Goal: Task Accomplishment & Management: Complete application form

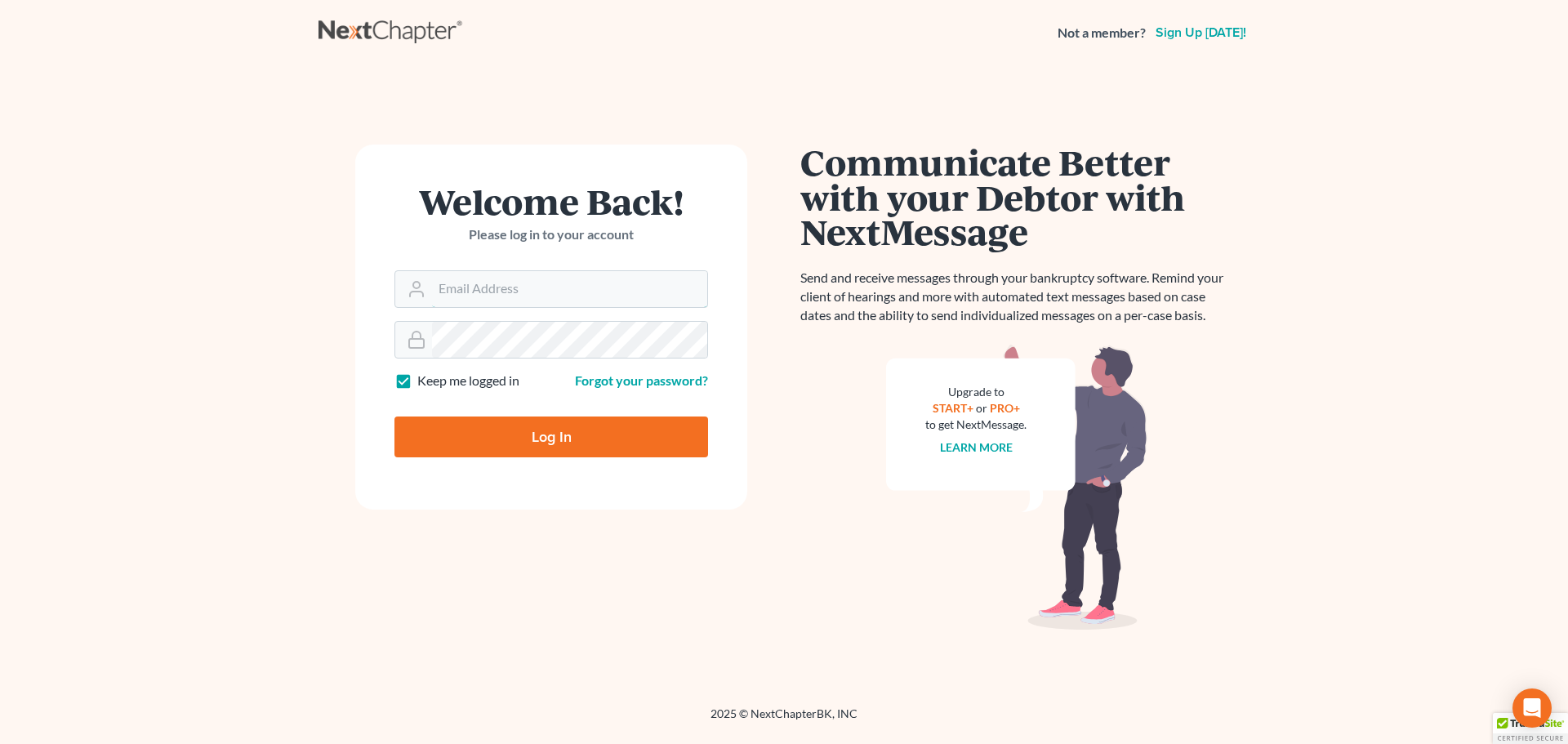
type input "[EMAIL_ADDRESS][DOMAIN_NAME]"
click at [507, 446] on input "Log In" at bounding box center [551, 437] width 314 height 41
type input "Thinking..."
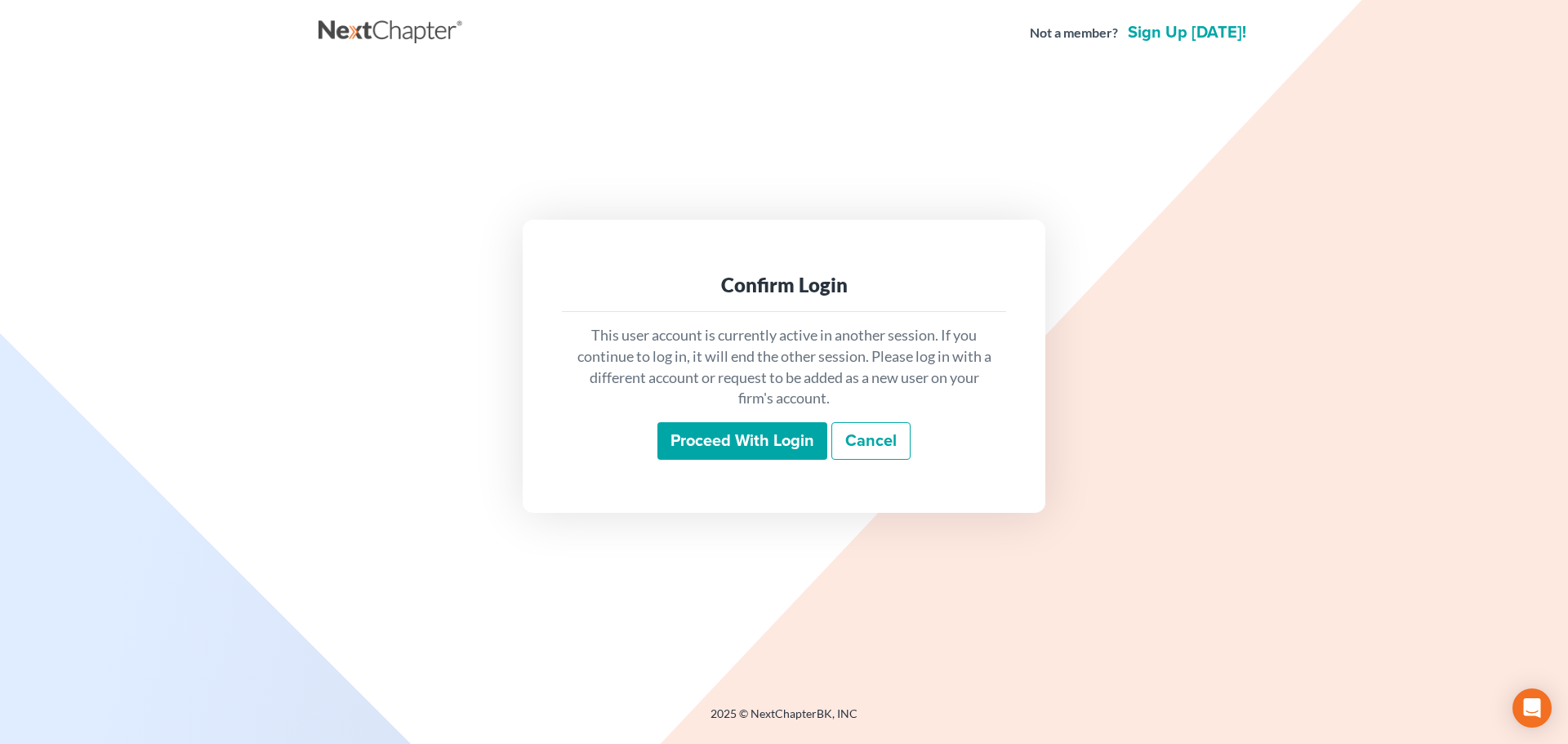
click at [673, 439] on input "Proceed with login" at bounding box center [742, 440] width 170 height 37
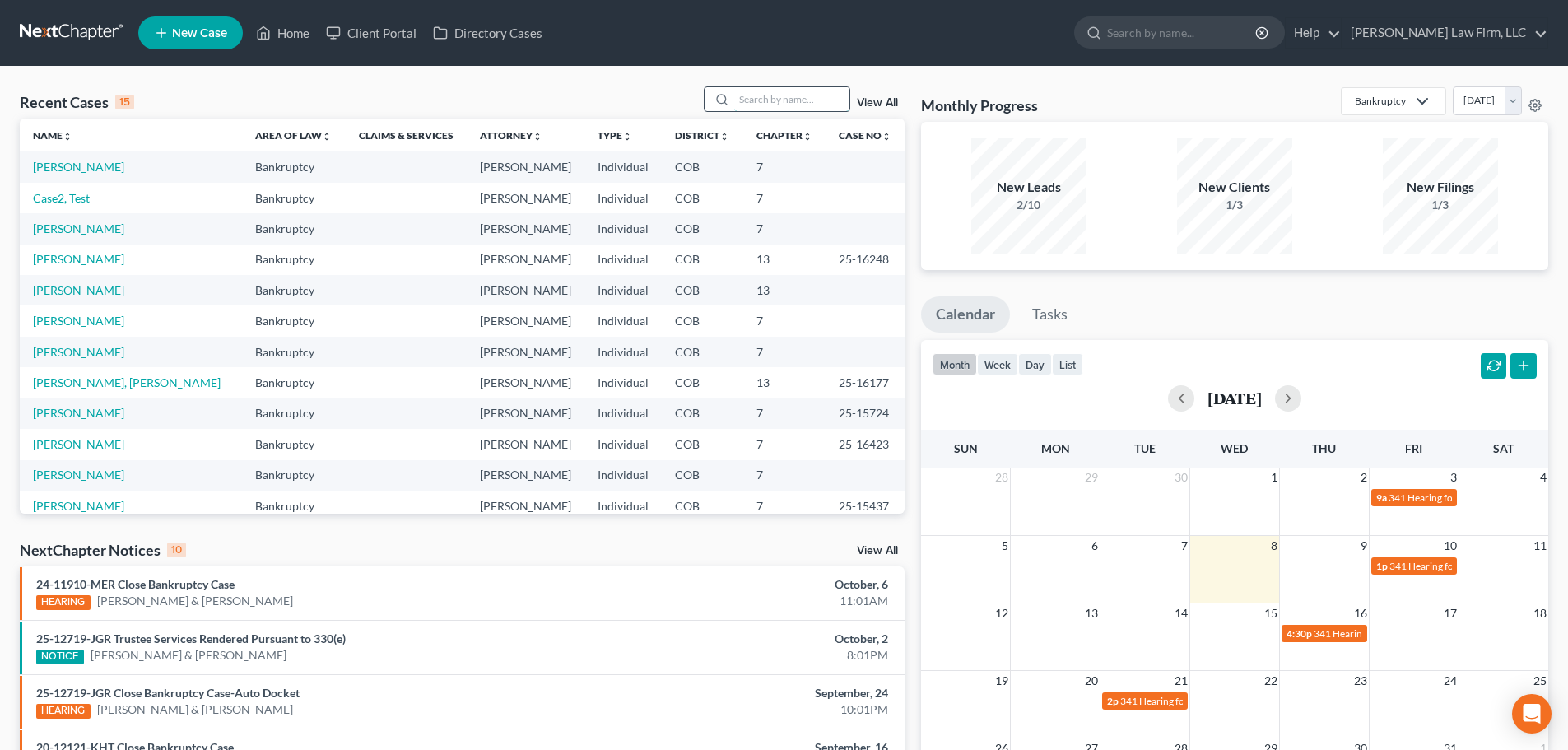
click at [761, 90] on input "search" at bounding box center [792, 99] width 115 height 24
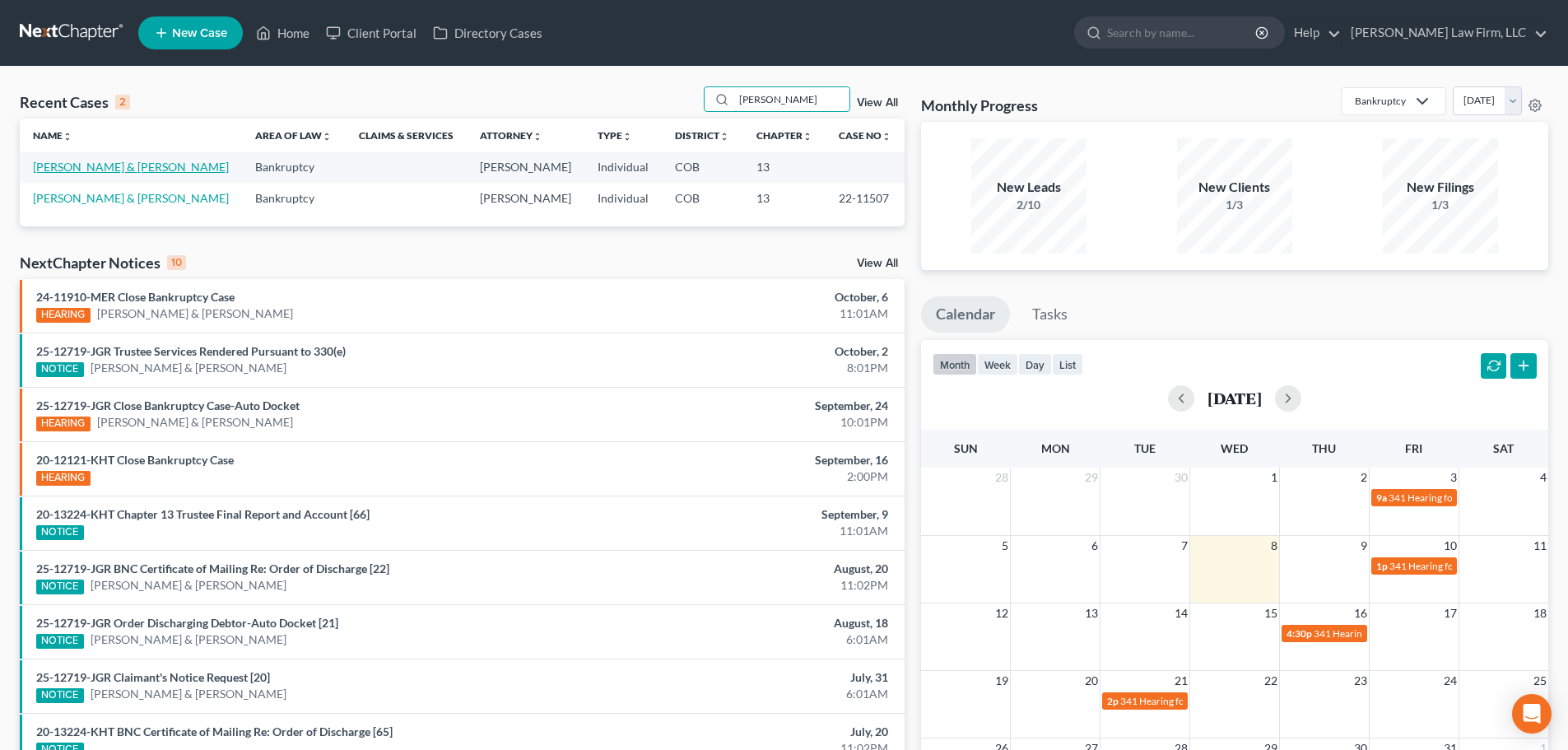
type input "[PERSON_NAME]"
click at [104, 164] on link "[PERSON_NAME] & [PERSON_NAME]" at bounding box center [131, 167] width 196 height 14
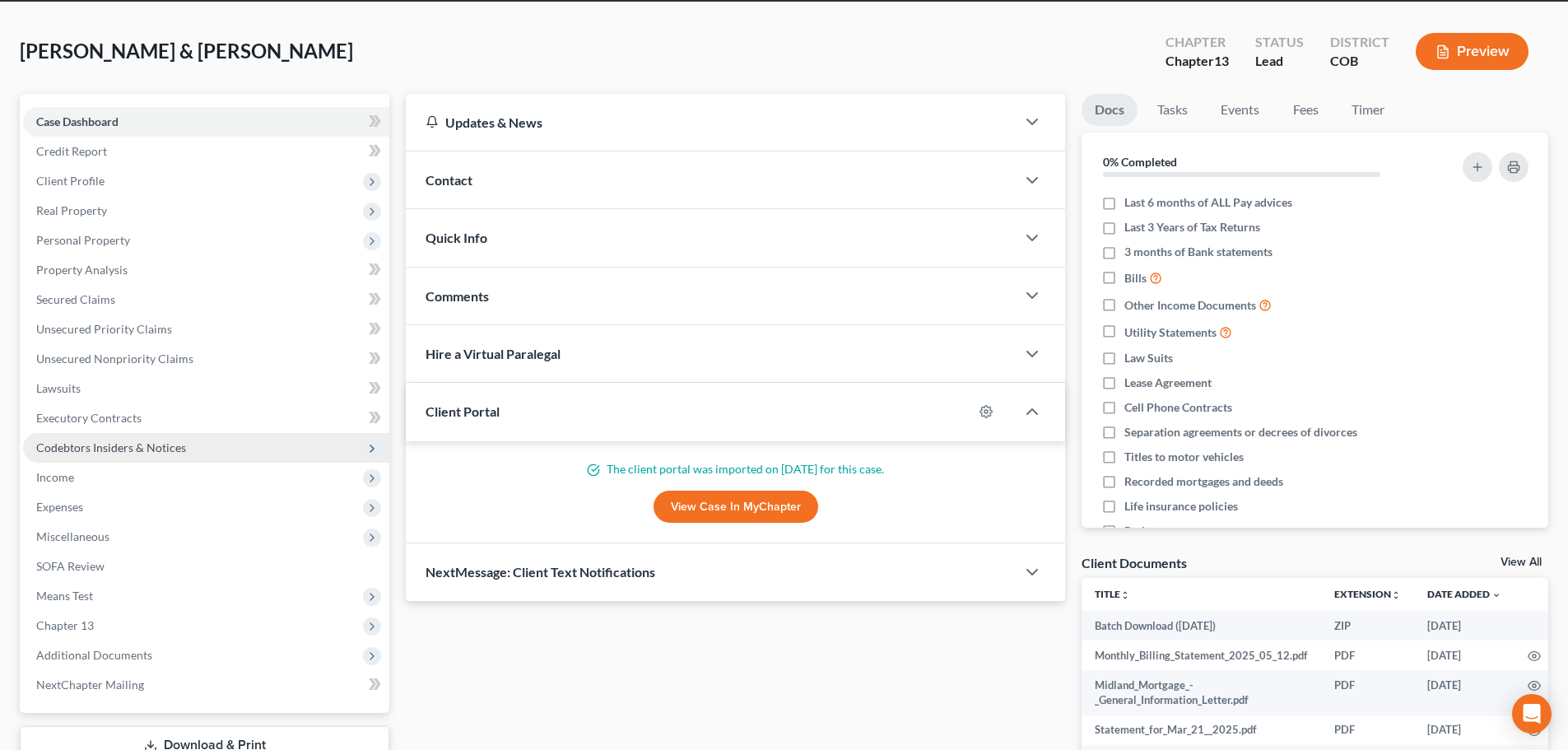
scroll to position [82, 0]
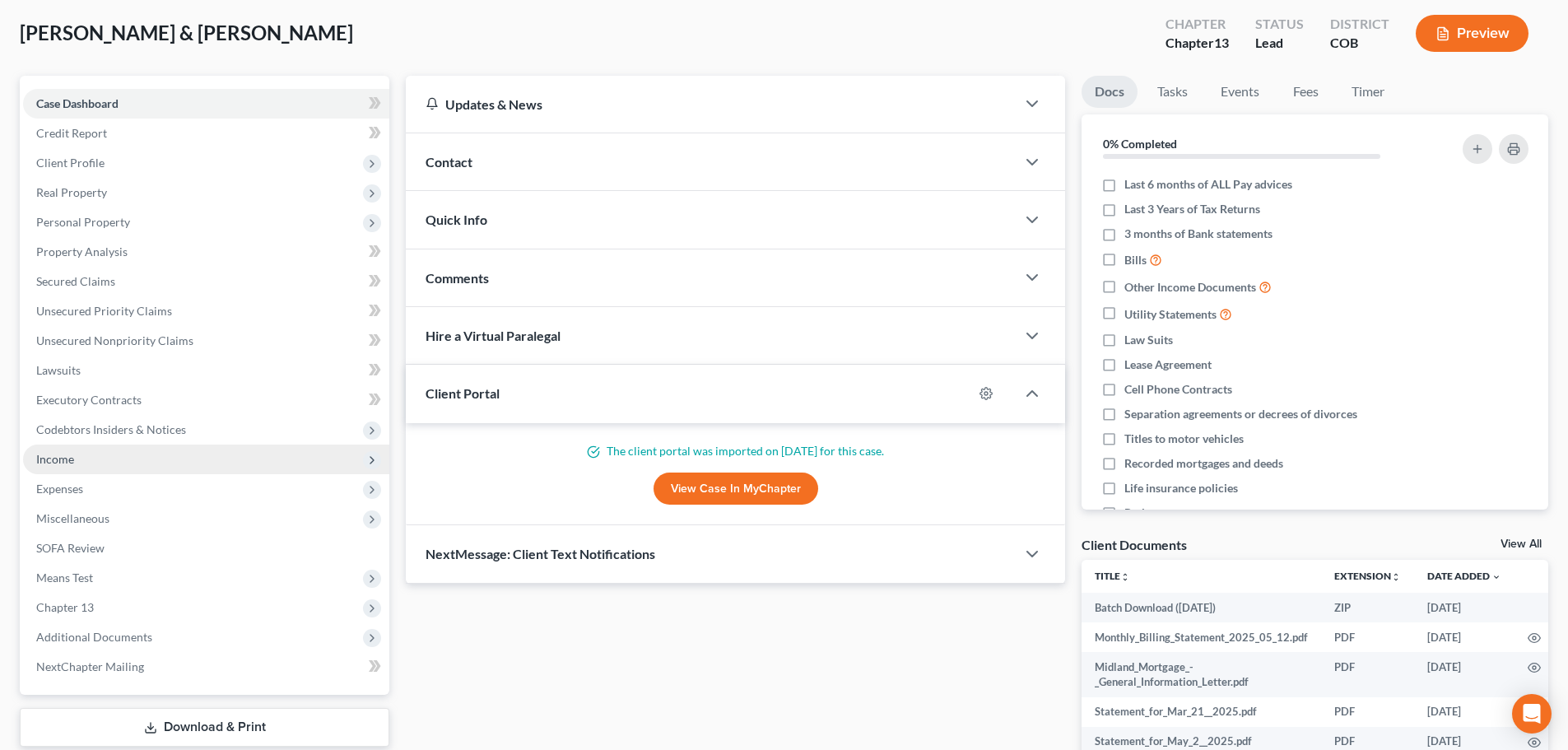
click at [90, 454] on span "Income" at bounding box center [206, 459] width 367 height 30
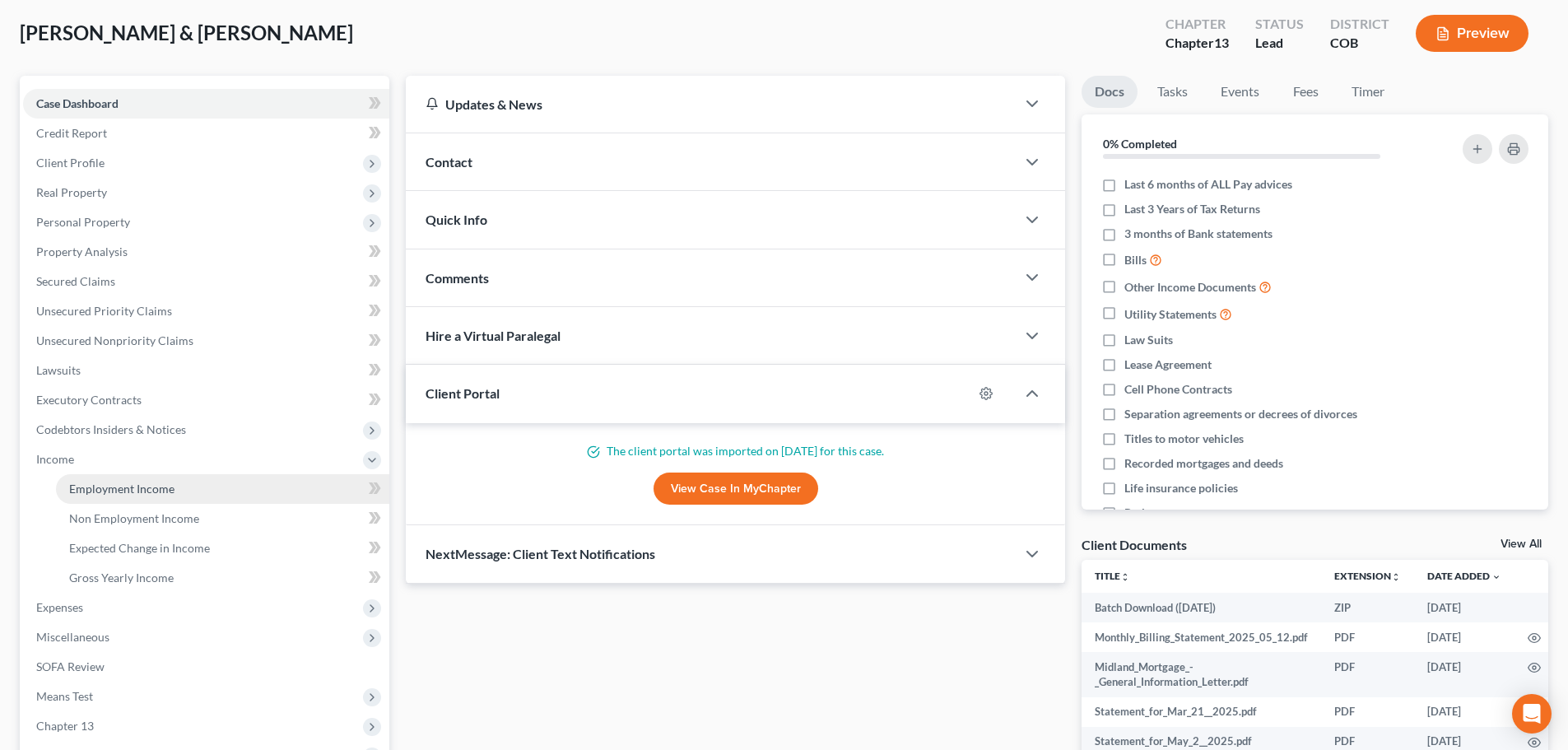
click at [217, 488] on link "Employment Income" at bounding box center [223, 489] width 334 height 30
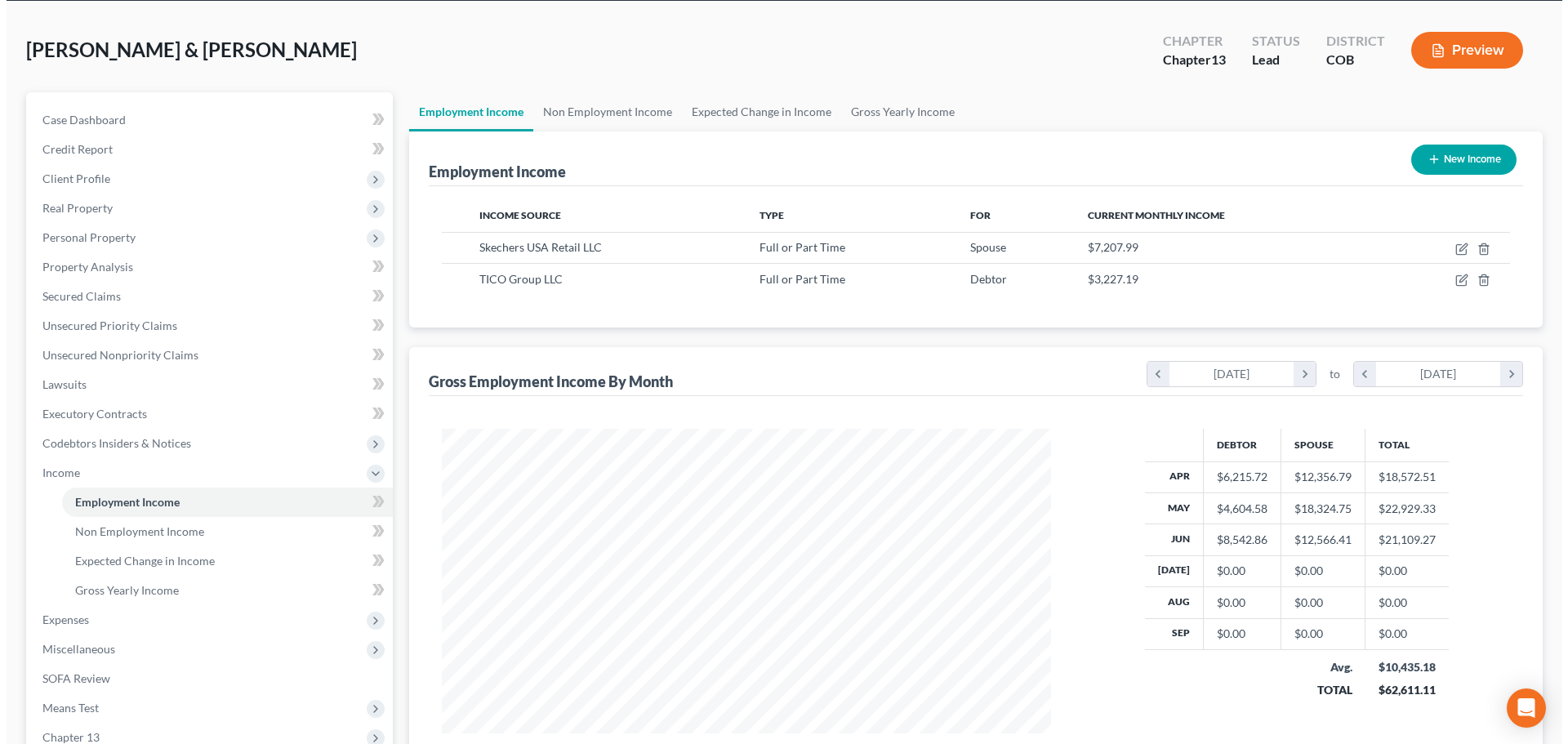
scroll to position [55, 0]
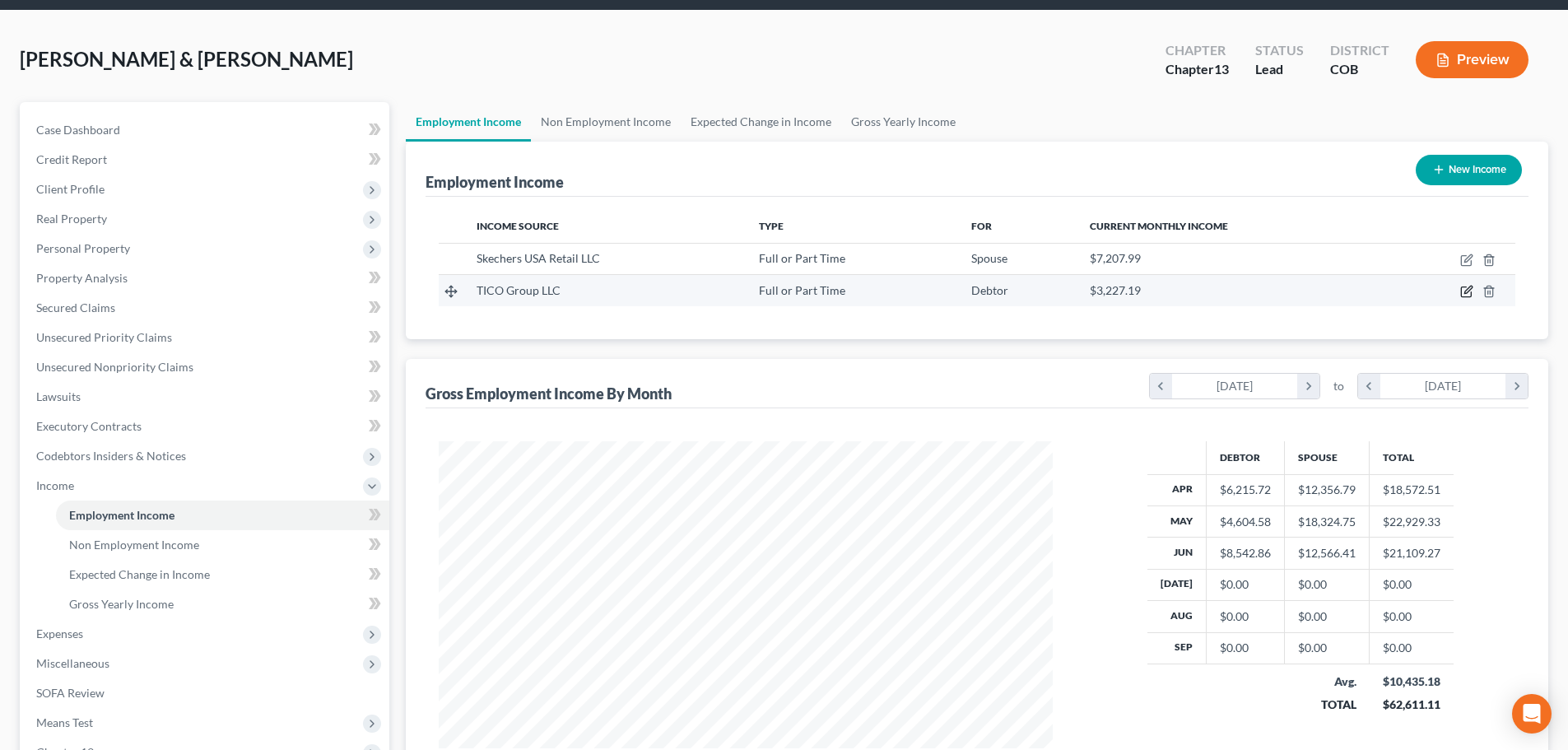
click at [1464, 293] on icon "button" at bounding box center [1466, 291] width 13 height 13
select select "0"
select select "35"
select select "3"
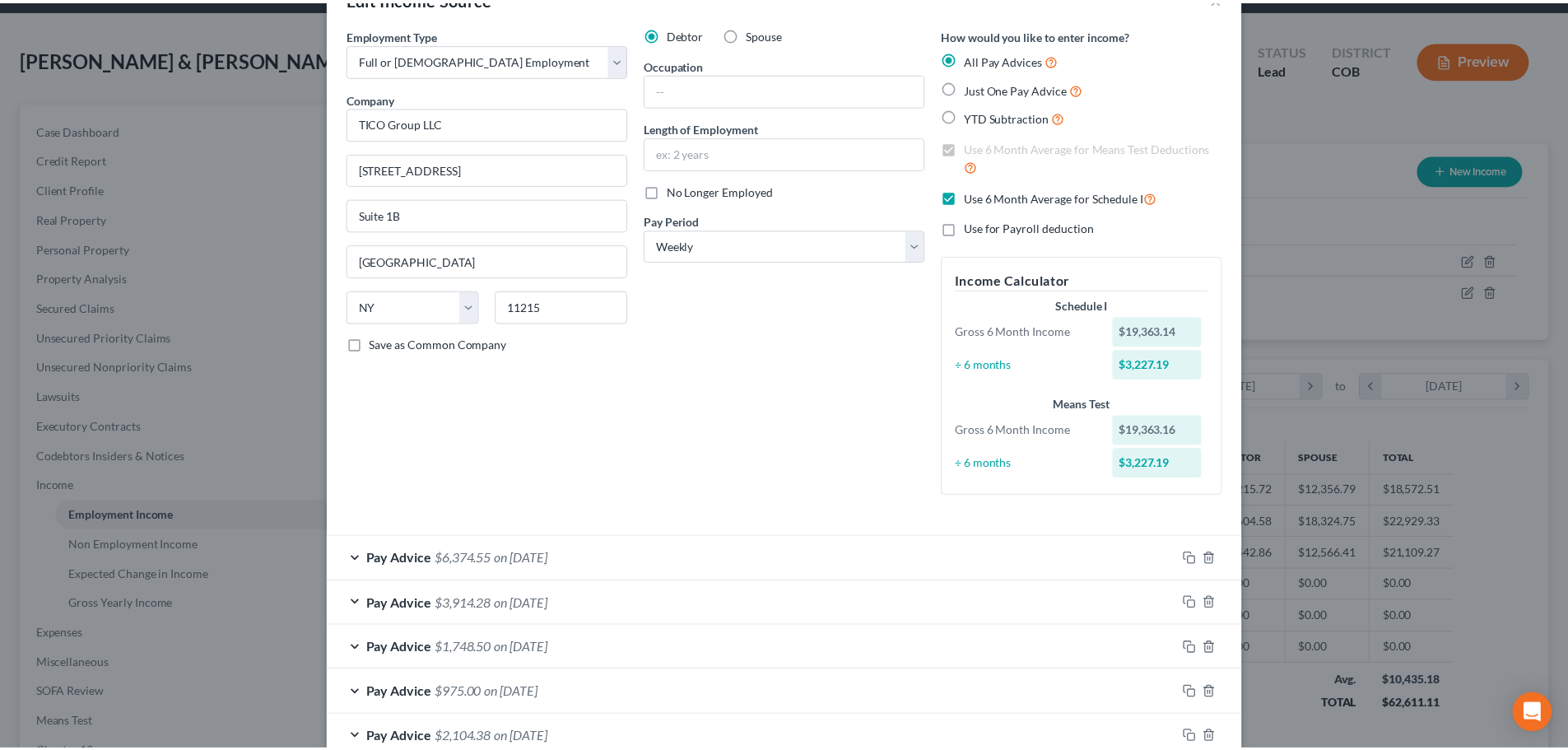
scroll to position [0, 0]
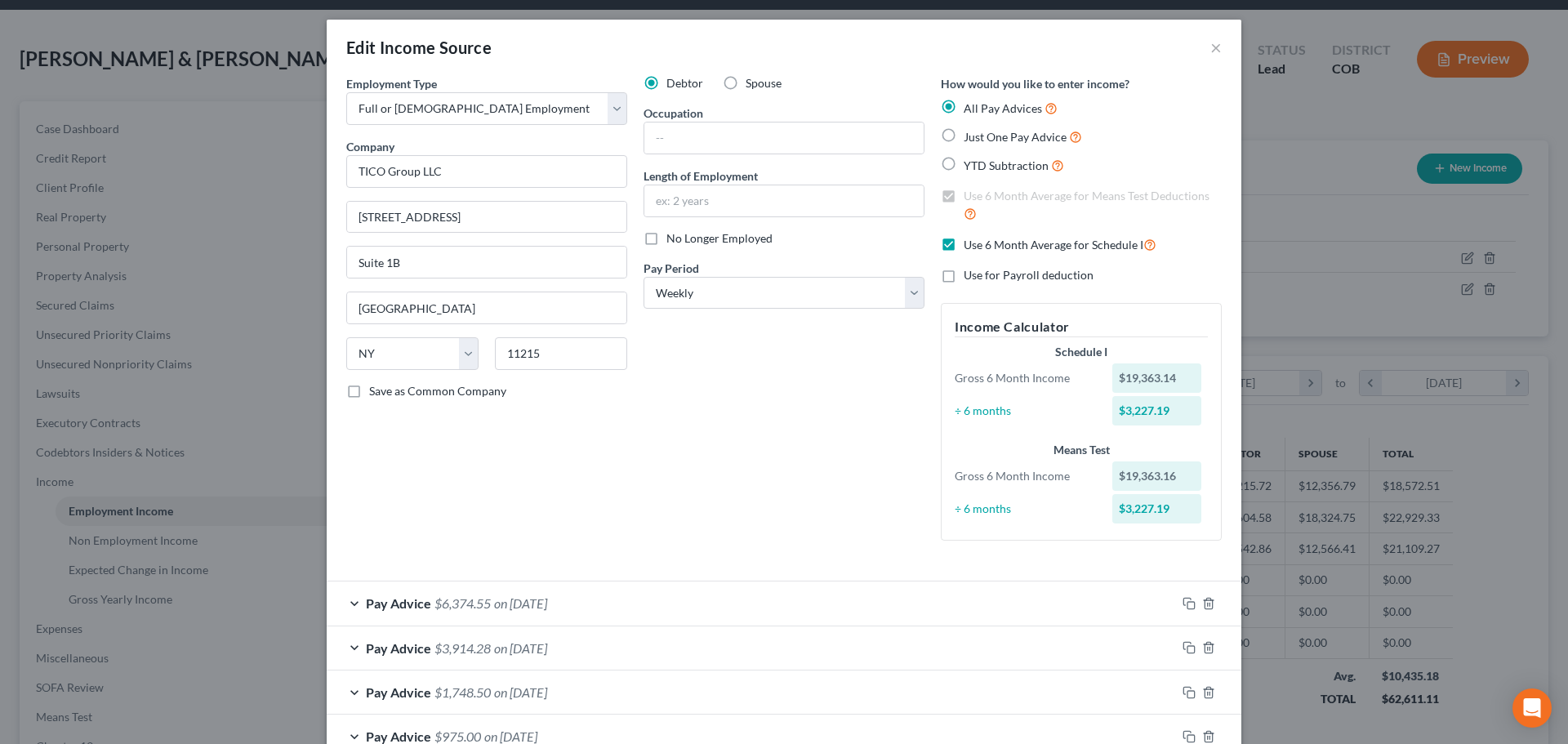
click at [565, 27] on div "Edit Income Source ×" at bounding box center [784, 48] width 915 height 55
click at [1202, 45] on div "Edit Income Source ×" at bounding box center [784, 48] width 915 height 55
click at [1212, 48] on button "×" at bounding box center [1215, 47] width 11 height 20
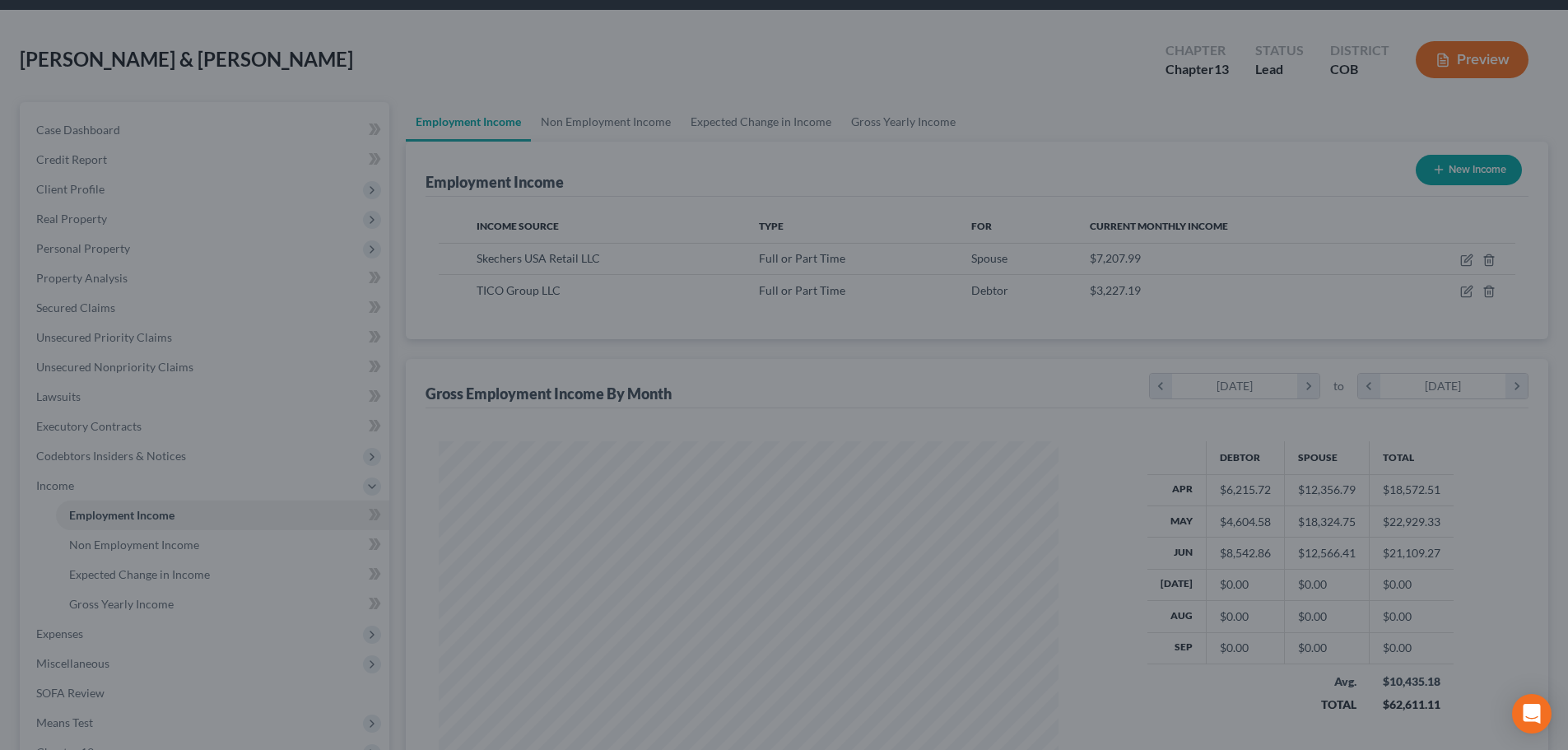
scroll to position [822784, 822391]
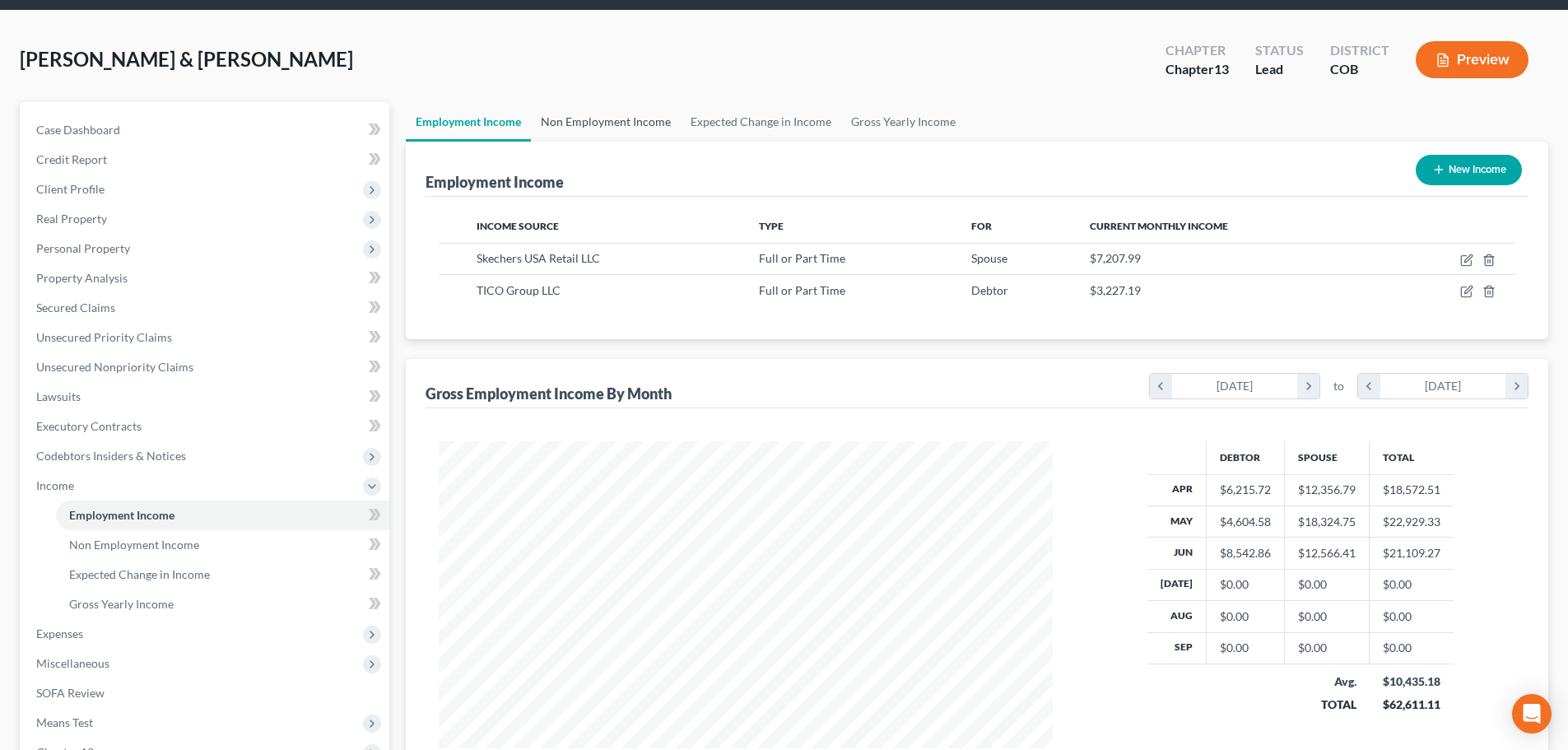
click at [592, 112] on link "Non Employment Income" at bounding box center [606, 121] width 150 height 39
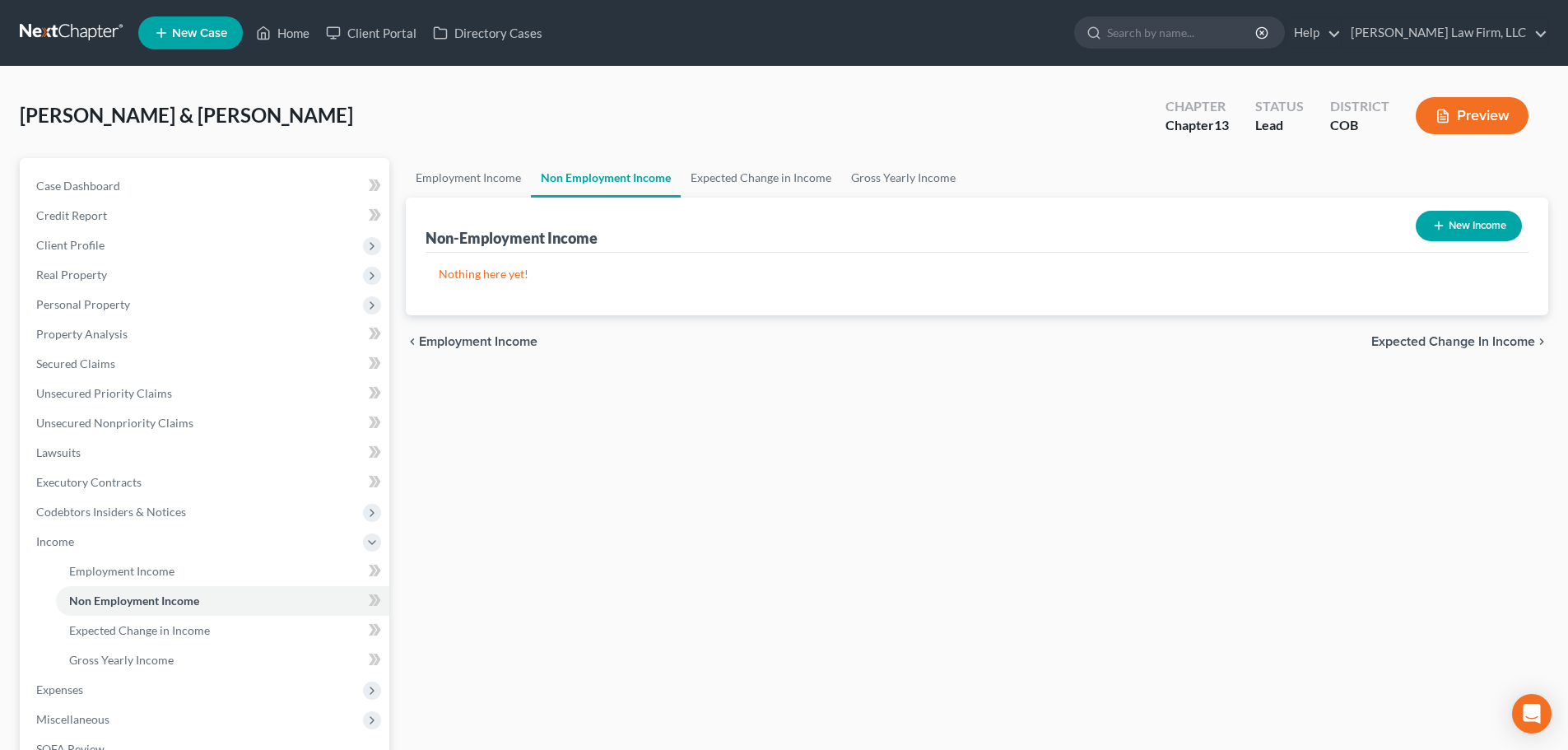
click at [631, 317] on div "chevron_left Employment Income Expected Change in Income chevron_right" at bounding box center [977, 341] width 1142 height 52
click at [1499, 223] on button "New Income" at bounding box center [1468, 225] width 107 height 31
select select "0"
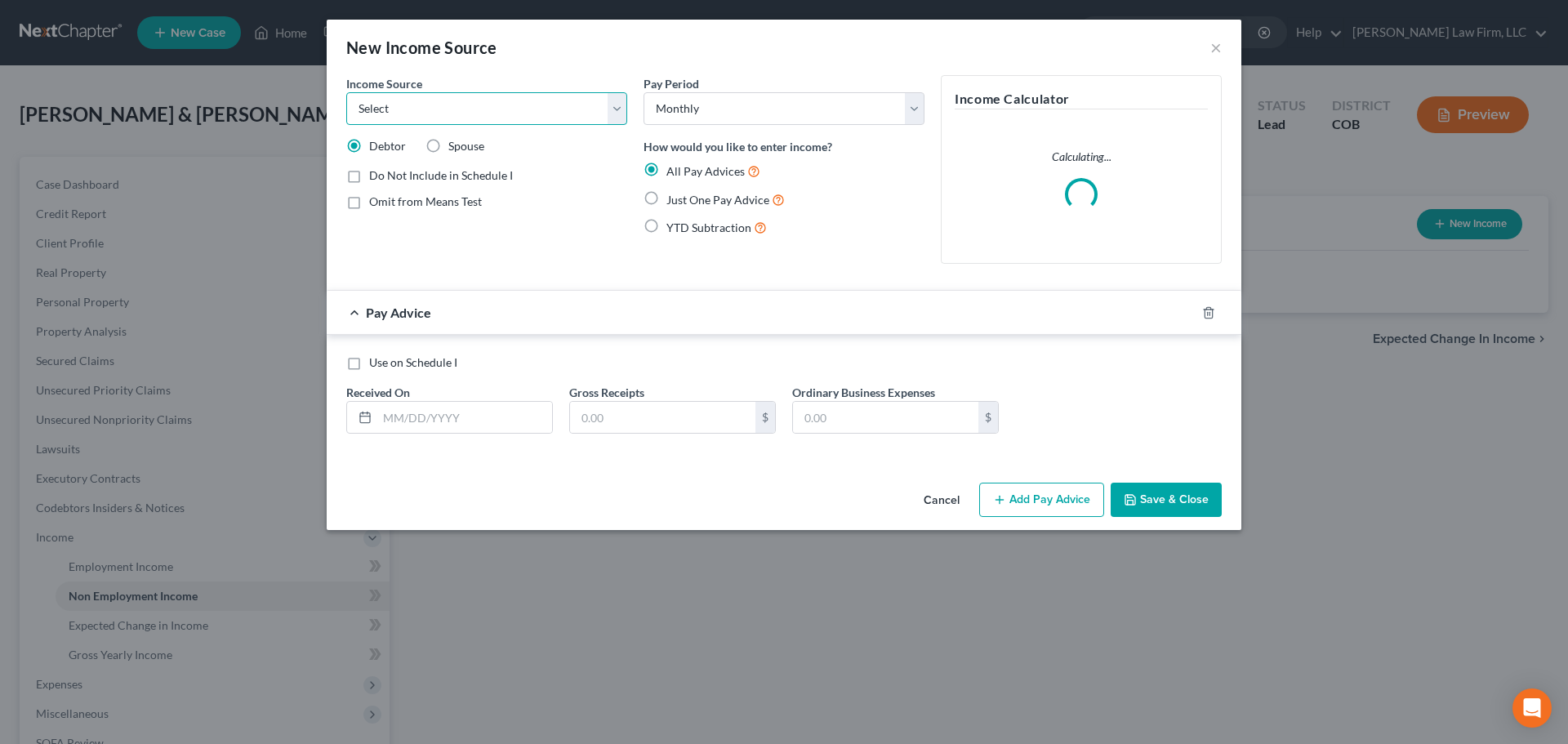
click at [580, 111] on select "Select Unemployment Disability (from employer) Pension Retirement Social Securi…" at bounding box center [487, 109] width 281 height 33
select select "0"
click at [347, 93] on select "Select Unemployment Disability (from employer) Pension Retirement Social Securi…" at bounding box center [487, 109] width 281 height 33
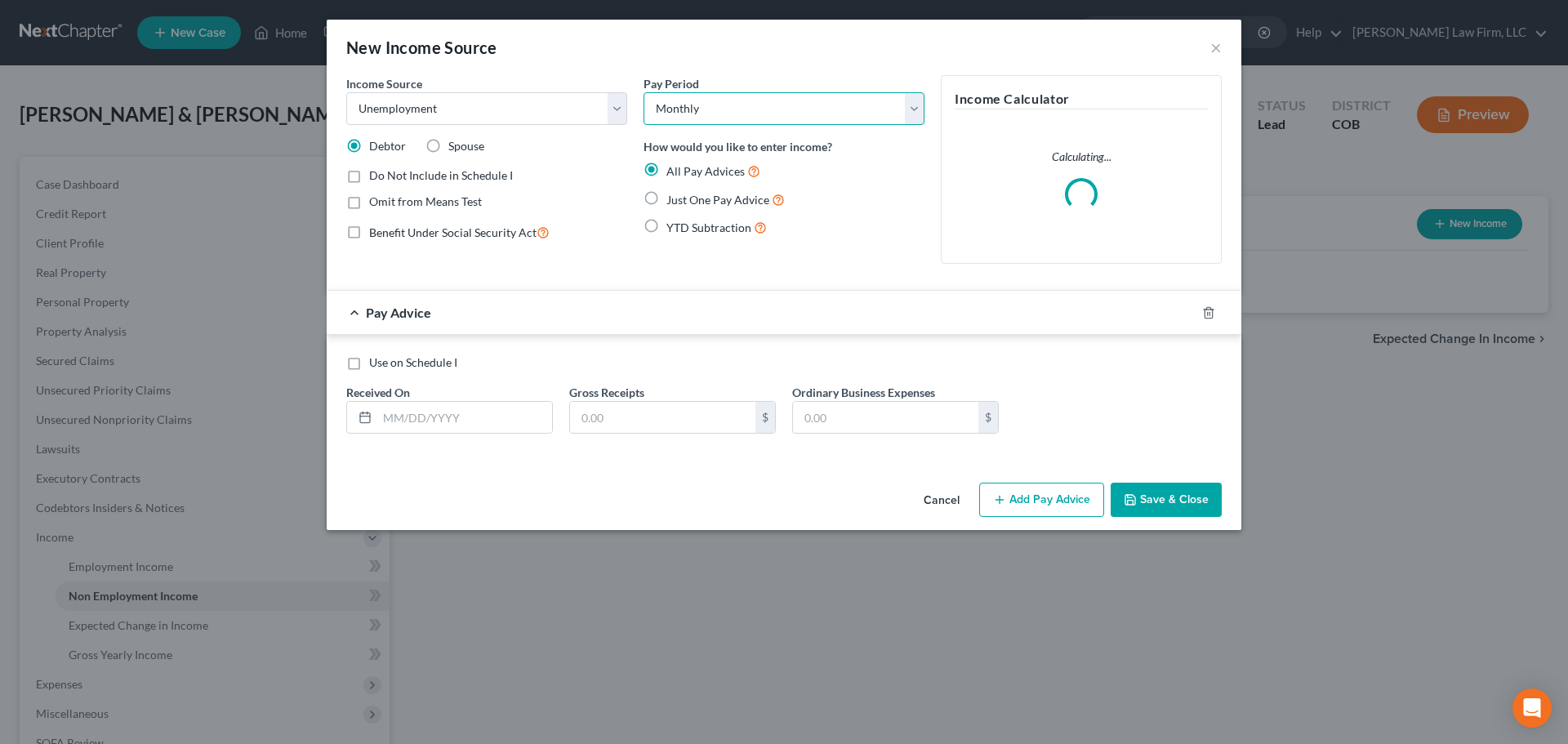
click at [781, 109] on select "Select Monthly Twice Monthly Every Other Week Weekly" at bounding box center [784, 109] width 281 height 33
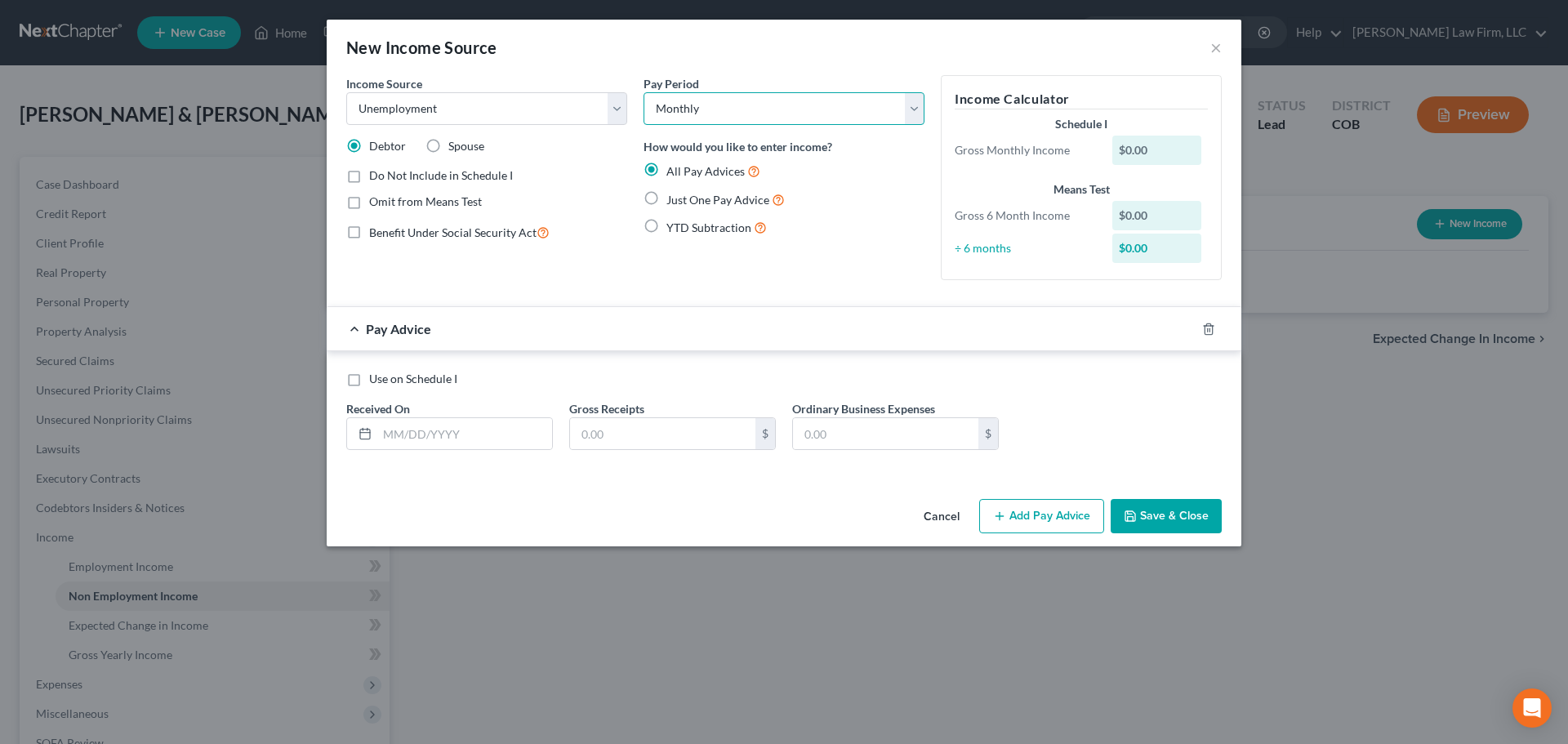
select select "3"
click at [644, 93] on select "Select Monthly Twice Monthly Every Other Week Weekly" at bounding box center [784, 109] width 281 height 33
click at [483, 439] on input "text" at bounding box center [465, 434] width 175 height 31
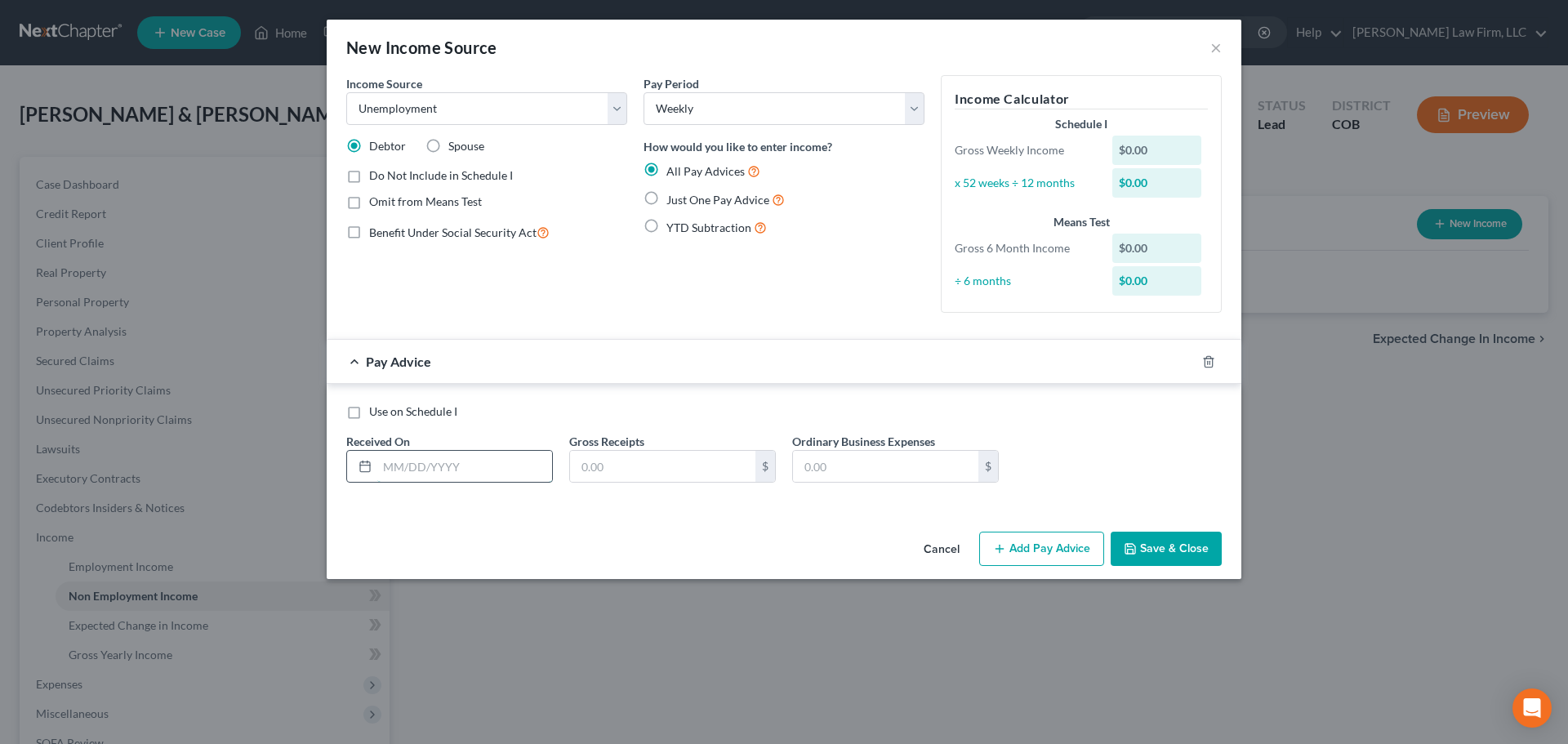
click at [473, 469] on input "text" at bounding box center [465, 466] width 175 height 31
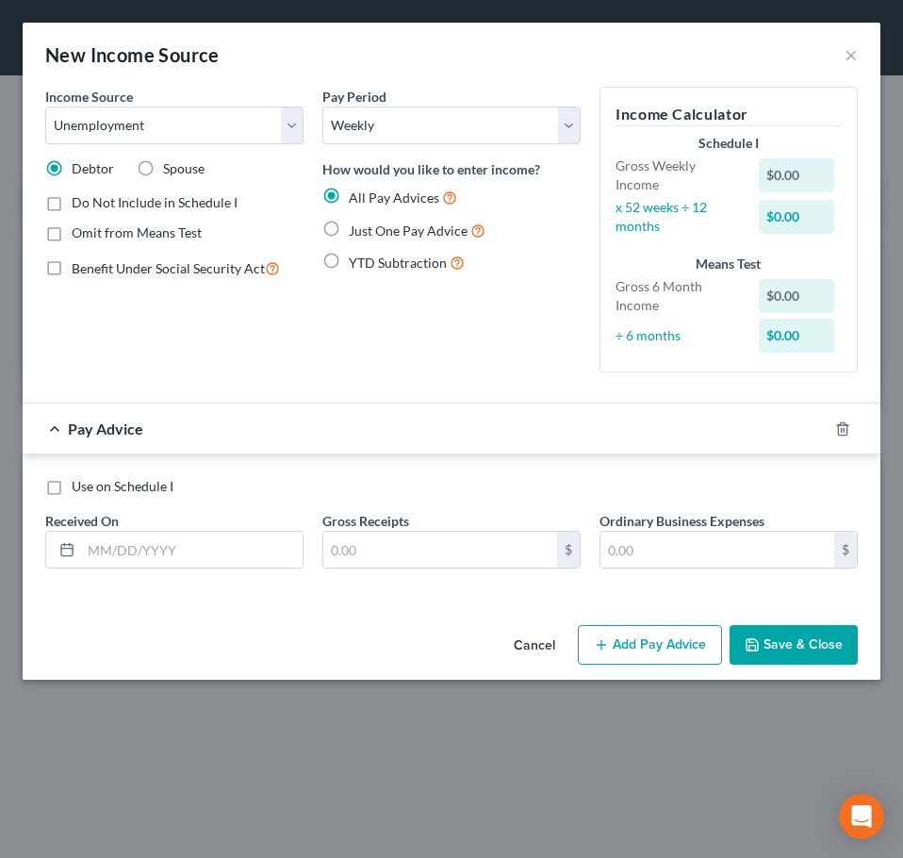
click at [271, 396] on form "Income Source * Select Unemployment Disability (from employer) Pension Retireme…" at bounding box center [451, 343] width 813 height 512
drag, startPoint x: 107, startPoint y: 571, endPoint x: 124, endPoint y: 558, distance: 22.2
click at [106, 570] on div "Use on Schedule I Received On * Gross Receipts $ Ordinary Business Expenses $" at bounding box center [451, 530] width 831 height 107
click at [128, 556] on input "text" at bounding box center [192, 550] width 222 height 36
type input "7"
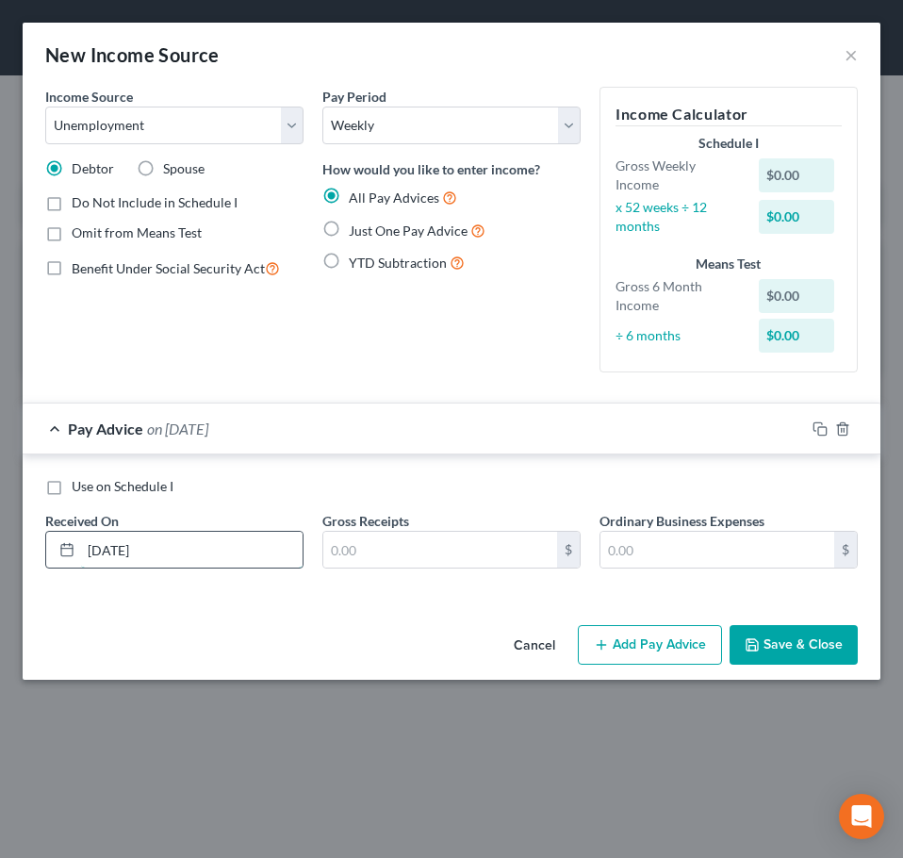
type input "[DATE]"
click at [435, 539] on input "text" at bounding box center [440, 550] width 234 height 36
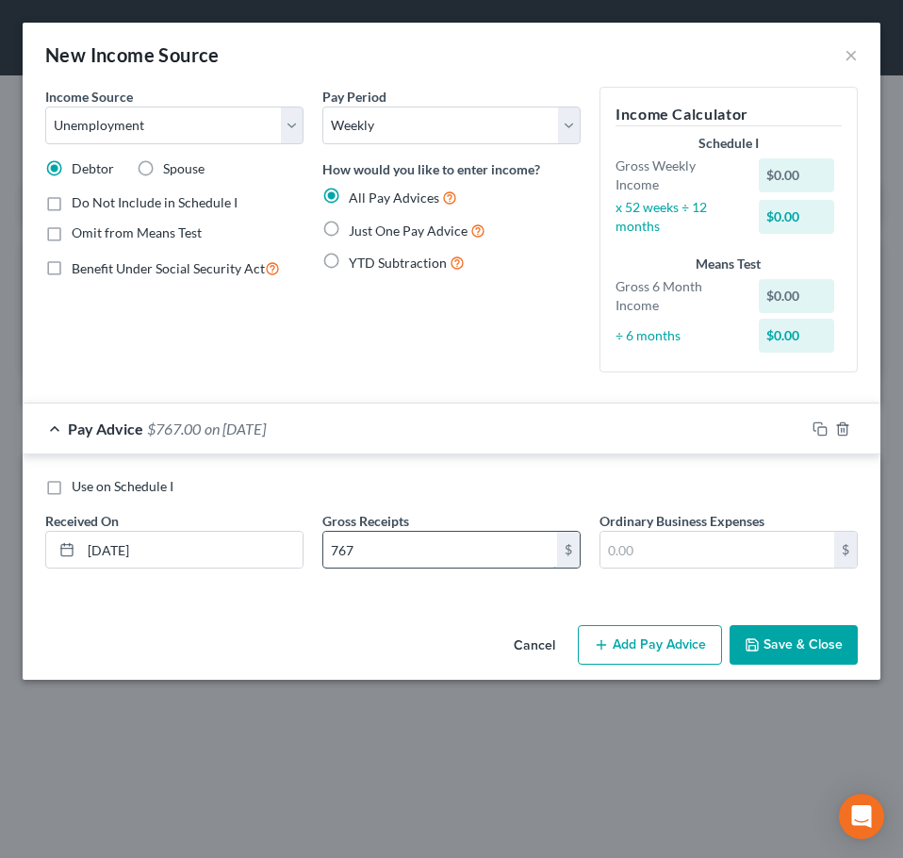
type input "767"
click at [634, 643] on button "Add Pay Advice" at bounding box center [650, 645] width 144 height 40
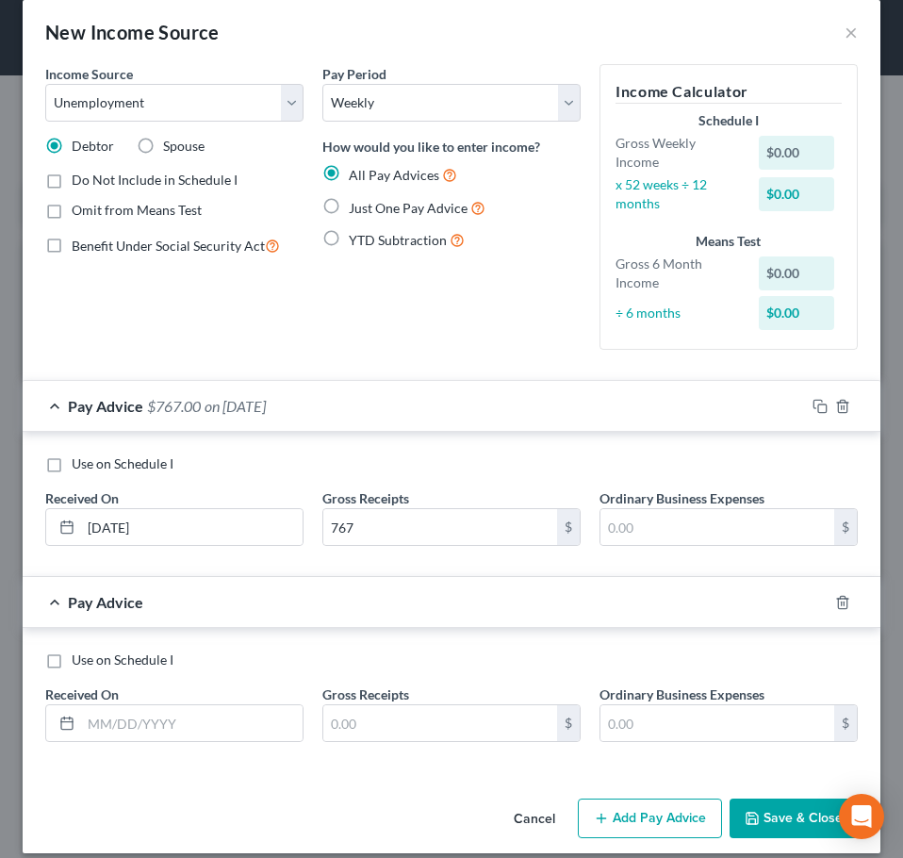
scroll to position [41, 0]
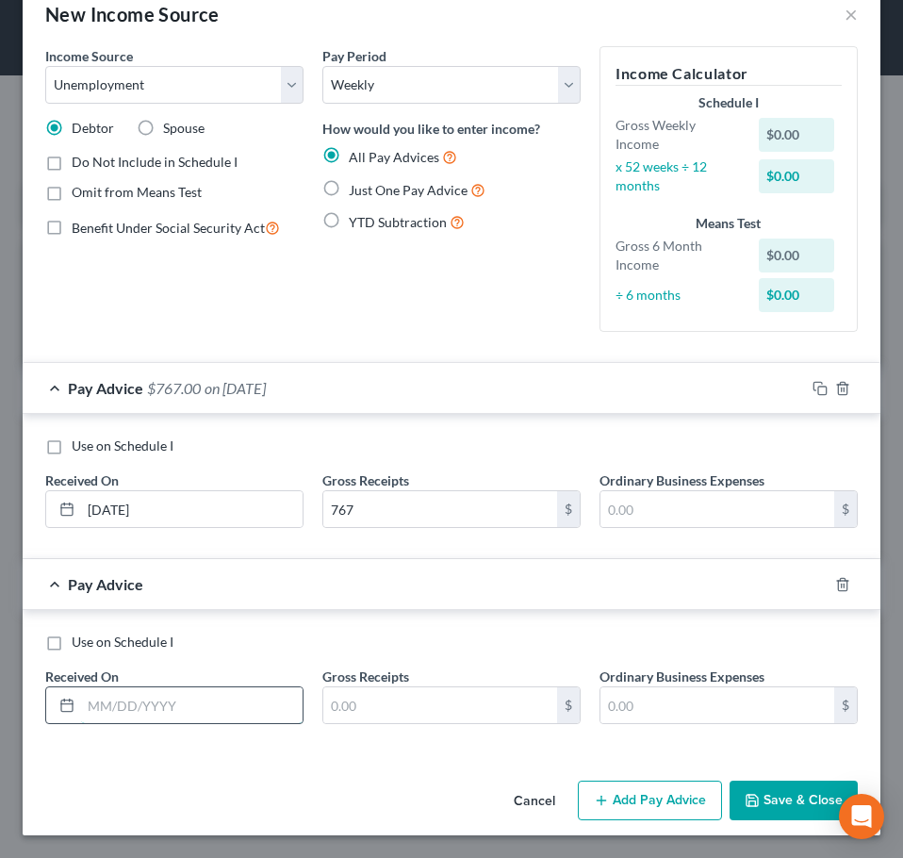
click at [158, 700] on input "text" at bounding box center [192, 705] width 222 height 36
type input "2"
type input "[DATE]"
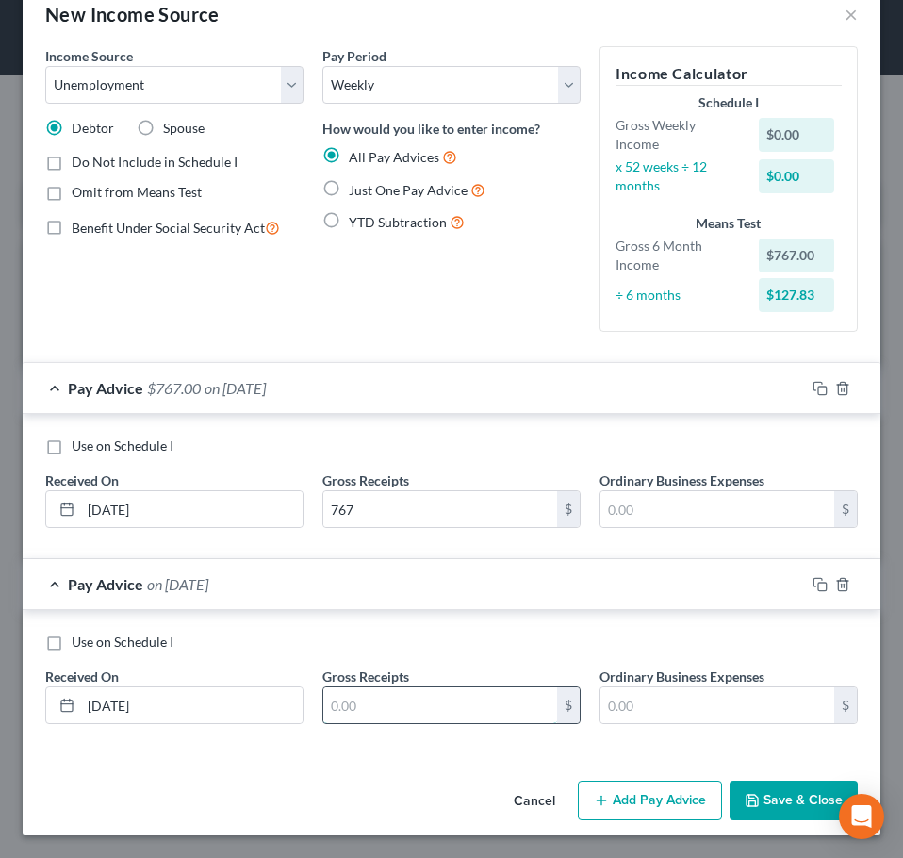
click at [374, 710] on input "text" at bounding box center [440, 705] width 234 height 36
click at [582, 387] on div "Pay Advice $767.00 on [DATE]" at bounding box center [414, 388] width 782 height 50
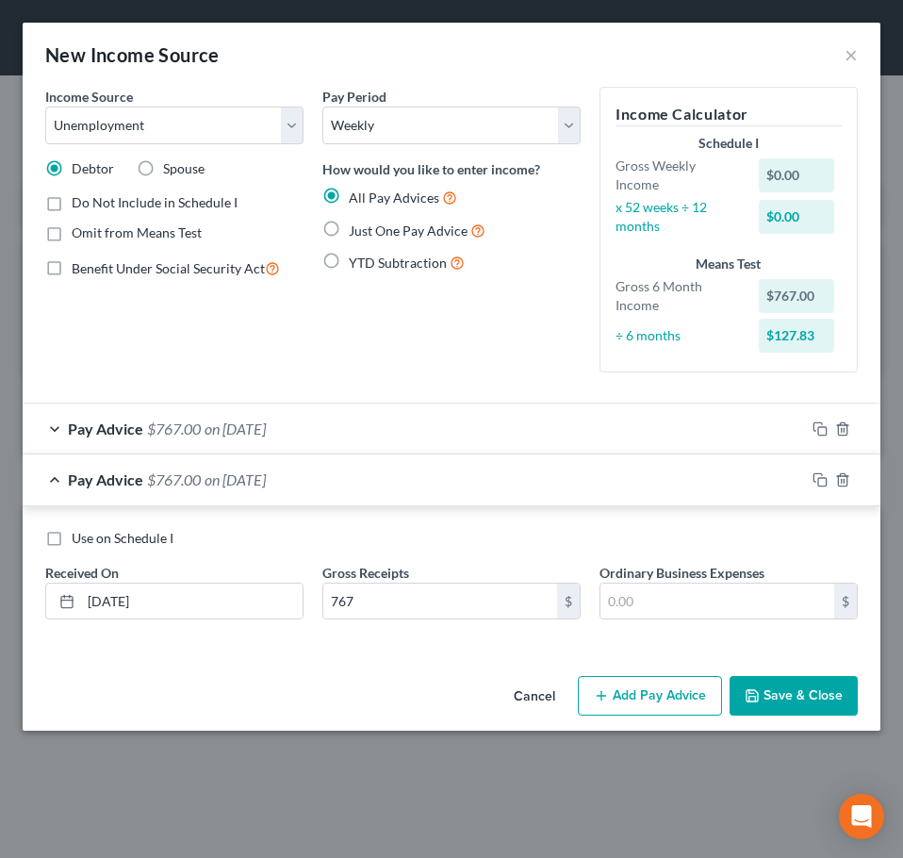
click at [519, 483] on div "Pay Advice $767.00 on [DATE]" at bounding box center [414, 479] width 782 height 50
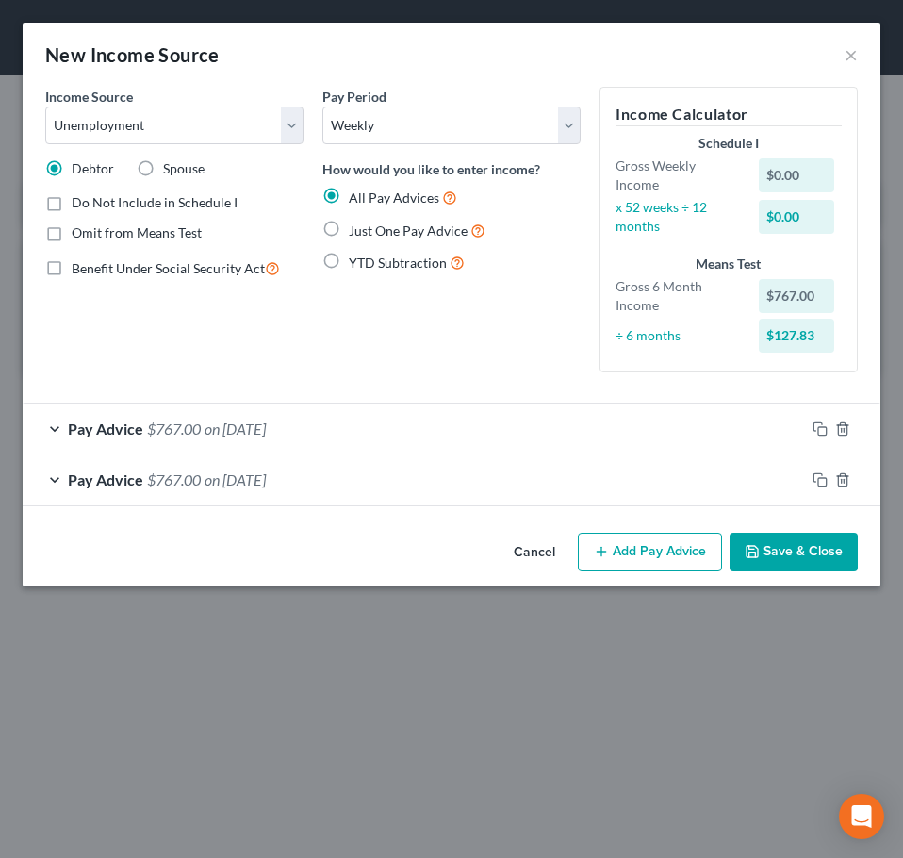
click at [635, 540] on button "Add Pay Advice" at bounding box center [650, 553] width 144 height 40
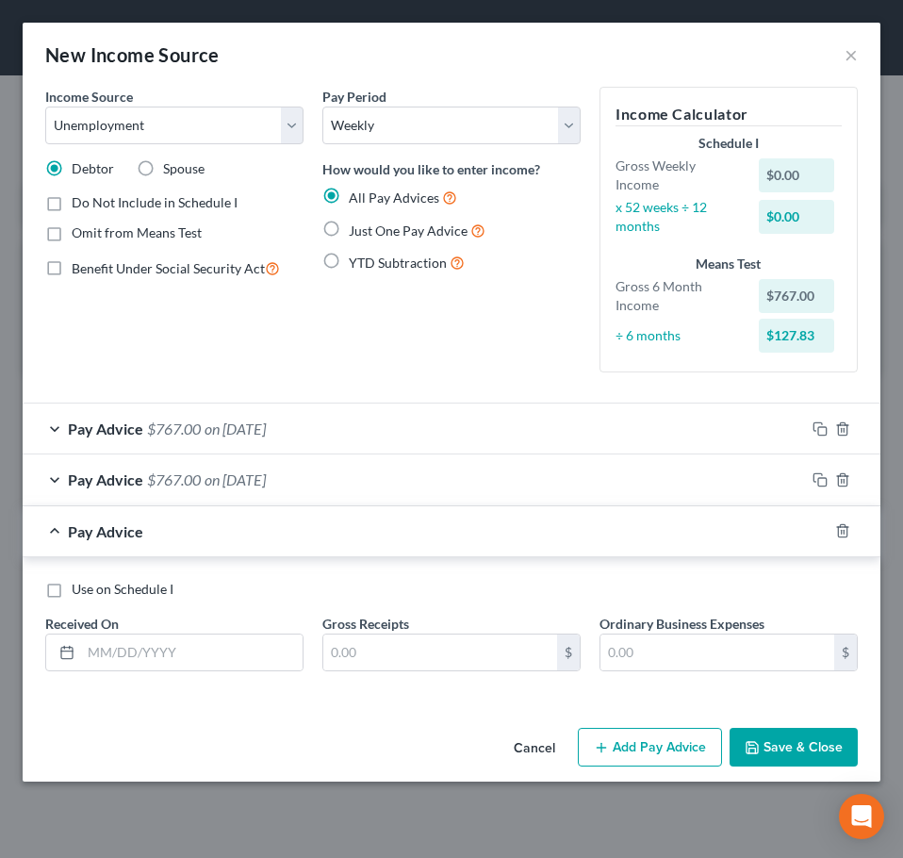
click at [471, 488] on div "Pay Advice $767.00 on [DATE]" at bounding box center [414, 479] width 782 height 50
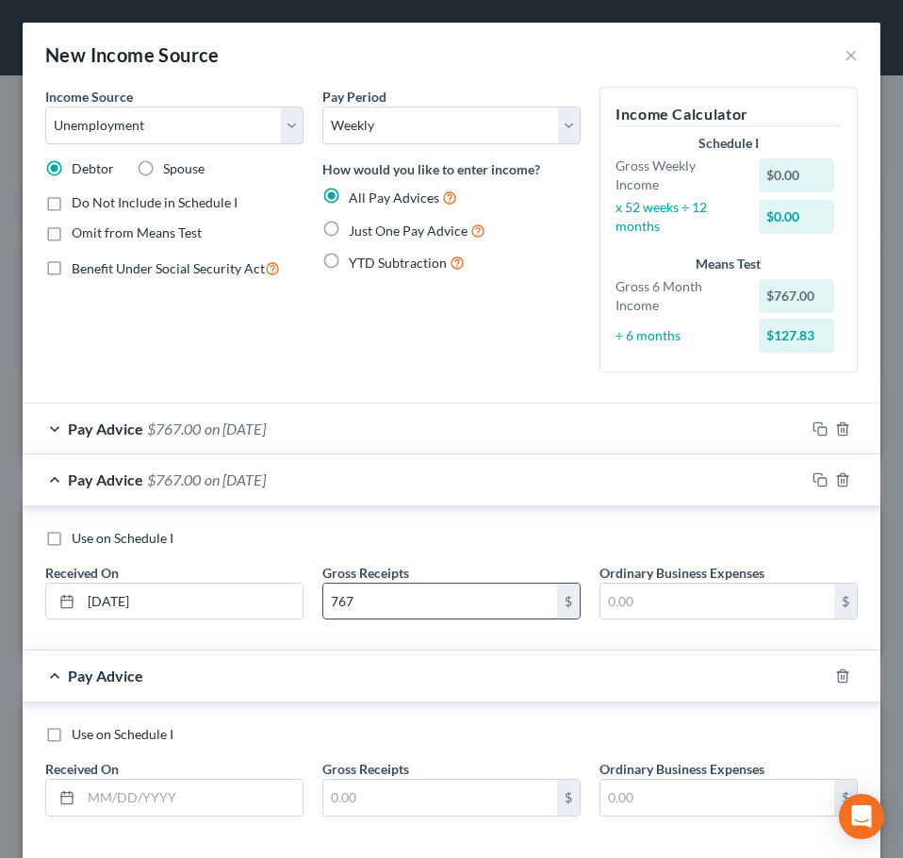
click at [429, 601] on input "767" at bounding box center [440, 602] width 234 height 36
click at [437, 616] on input "767" at bounding box center [440, 602] width 234 height 36
type input "767.00"
click at [442, 473] on div "Pay Advice $767.00 on [DATE]" at bounding box center [414, 479] width 782 height 50
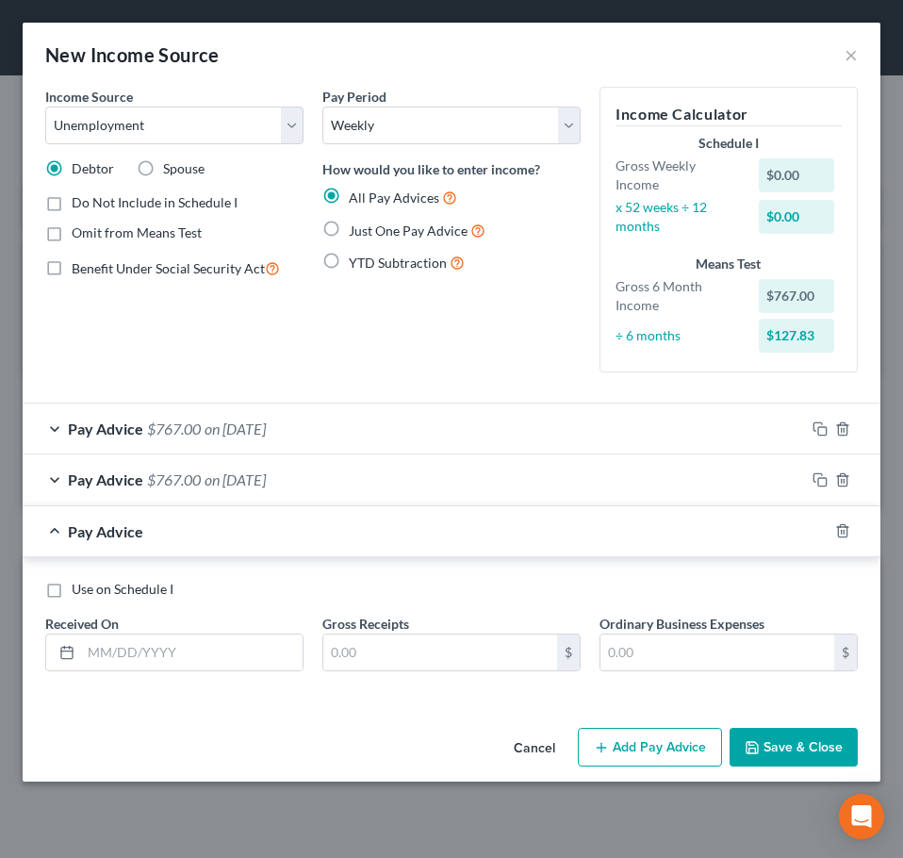
click at [436, 441] on div "Pay Advice $767.00 on [DATE]" at bounding box center [414, 428] width 782 height 50
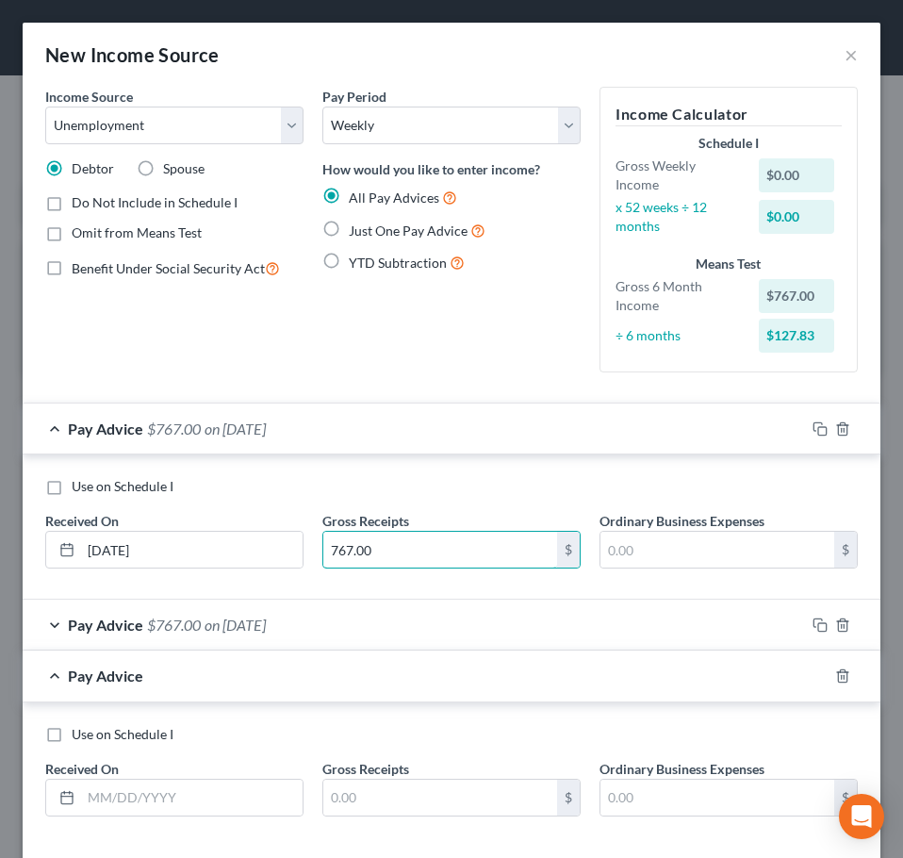
type input "767.00"
click at [469, 514] on div "Gross Receipts 767.00 $" at bounding box center [451, 540] width 277 height 58
click at [486, 449] on div "Pay Advice $767.00 on [DATE]" at bounding box center [414, 428] width 782 height 50
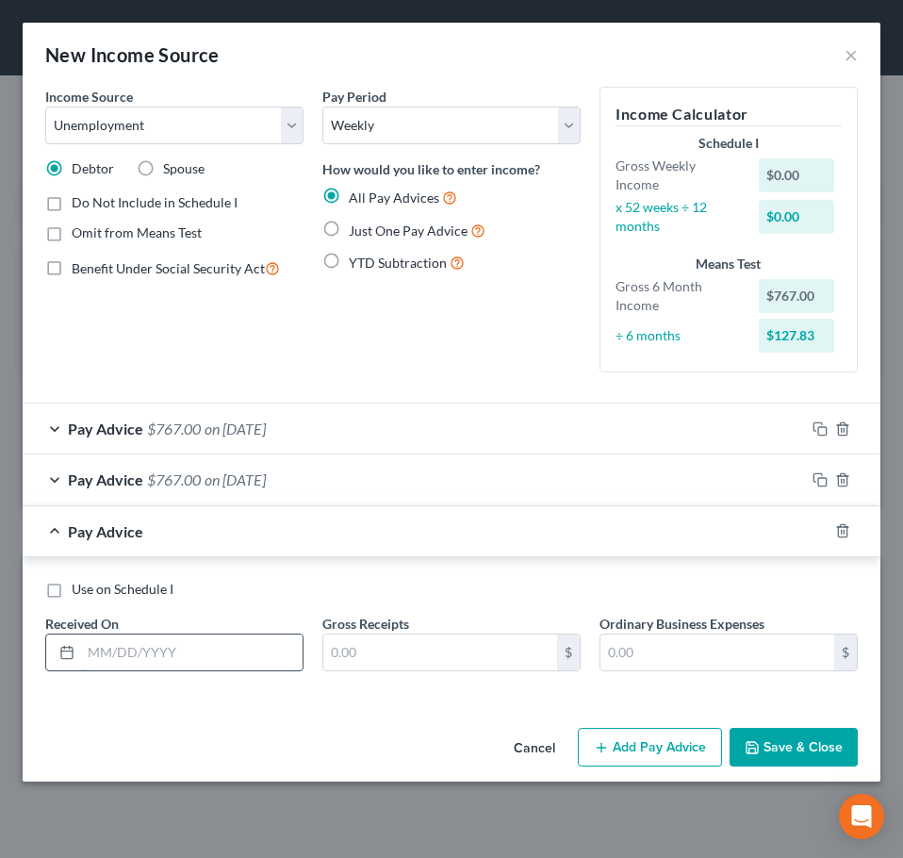
click at [136, 645] on input "text" at bounding box center [192, 652] width 222 height 36
type input "[DATE]"
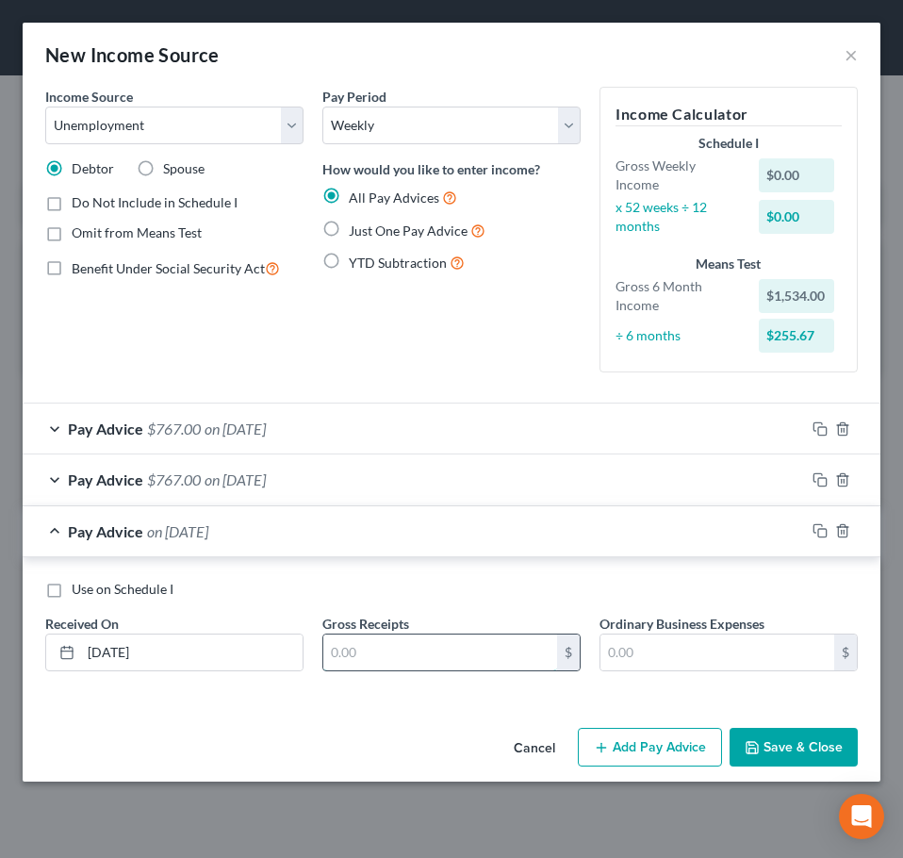
click at [354, 656] on input "text" at bounding box center [440, 652] width 234 height 36
type input "767.00"
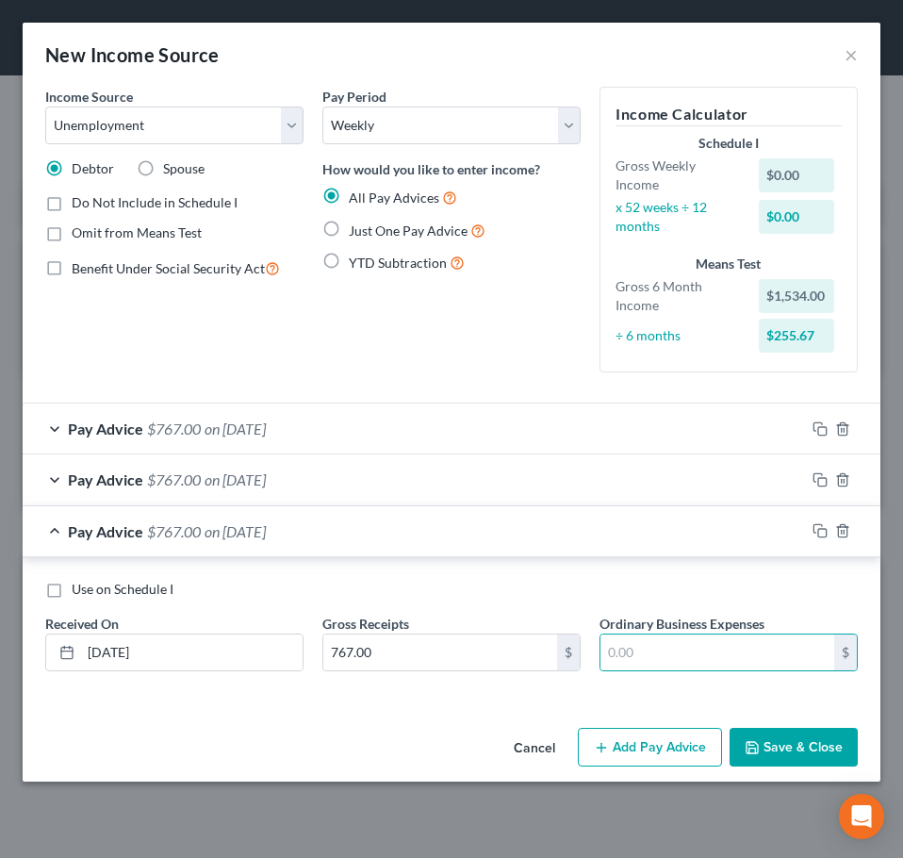
click at [792, 741] on button "Save & Close" at bounding box center [794, 748] width 128 height 40
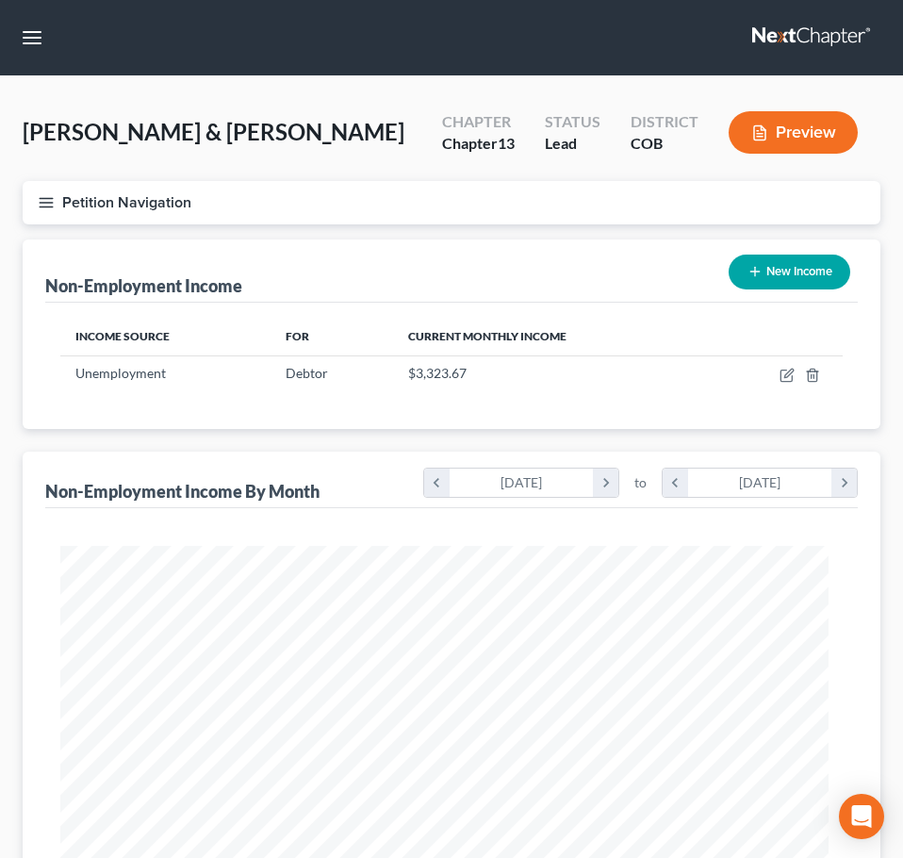
scroll to position [942330, 941908]
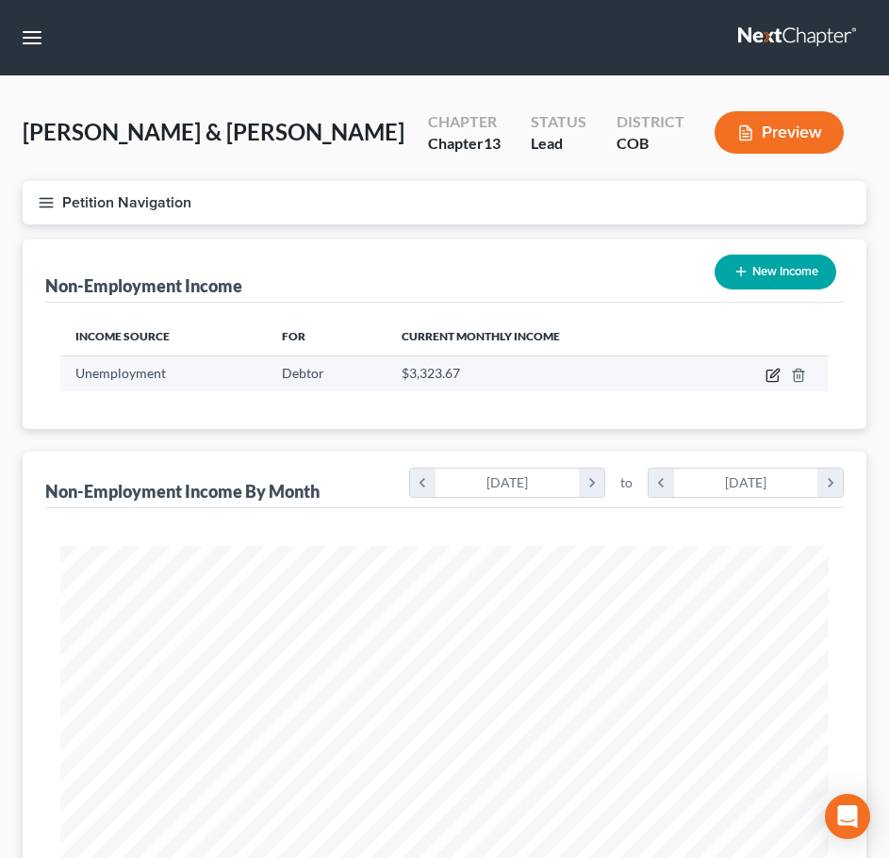
click at [773, 373] on icon "button" at bounding box center [772, 375] width 15 height 15
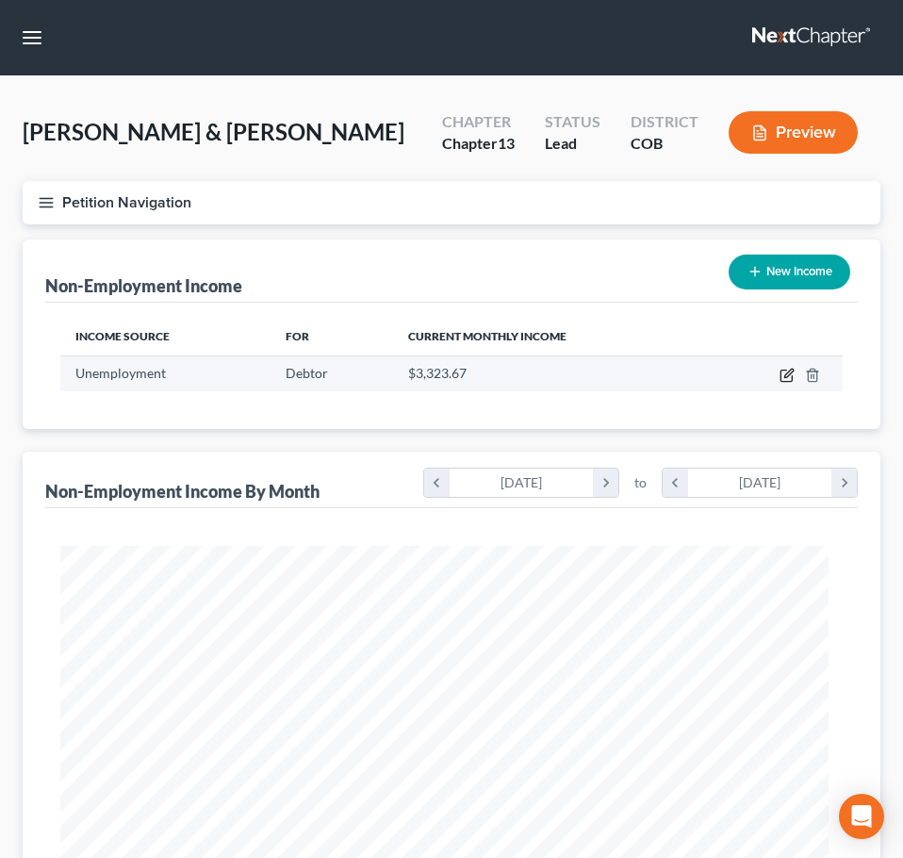
scroll to position [391, 820]
select select "0"
select select "3"
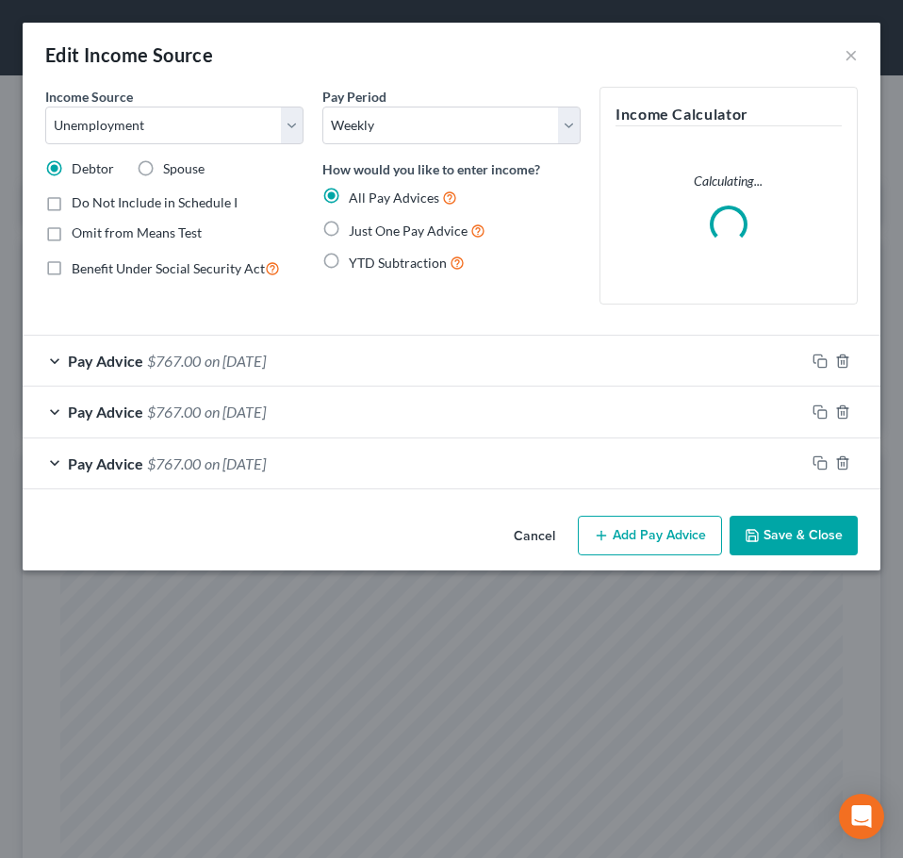
click at [691, 546] on button "Add Pay Advice" at bounding box center [650, 536] width 144 height 40
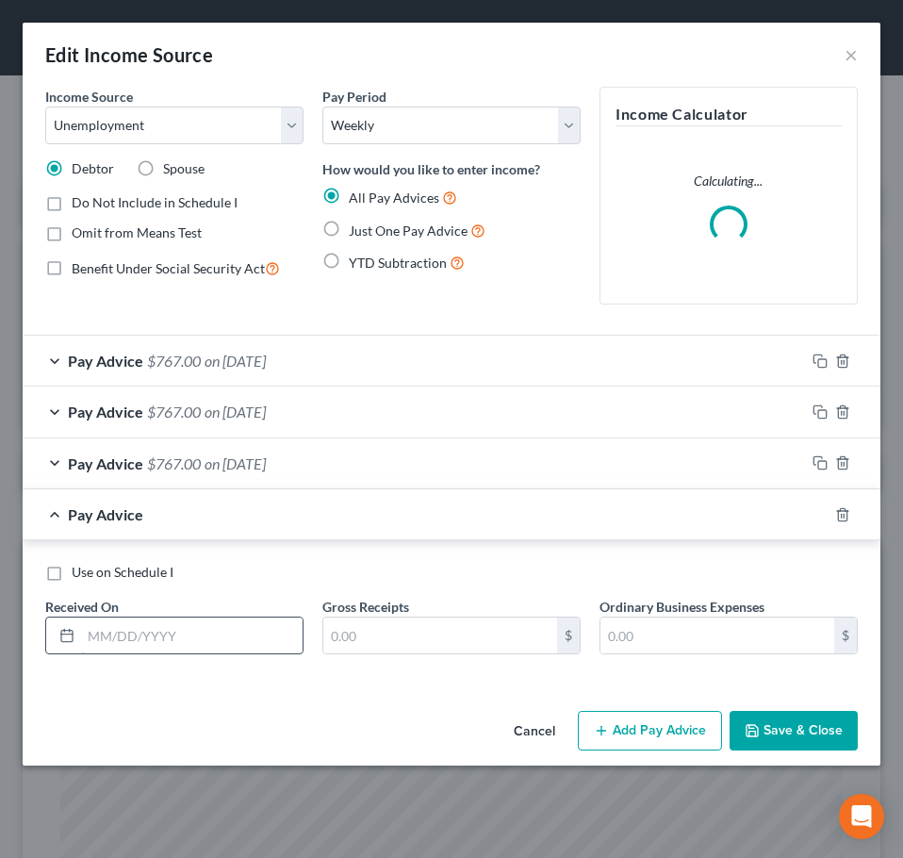
drag, startPoint x: 151, startPoint y: 610, endPoint x: 150, endPoint y: 625, distance: 15.1
click at [150, 625] on div "Received On *" at bounding box center [174, 626] width 277 height 58
click at [149, 633] on input "text" at bounding box center [192, 635] width 222 height 36
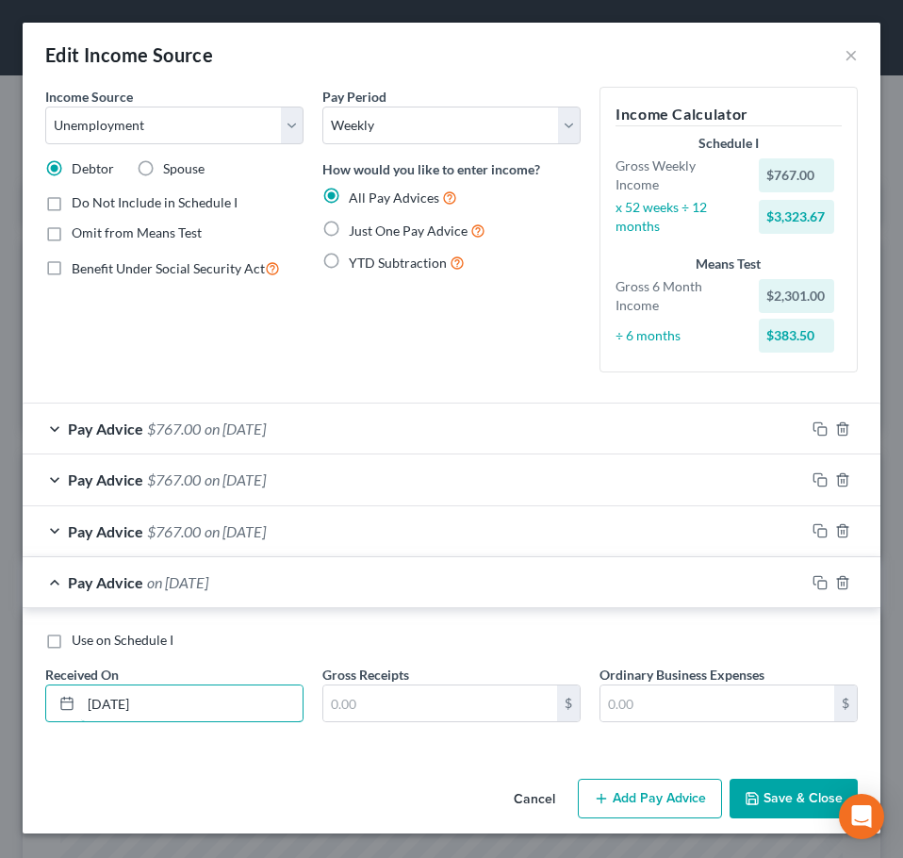
type input "[DATE]"
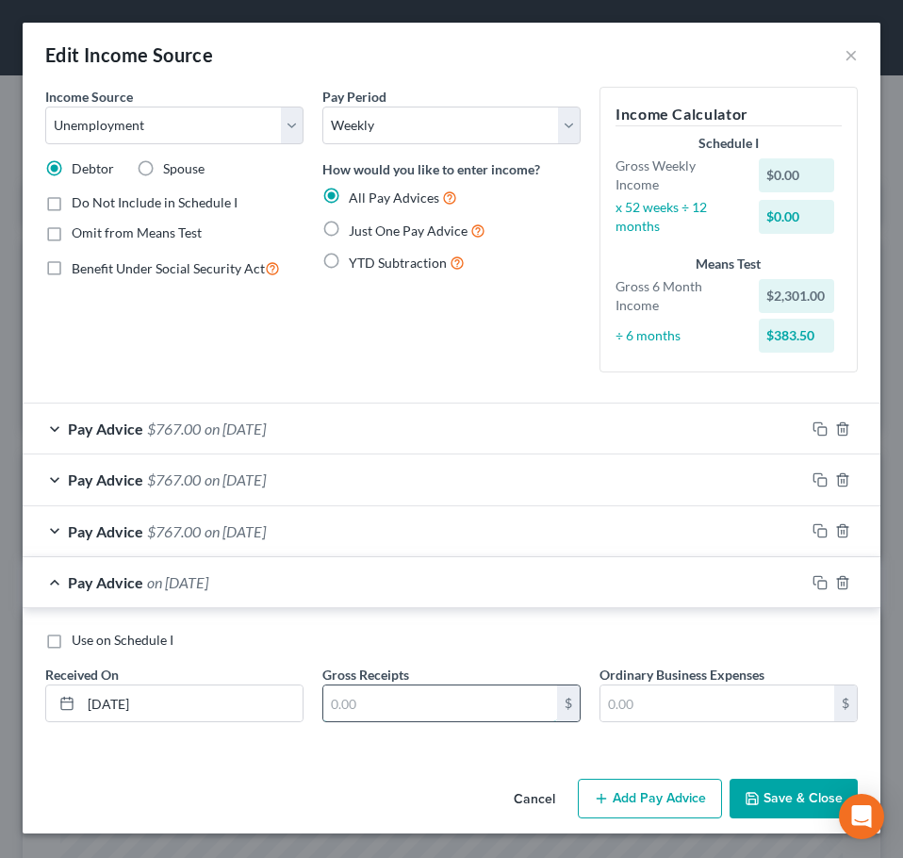
click at [420, 705] on input "text" at bounding box center [440, 703] width 234 height 36
type input "767.00"
click at [405, 607] on div "Pay Advice $767.00 on [DATE]" at bounding box center [414, 582] width 782 height 50
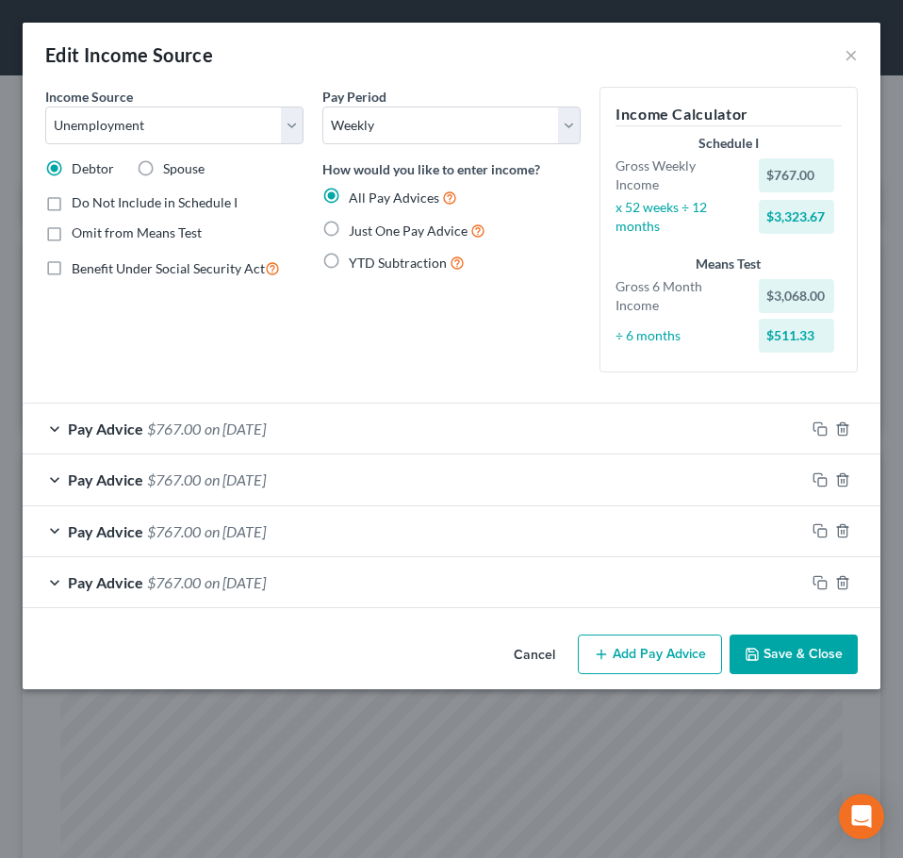
click at [618, 641] on button "Add Pay Advice" at bounding box center [650, 654] width 144 height 40
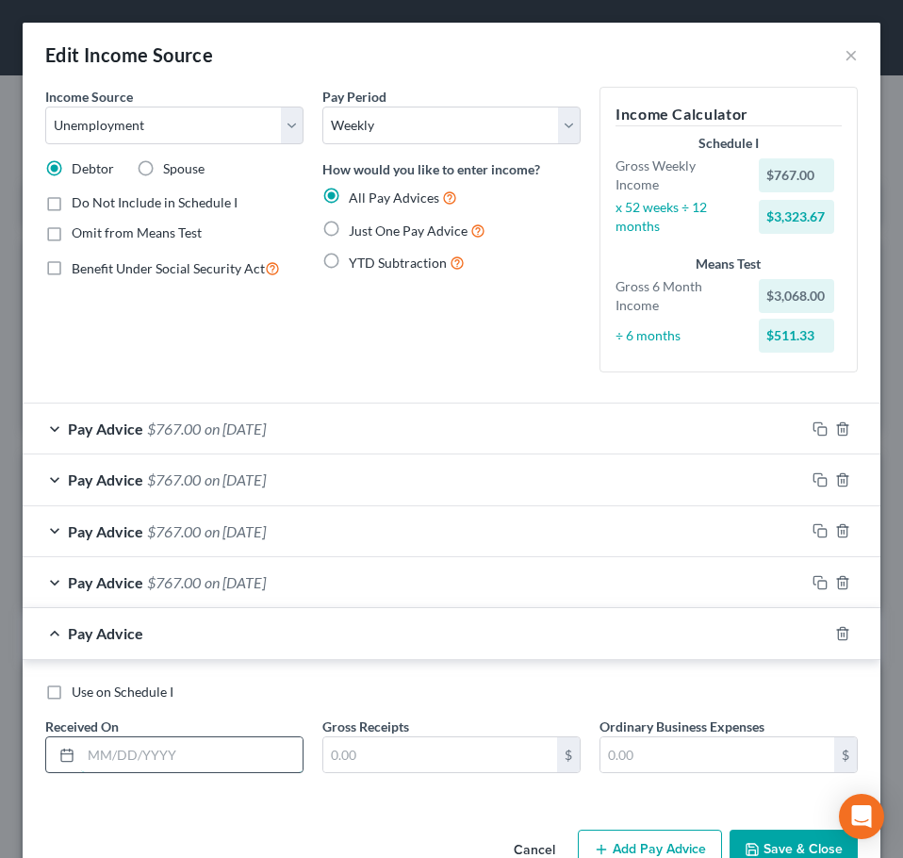
click at [145, 746] on input "text" at bounding box center [192, 755] width 222 height 36
type input "[DATE]"
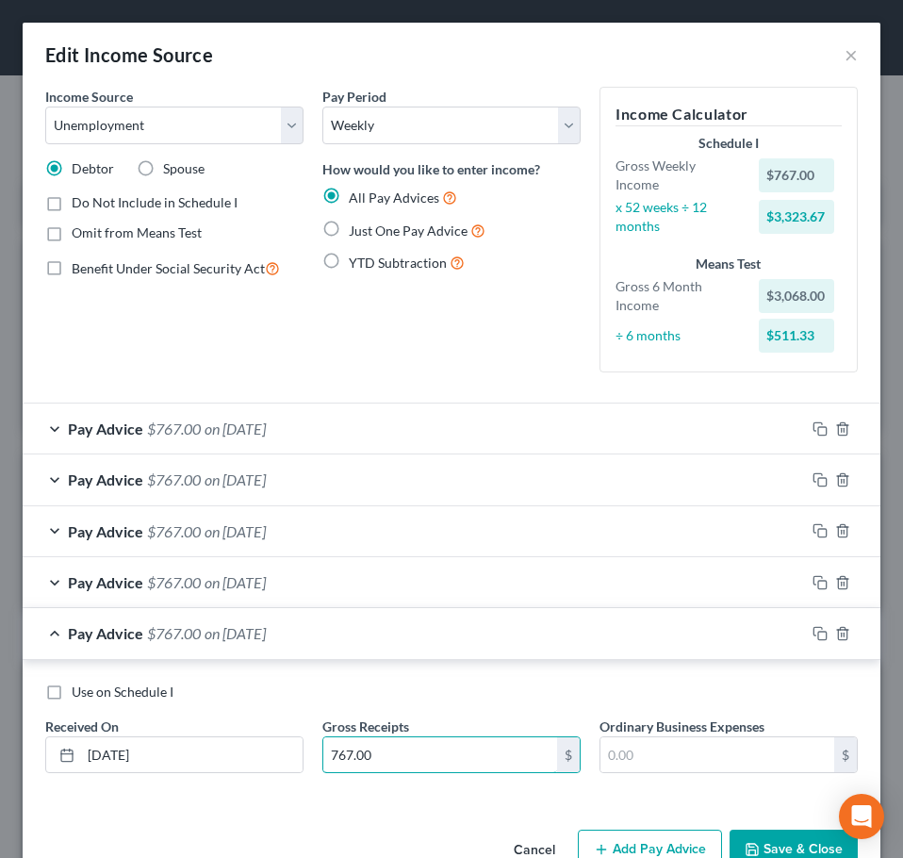
type input "767.00"
click at [286, 644] on div "Pay Advice $767.00 on [DATE]" at bounding box center [414, 633] width 782 height 50
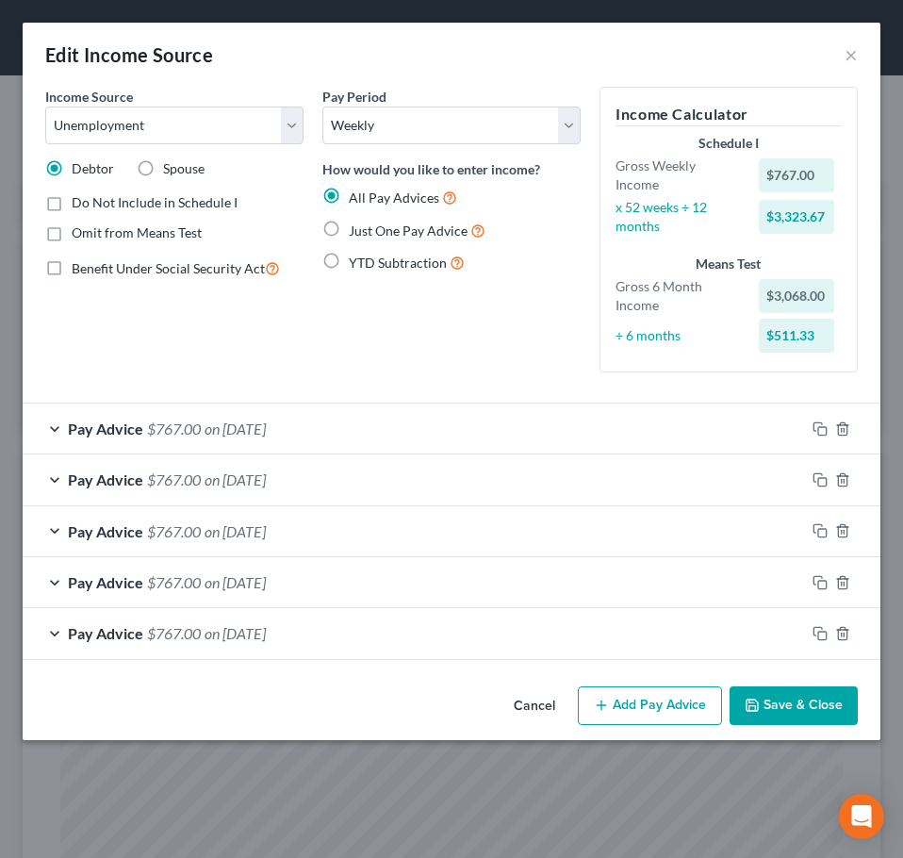
click at [633, 718] on button "Add Pay Advice" at bounding box center [650, 706] width 144 height 40
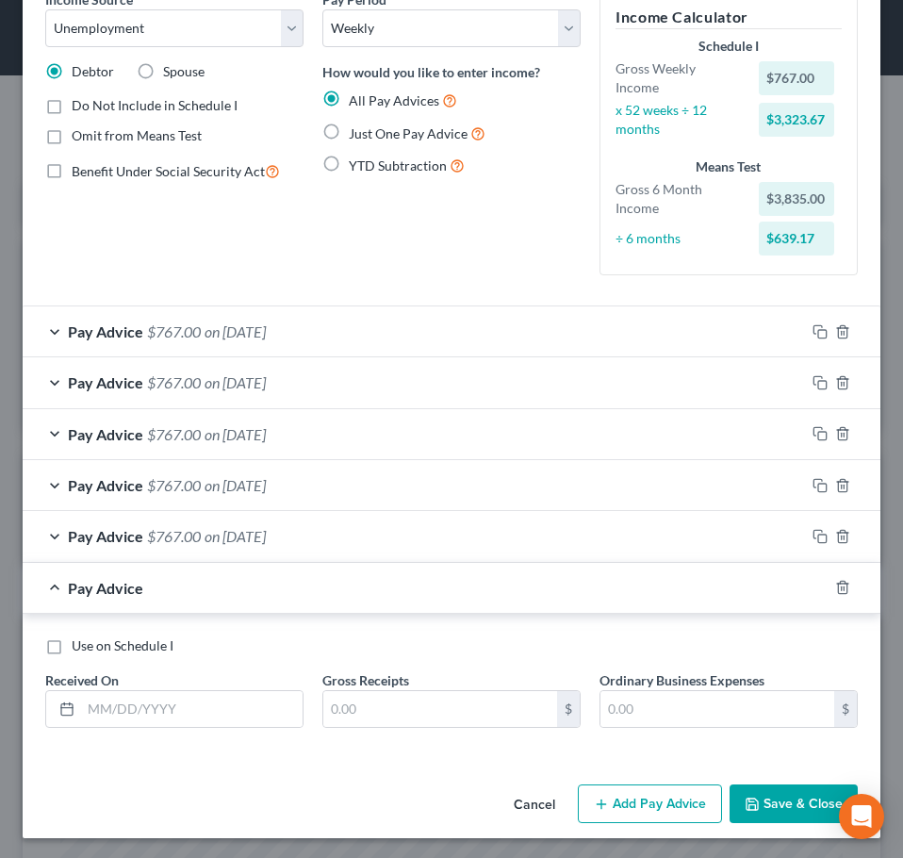
scroll to position [100, 0]
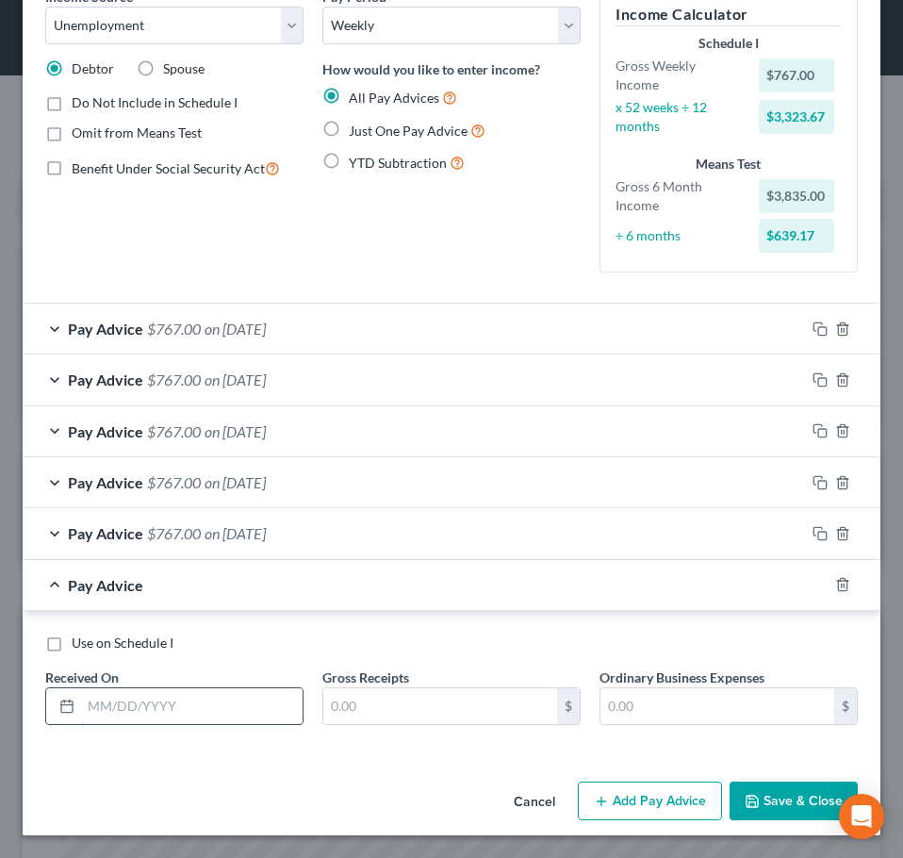
click at [148, 716] on input "text" at bounding box center [192, 706] width 222 height 36
type input "[DATE]"
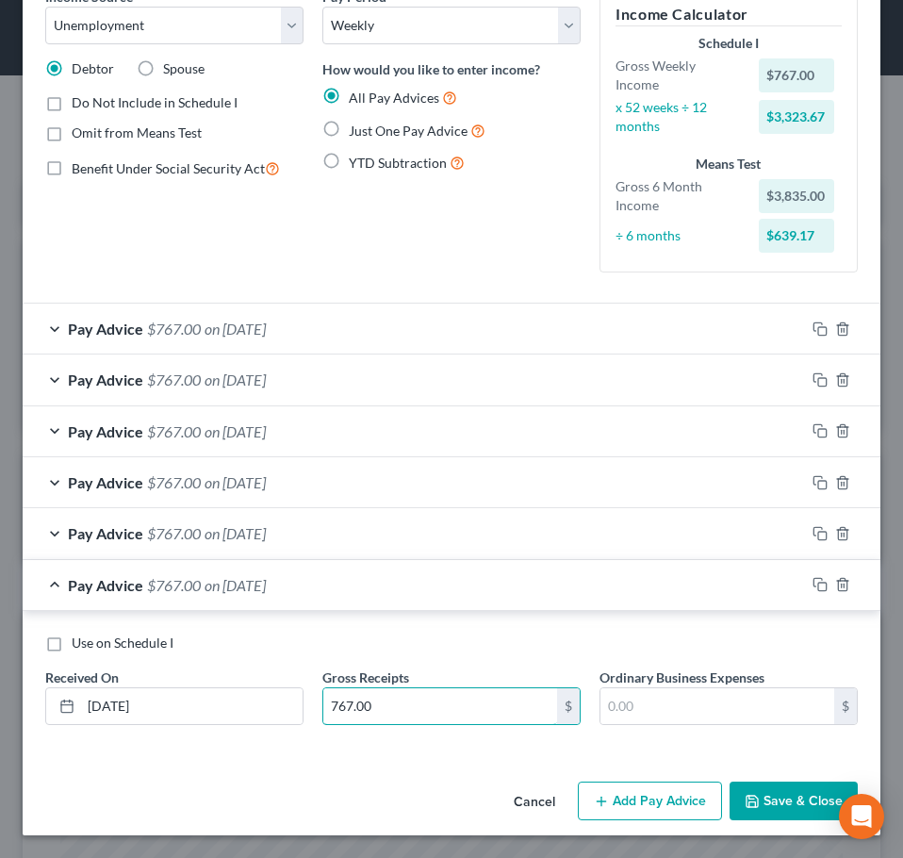
type input "767.00"
click at [266, 587] on span "on [DATE]" at bounding box center [235, 585] width 61 height 18
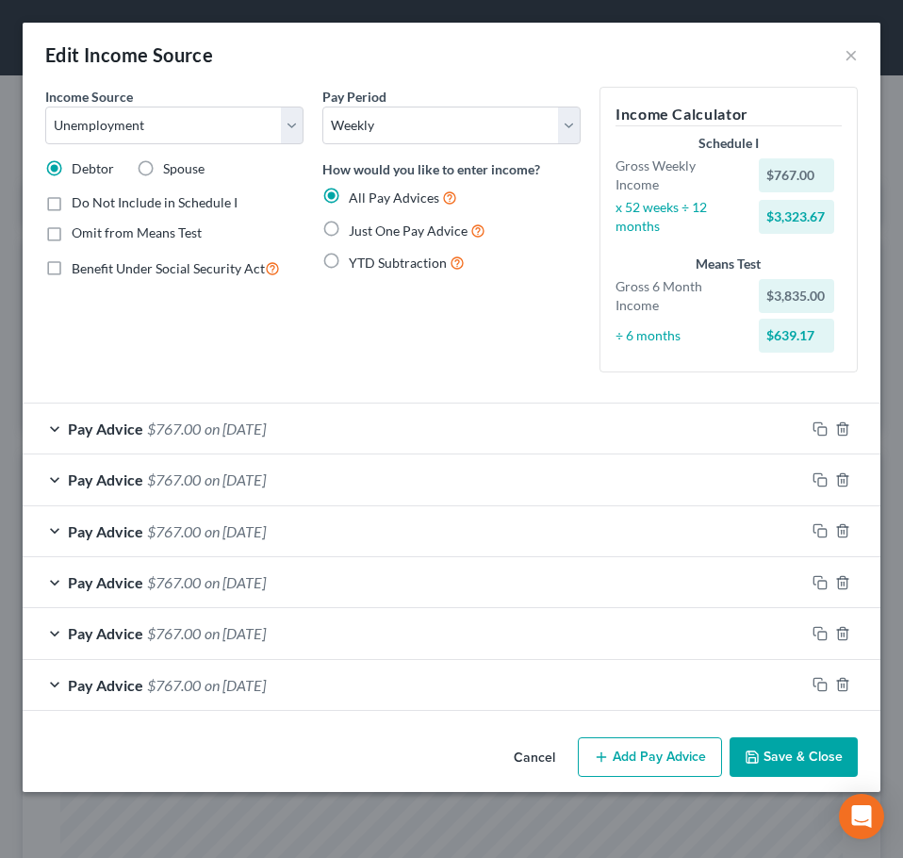
scroll to position [0, 0]
click at [649, 763] on button "Add Pay Advice" at bounding box center [650, 757] width 144 height 40
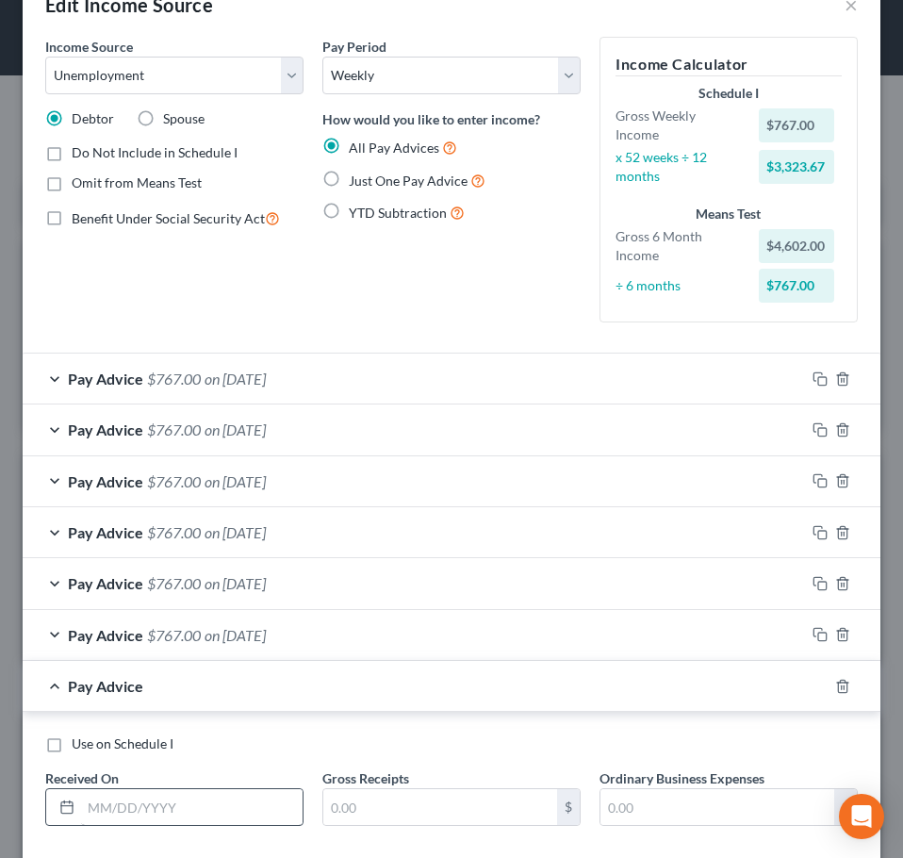
scroll to position [140, 0]
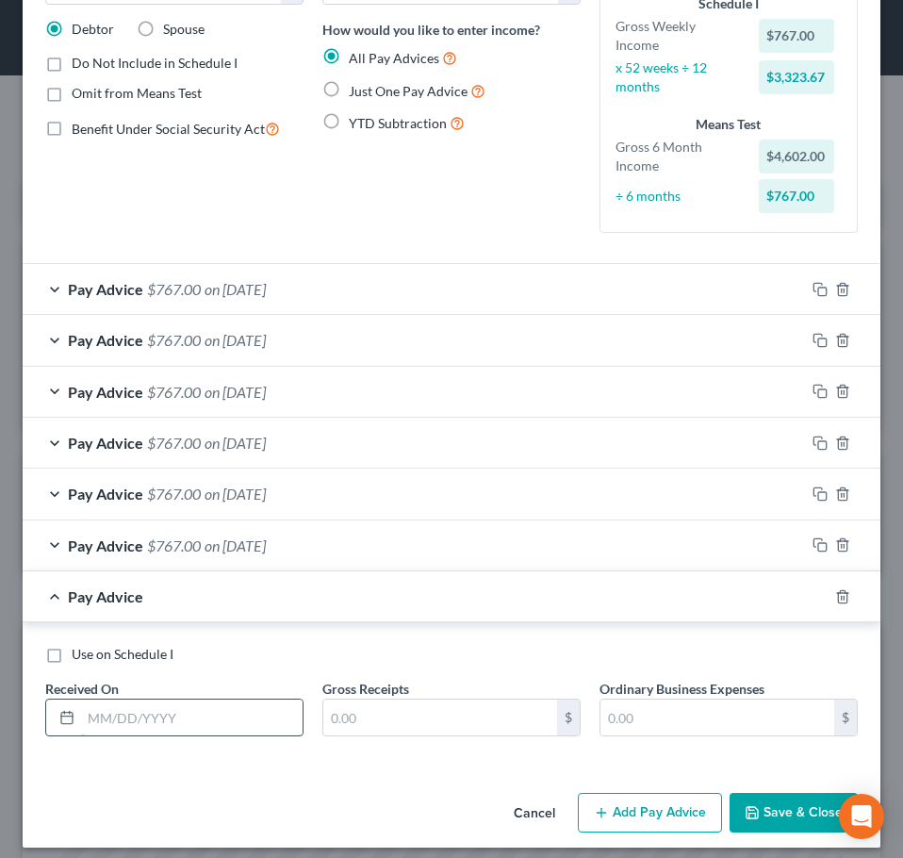
click at [185, 714] on input "text" at bounding box center [192, 717] width 222 height 36
type input "[DATE]"
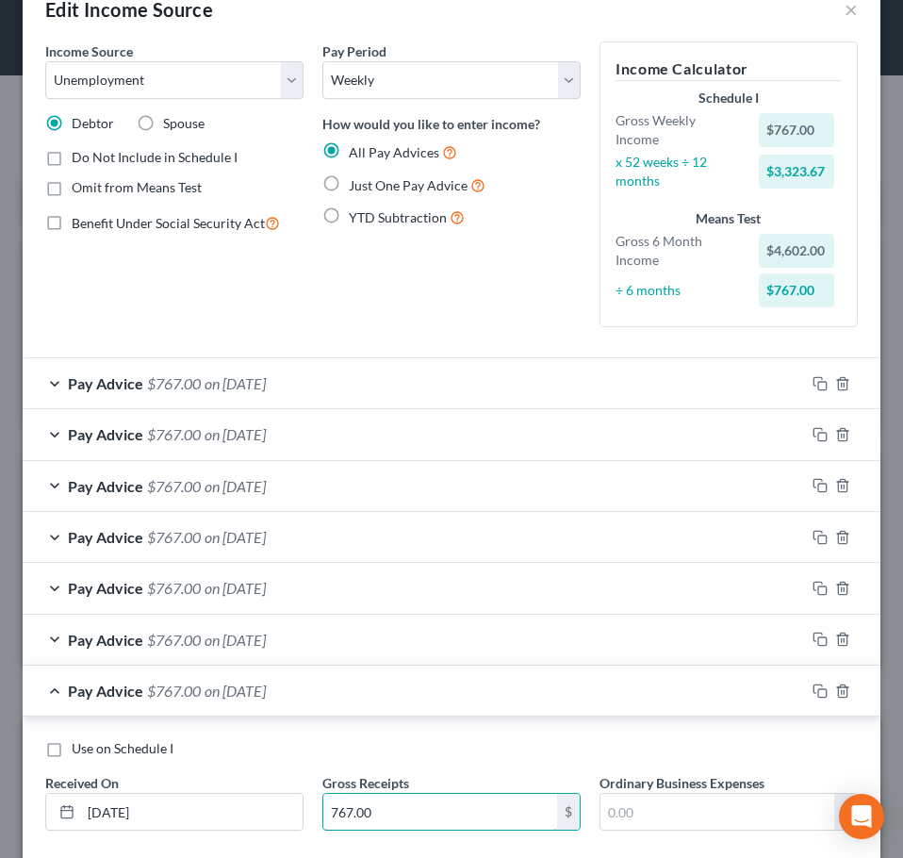
type input "767.00"
drag, startPoint x: 287, startPoint y: 698, endPoint x: 348, endPoint y: 687, distance: 62.1
click at [266, 697] on span "on [DATE]" at bounding box center [235, 691] width 61 height 18
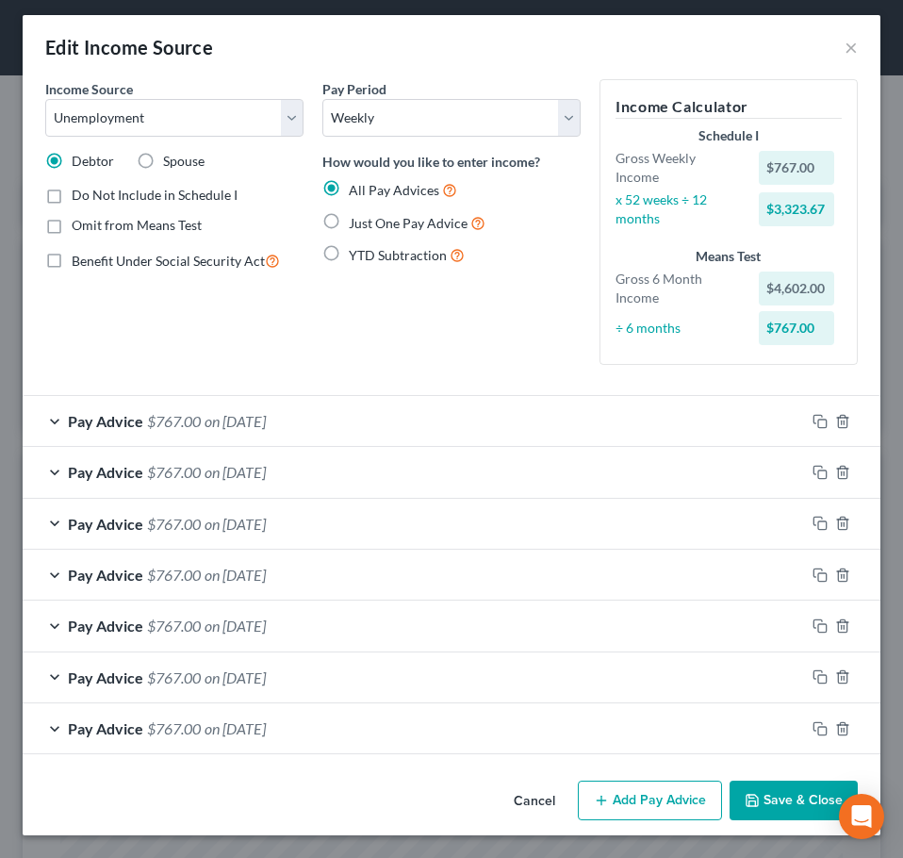
click at [639, 797] on button "Add Pay Advice" at bounding box center [650, 801] width 144 height 40
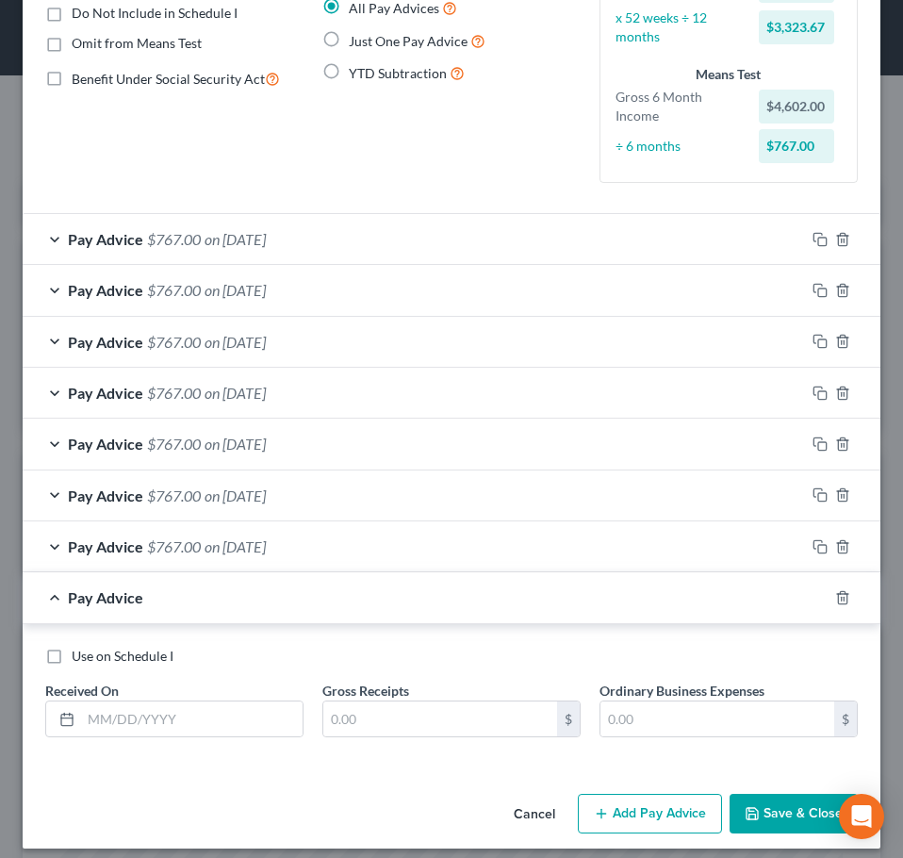
scroll to position [190, 0]
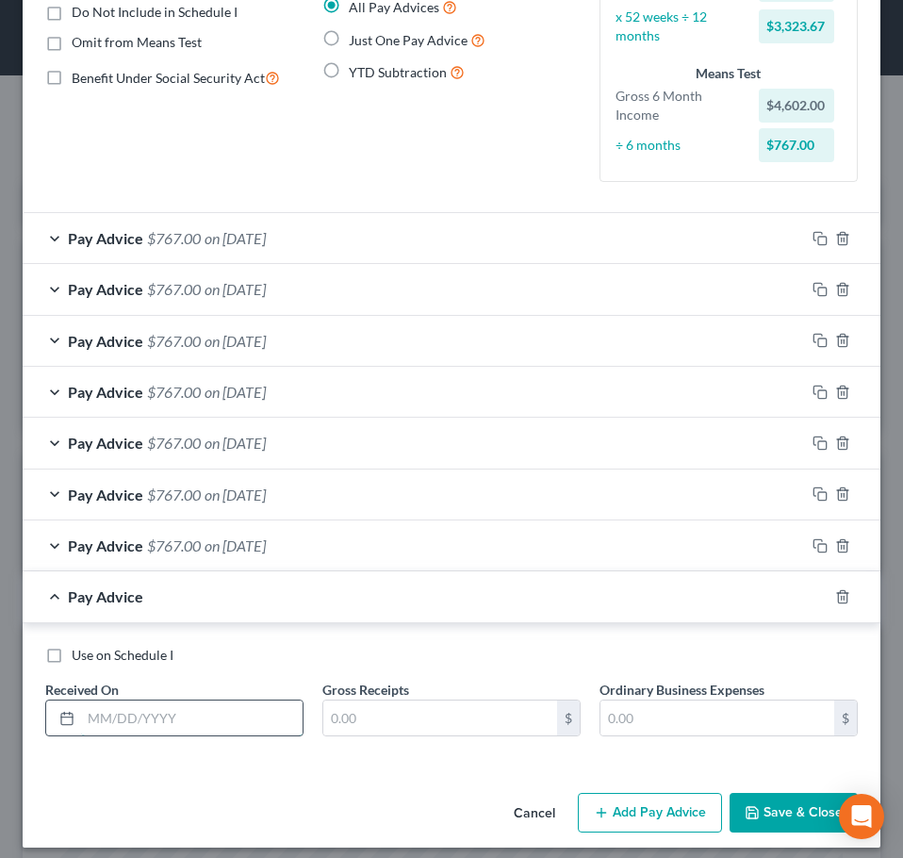
click at [163, 734] on input "text" at bounding box center [192, 718] width 222 height 36
type input "[DATE]"
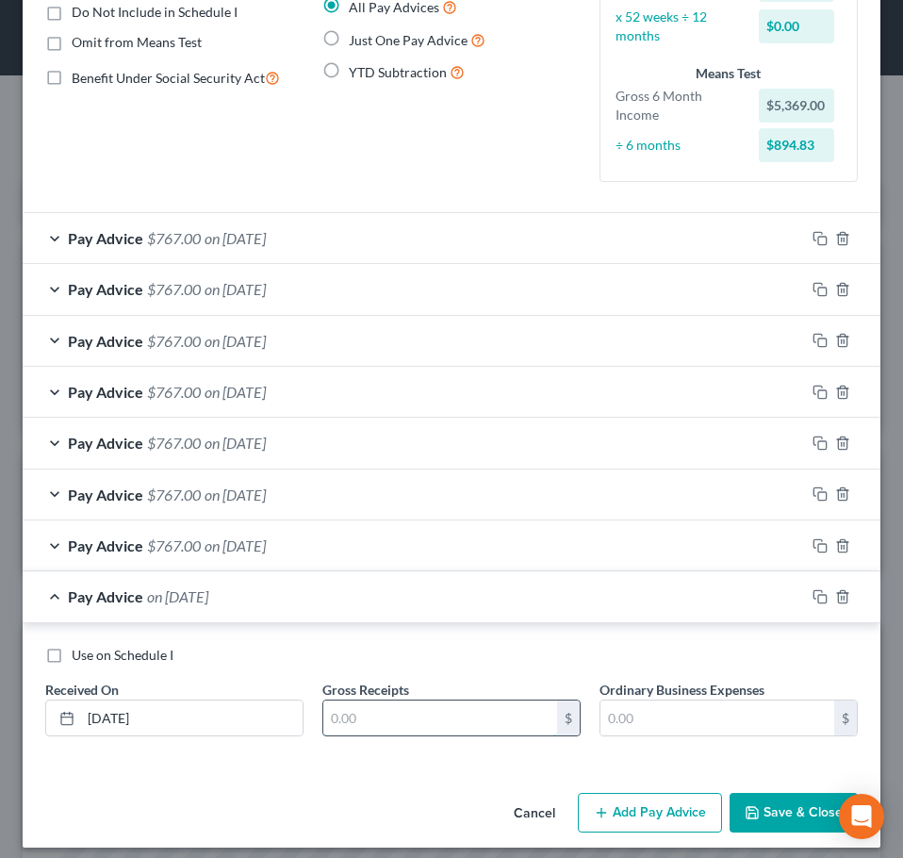
click at [420, 717] on input "text" at bounding box center [440, 718] width 234 height 36
type input "767.00"
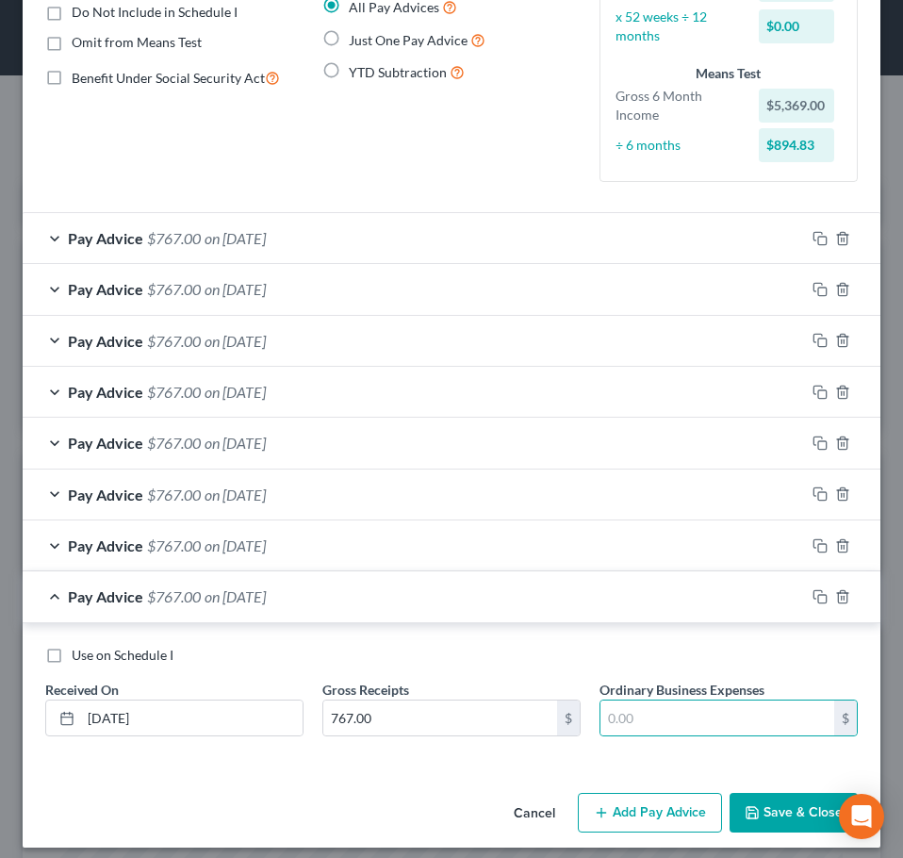
click at [486, 601] on div "Pay Advice $767.00 on [DATE]" at bounding box center [414, 596] width 782 height 50
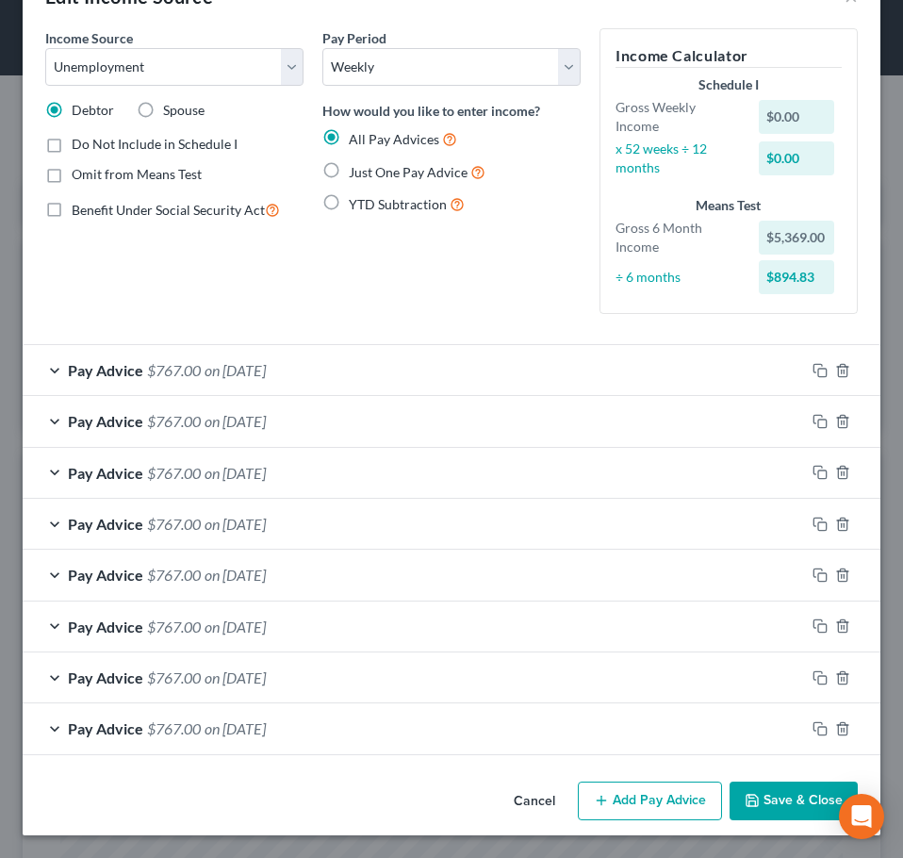
scroll to position [58, 0]
click at [690, 803] on button "Add Pay Advice" at bounding box center [650, 802] width 144 height 40
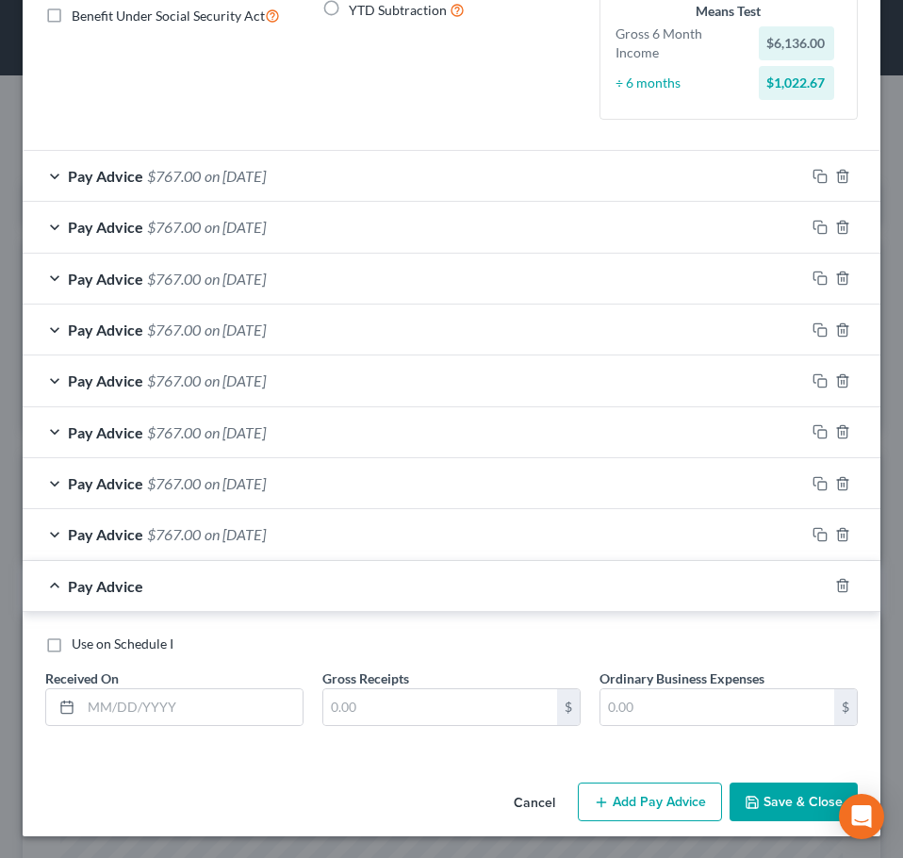
scroll to position [254, 0]
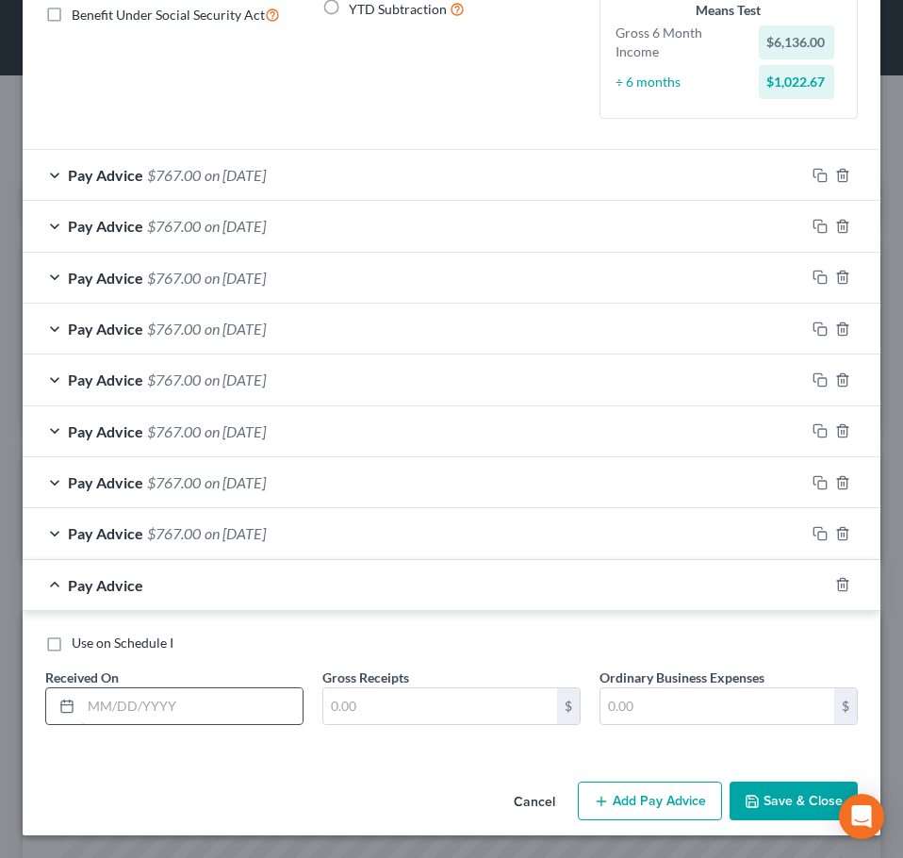
click at [161, 703] on input "text" at bounding box center [192, 706] width 222 height 36
type input "[DATE]"
click at [303, 651] on div "Use on Schedule I" at bounding box center [451, 643] width 813 height 19
click at [323, 594] on div "Pay Advice on [DATE]" at bounding box center [414, 585] width 782 height 50
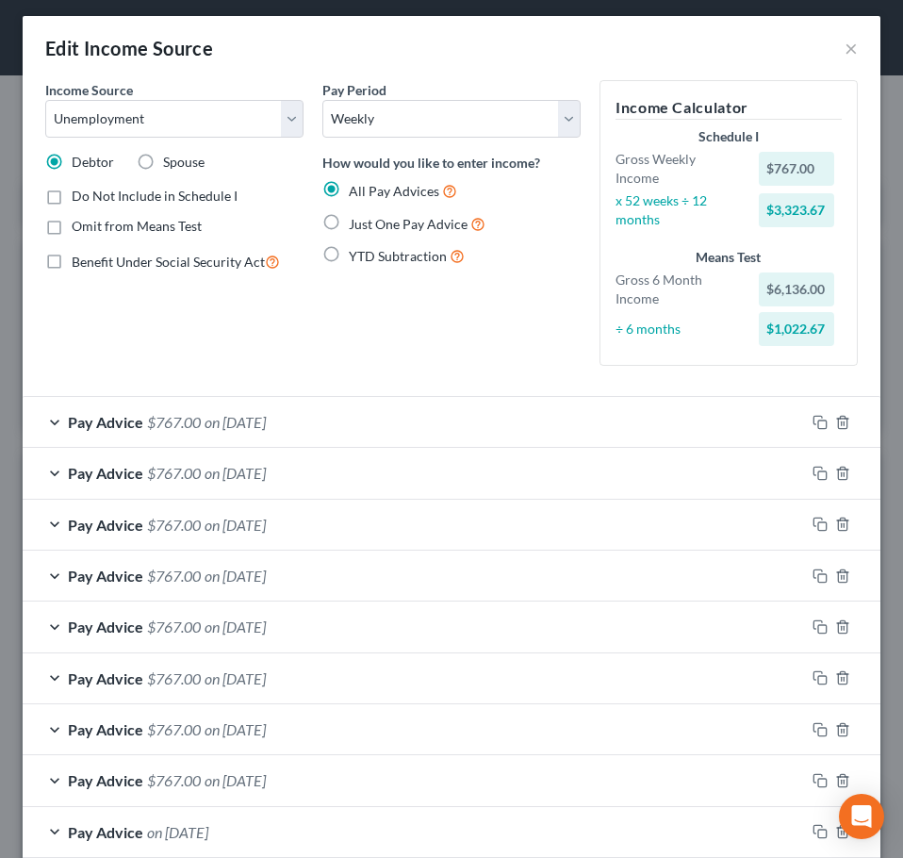
scroll to position [0, 0]
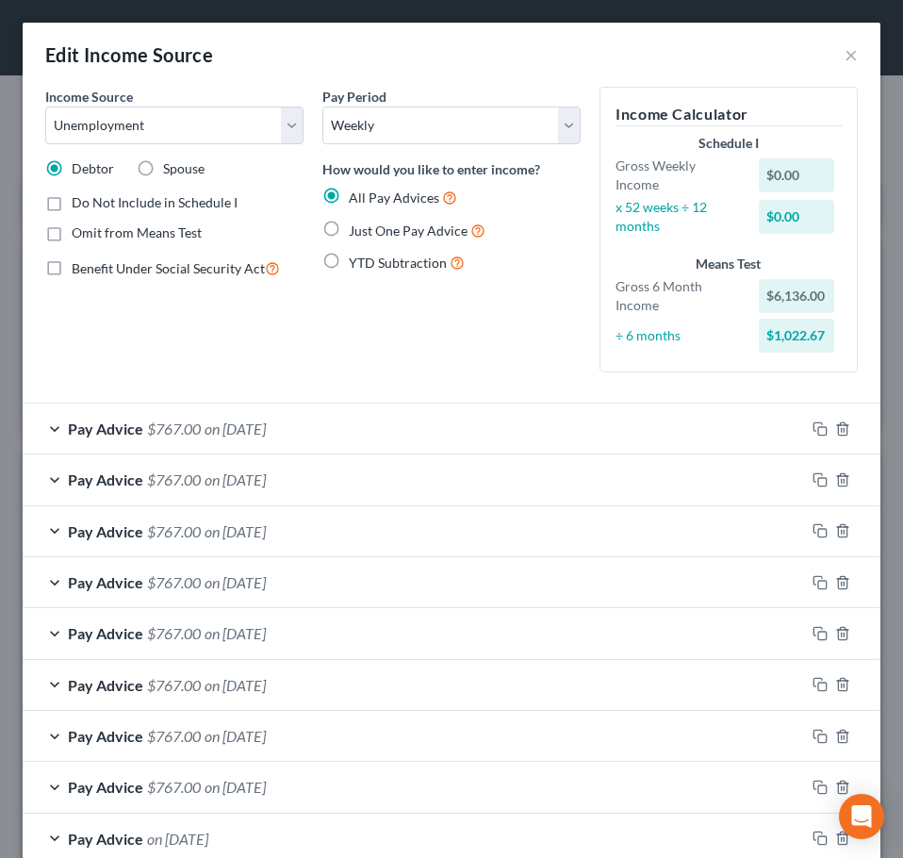
click at [411, 331] on div "Pay Period Select Monthly Twice Monthly Every Other Week Weekly How would you l…" at bounding box center [451, 237] width 277 height 301
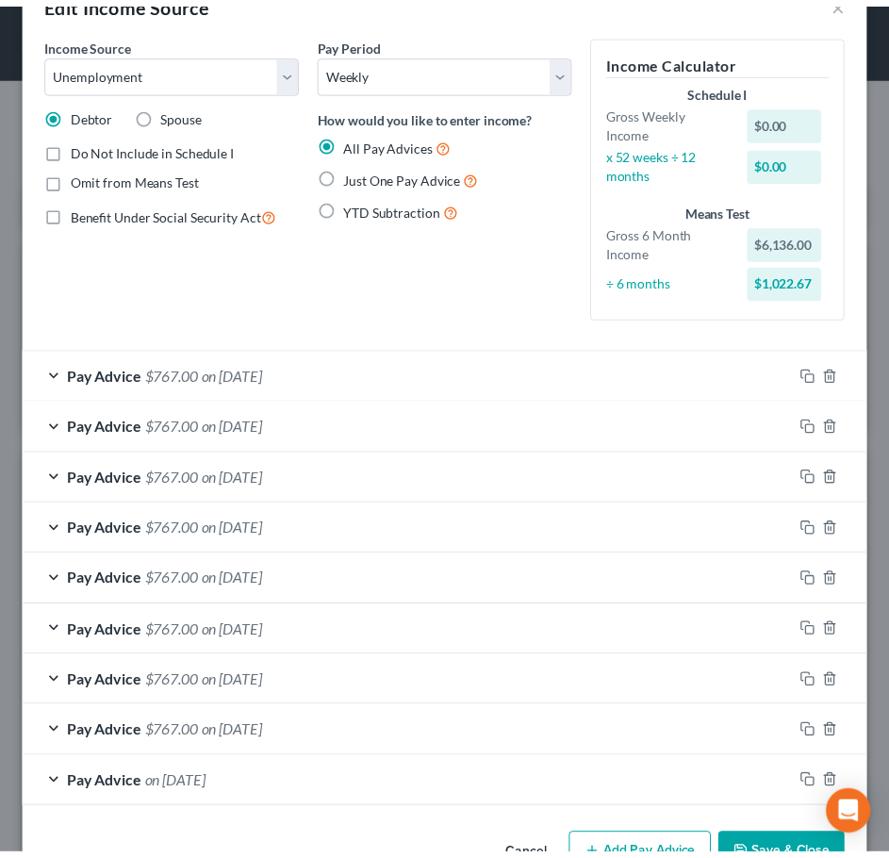
scroll to position [110, 0]
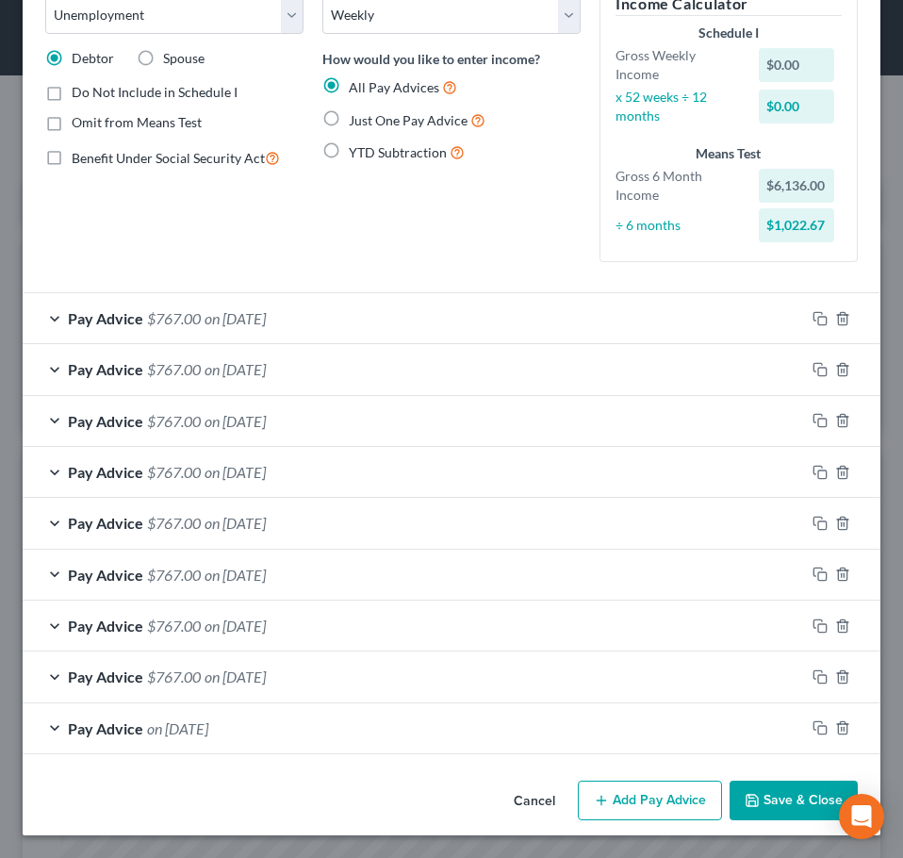
click at [787, 800] on button "Save & Close" at bounding box center [794, 801] width 128 height 40
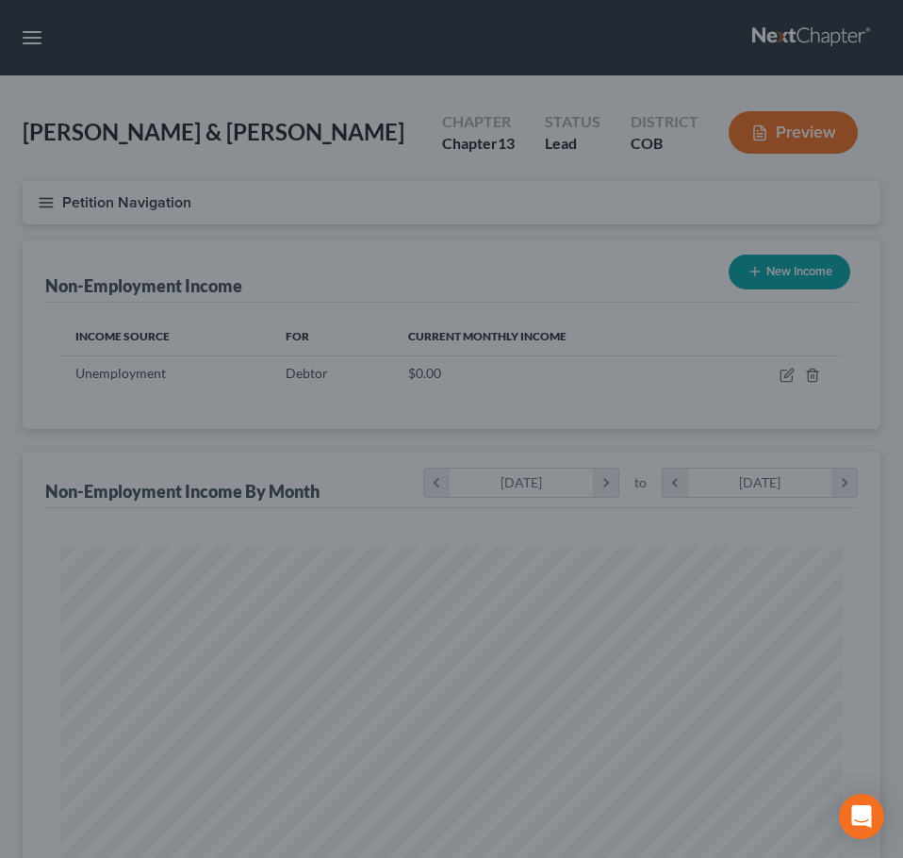
scroll to position [942330, 941908]
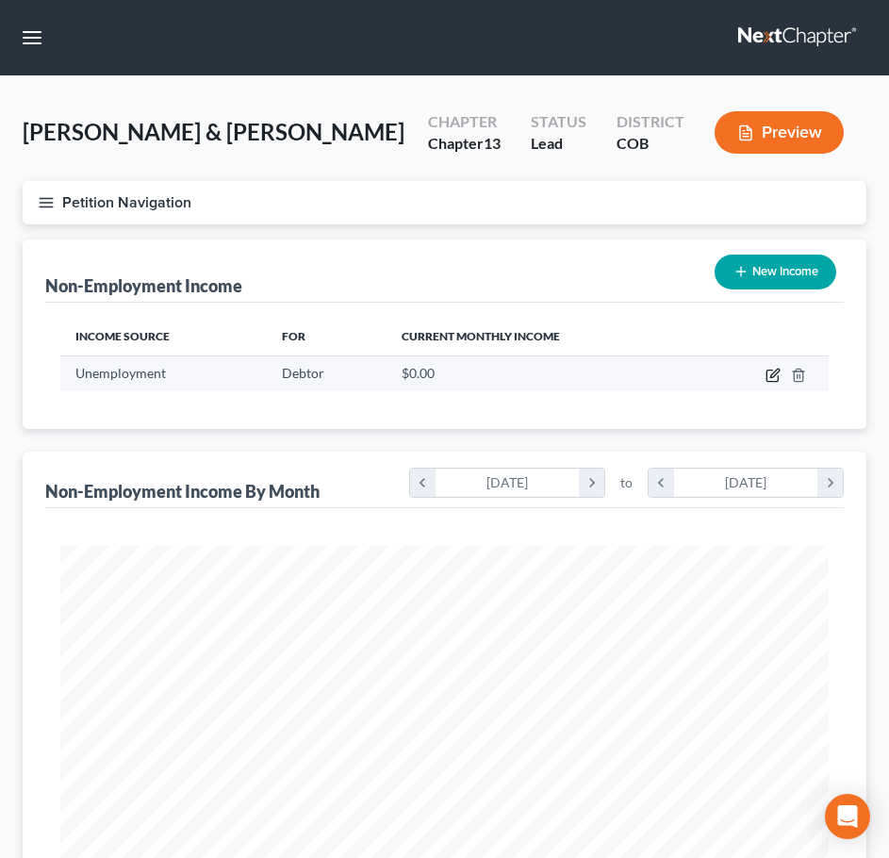
click at [769, 375] on icon "button" at bounding box center [772, 375] width 15 height 15
select select "0"
select select "3"
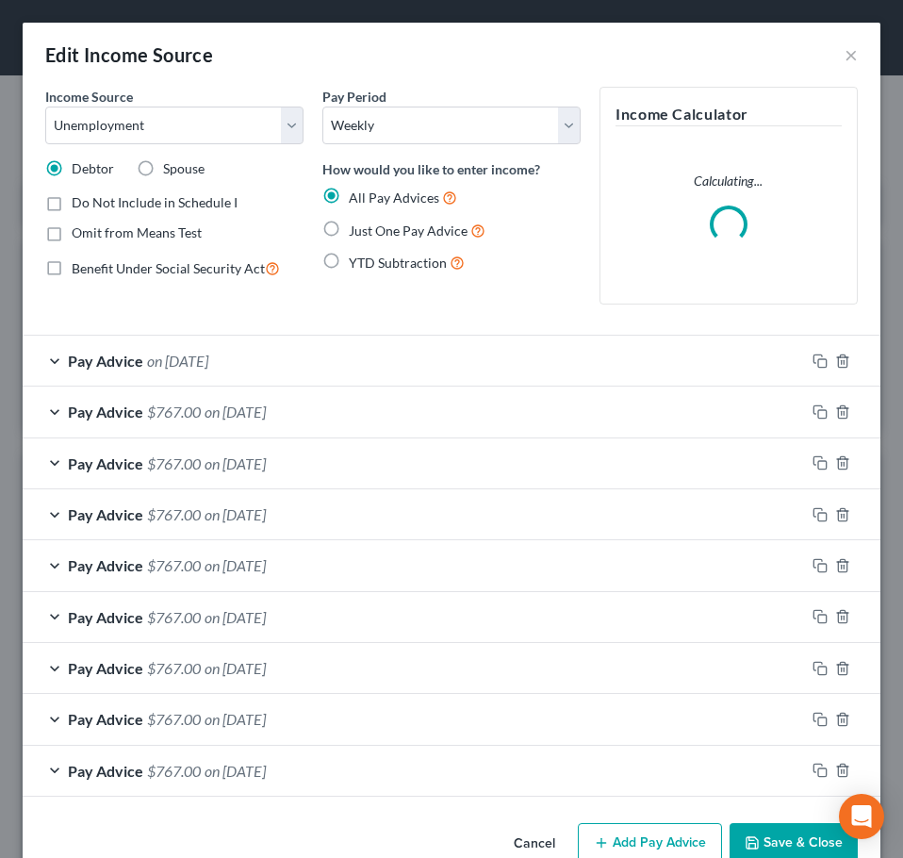
scroll to position [391, 820]
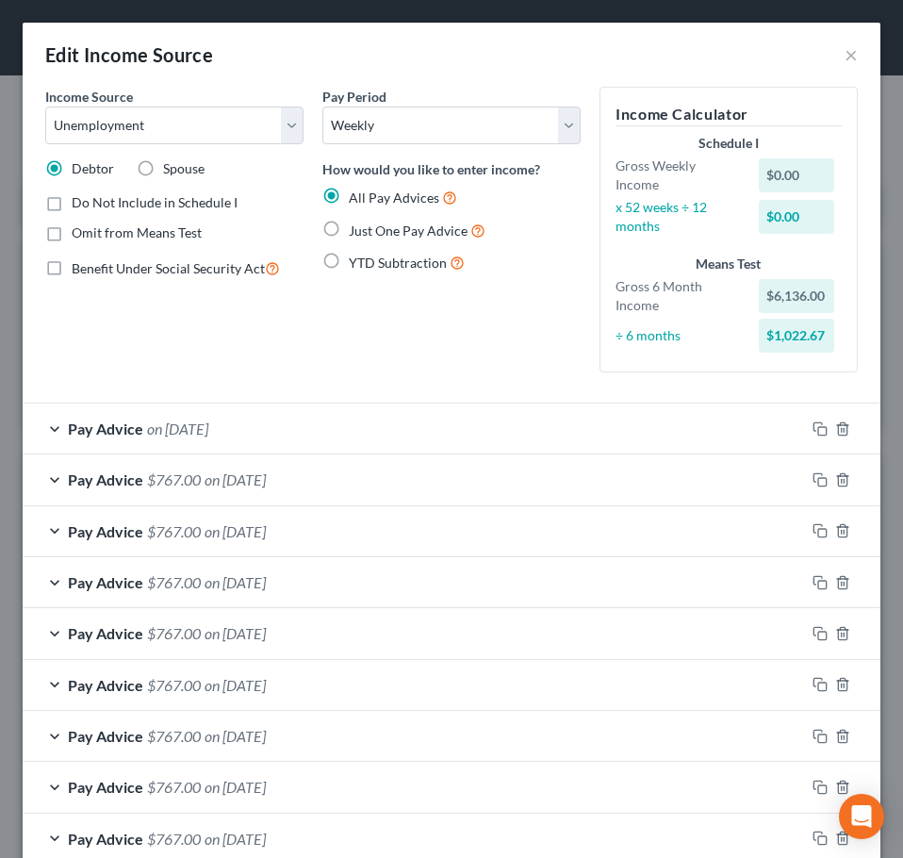
click at [178, 238] on span "Omit from Means Test" at bounding box center [137, 232] width 130 height 16
click at [91, 236] on input "Omit from Means Test" at bounding box center [85, 229] width 12 height 12
click at [178, 238] on span "Omit from Means Test" at bounding box center [137, 232] width 130 height 16
click at [91, 236] on input "Omit from Means Test" at bounding box center [85, 229] width 12 height 12
checkbox input "false"
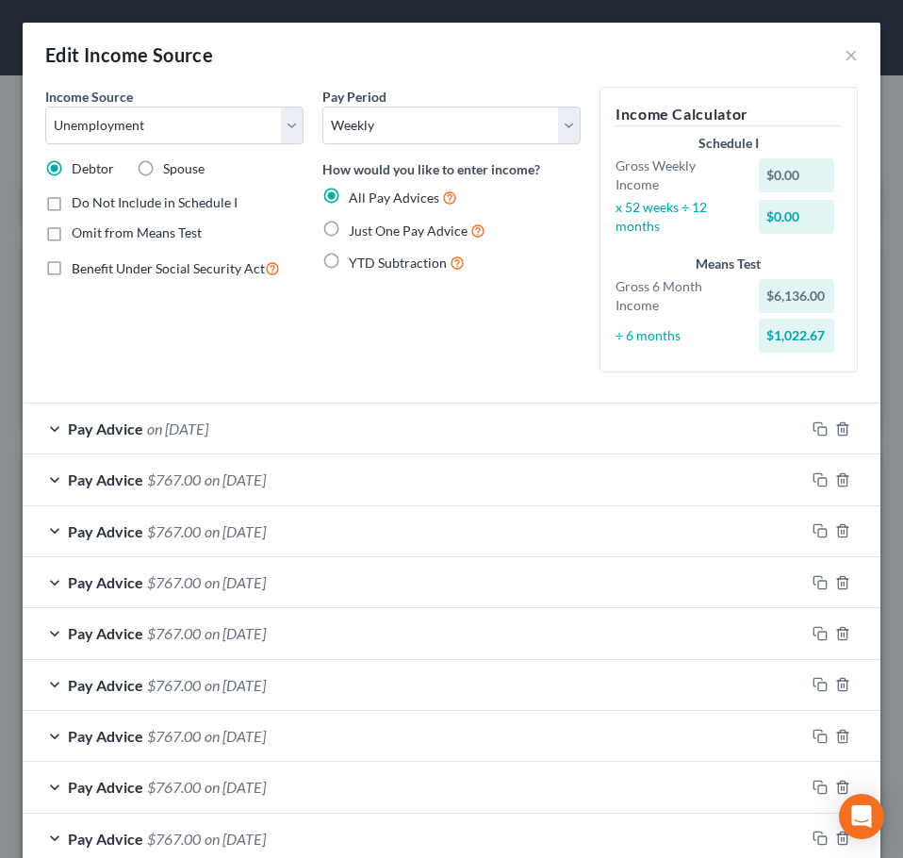
click at [268, 354] on div "Income Source * Select Unemployment Disability (from employer) Pension Retireme…" at bounding box center [174, 237] width 277 height 301
click at [502, 313] on div "Pay Period Select Monthly Twice Monthly Every Other Week Weekly How would you l…" at bounding box center [451, 237] width 277 height 301
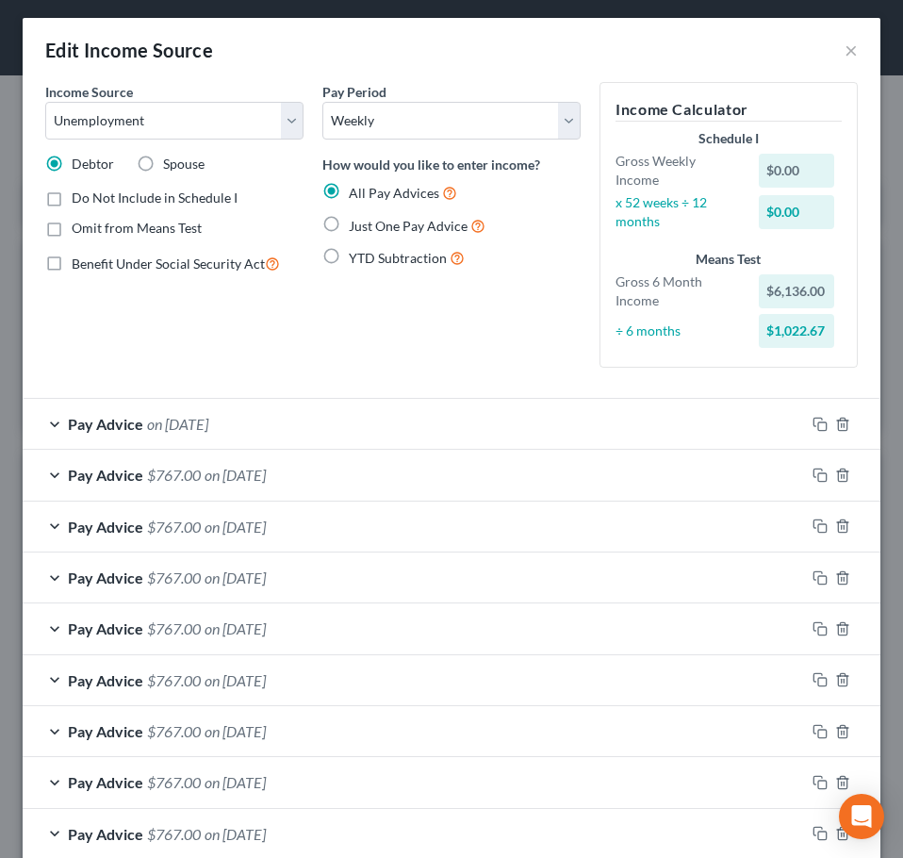
scroll to position [0, 0]
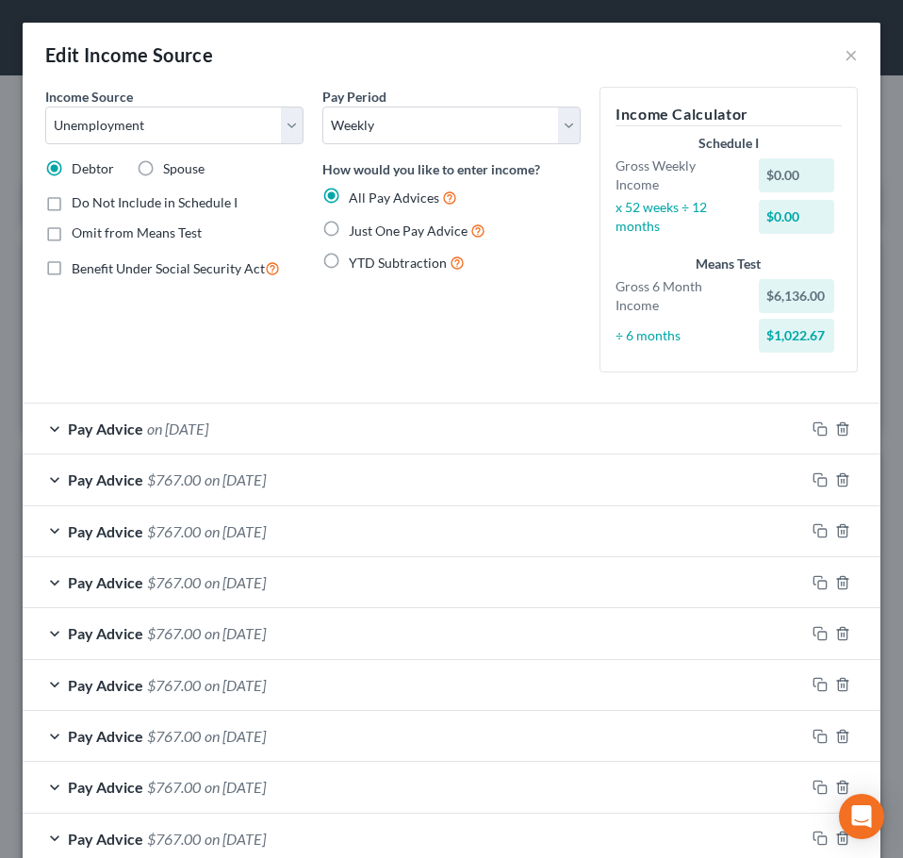
click at [652, 338] on div "÷ 6 months" at bounding box center [677, 335] width 143 height 19
click at [501, 315] on div "Pay Period Select Monthly Twice Monthly Every Other Week Weekly How would you l…" at bounding box center [451, 237] width 277 height 301
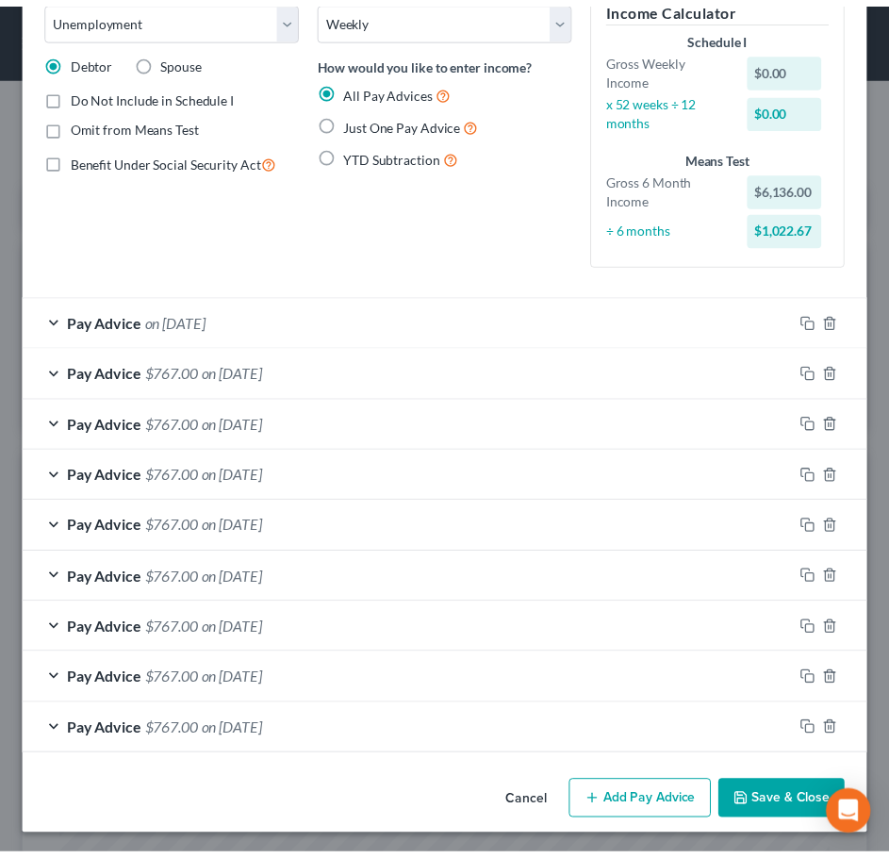
scroll to position [110, 0]
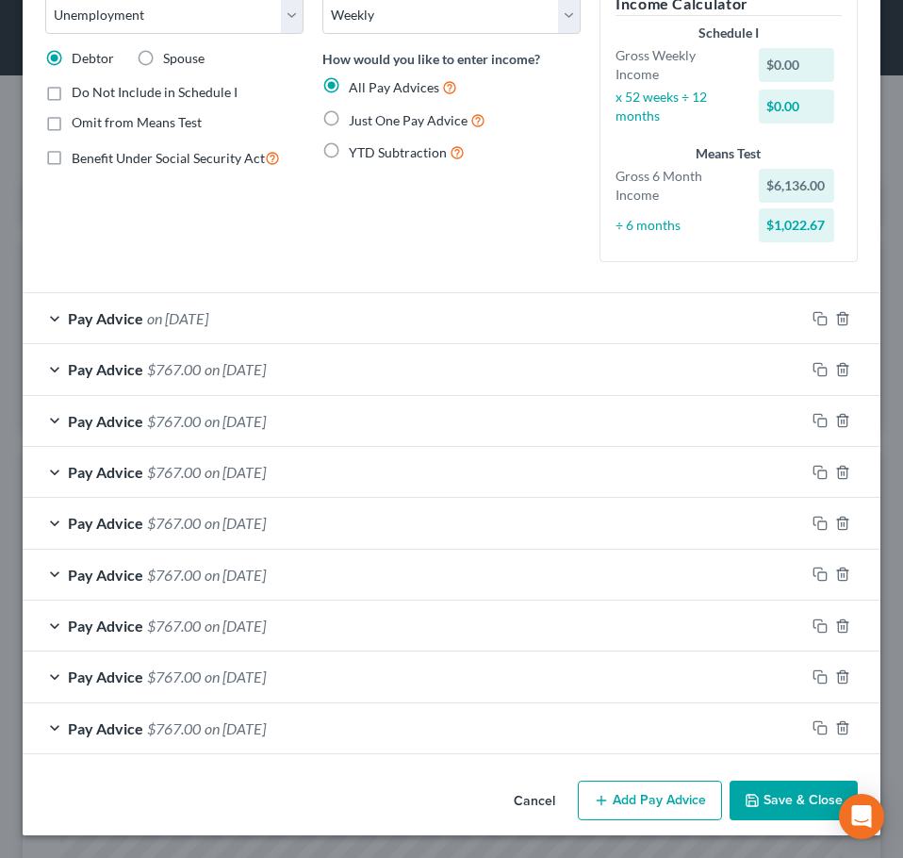
click at [768, 791] on button "Save & Close" at bounding box center [794, 801] width 128 height 40
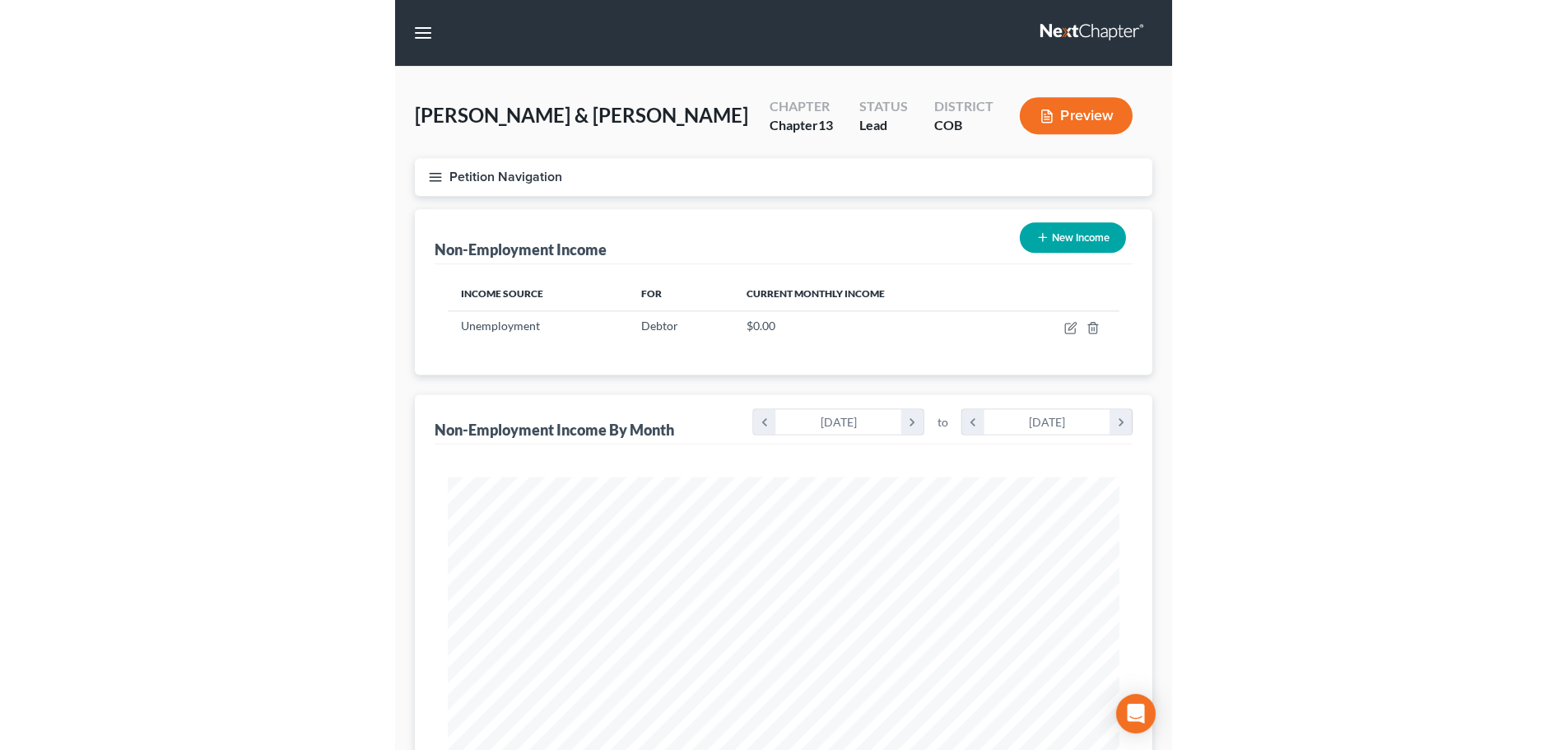
scroll to position [822784, 822391]
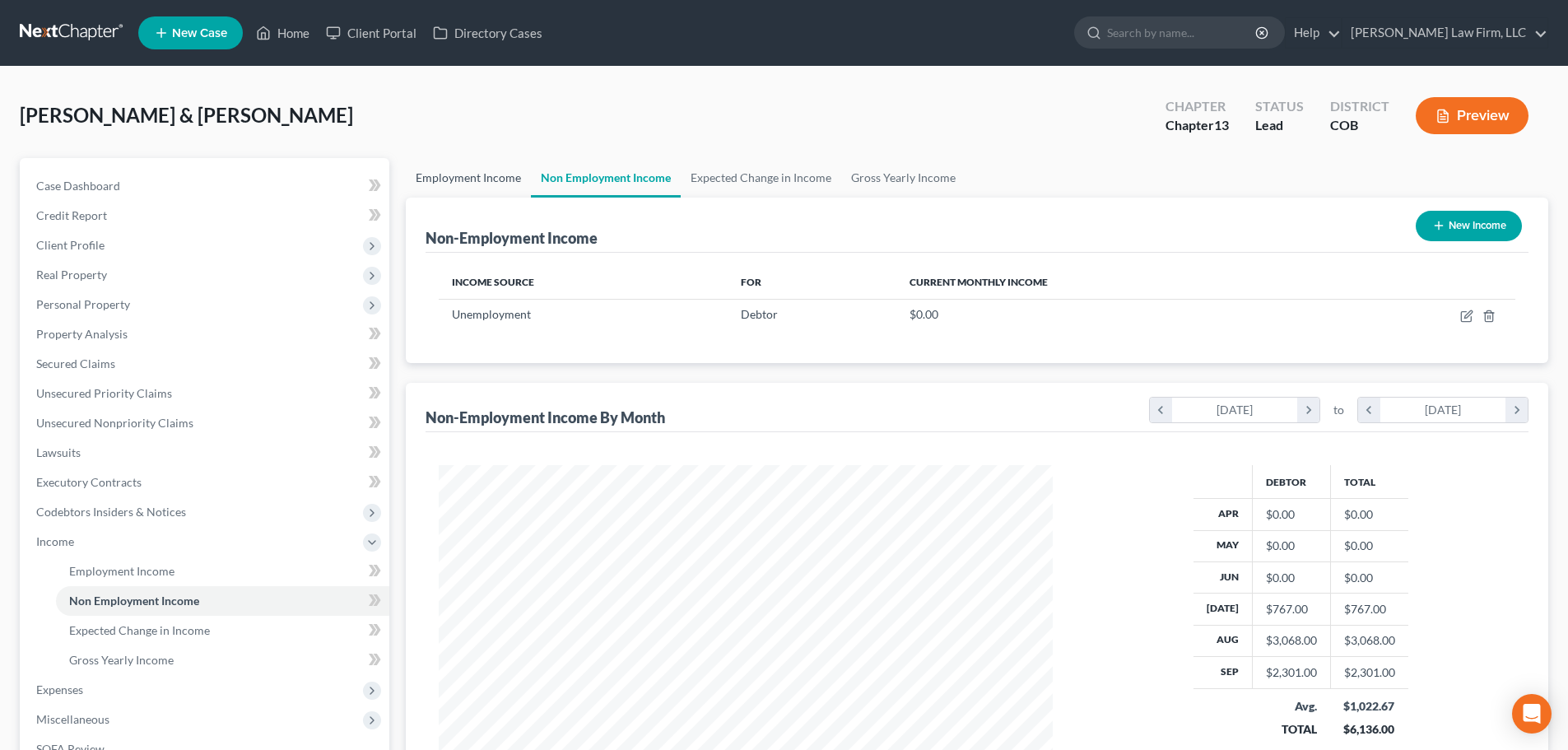
click at [498, 188] on link "Employment Income" at bounding box center [468, 177] width 125 height 39
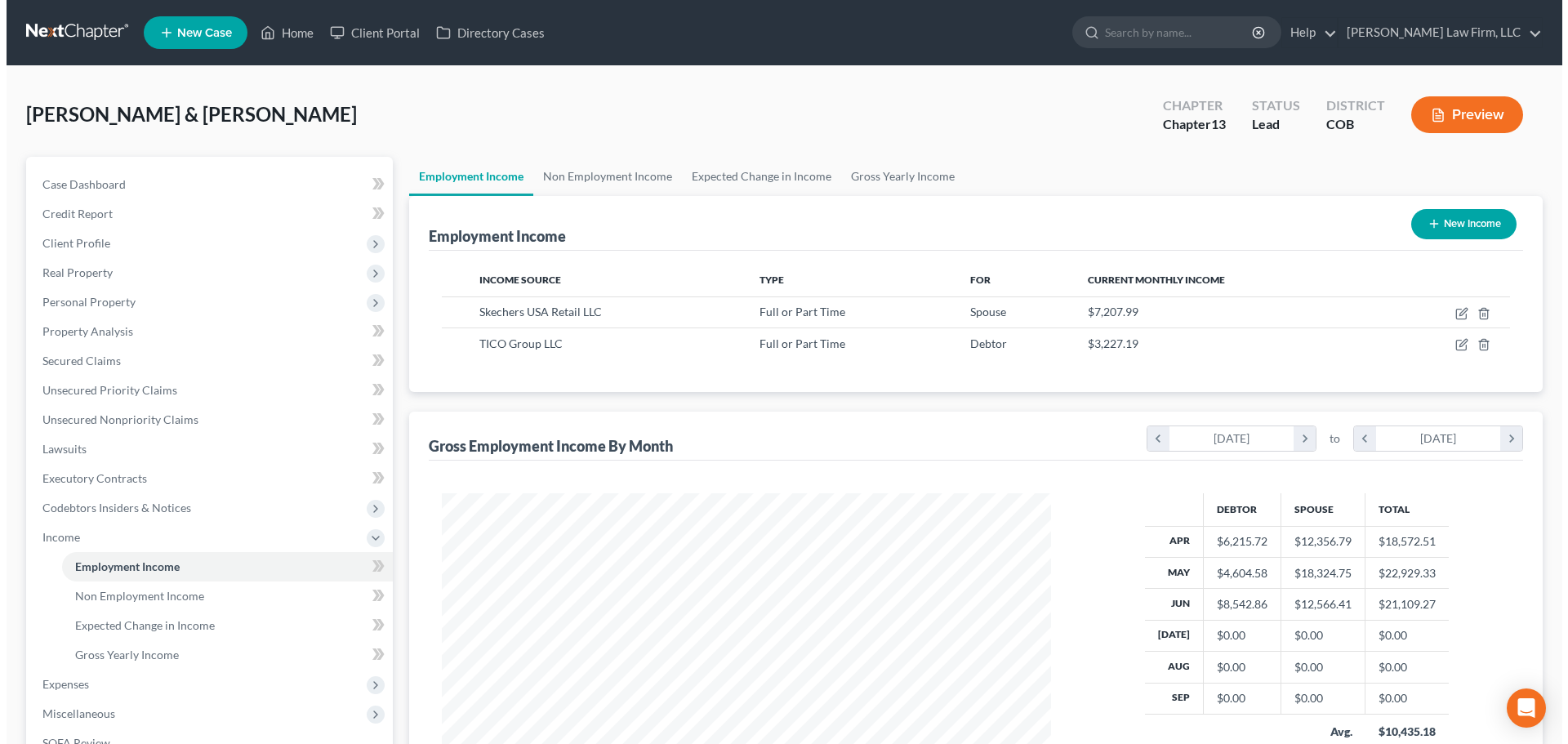
scroll to position [305, 642]
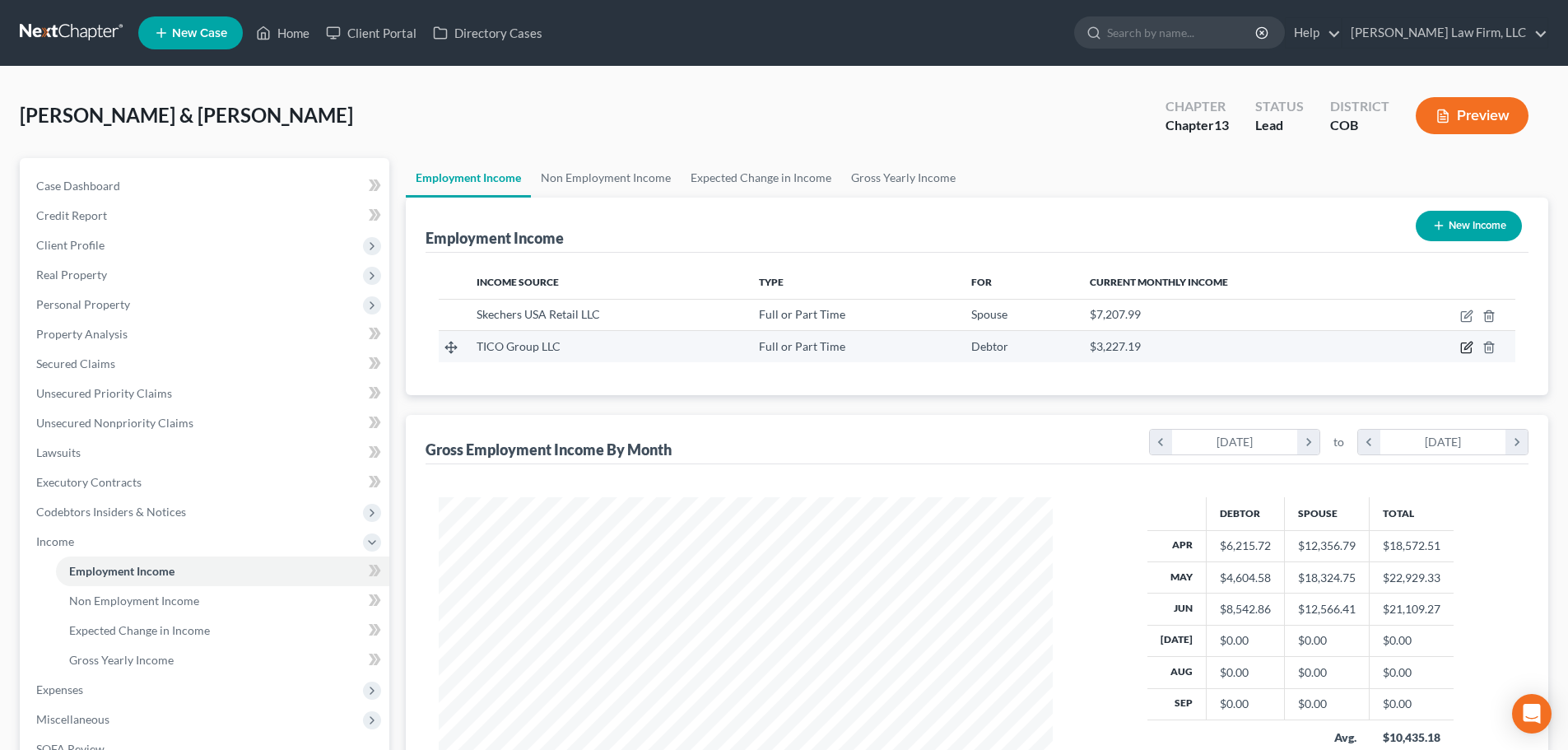
click at [1471, 352] on icon "button" at bounding box center [1465, 347] width 10 height 10
select select "0"
select select "35"
select select "3"
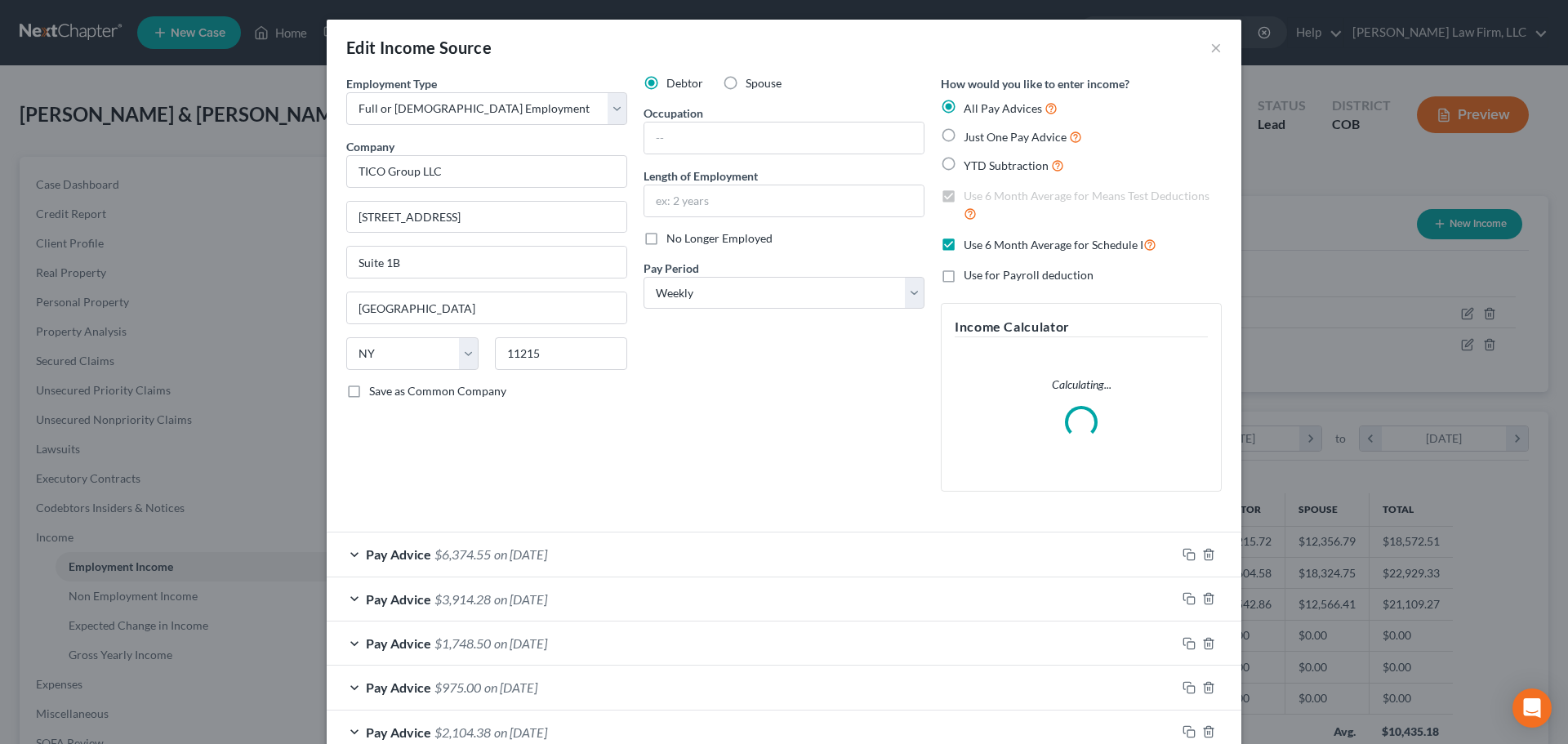
scroll to position [307, 648]
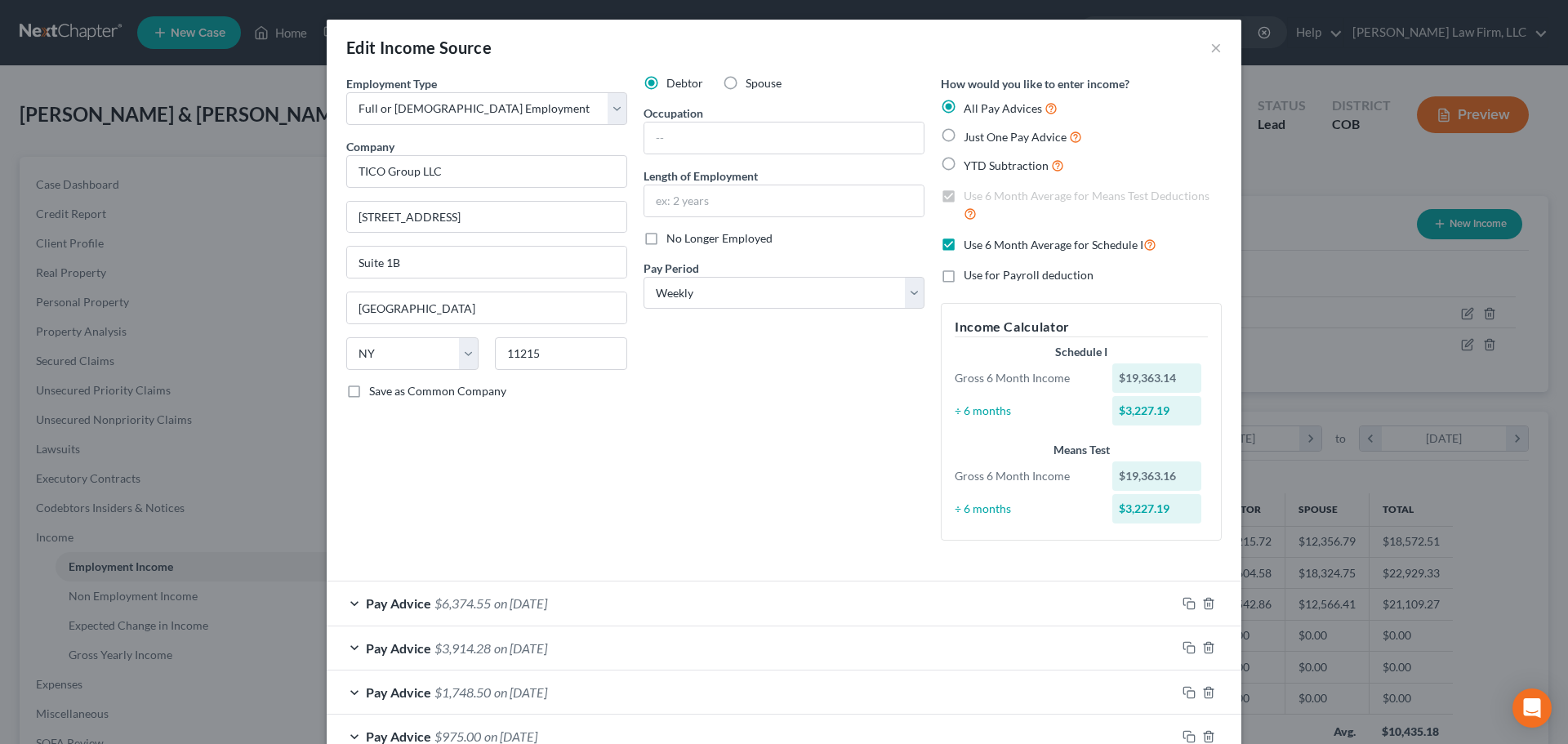
click at [679, 247] on div "Debtor Spouse Occupation Length of Employment No Longer Employed Pay Period * S…" at bounding box center [783, 314] width 297 height 478
click at [685, 242] on span "No Longer Employed" at bounding box center [719, 238] width 107 height 14
click at [684, 241] on input "No Longer Employed" at bounding box center [678, 236] width 10 height 10
checkbox input "true"
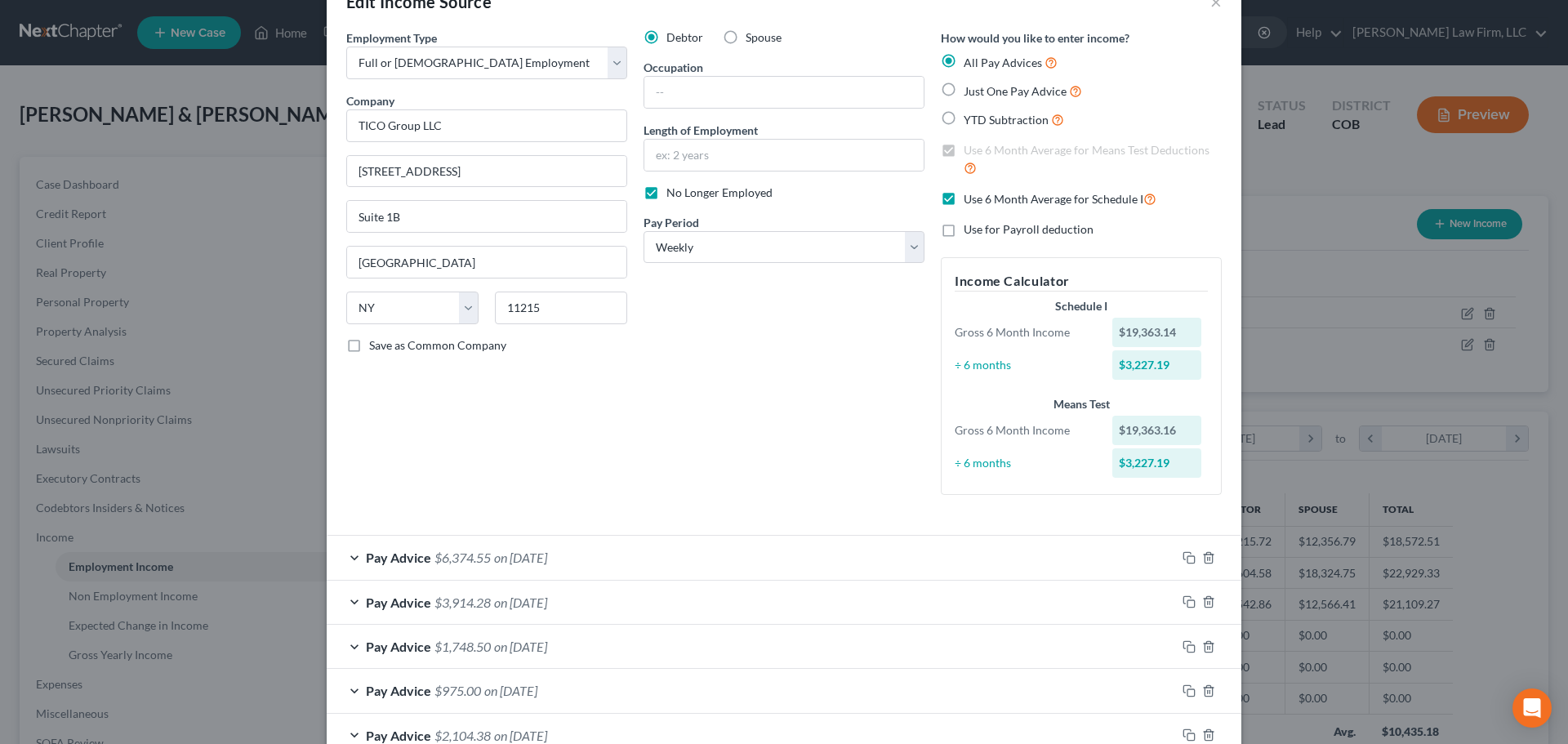
scroll to position [0, 0]
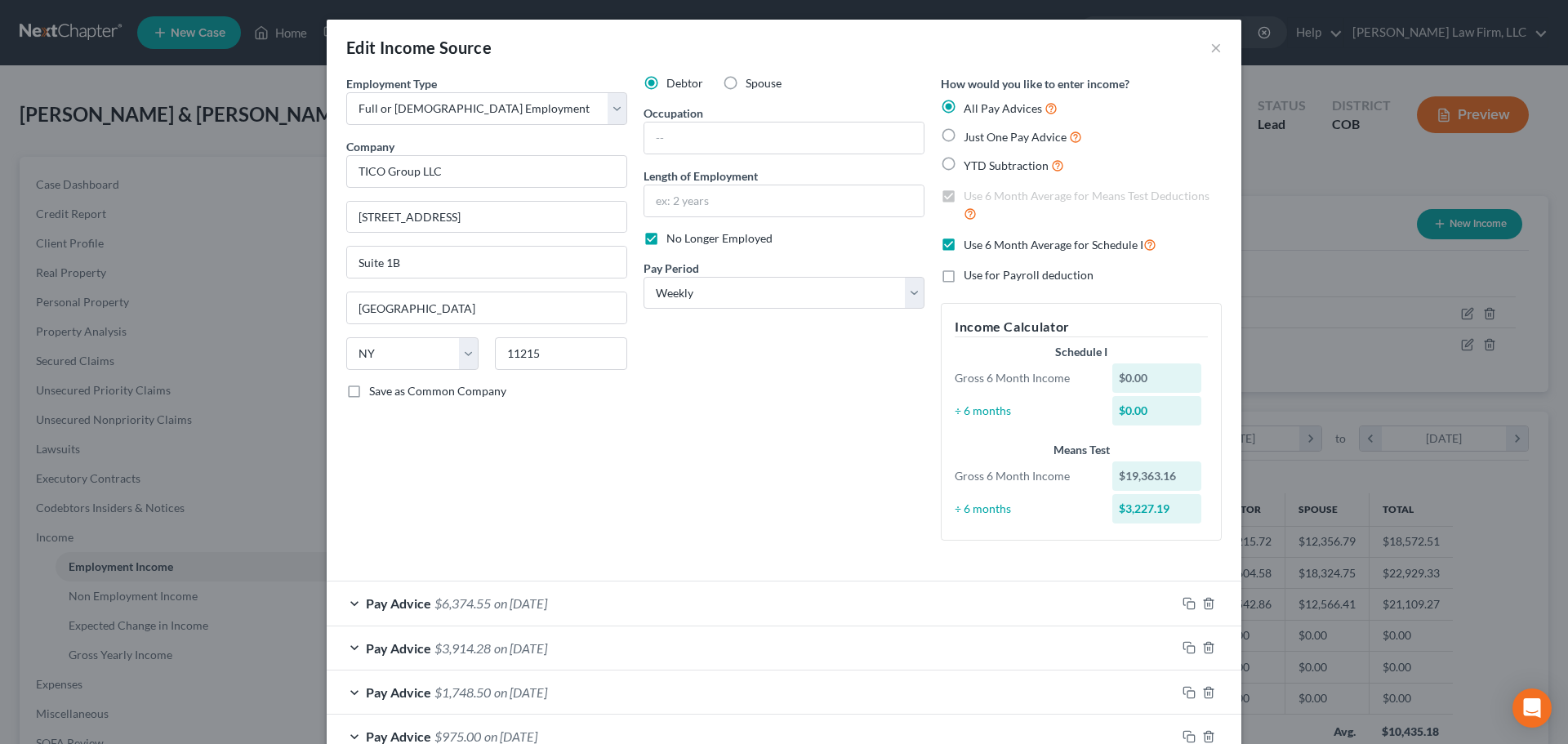
click at [963, 248] on label "Use 6 Month Average for Schedule I" at bounding box center [1059, 245] width 192 height 19
click at [970, 246] on input "Use 6 Month Average for Schedule I" at bounding box center [975, 241] width 10 height 10
checkbox input "false"
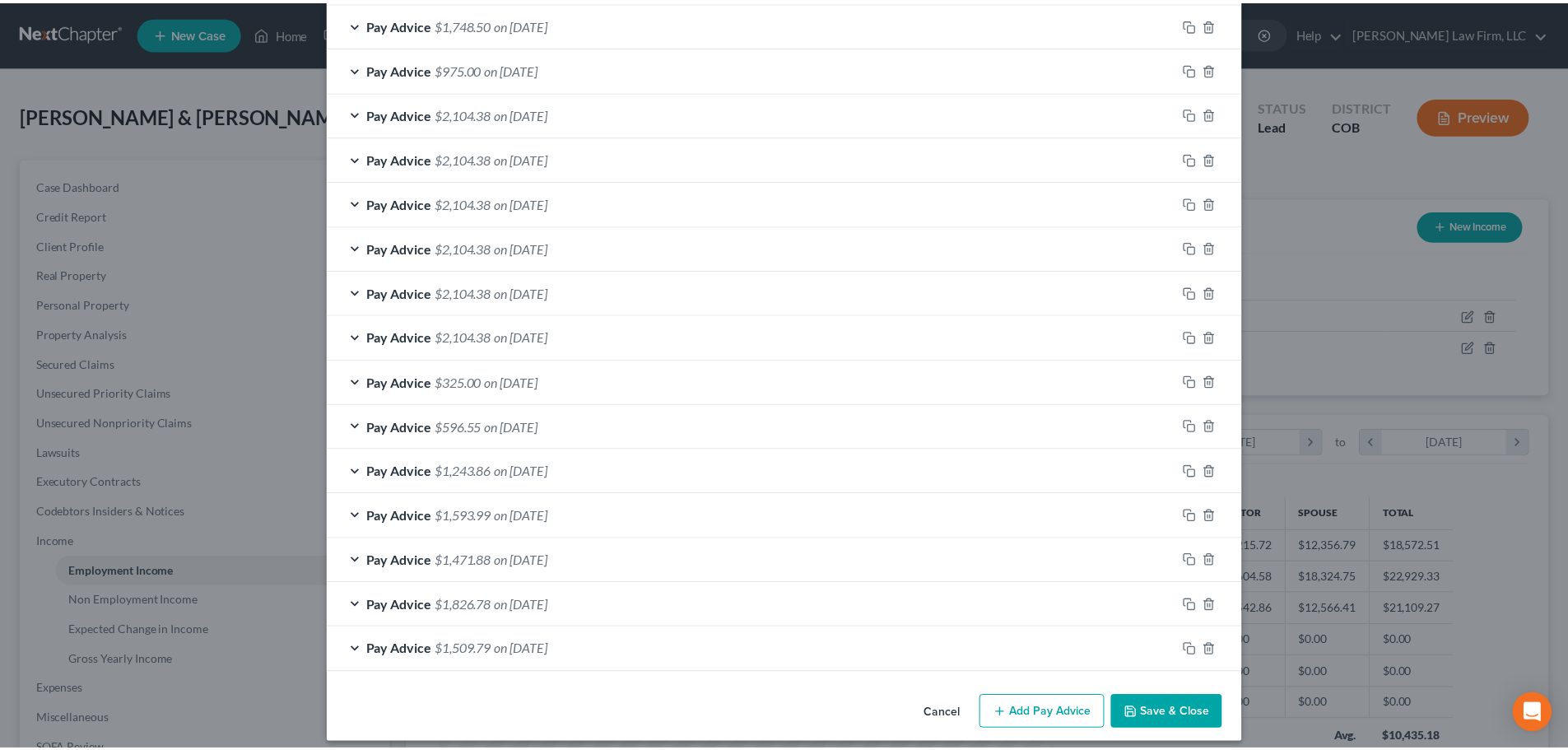
scroll to position [686, 0]
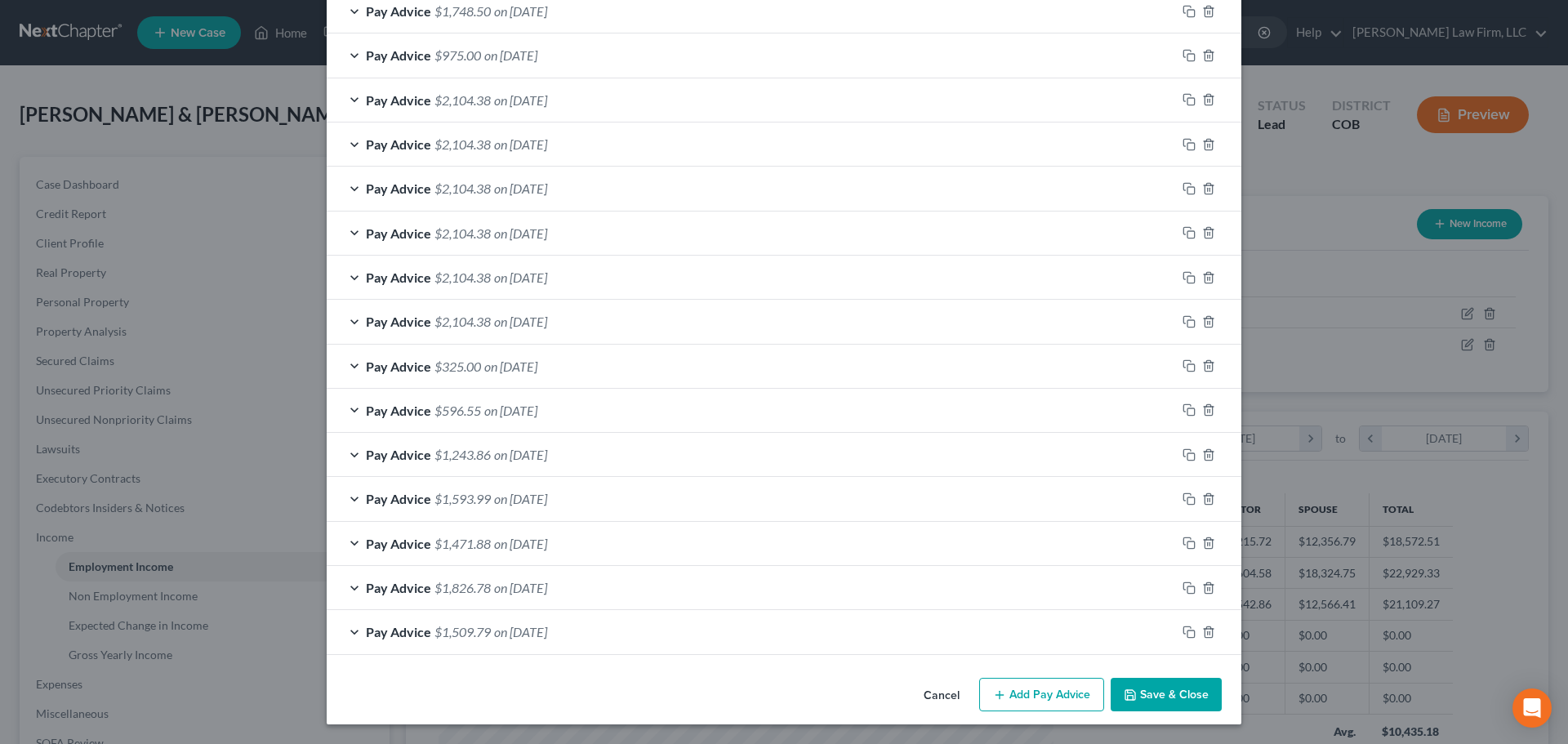
click at [1190, 691] on button "Save & Close" at bounding box center [1166, 695] width 111 height 35
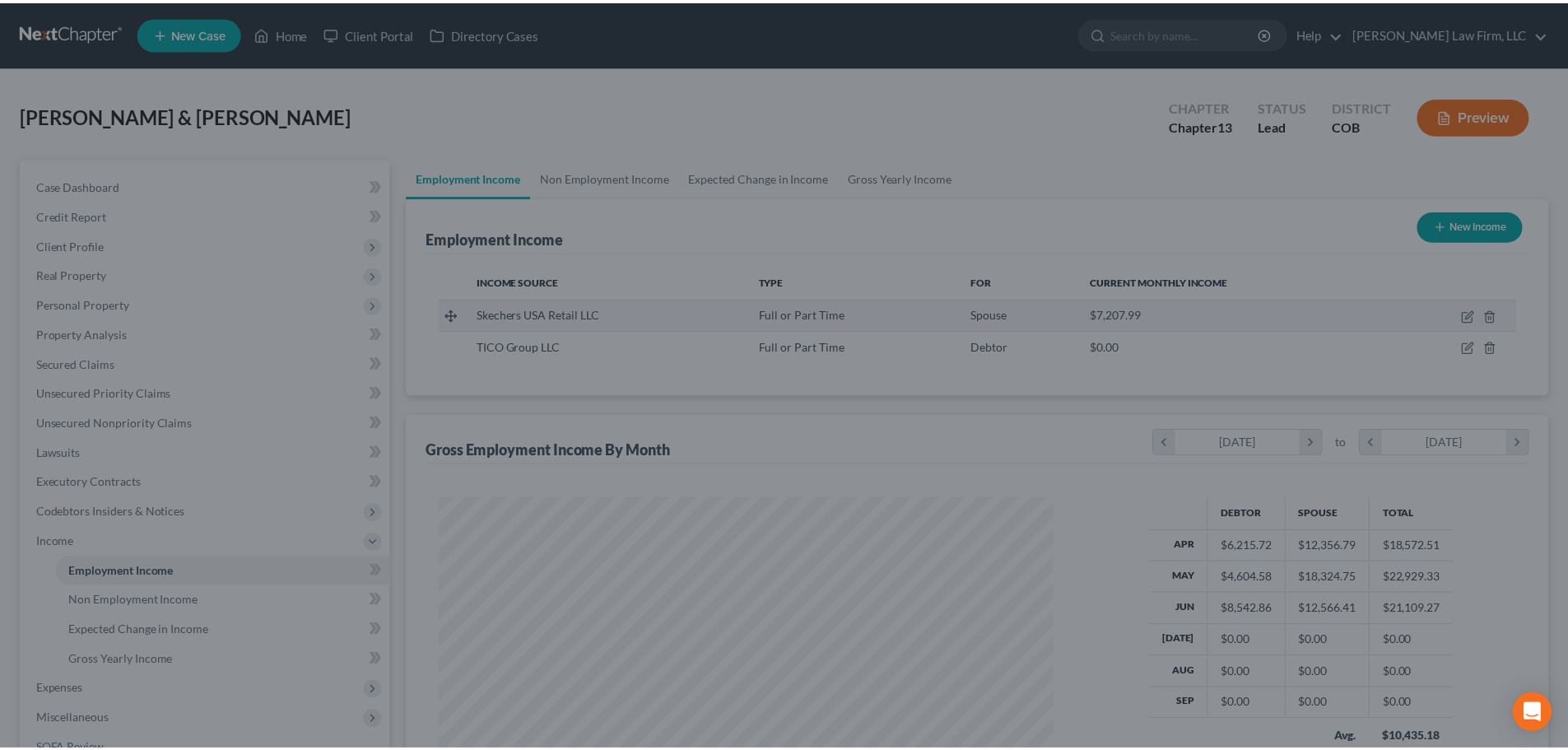
scroll to position [822784, 822391]
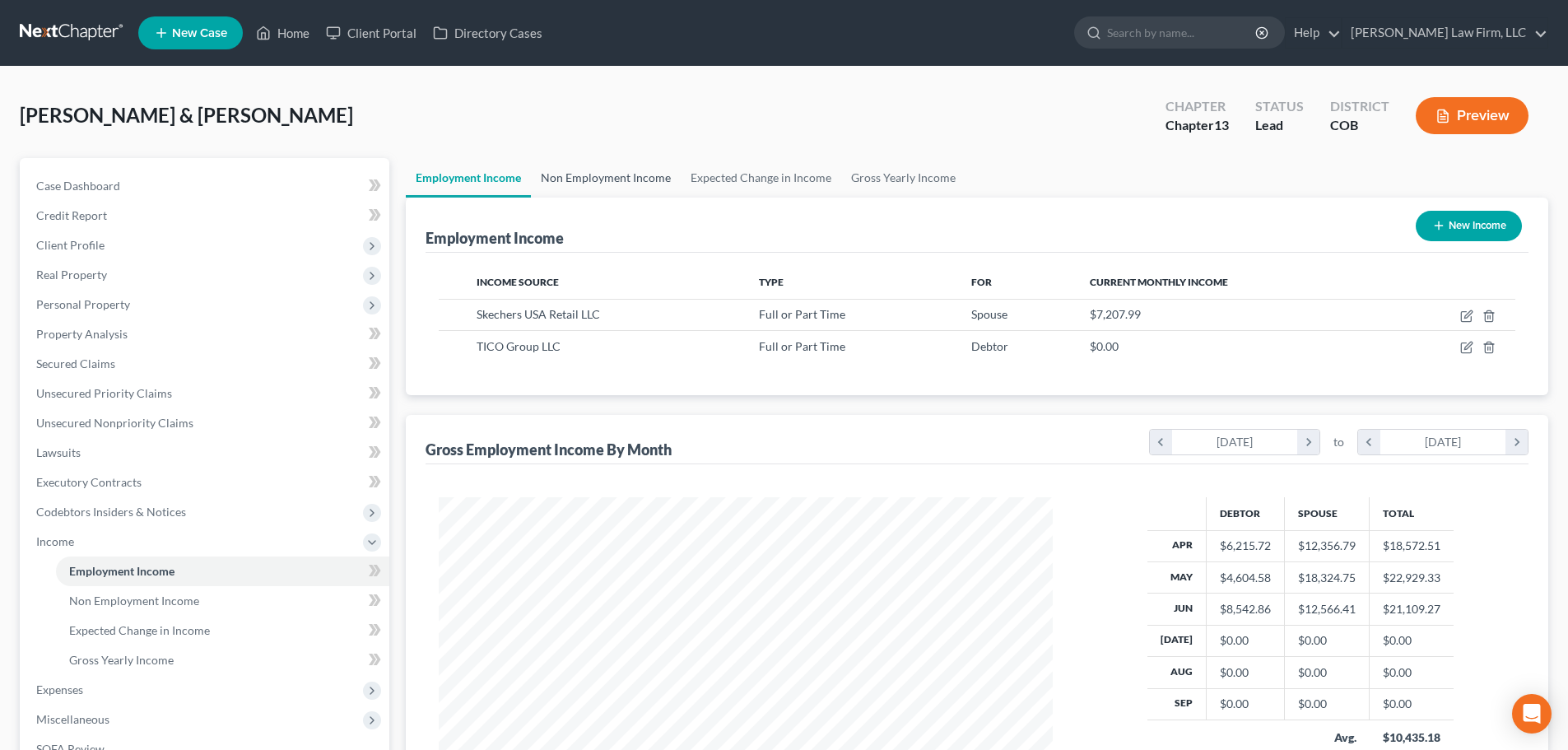
click at [636, 175] on link "Non Employment Income" at bounding box center [606, 177] width 150 height 39
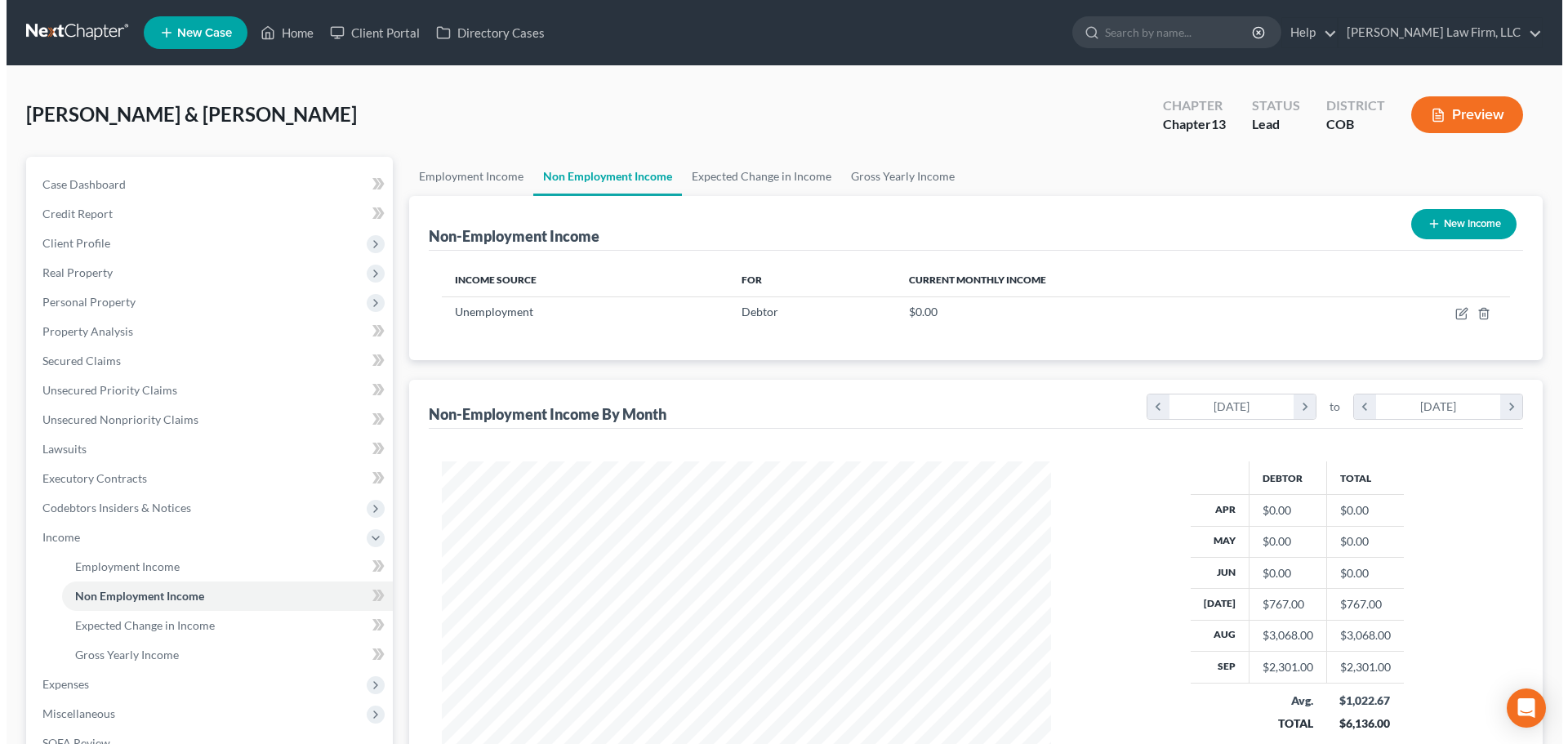
scroll to position [305, 642]
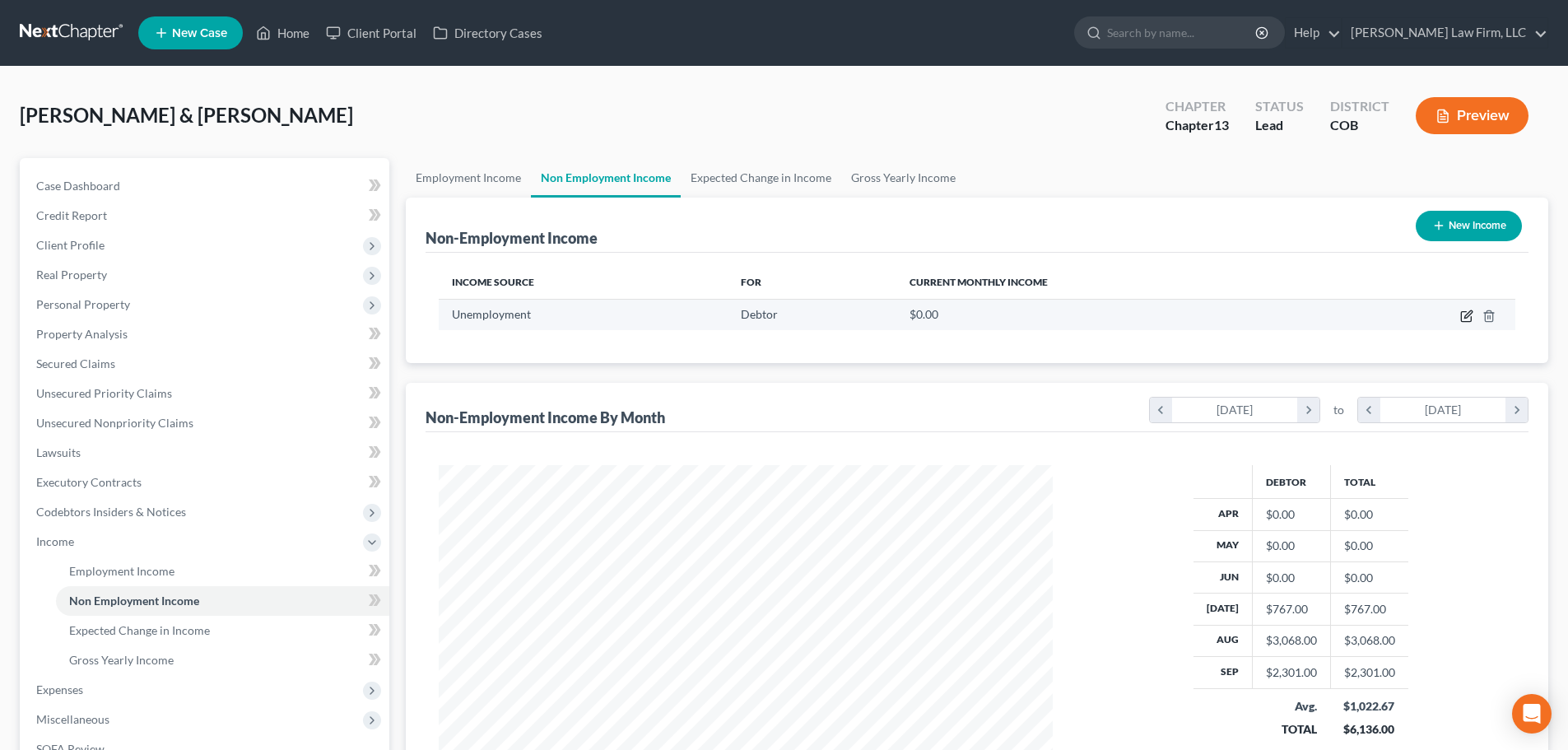
click at [1463, 322] on icon "button" at bounding box center [1465, 316] width 10 height 10
select select "0"
select select "3"
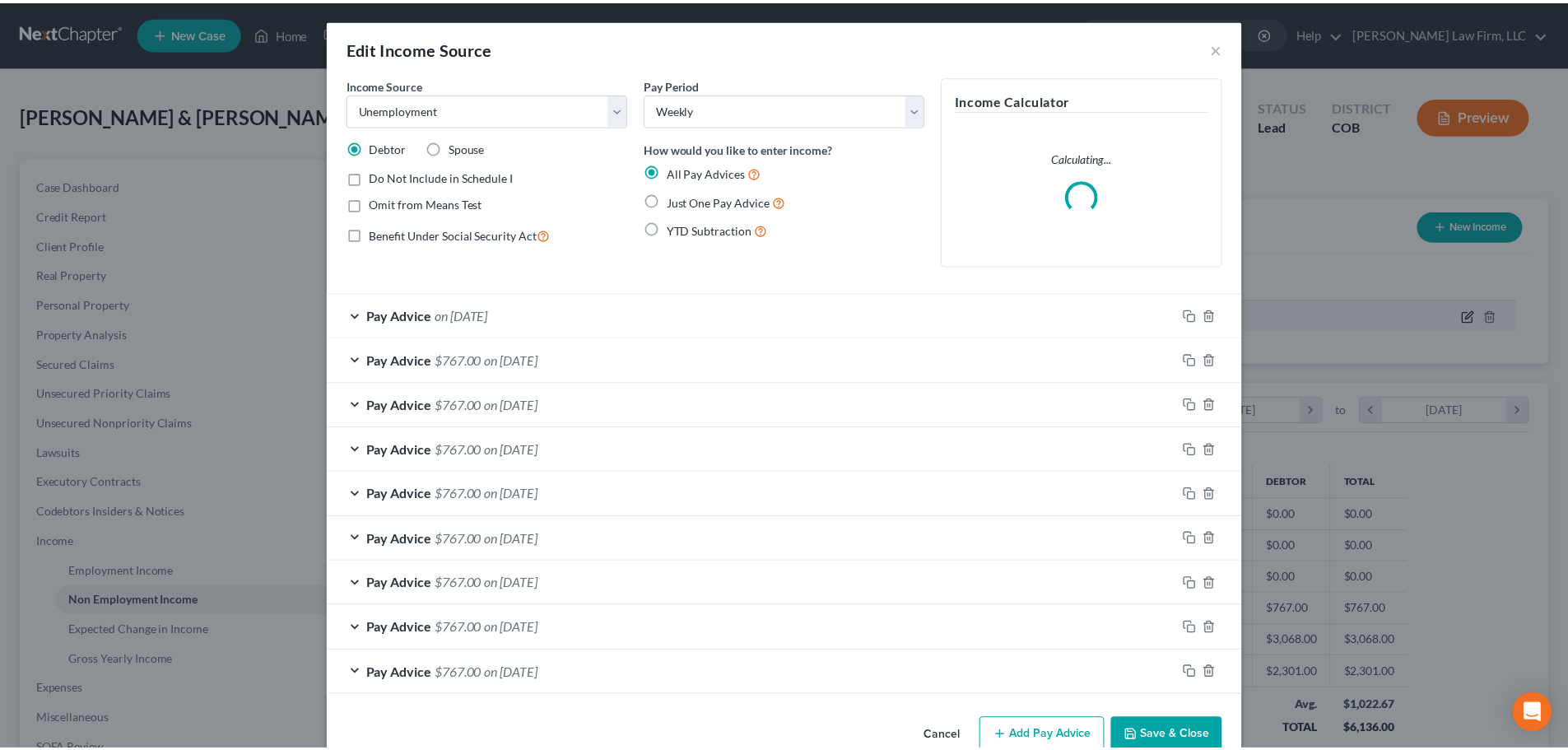
scroll to position [309, 653]
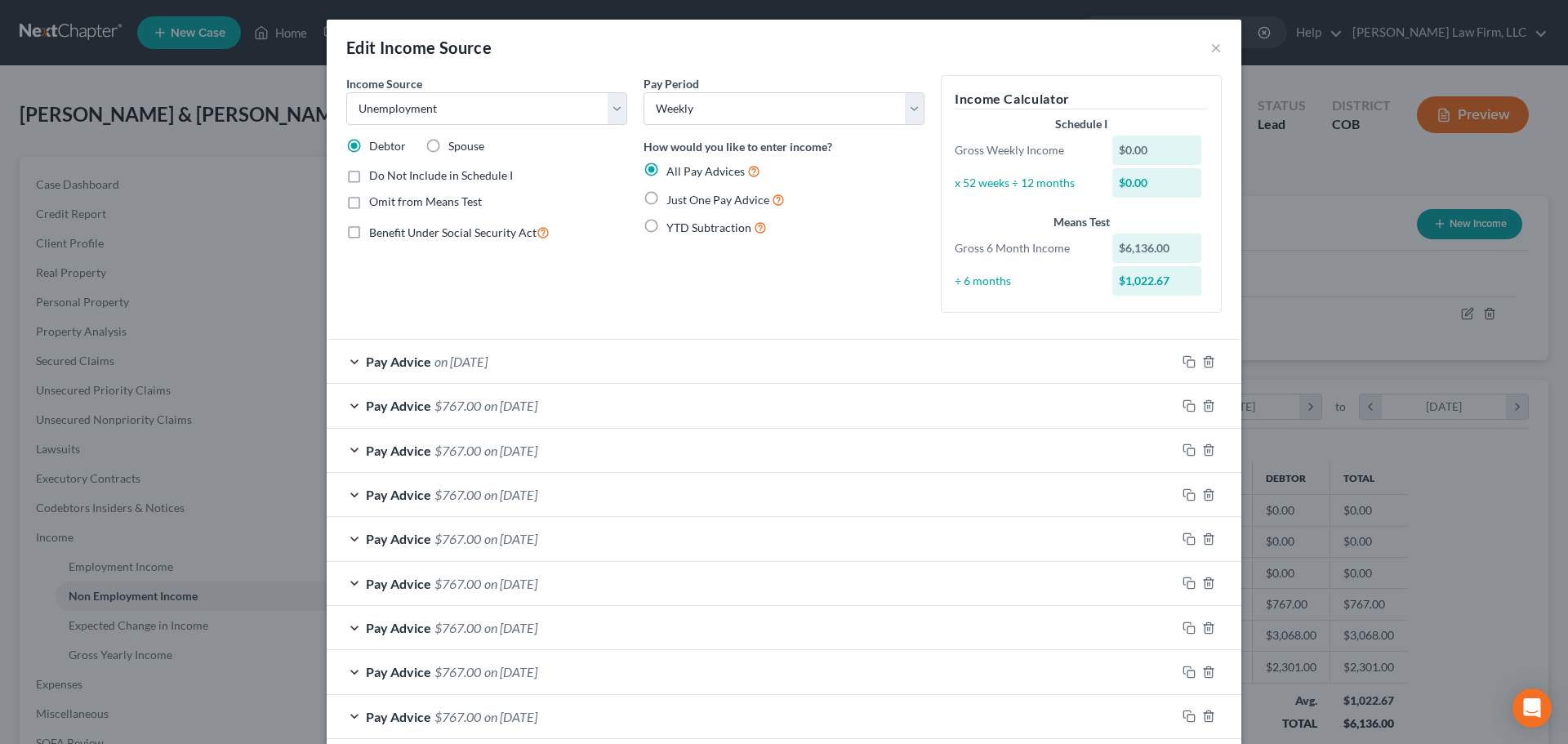
click at [1115, 178] on div "$0.00" at bounding box center [1157, 183] width 90 height 29
click at [1130, 156] on div "$0.00" at bounding box center [1157, 150] width 90 height 29
click at [1127, 157] on div "$0.00" at bounding box center [1157, 150] width 90 height 29
click at [1218, 46] on div "Edit Income Source ×" at bounding box center [784, 48] width 915 height 55
click at [1213, 49] on button "×" at bounding box center [1215, 47] width 11 height 20
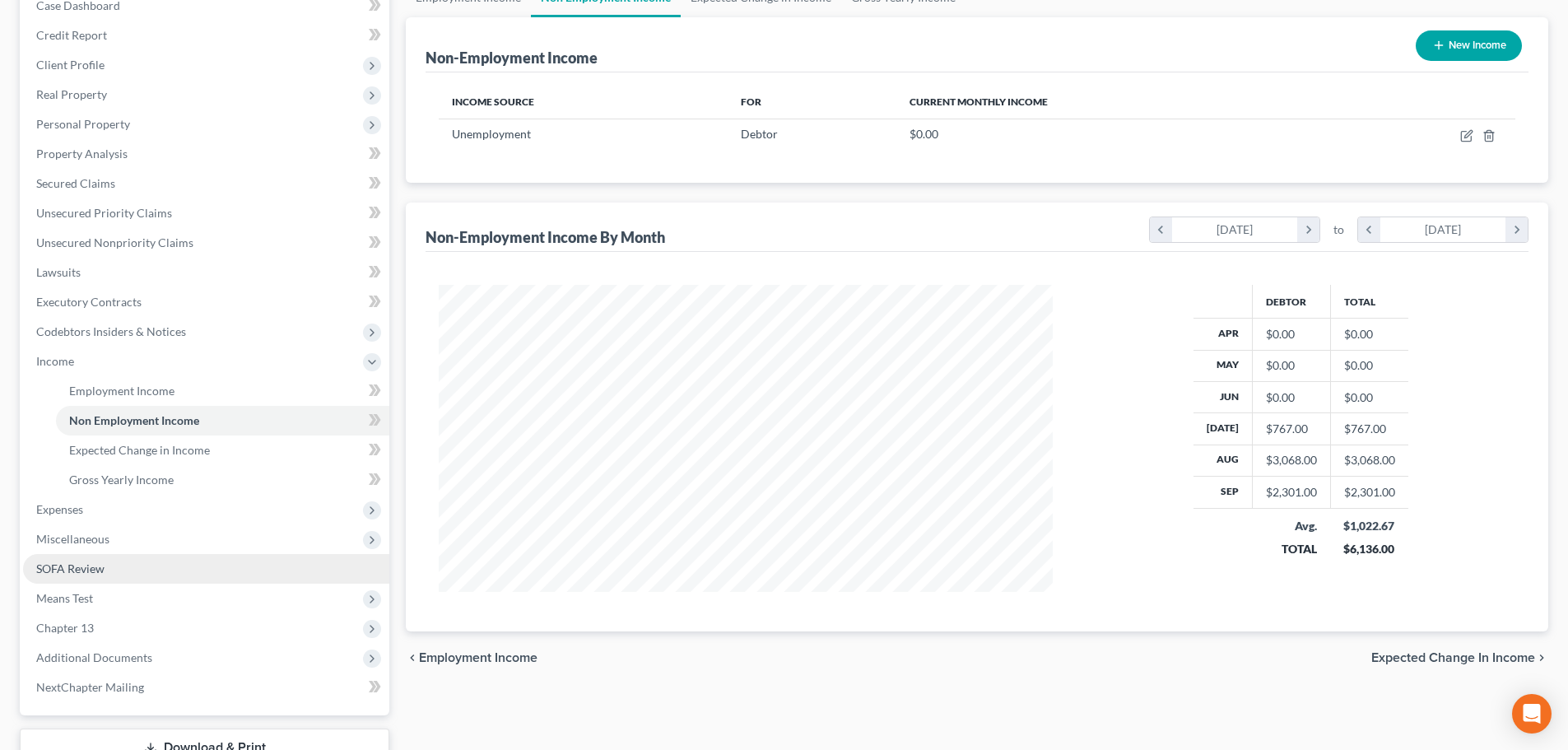
scroll to position [247, 0]
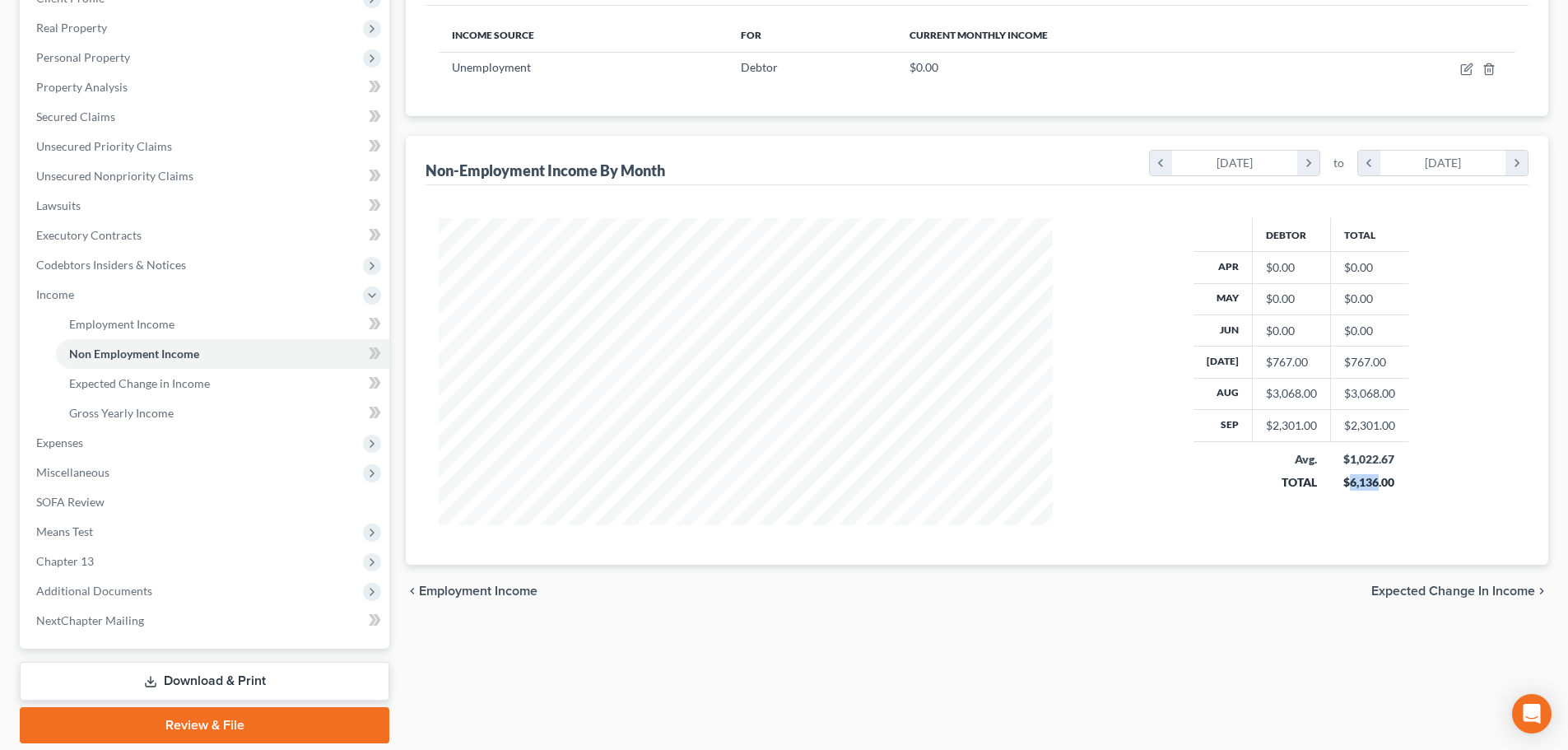
drag, startPoint x: 1372, startPoint y: 478, endPoint x: 1344, endPoint y: 481, distance: 28.2
click at [1344, 481] on div "$6,136.00" at bounding box center [1369, 482] width 52 height 17
copy div "6,136"
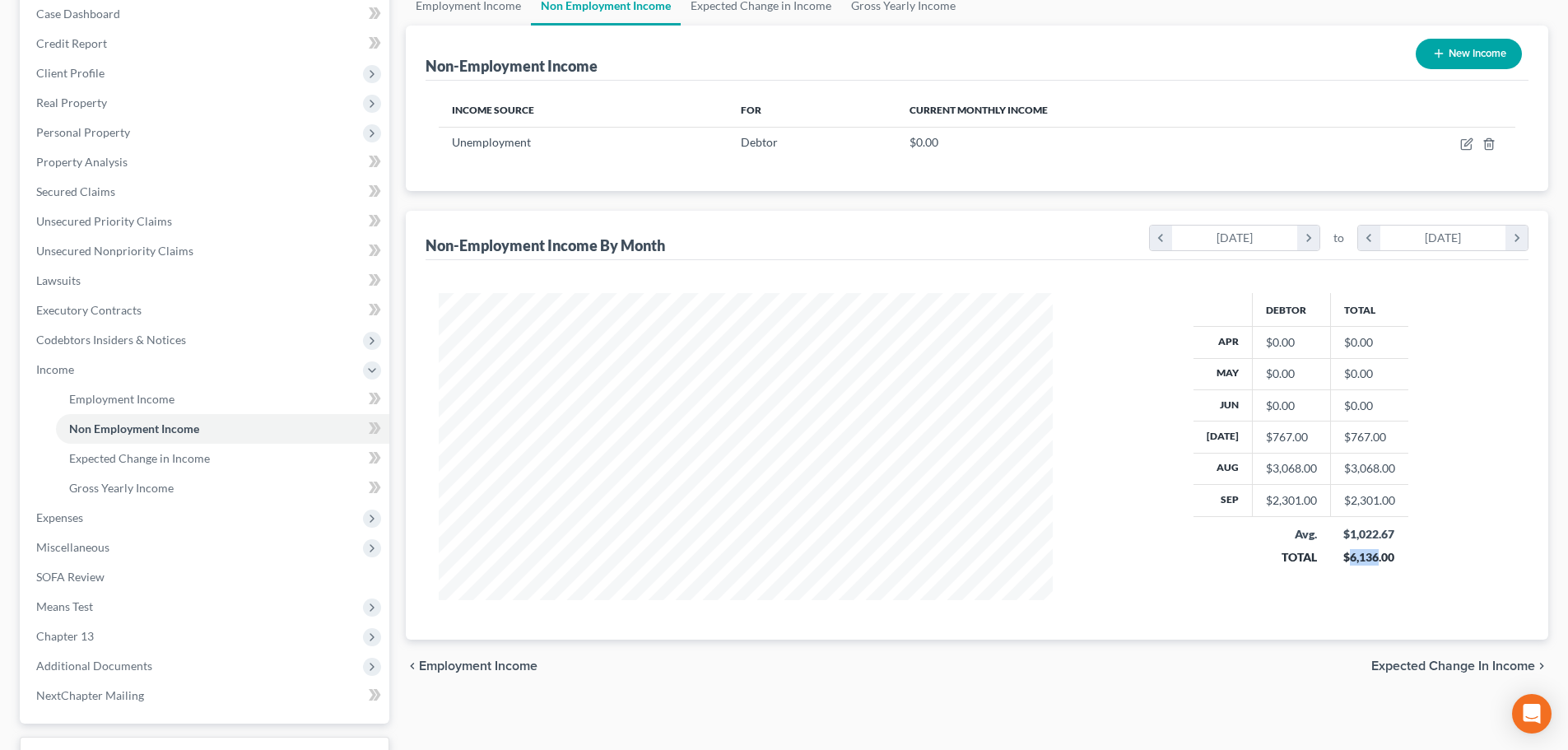
scroll to position [0, 0]
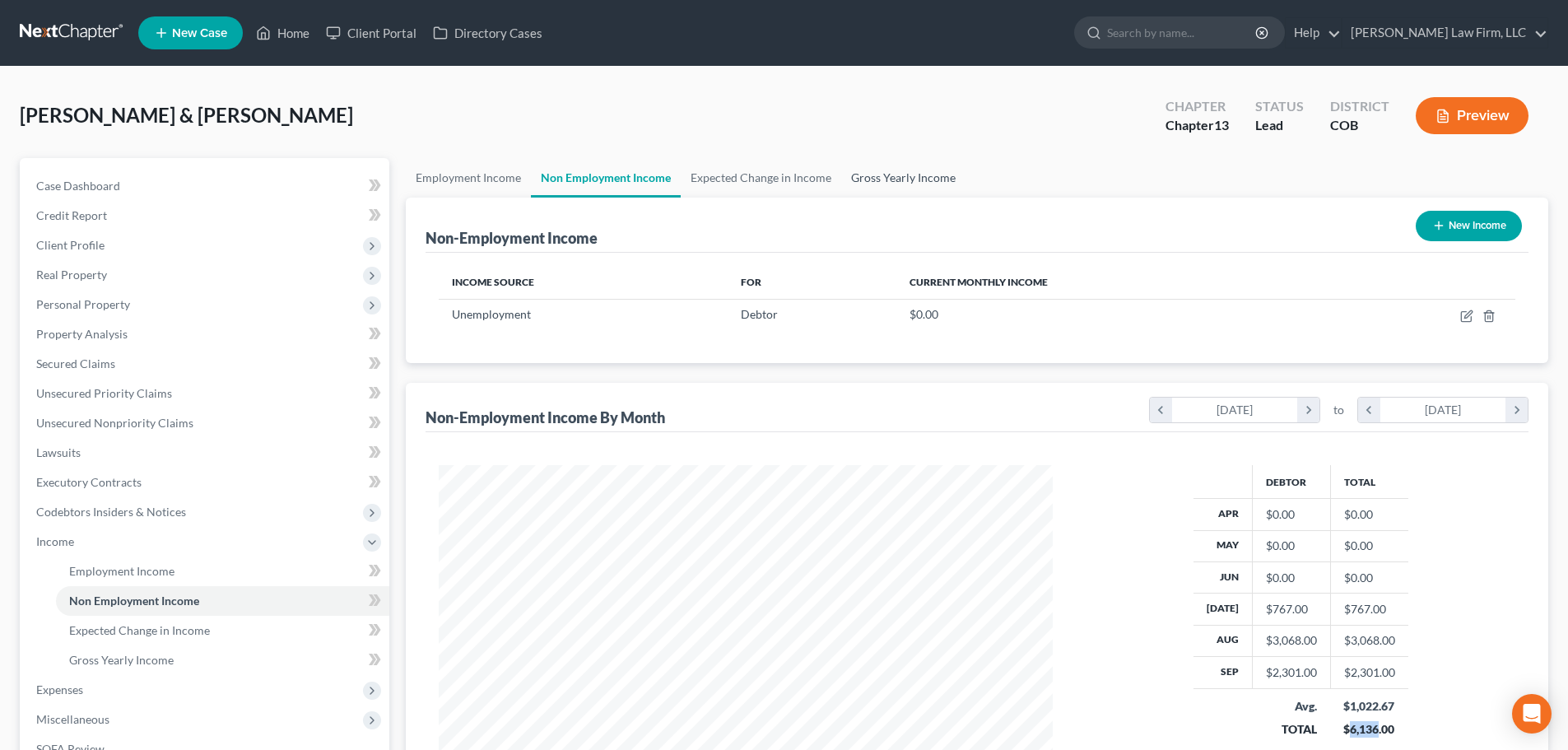
click at [886, 188] on link "Gross Yearly Income" at bounding box center [903, 177] width 124 height 39
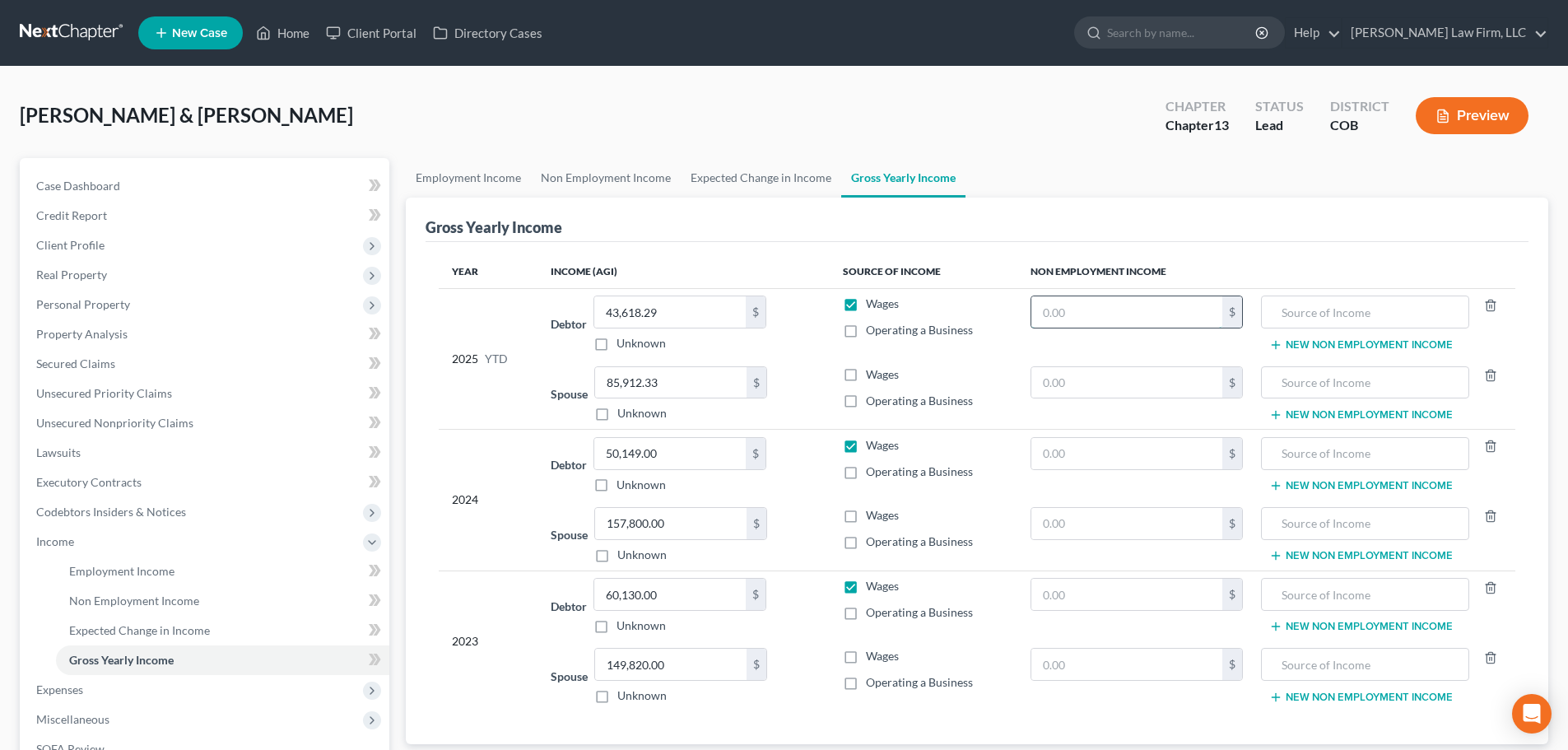
click at [1161, 301] on input "text" at bounding box center [1127, 312] width 192 height 31
click at [1099, 320] on input "text" at bounding box center [1127, 312] width 192 height 31
type input "6,903"
type input "Unemployment"
click at [721, 180] on link "Expected Change in Income" at bounding box center [761, 177] width 161 height 39
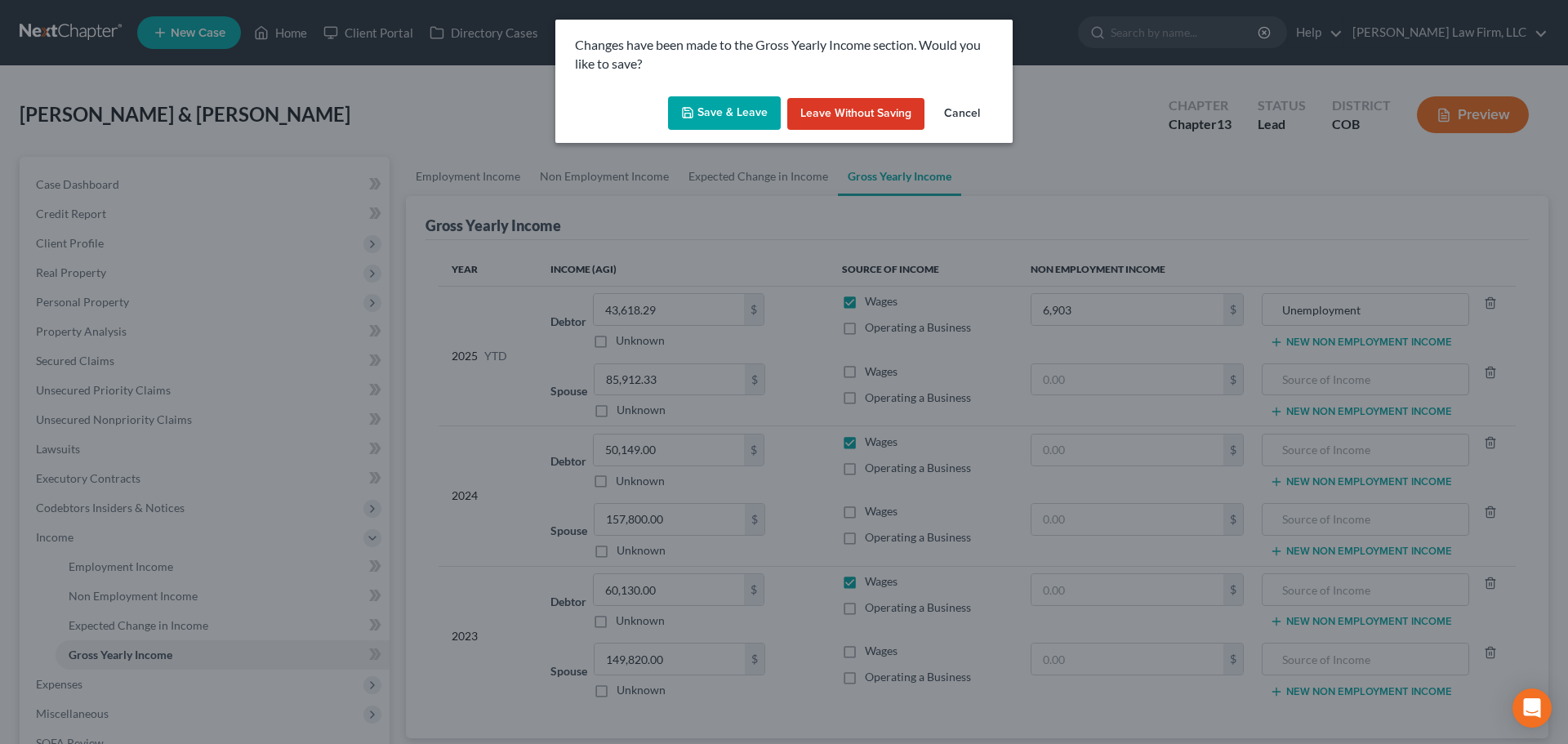
click at [723, 103] on button "Save & Leave" at bounding box center [724, 113] width 113 height 35
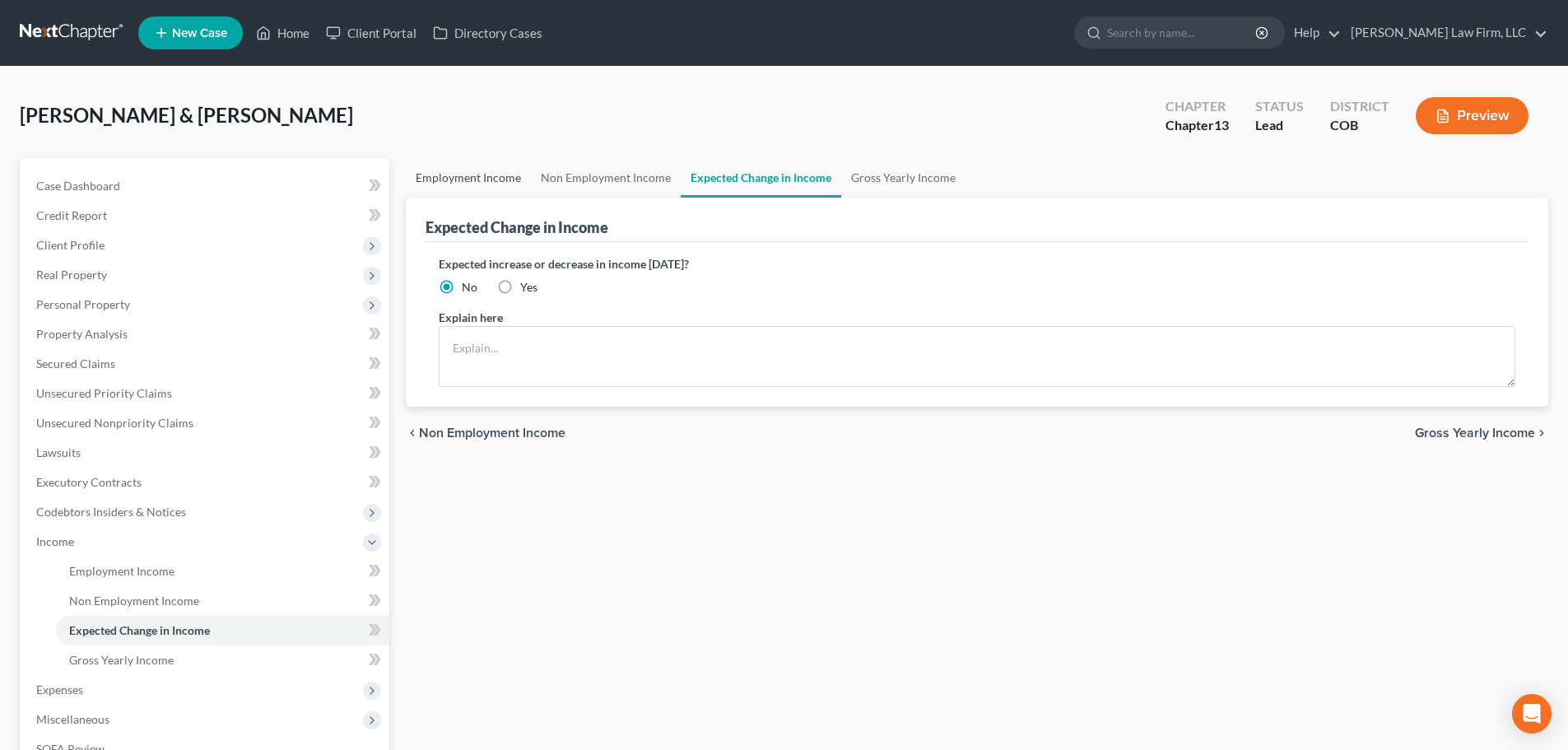
click at [487, 182] on link "Employment Income" at bounding box center [468, 177] width 125 height 39
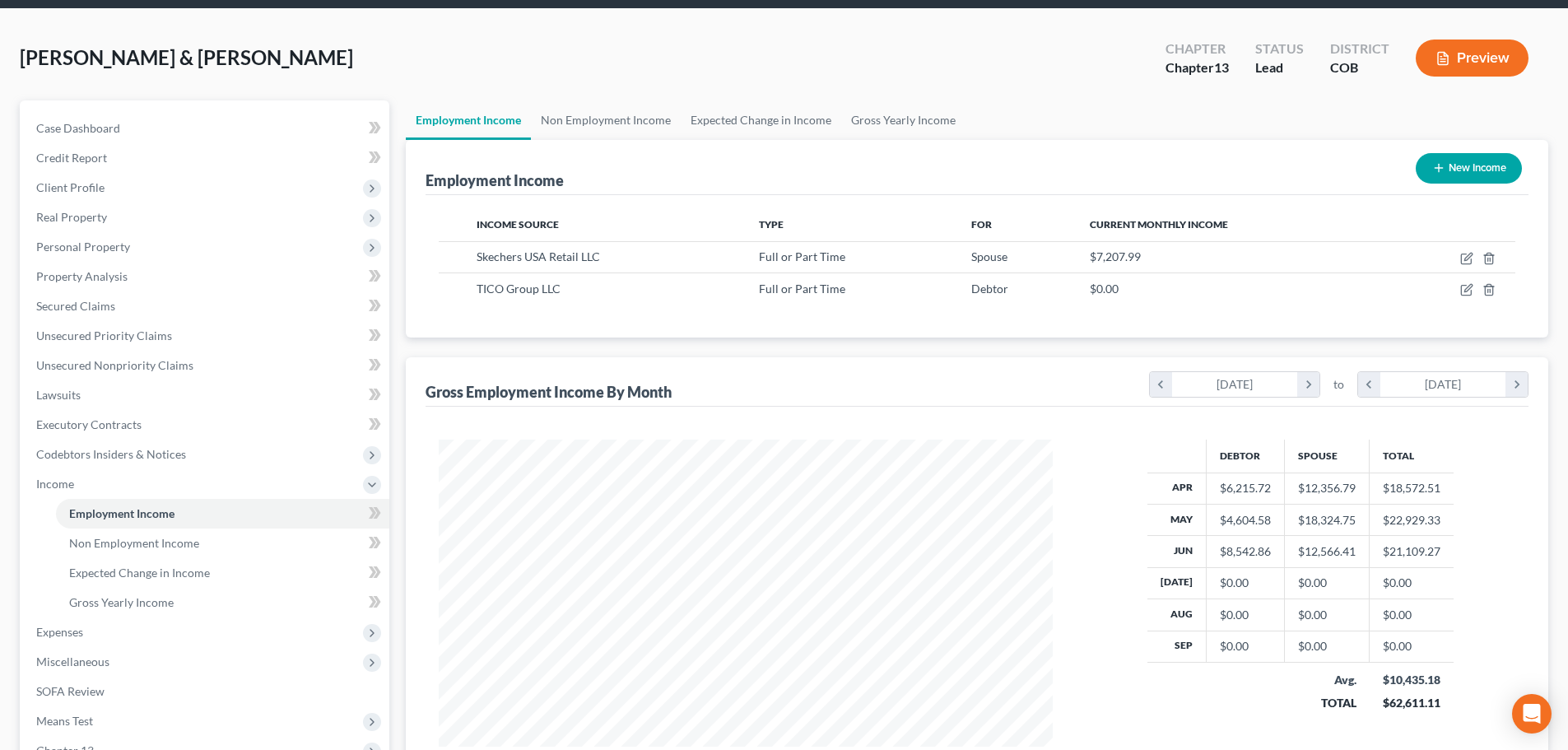
scroll to position [56, 0]
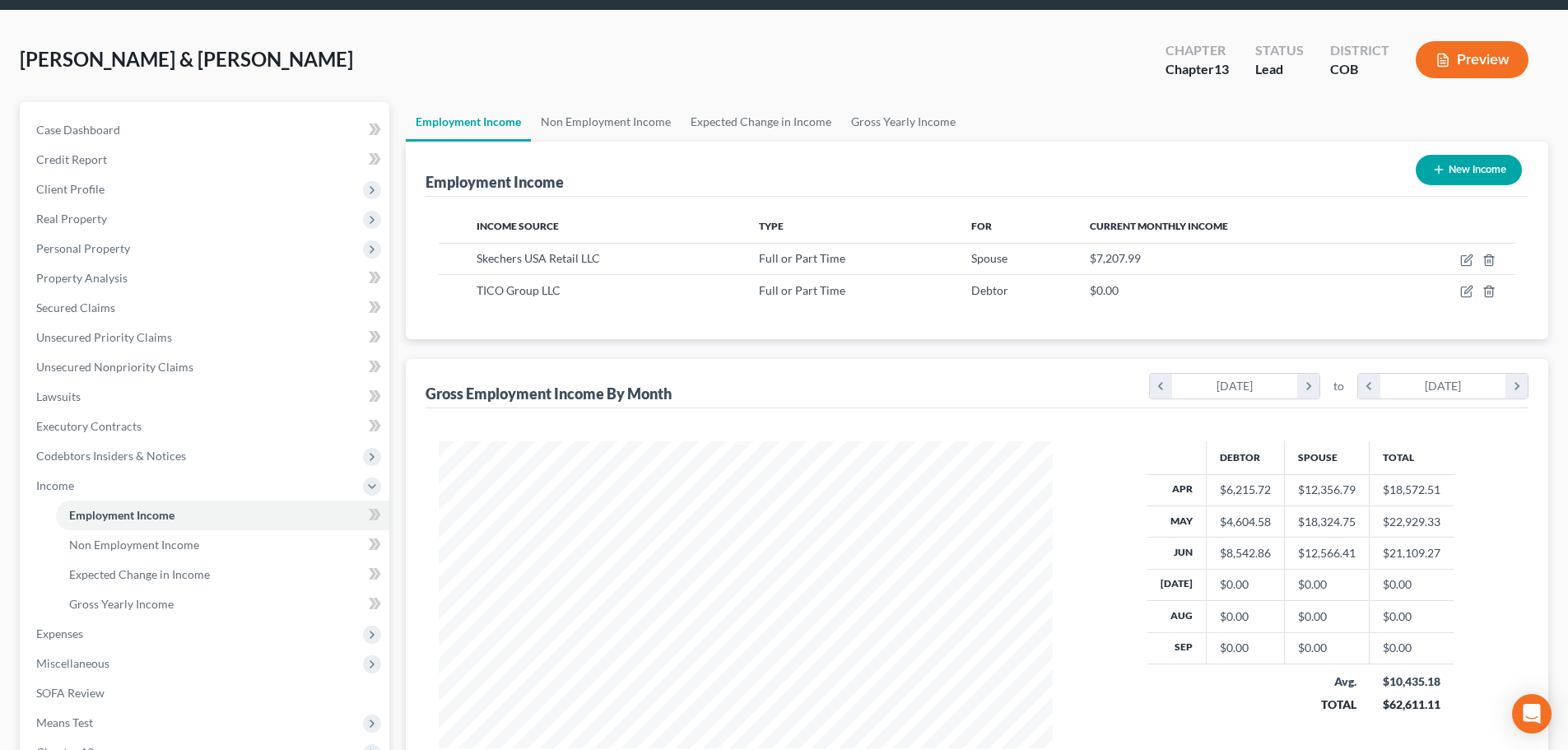
click at [686, 351] on div "Employment Income New Income Income Source Type For Current Monthly Income Skec…" at bounding box center [977, 464] width 1142 height 646
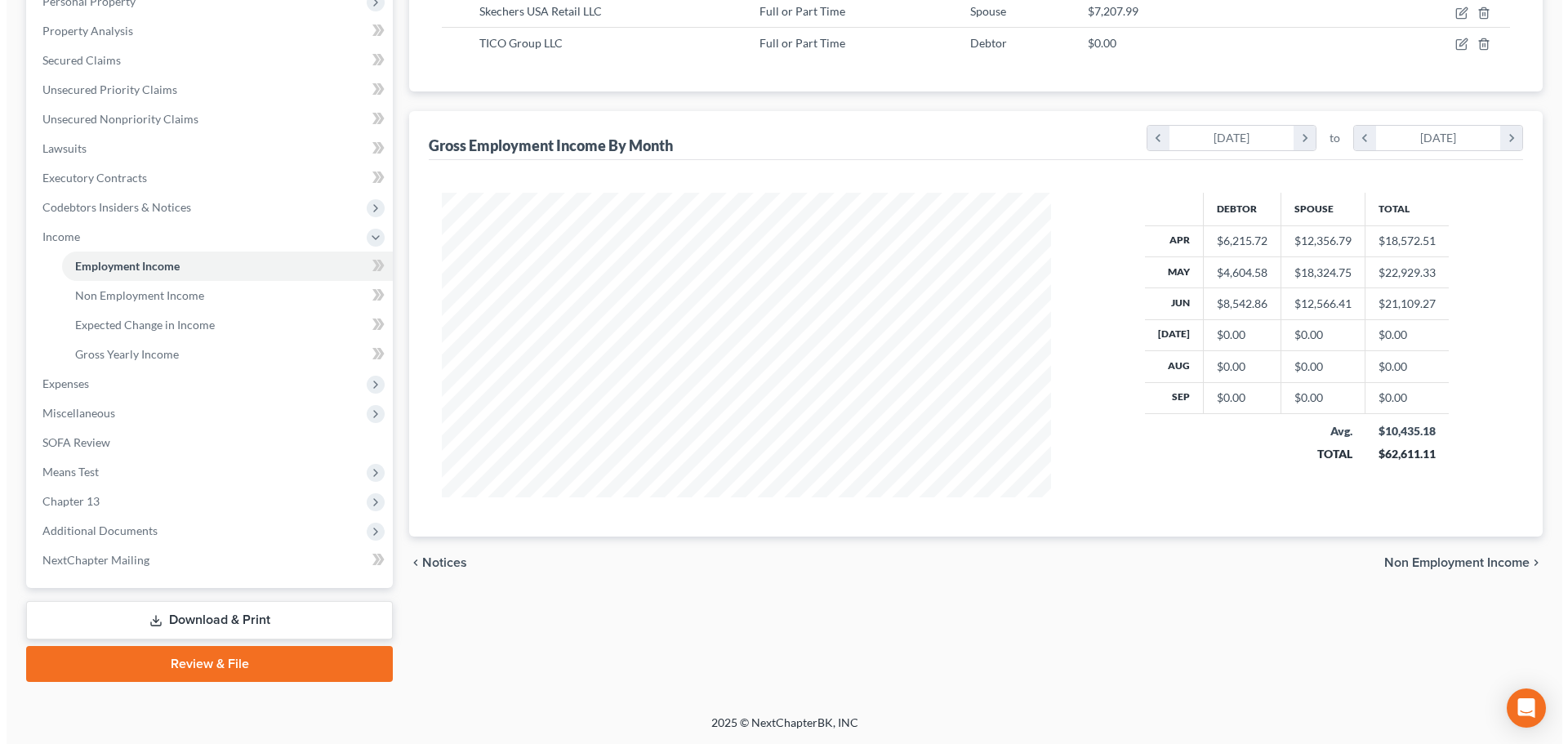
scroll to position [219, 0]
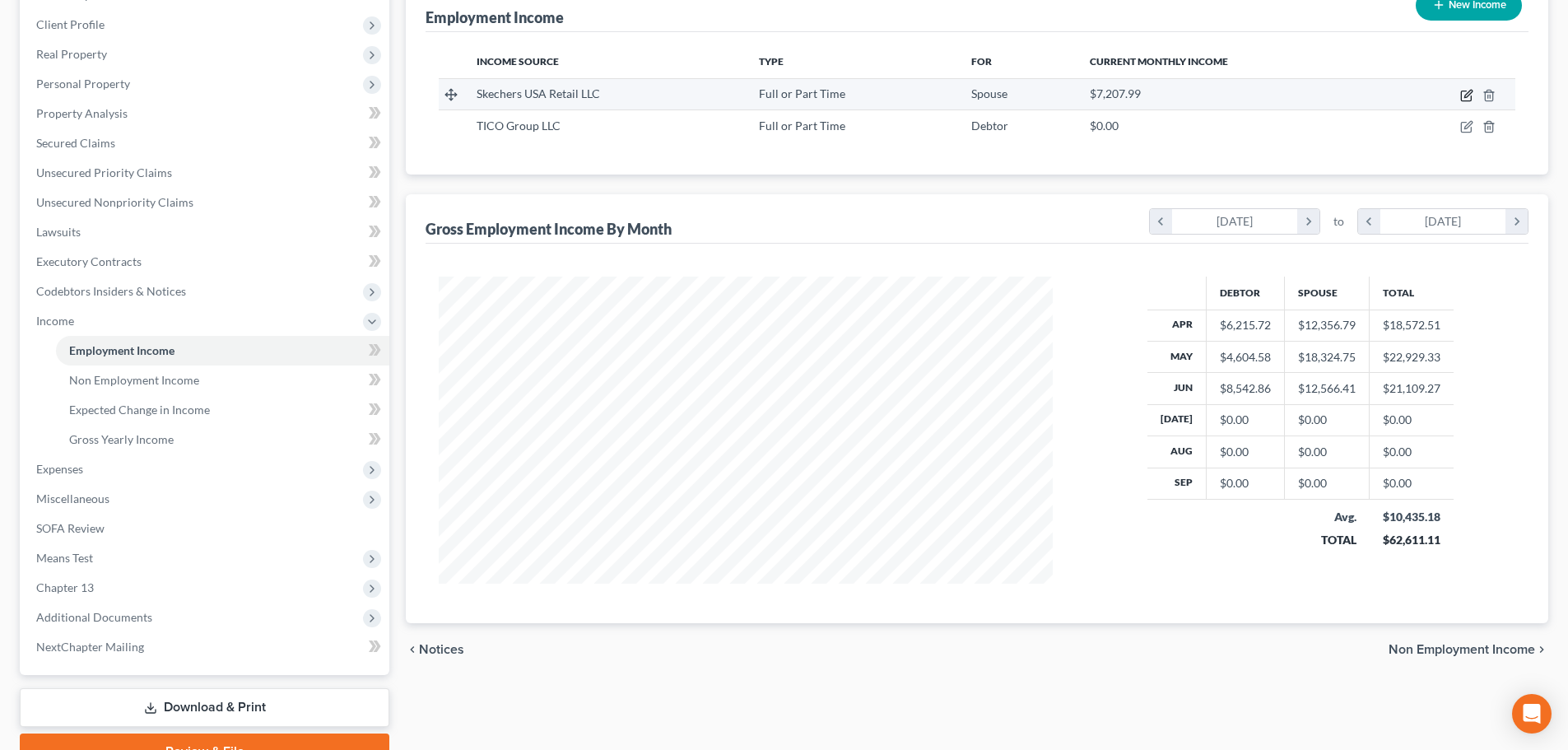
click at [1465, 99] on icon "button" at bounding box center [1466, 95] width 13 height 13
select select "0"
select select "4"
select select "2"
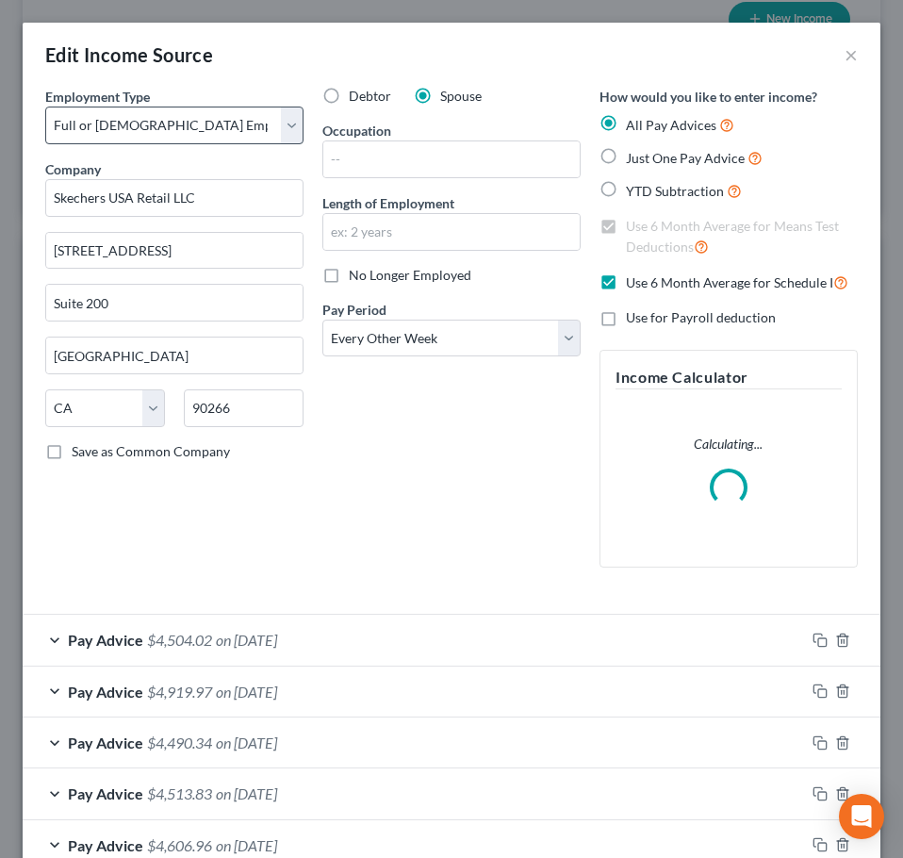
scroll to position [391, 820]
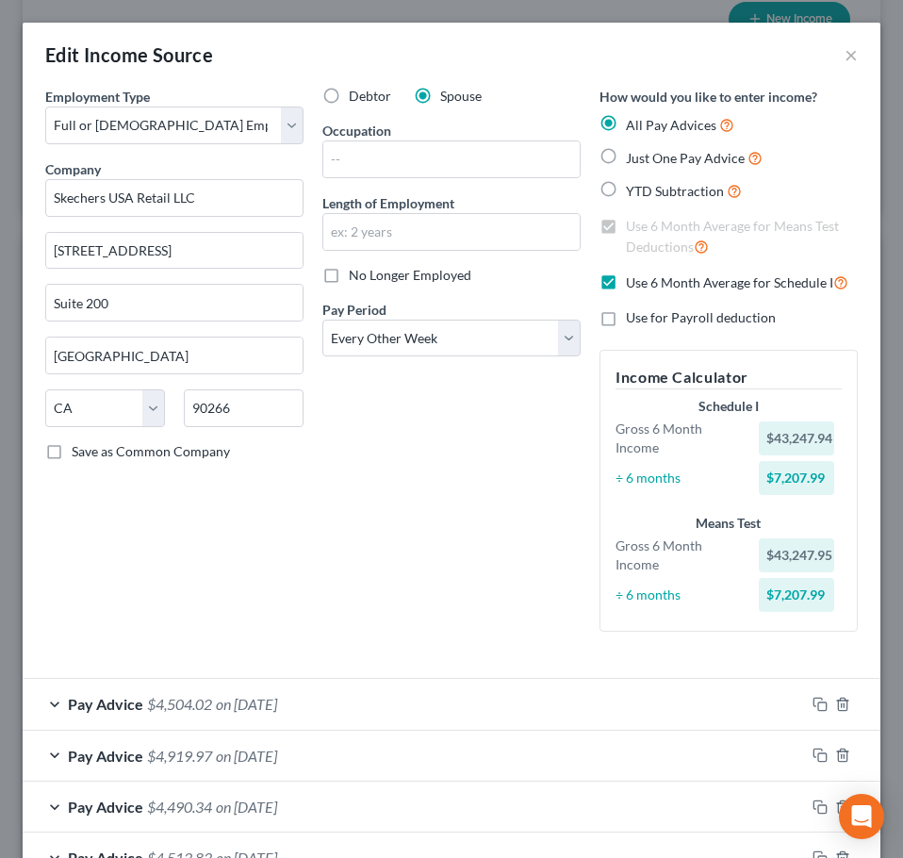
click at [398, 542] on div "Debtor Spouse Occupation Length of Employment No Longer Employed Pay Period * S…" at bounding box center [451, 367] width 277 height 560
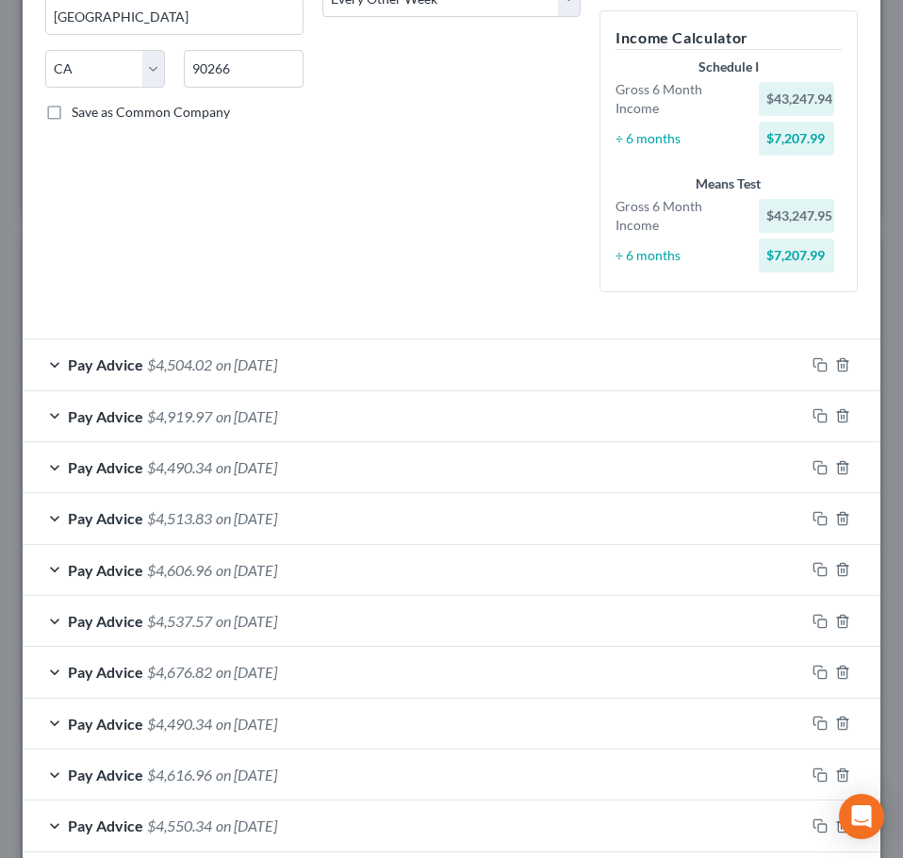
scroll to position [377, 0]
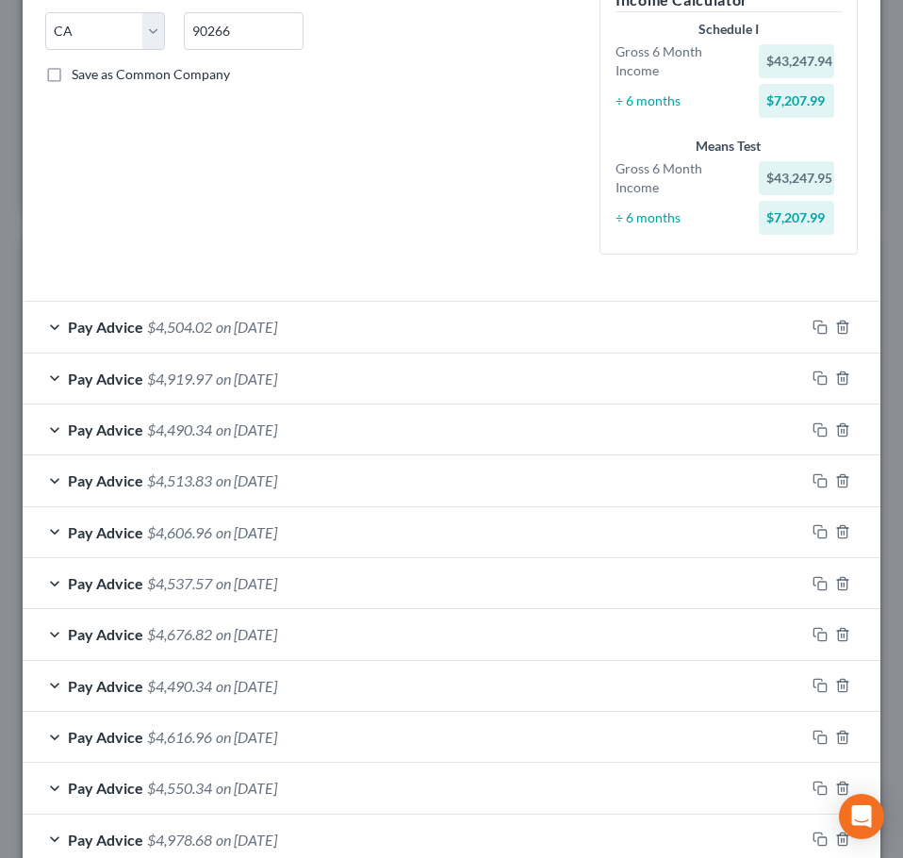
click at [406, 326] on div "Pay Advice $4,504.02 on [DATE]" at bounding box center [414, 327] width 782 height 50
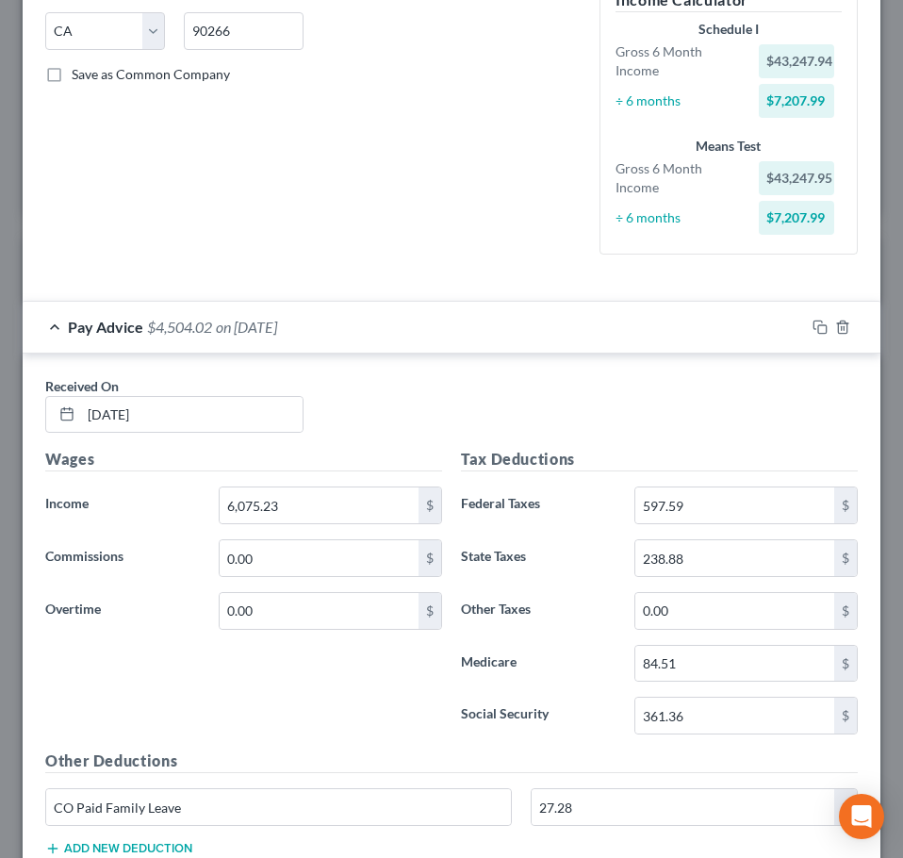
click at [371, 338] on div "Pay Advice $4,504.02 on [DATE]" at bounding box center [414, 327] width 782 height 50
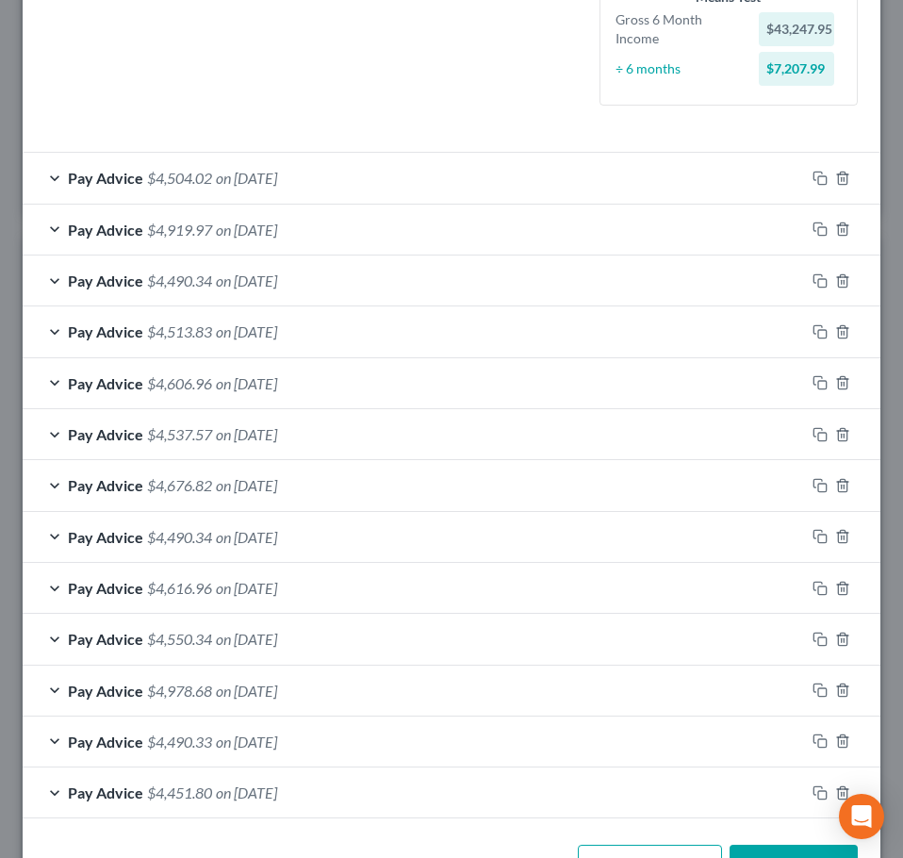
scroll to position [590, 0]
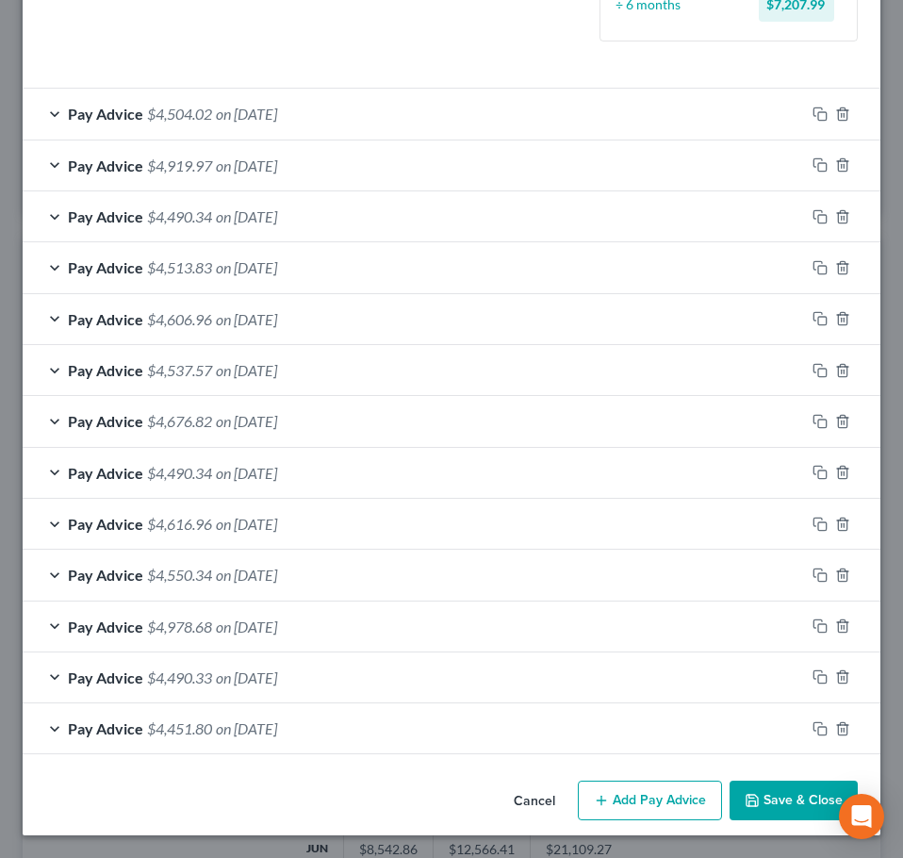
click at [609, 821] on div "Cancel Add Pay Advice Save & Close" at bounding box center [452, 804] width 858 height 62
click at [627, 798] on button "Add Pay Advice" at bounding box center [650, 801] width 144 height 40
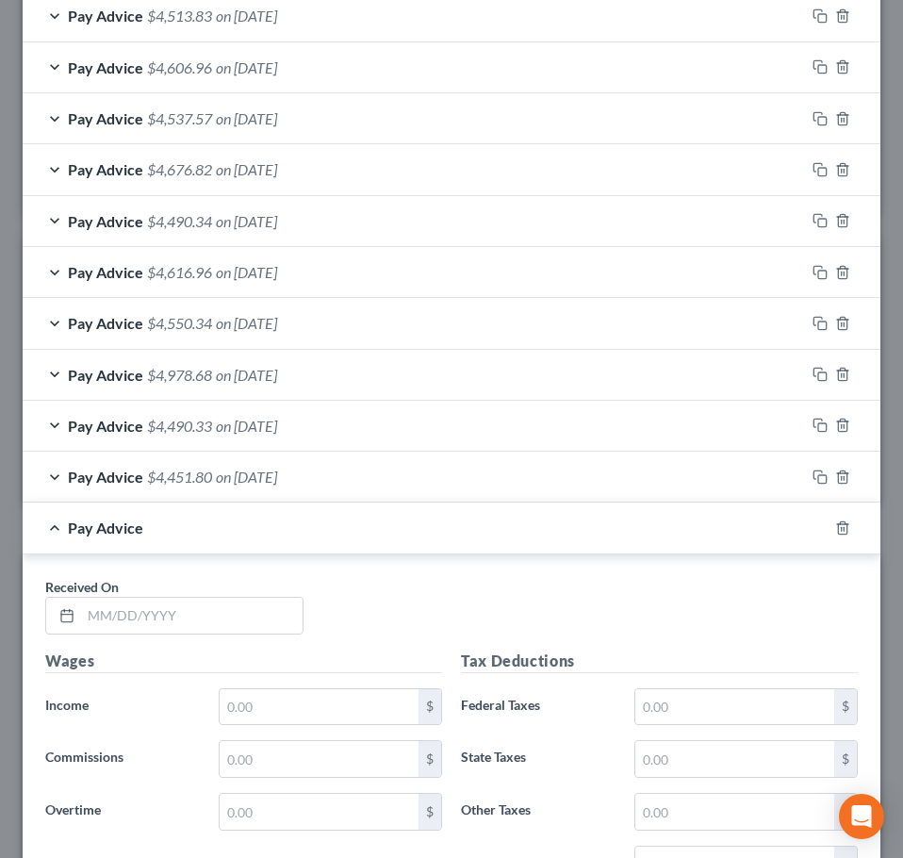
scroll to position [1244, 0]
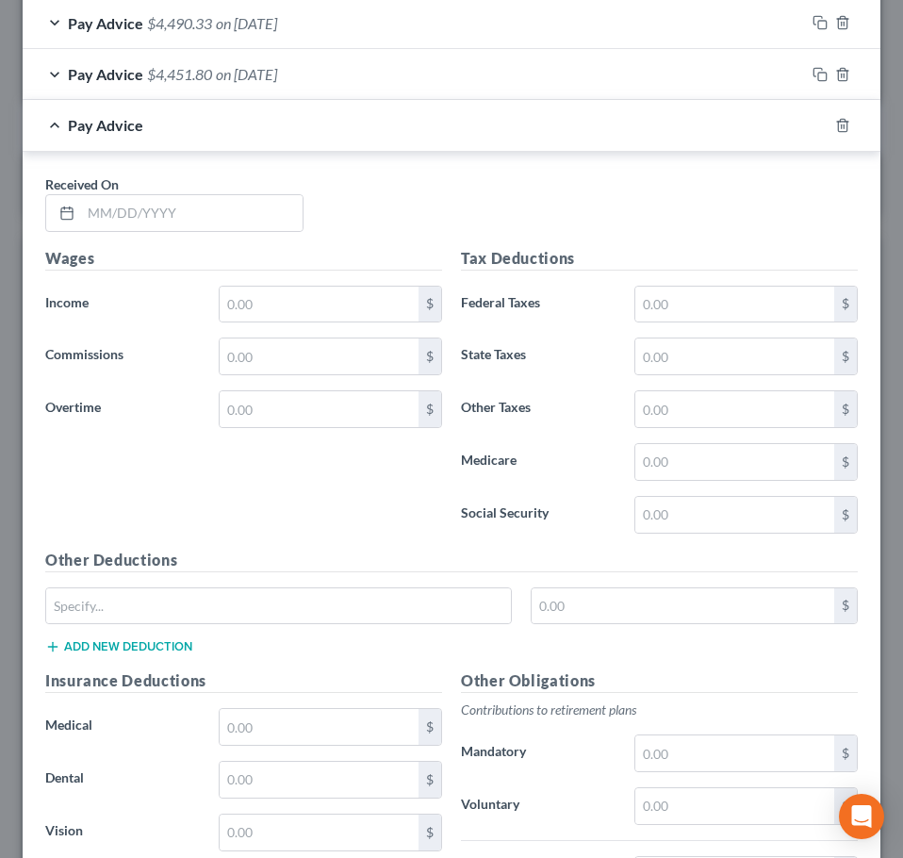
click at [178, 189] on div "Received On *" at bounding box center [174, 203] width 277 height 58
click at [173, 209] on input "text" at bounding box center [192, 213] width 222 height 36
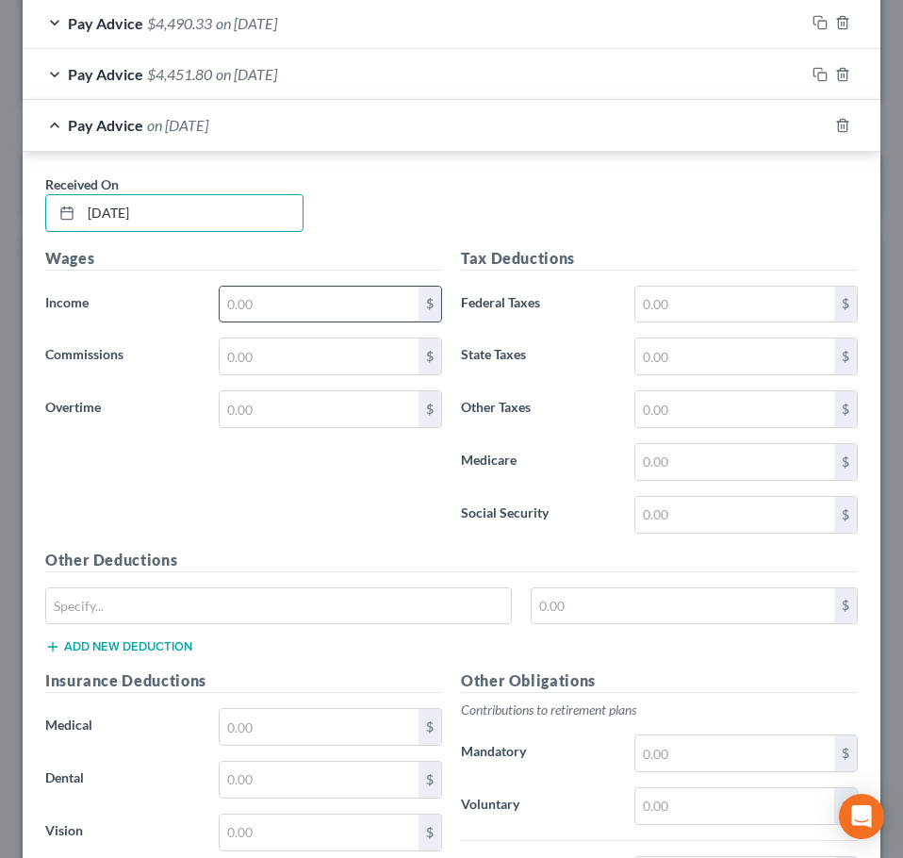
type input "[DATE]"
type input "6,061.54"
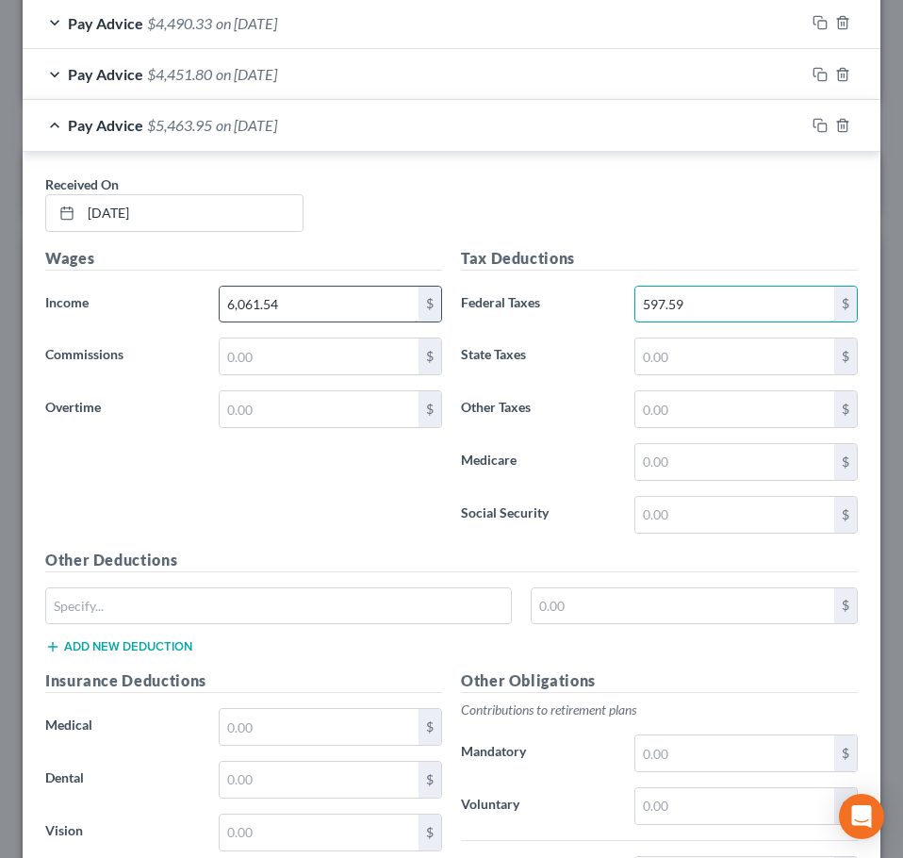
type input "597.59"
type input "238.88"
type input "84.51"
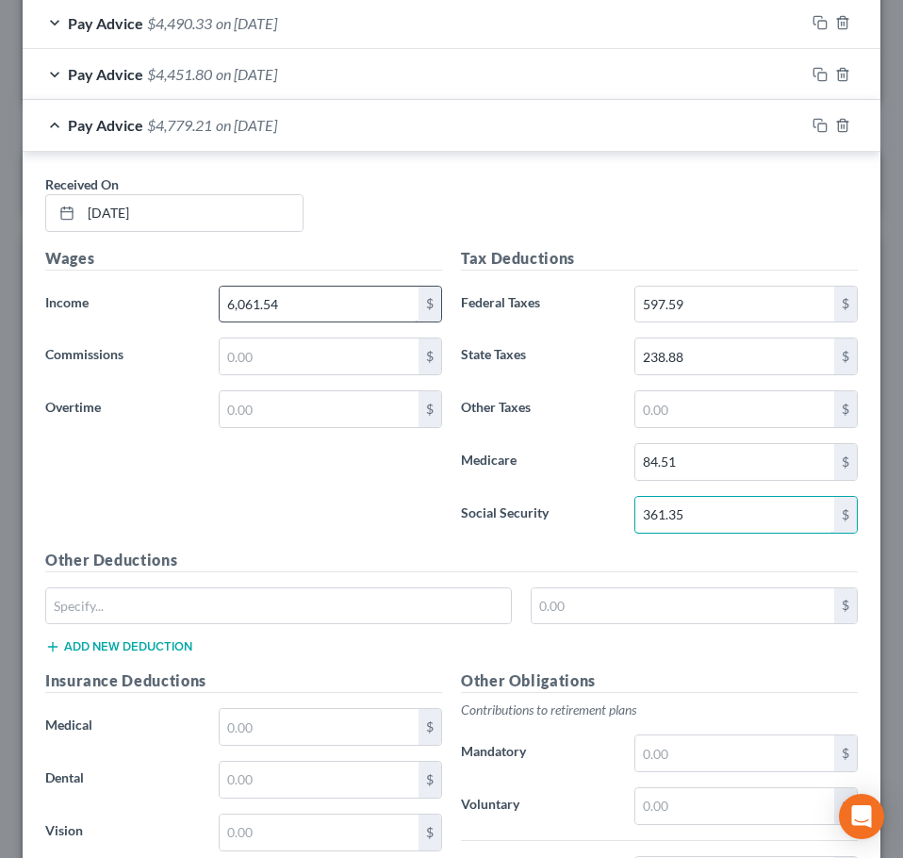
type input "361.35"
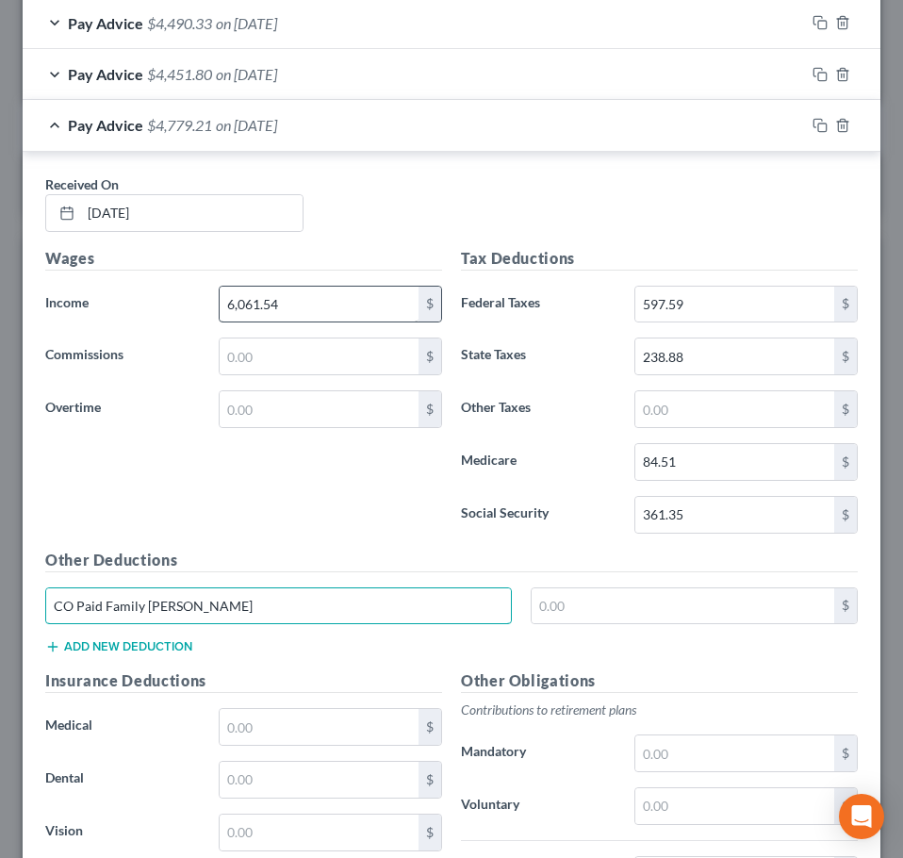
type input "CO Paid Family Leave"
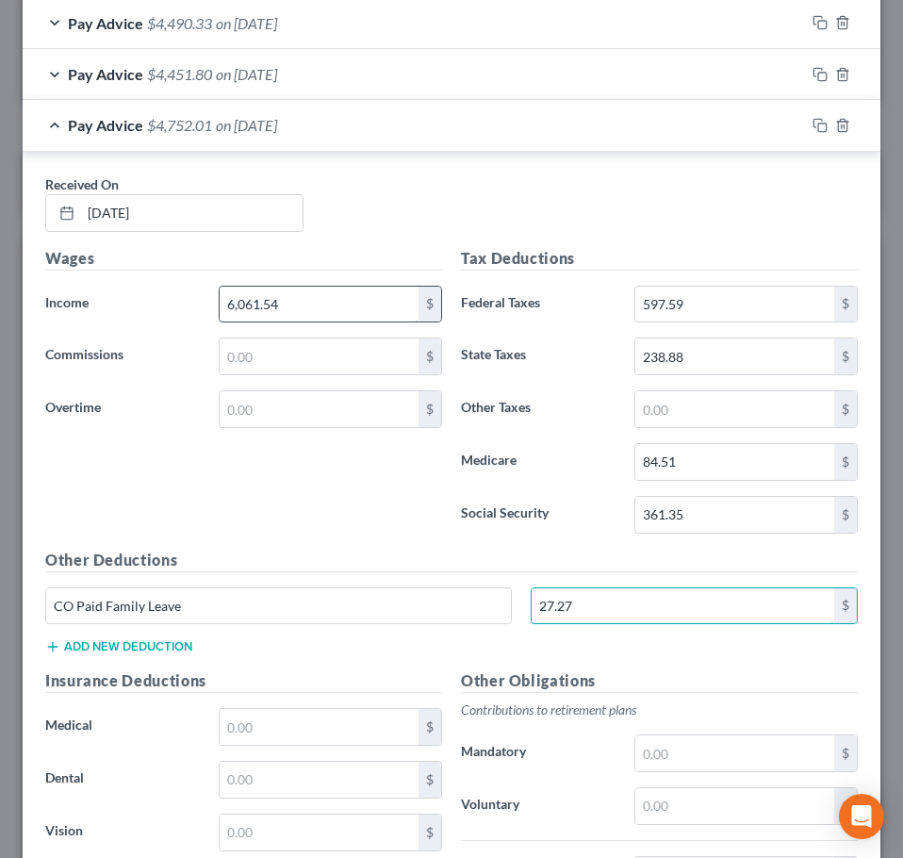
type input "27.27"
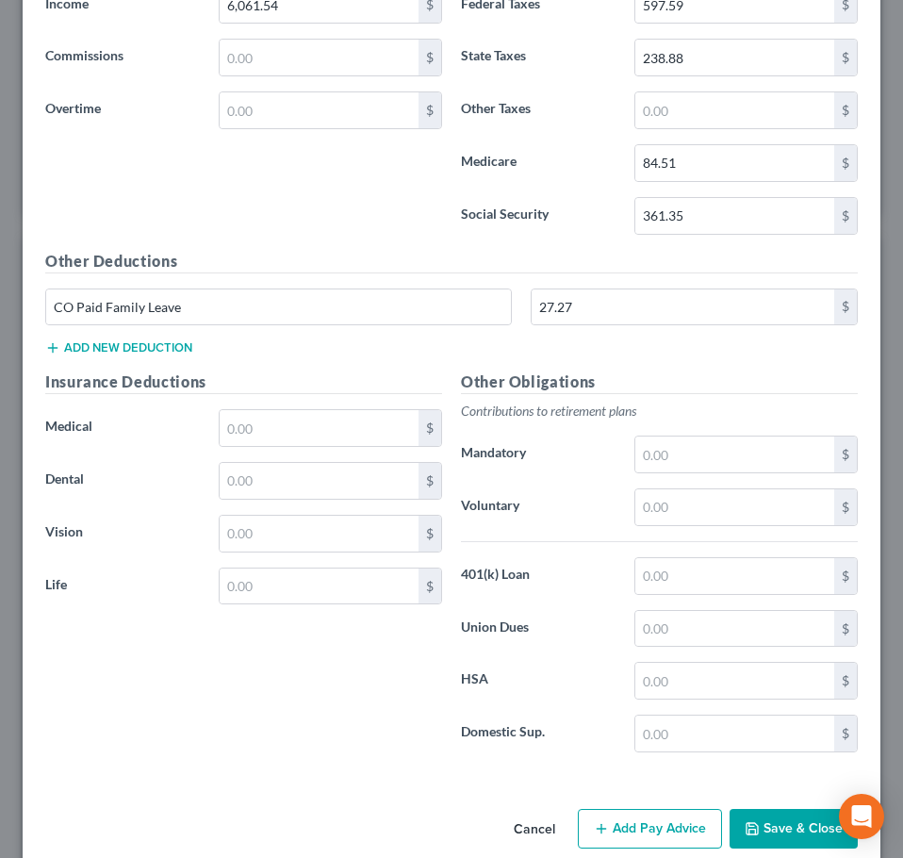
scroll to position [1572, 0]
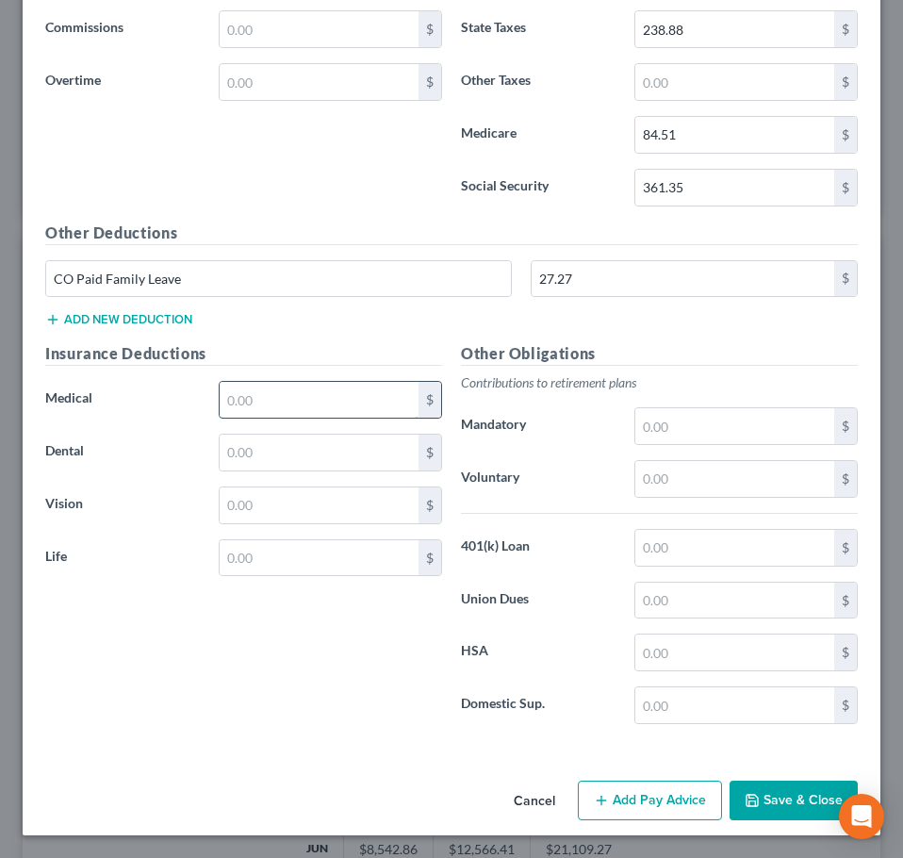
click at [241, 387] on input "text" at bounding box center [319, 400] width 199 height 36
type input "27.50"
click at [255, 404] on input "text" at bounding box center [319, 400] width 199 height 36
type input "191.00"
click at [272, 560] on input "text" at bounding box center [319, 558] width 199 height 36
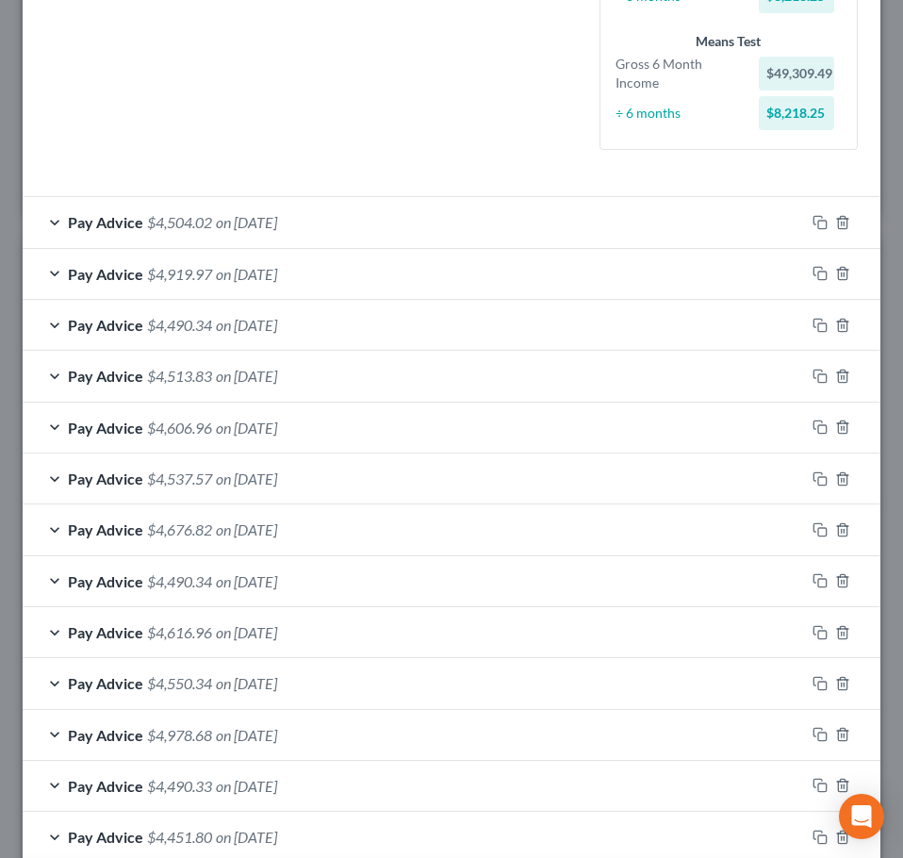
scroll to position [440, 0]
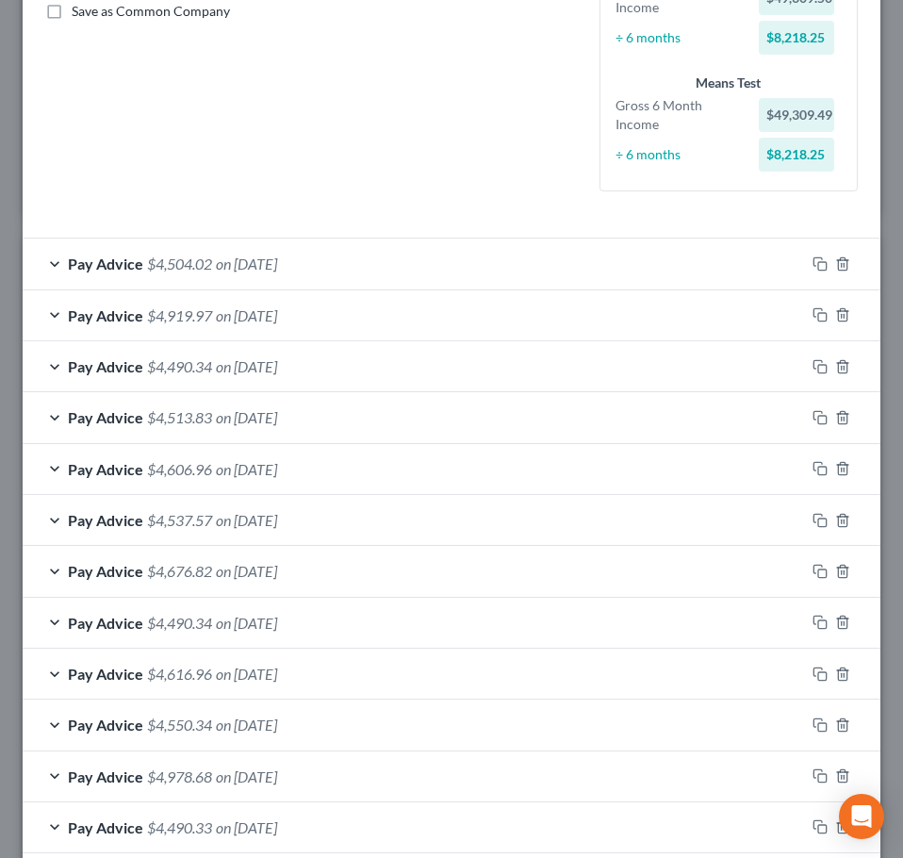
drag, startPoint x: 291, startPoint y: 235, endPoint x: 294, endPoint y: 253, distance: 18.1
click at [292, 237] on form "Employment Type * Select Full or [DEMOGRAPHIC_DATA] Employment Self Employment …" at bounding box center [451, 765] width 813 height 2239
click at [294, 253] on div "Pay Advice $4,504.02 on [DATE]" at bounding box center [414, 264] width 782 height 50
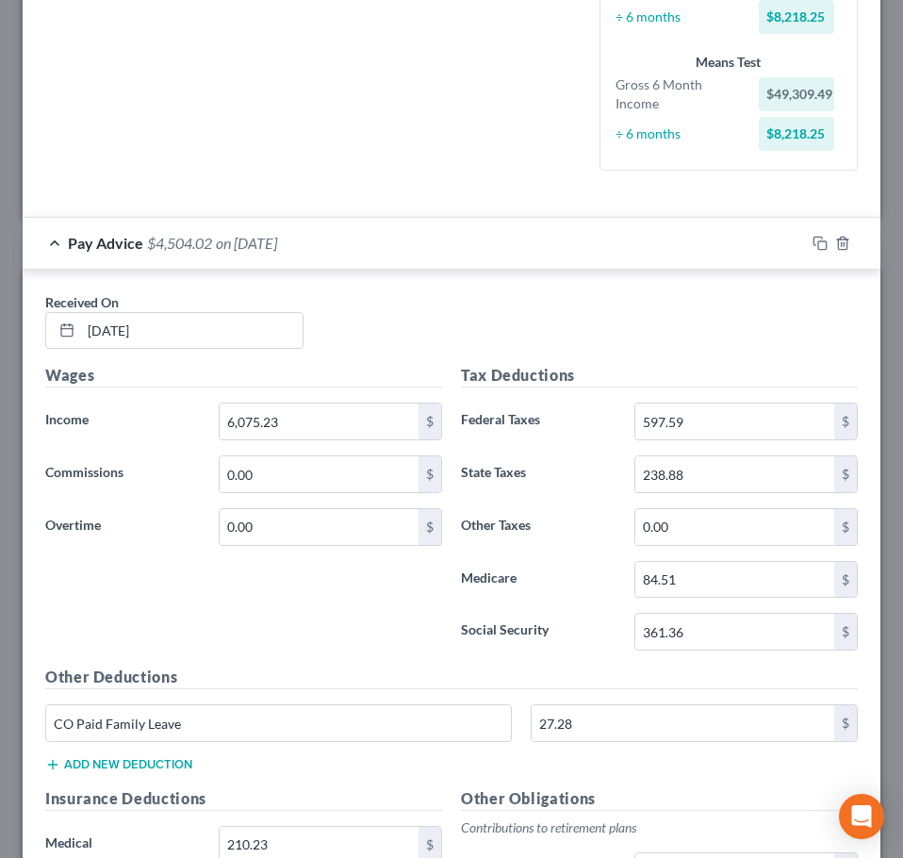
scroll to position [428, 0]
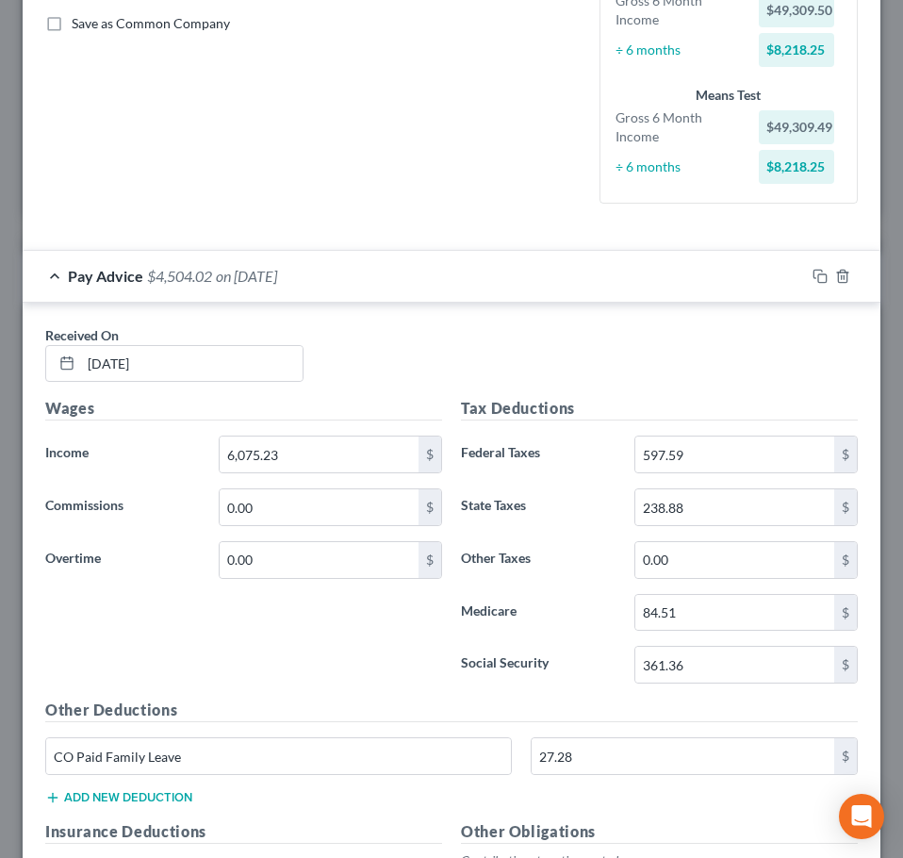
click at [273, 277] on span "on [DATE]" at bounding box center [246, 276] width 61 height 18
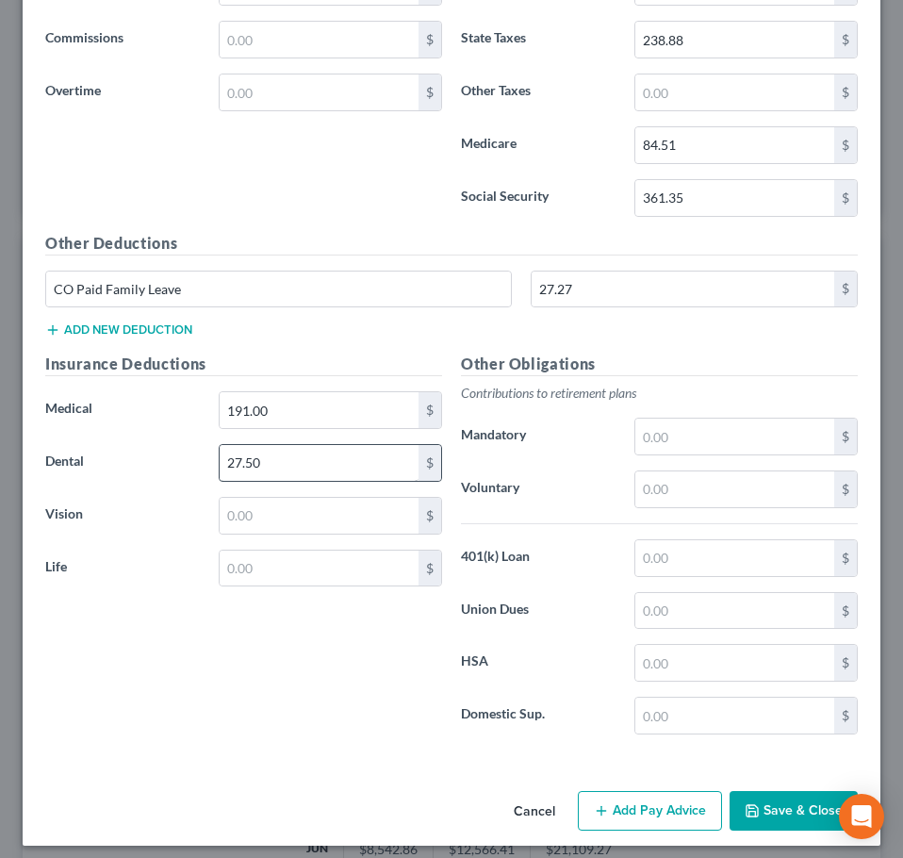
scroll to position [1572, 0]
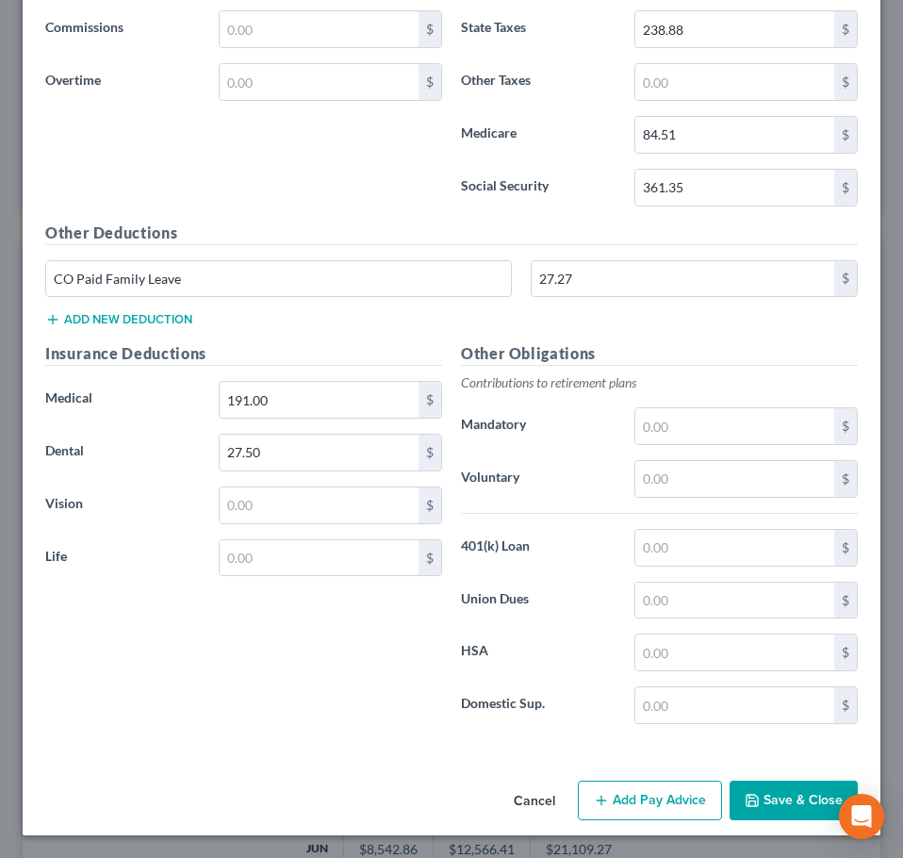
click at [241, 535] on div "Insurance Deductions Medical 191.00 $ Dental 27.50 $ Vision $ Life $" at bounding box center [244, 540] width 416 height 397
click at [240, 551] on input "text" at bounding box center [319, 558] width 199 height 36
type input "32.35"
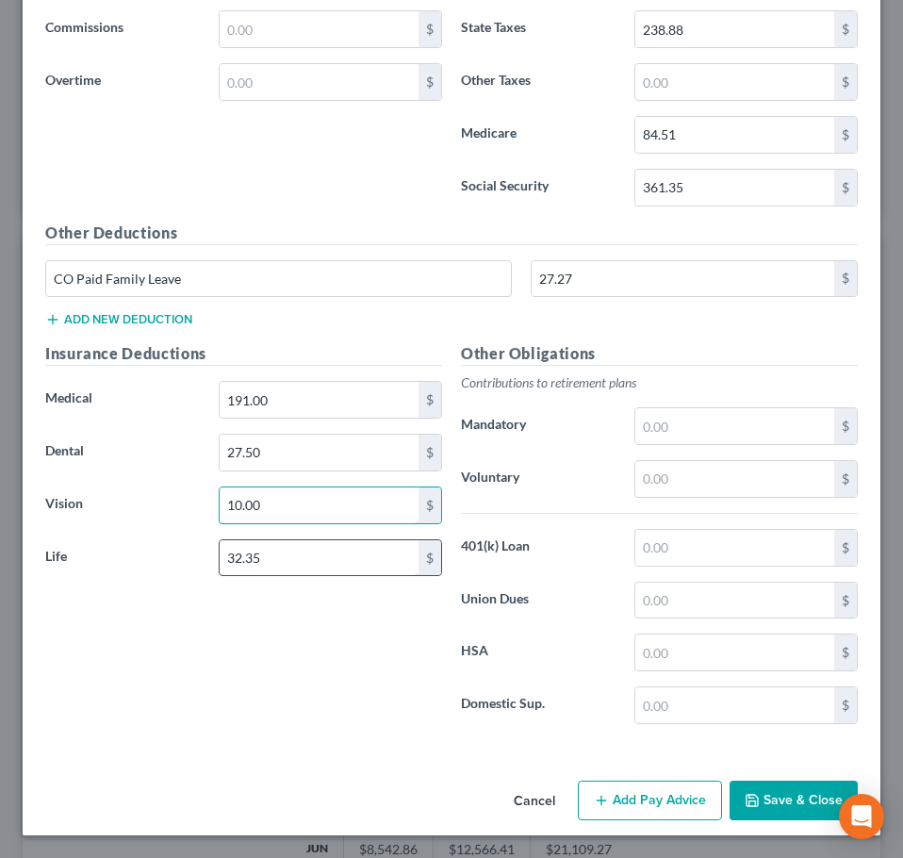
type input "10.00"
click at [704, 348] on h5 "Other Obligations" at bounding box center [659, 354] width 397 height 24
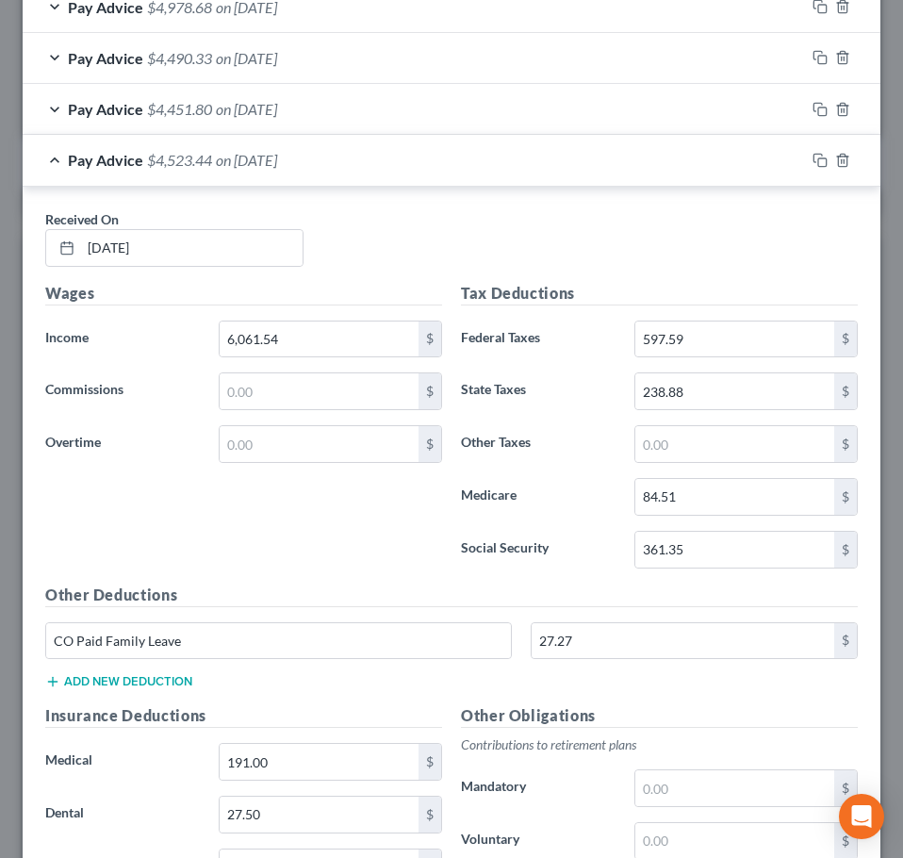
scroll to position [1194, 0]
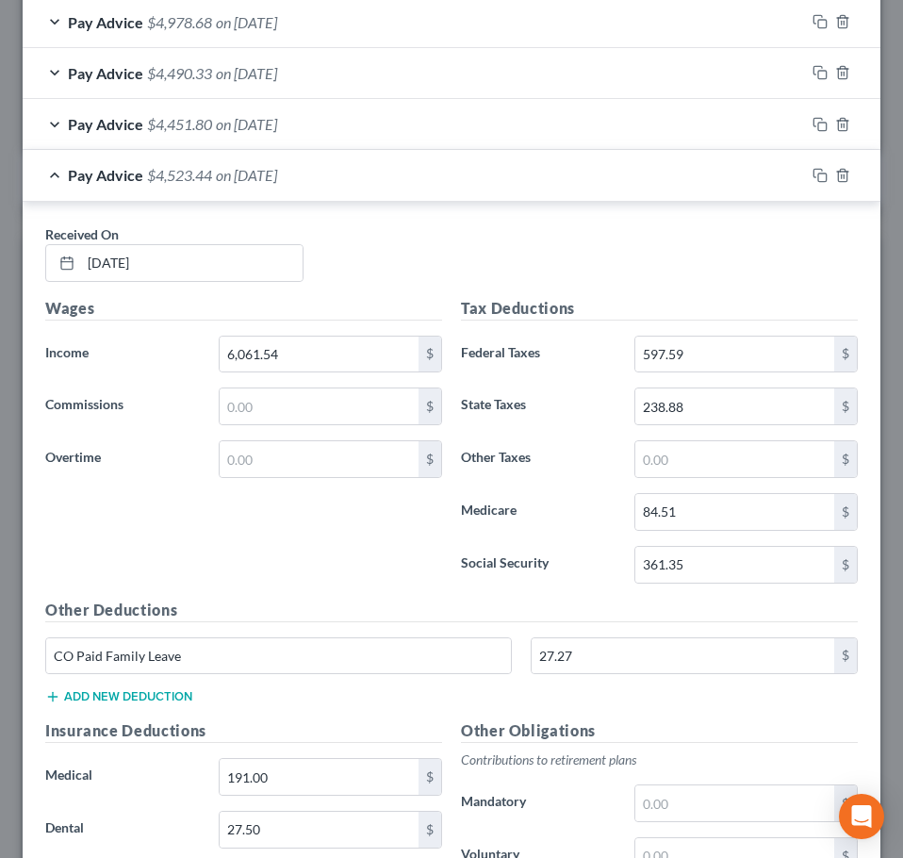
click at [331, 583] on div "Wages Income * 6,061.54 $ Commissions $ Overtime $" at bounding box center [244, 448] width 416 height 302
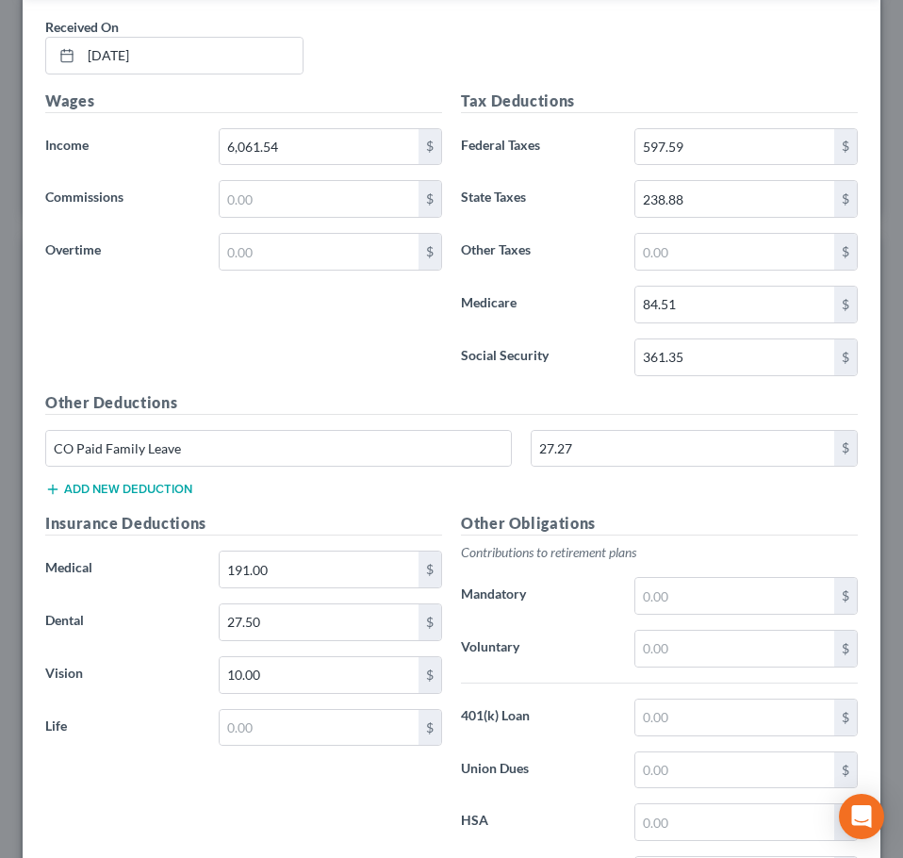
scroll to position [1477, 0]
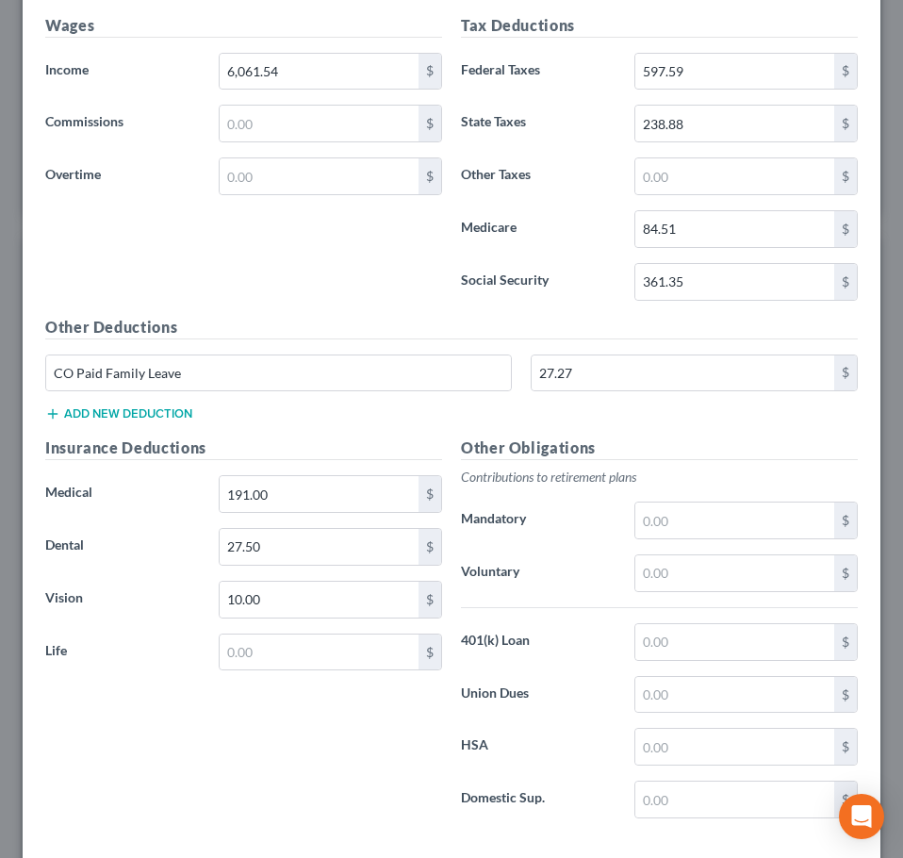
click at [515, 320] on h5 "Other Deductions" at bounding box center [451, 328] width 813 height 24
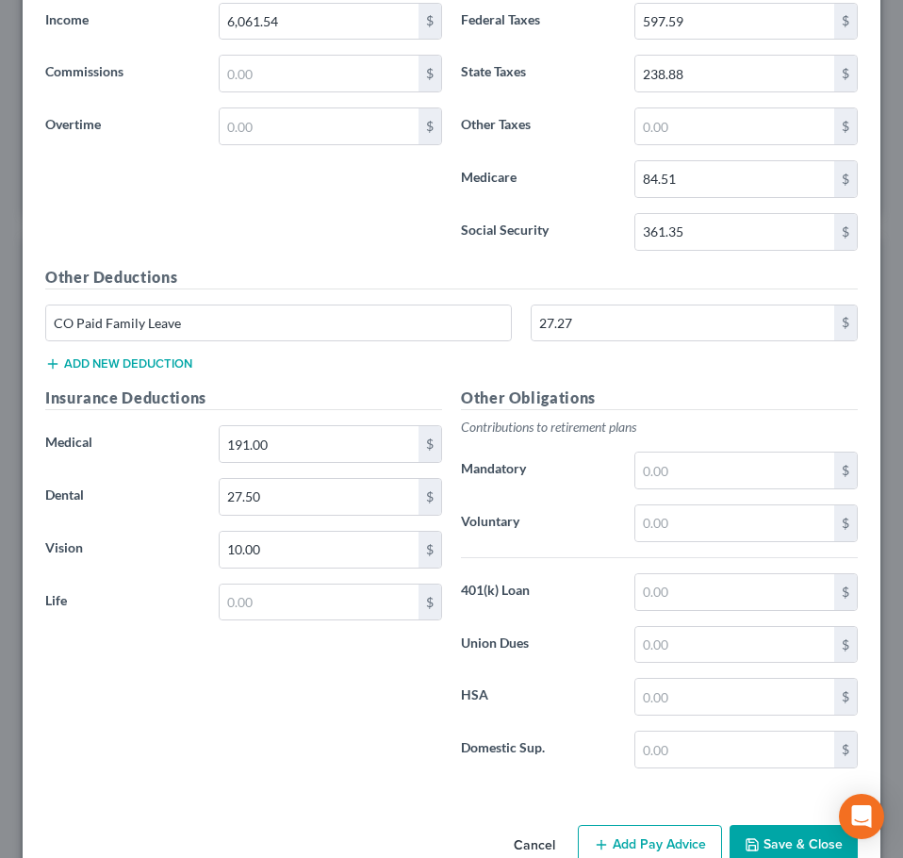
scroll to position [1572, 0]
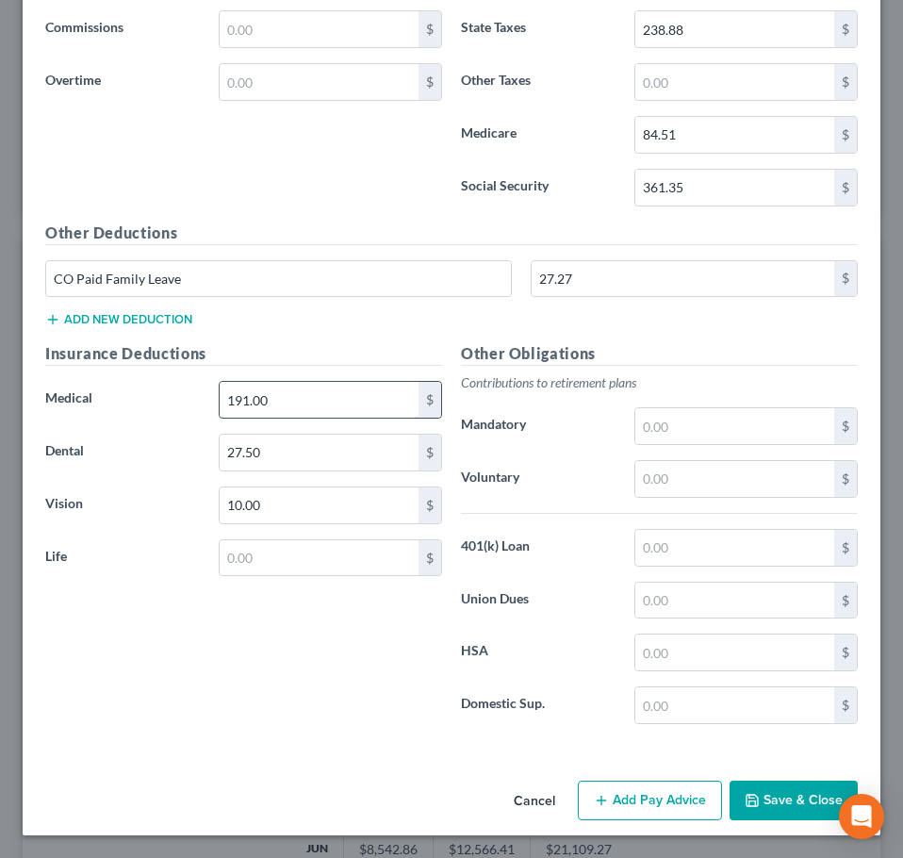
click at [332, 413] on input "191.00" at bounding box center [319, 400] width 199 height 36
type input "210.23"
click at [100, 509] on label "Vision" at bounding box center [122, 505] width 173 height 38
click at [252, 464] on input "27.50" at bounding box center [319, 453] width 199 height 36
click at [273, 513] on input "10.00" at bounding box center [319, 505] width 199 height 36
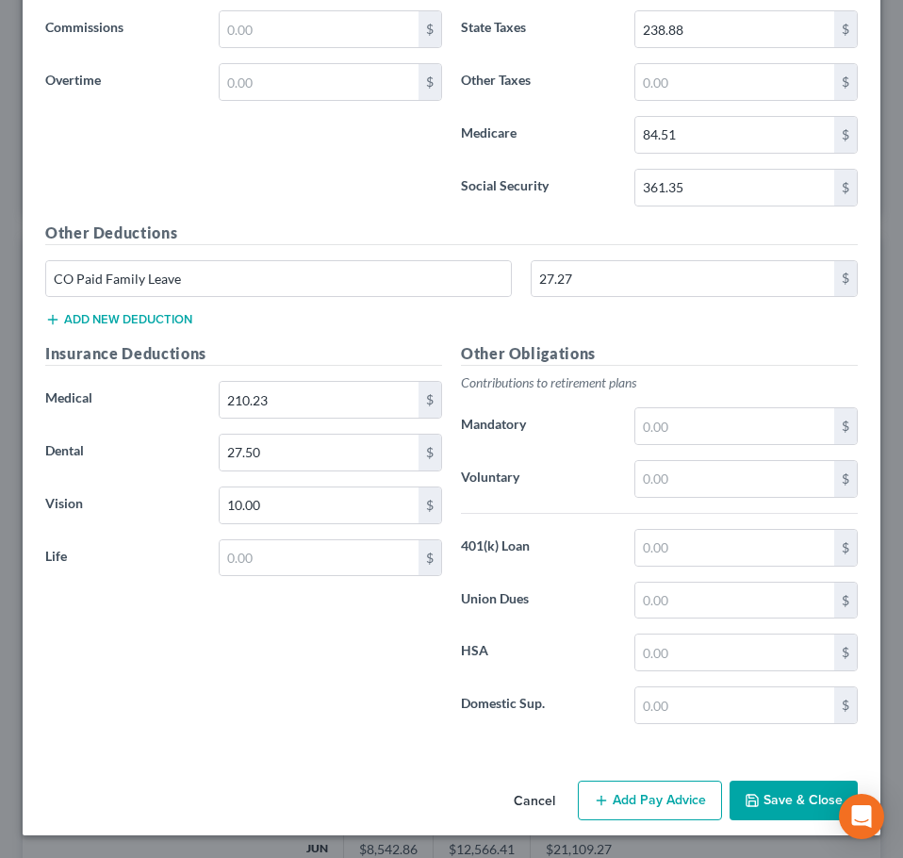
click at [92, 722] on div "Insurance Deductions Medical 210.23 $ Dental 27.50 $ Vision 10.00 $ Life $" at bounding box center [244, 540] width 416 height 397
drag, startPoint x: 164, startPoint y: 334, endPoint x: 165, endPoint y: 322, distance: 11.4
click at [163, 332] on div "Other Deductions CO Paid Family Leave 27.27 $ Add new deduction" at bounding box center [451, 283] width 831 height 122
click at [165, 320] on button "Add new deduction" at bounding box center [118, 319] width 147 height 15
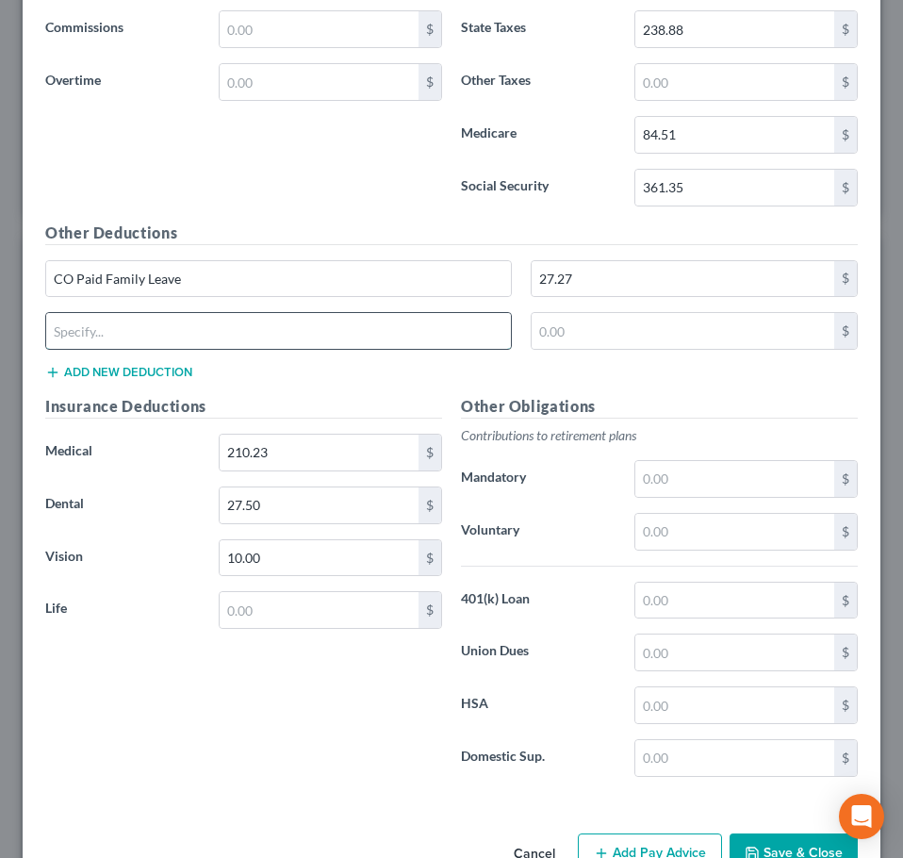
click at [173, 342] on input "text" at bounding box center [278, 331] width 465 height 36
click at [126, 737] on div "Insurance Deductions Medical 210.23 $ Dental 27.50 $ Vision 10.00 $ Life $" at bounding box center [244, 593] width 416 height 397
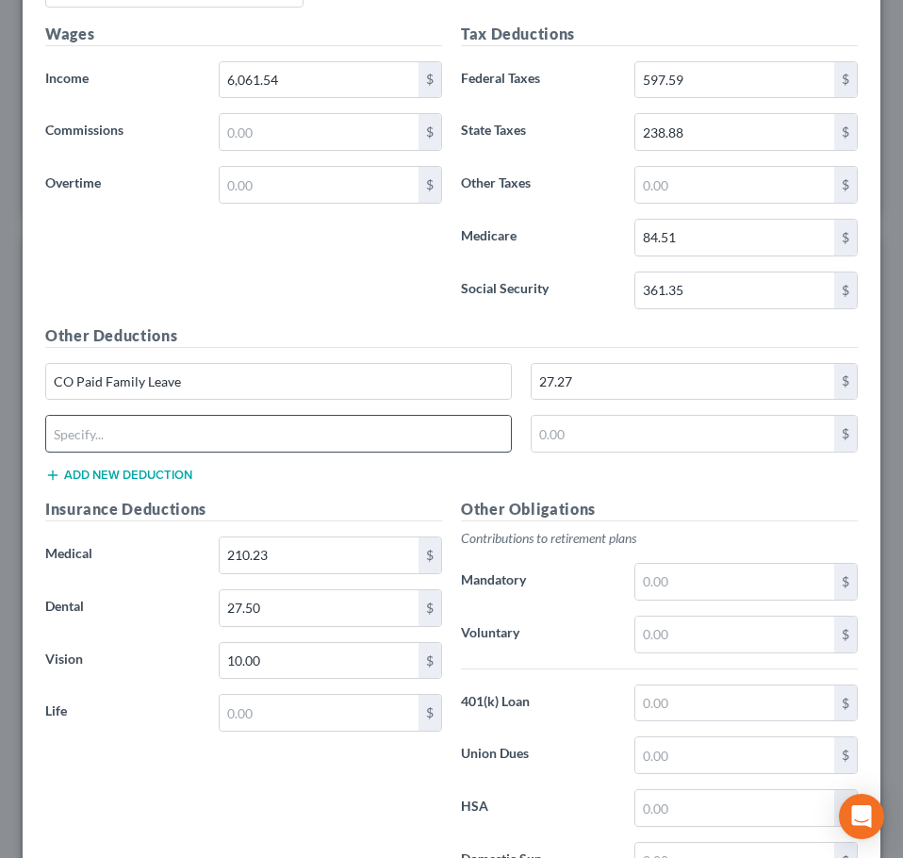
scroll to position [1289, 0]
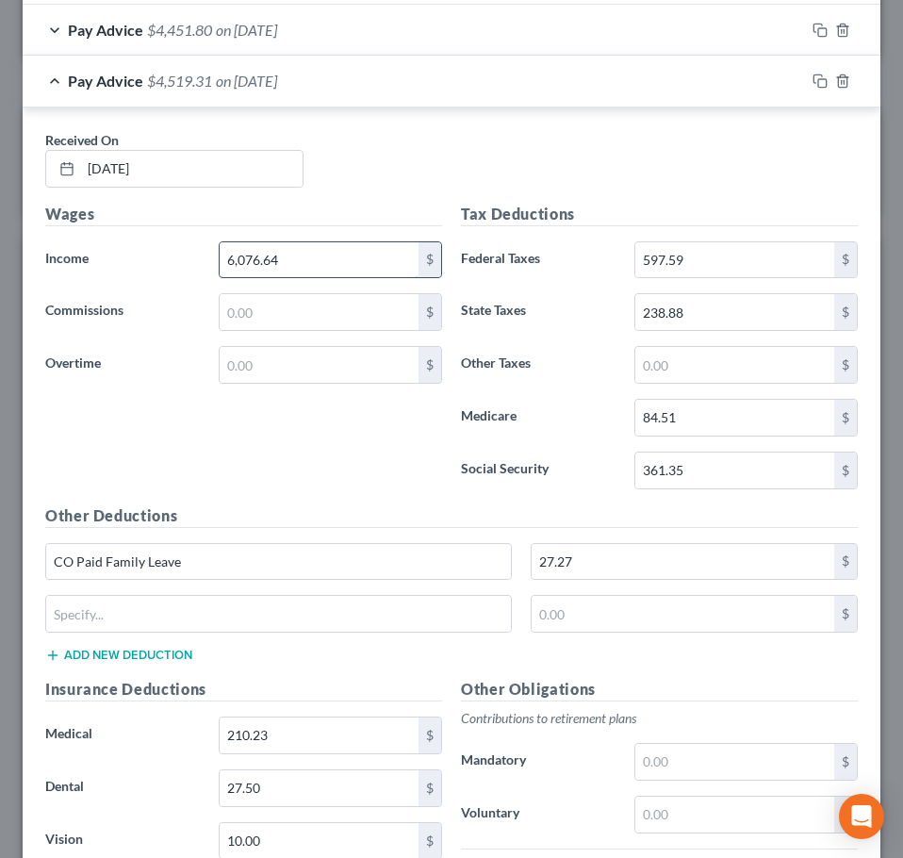
click at [283, 255] on input "6,076.64" at bounding box center [319, 260] width 199 height 36
type input "6,076.64"
click at [321, 203] on h5 "Wages" at bounding box center [243, 215] width 397 height 24
click at [278, 329] on input "text" at bounding box center [319, 312] width 199 height 36
click at [146, 479] on div "Wages Income * 6,076.64 $ Commissions $ Overtime $" at bounding box center [244, 354] width 416 height 302
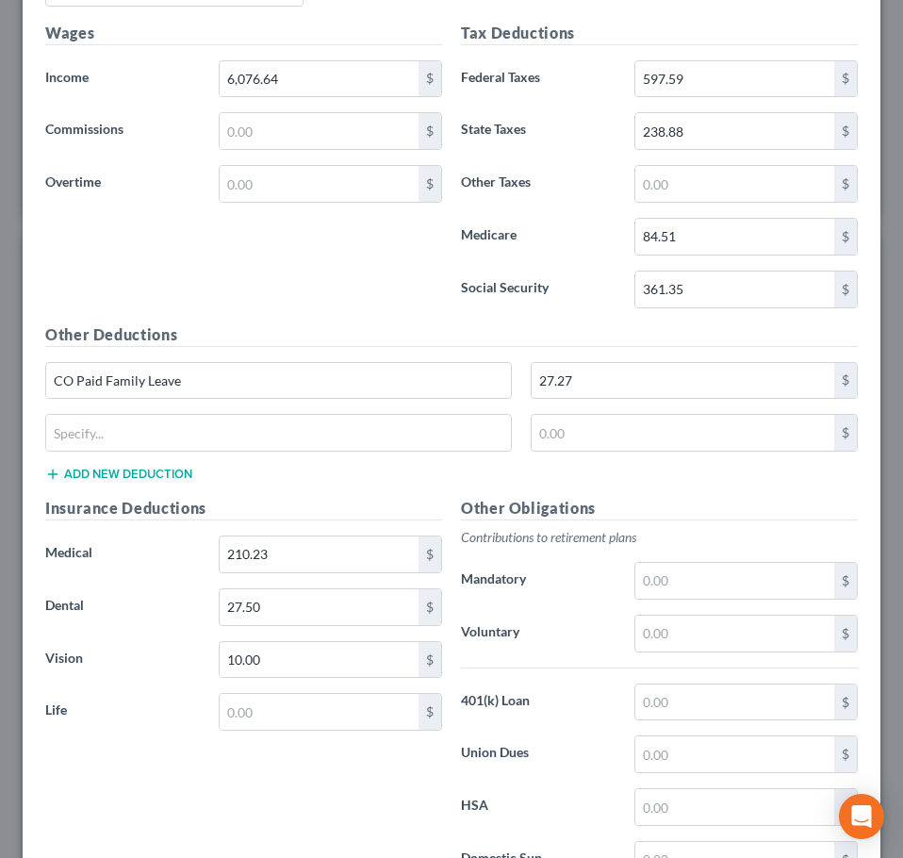
scroll to position [1477, 0]
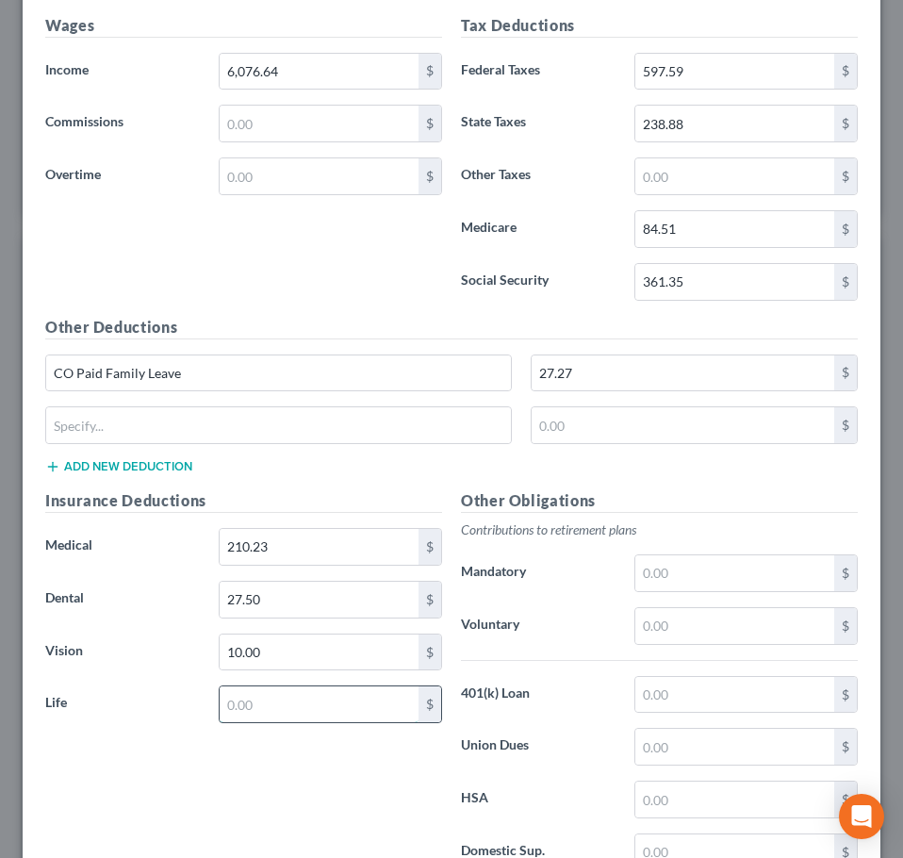
click at [273, 706] on input "text" at bounding box center [319, 704] width 199 height 36
type input "13.86"
click at [368, 293] on div "Wages Income * 6,076.64 $ Commissions $ Overtime $" at bounding box center [244, 165] width 416 height 302
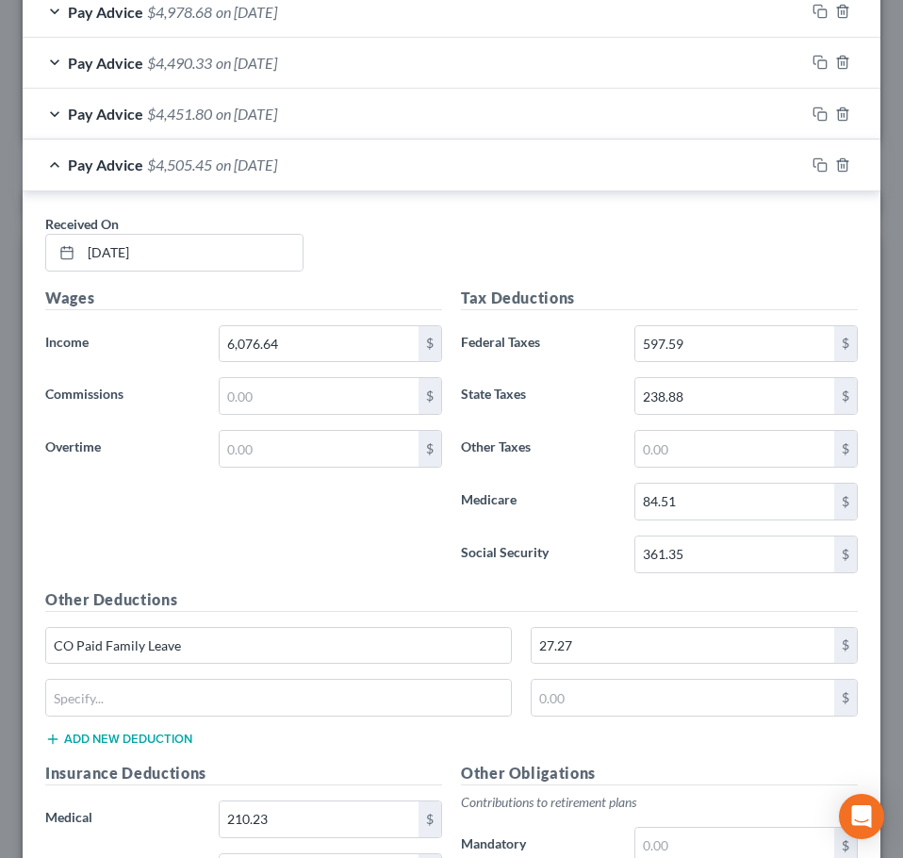
scroll to position [1194, 0]
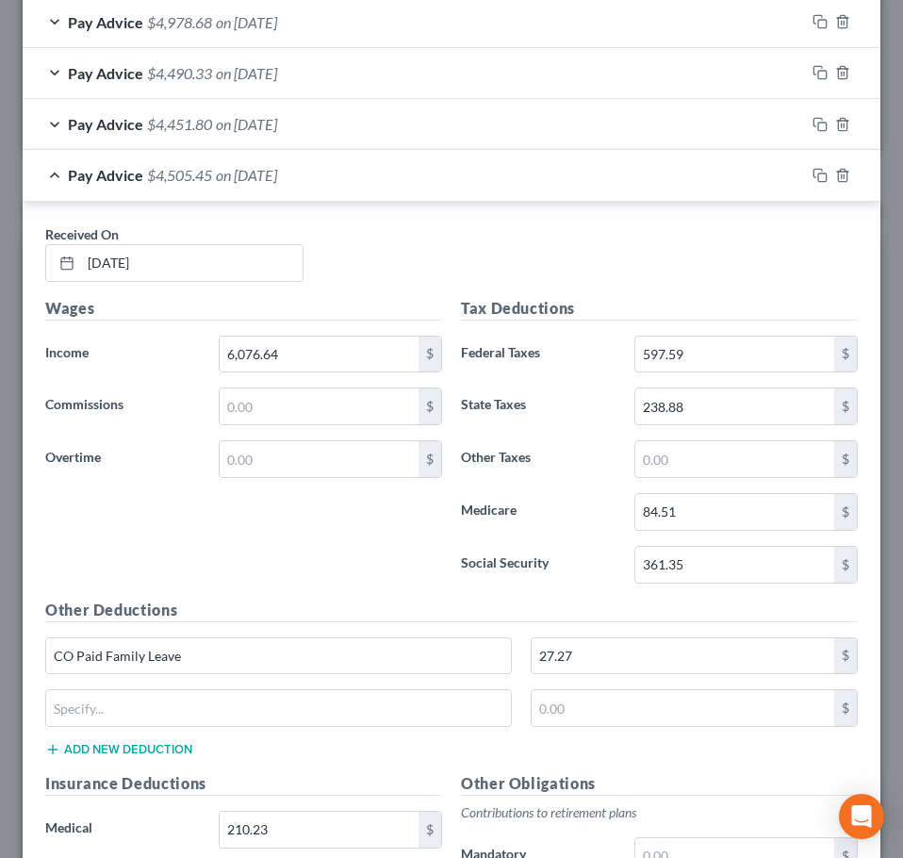
click at [369, 168] on div "Pay Advice $4,505.45 on [DATE]" at bounding box center [414, 175] width 782 height 50
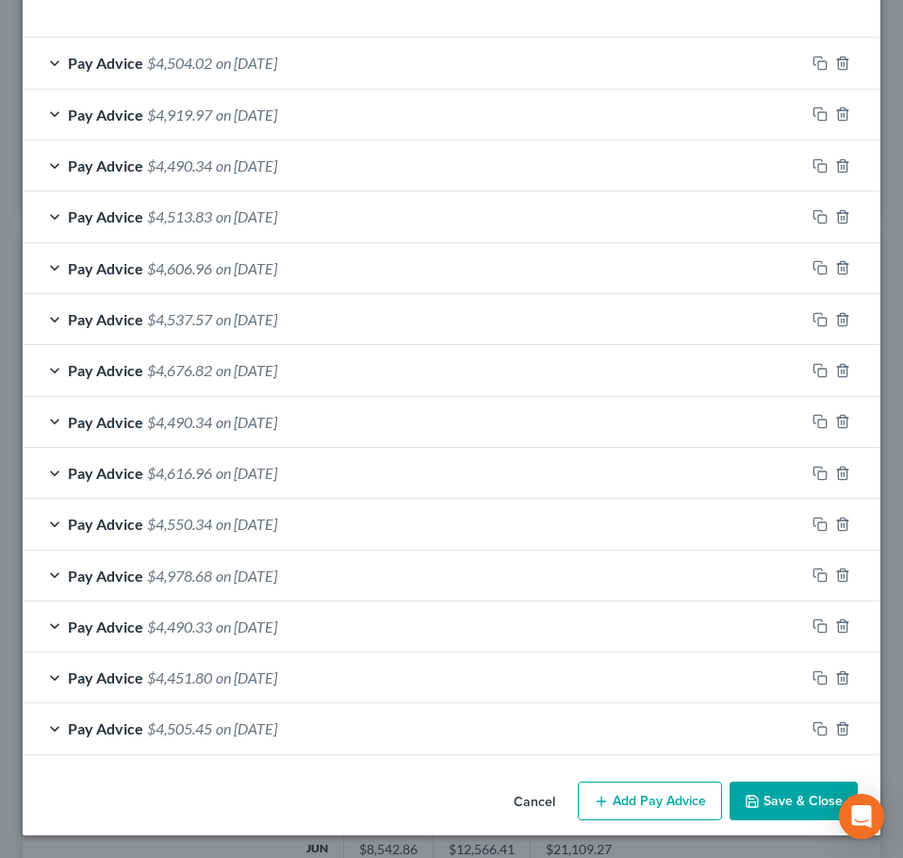
scroll to position [641, 0]
click at [651, 797] on button "Add Pay Advice" at bounding box center [650, 802] width 144 height 40
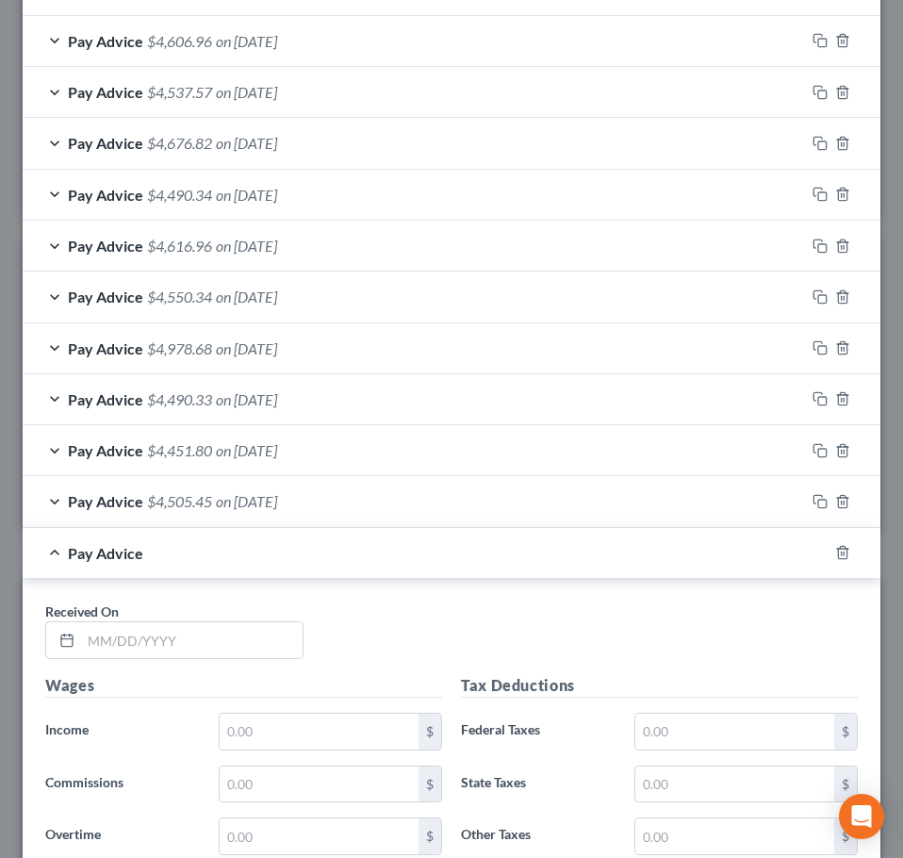
scroll to position [919, 0]
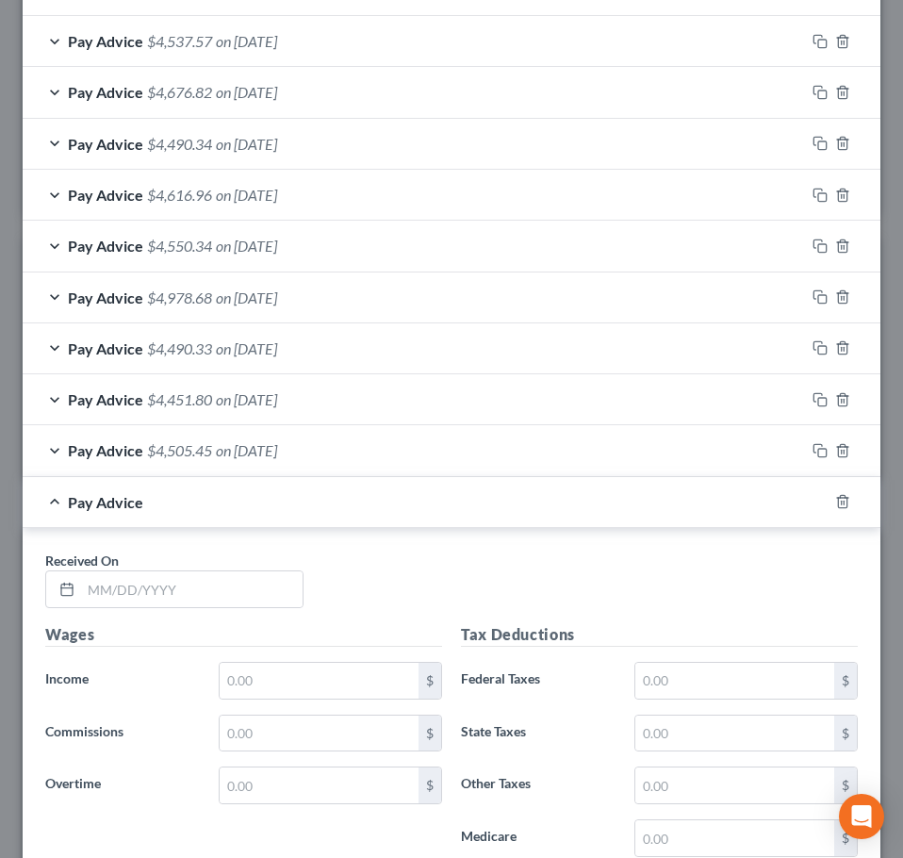
click at [183, 608] on div "Received On *" at bounding box center [451, 587] width 831 height 73
drag, startPoint x: 193, startPoint y: 591, endPoint x: 207, endPoint y: 599, distance: 16.0
click at [193, 591] on input "text" at bounding box center [192, 589] width 222 height 36
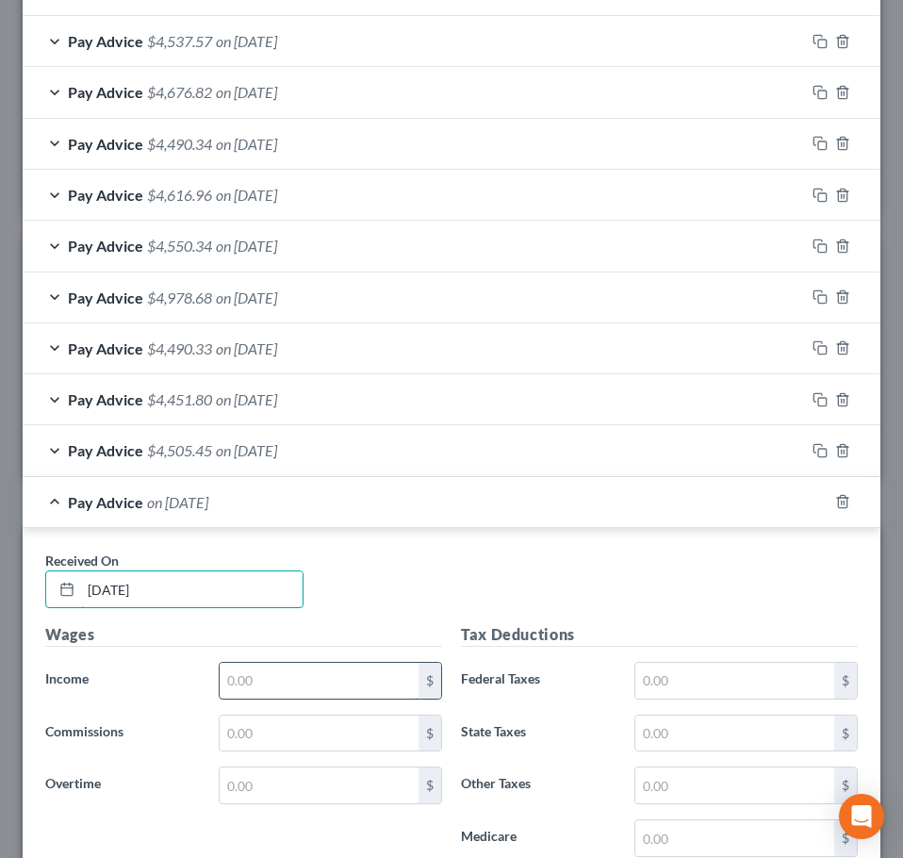
type input "[DATE]"
click at [342, 688] on input "text" at bounding box center [319, 681] width 199 height 36
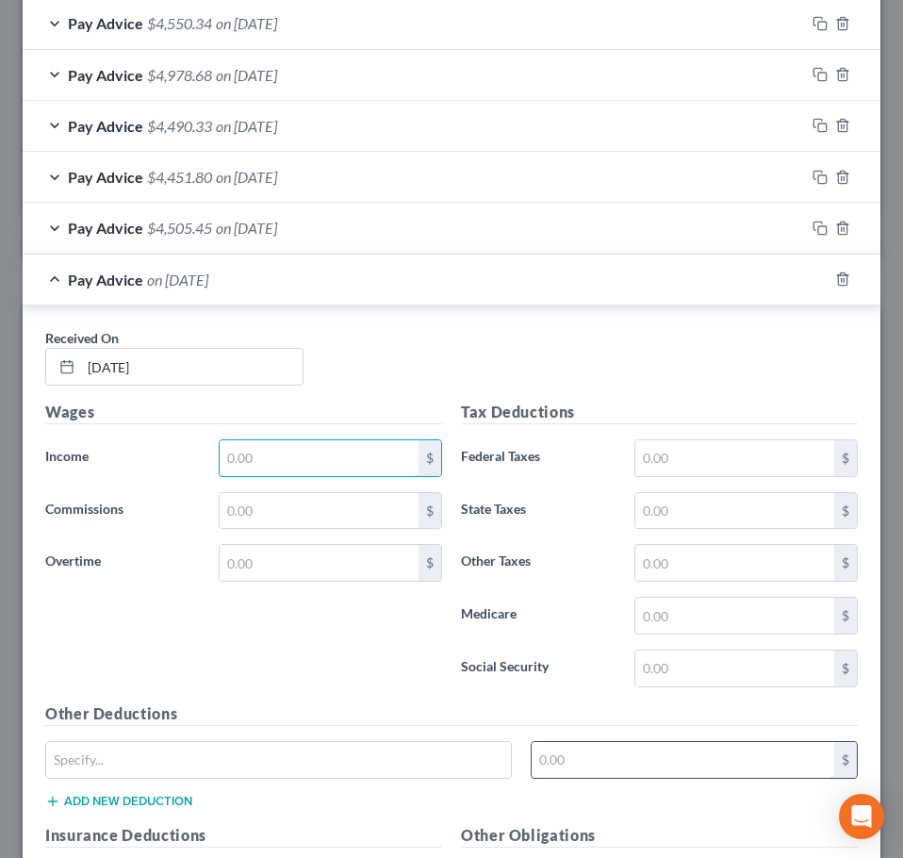
scroll to position [1202, 0]
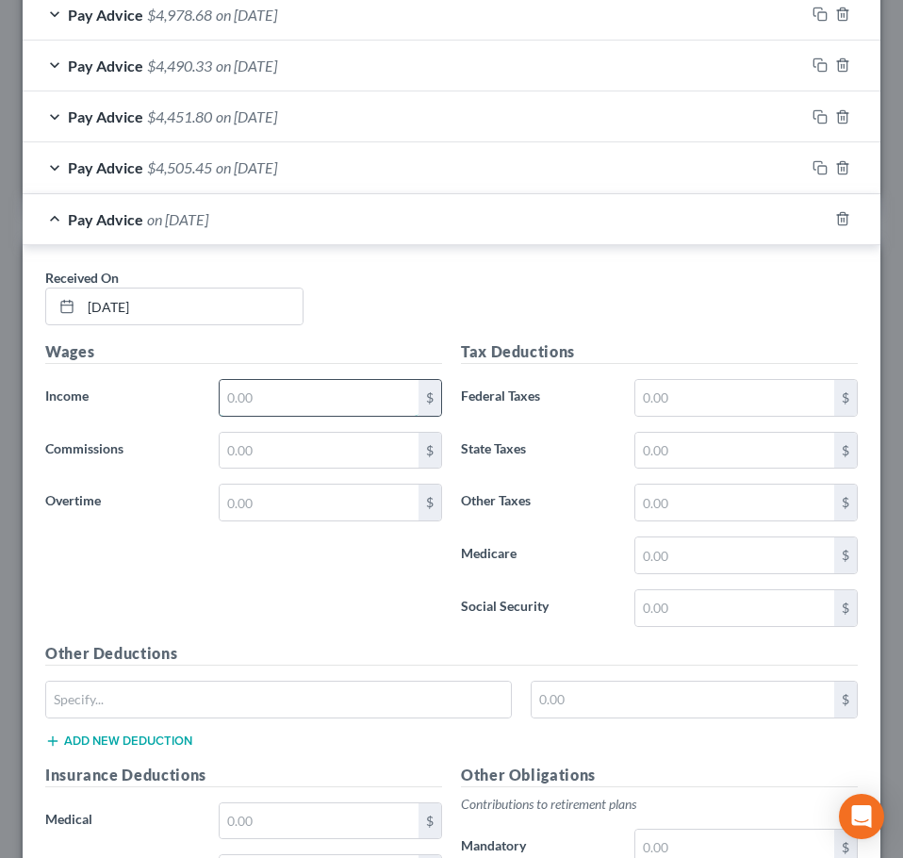
click at [274, 403] on input "text" at bounding box center [319, 398] width 199 height 36
type input "6,336.22"
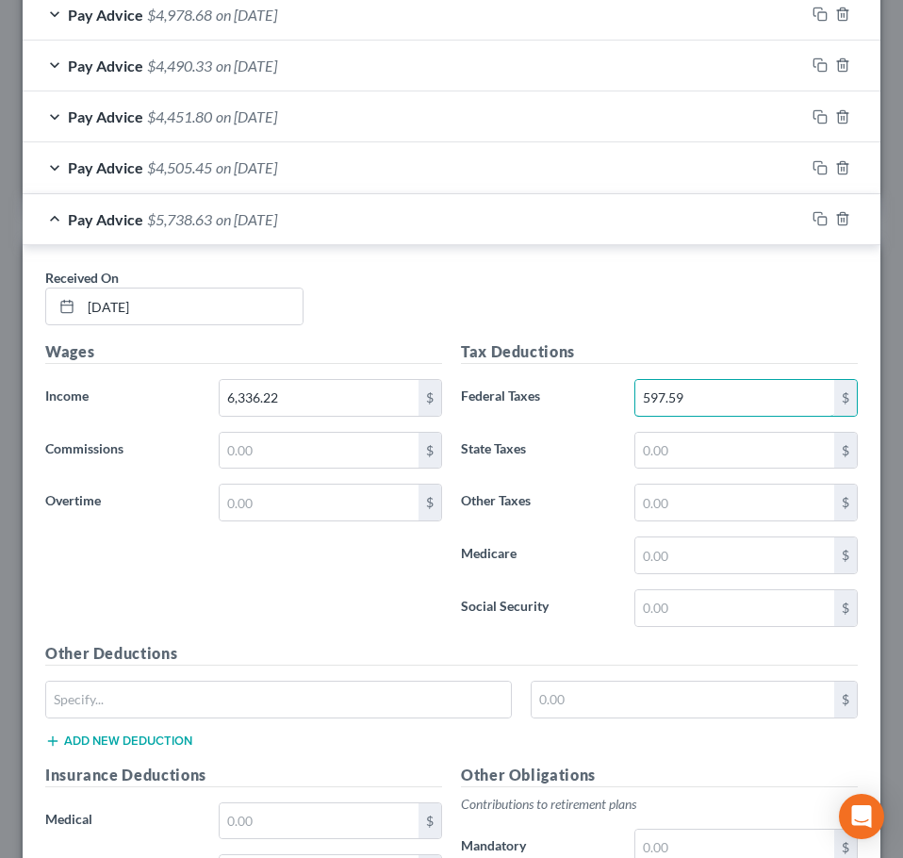
type input "597.59"
type input "238.88"
type input "84.51"
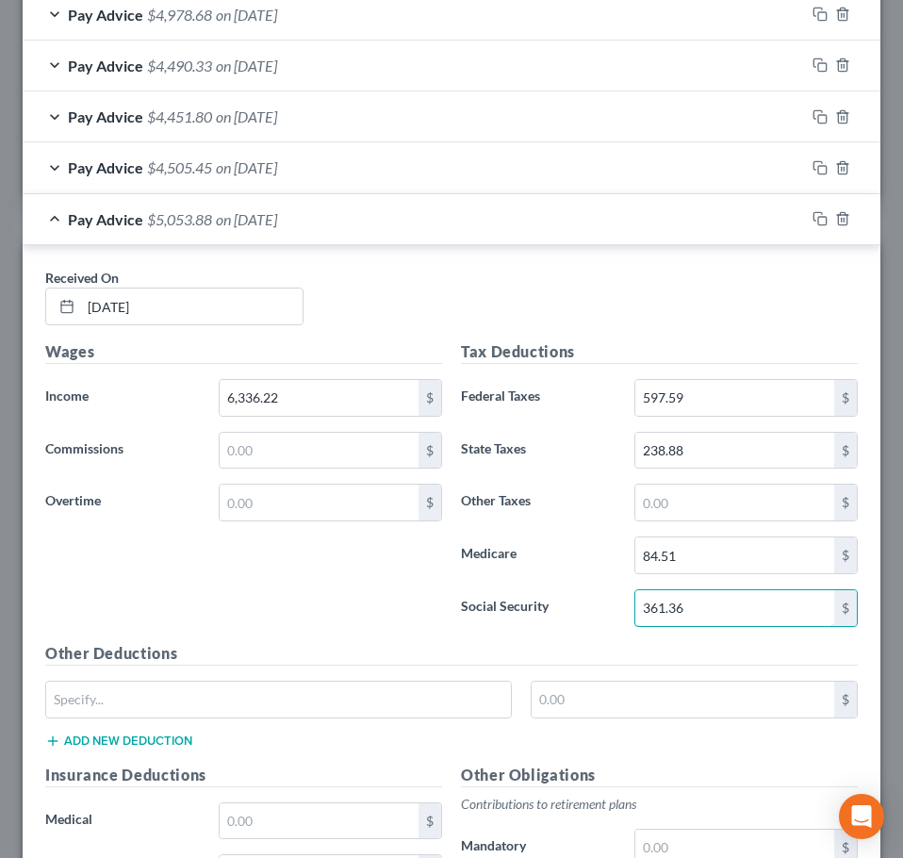
type input "361.36"
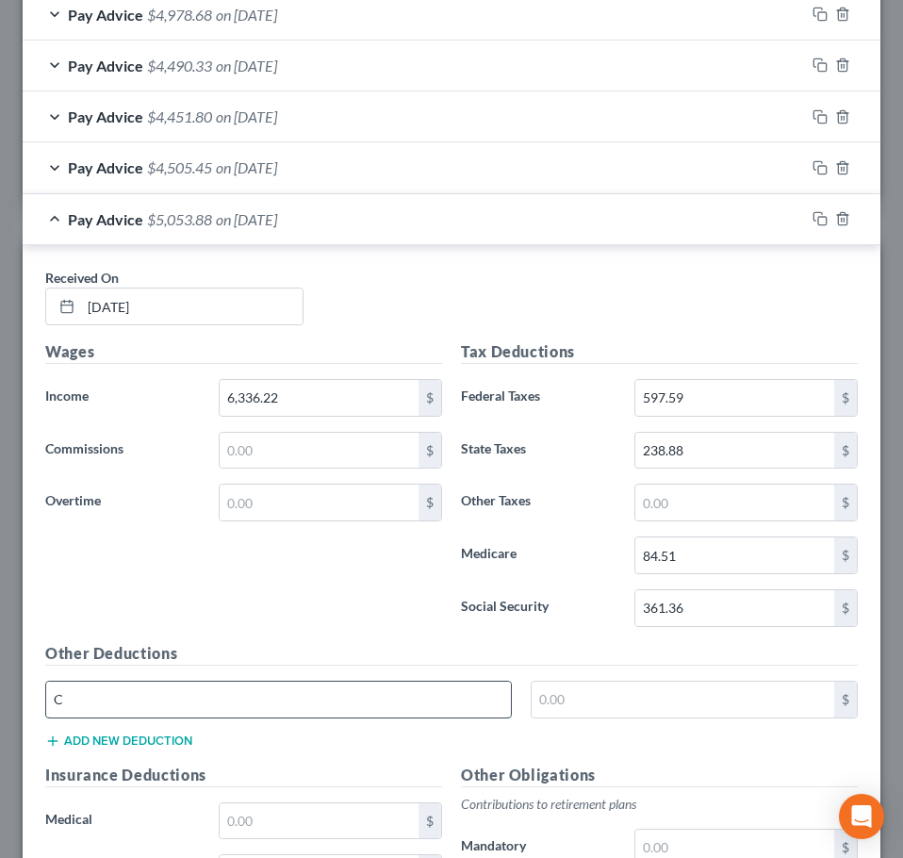
type input "CO Paid Family Leave"
click at [601, 703] on input "text" at bounding box center [684, 700] width 304 height 36
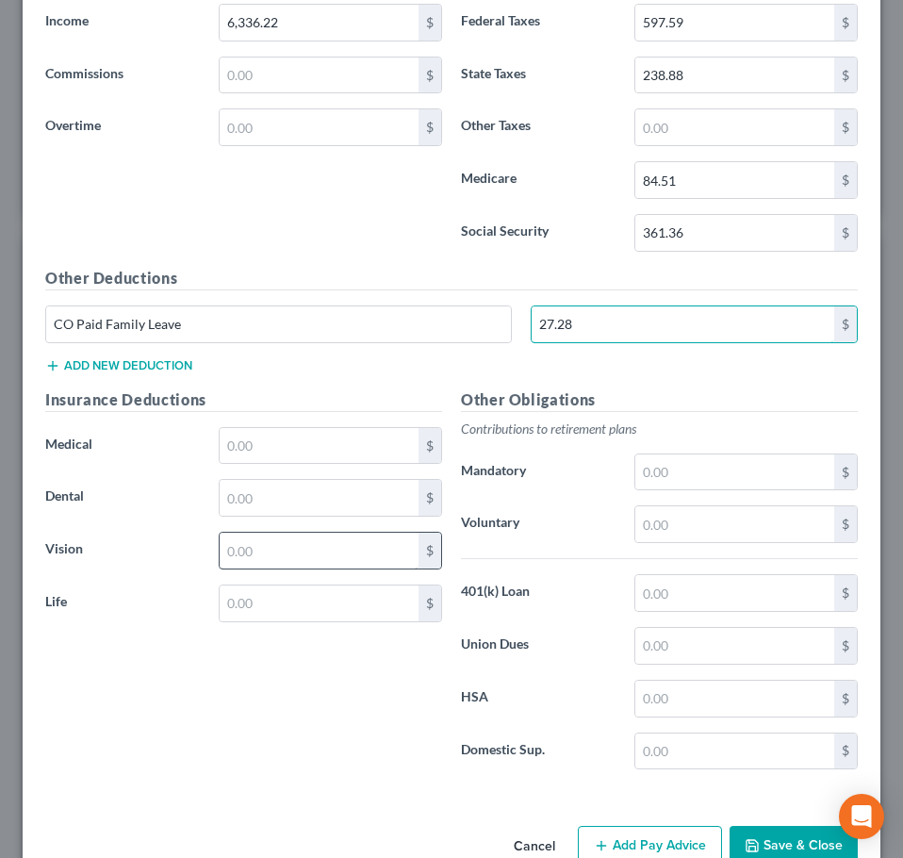
scroll to position [1579, 0]
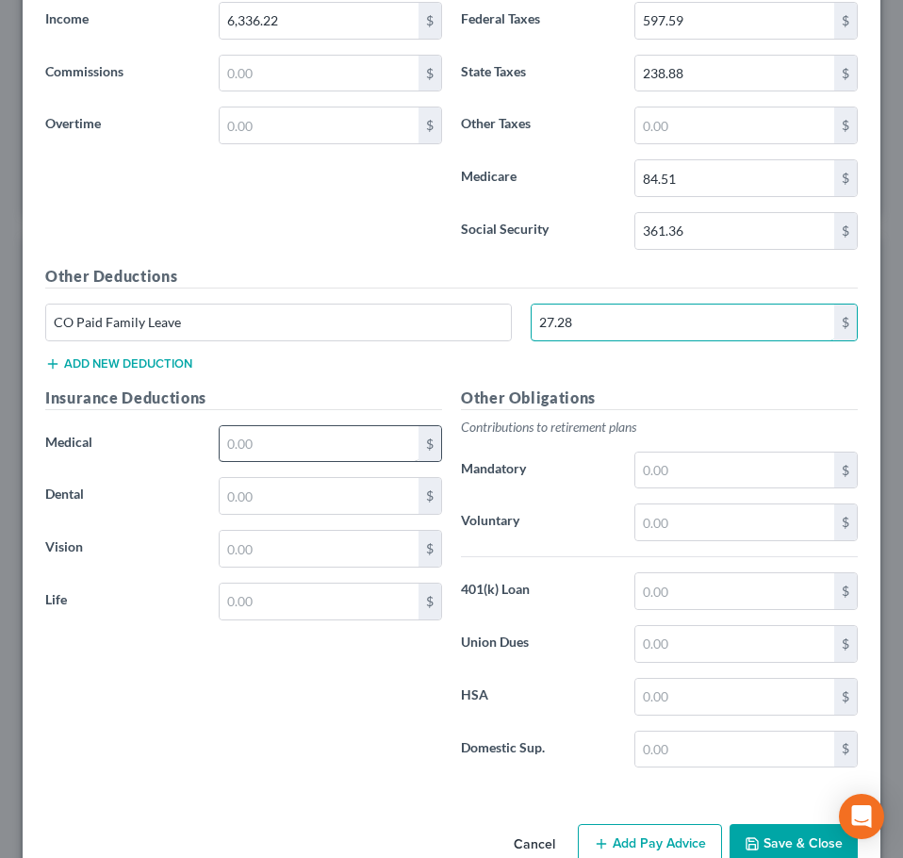
type input "27.28"
click at [350, 453] on input "text" at bounding box center [319, 444] width 199 height 36
click at [367, 442] on input "text" at bounding box center [319, 444] width 199 height 36
type input "210.23"
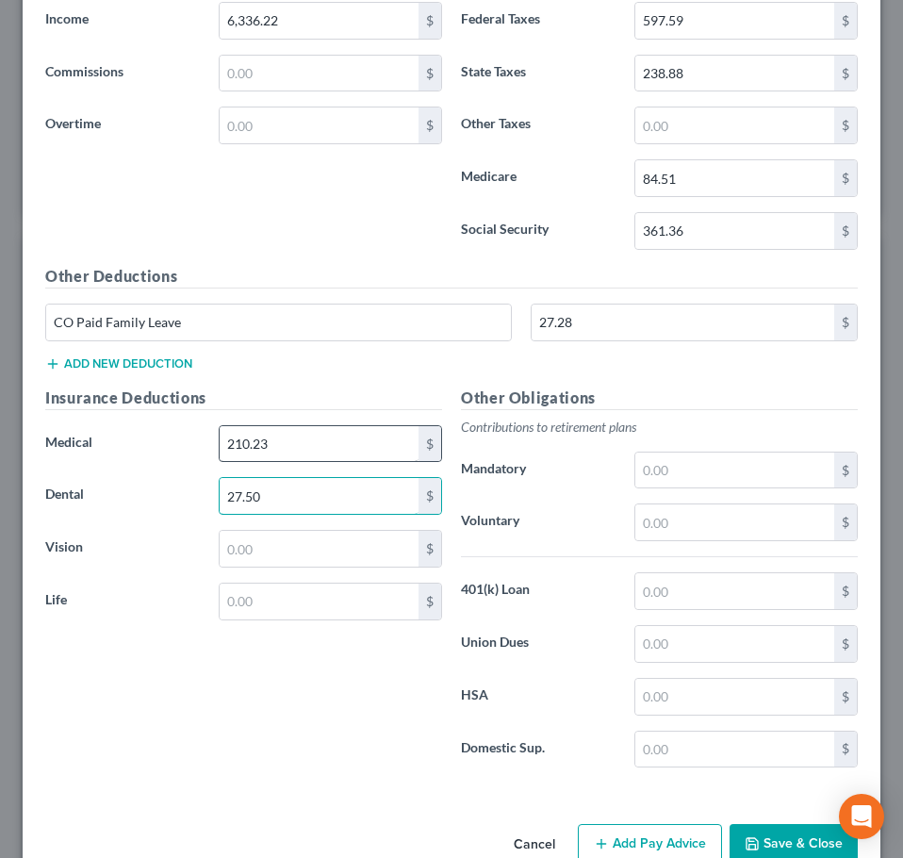
type input "27.50"
type input "10.00"
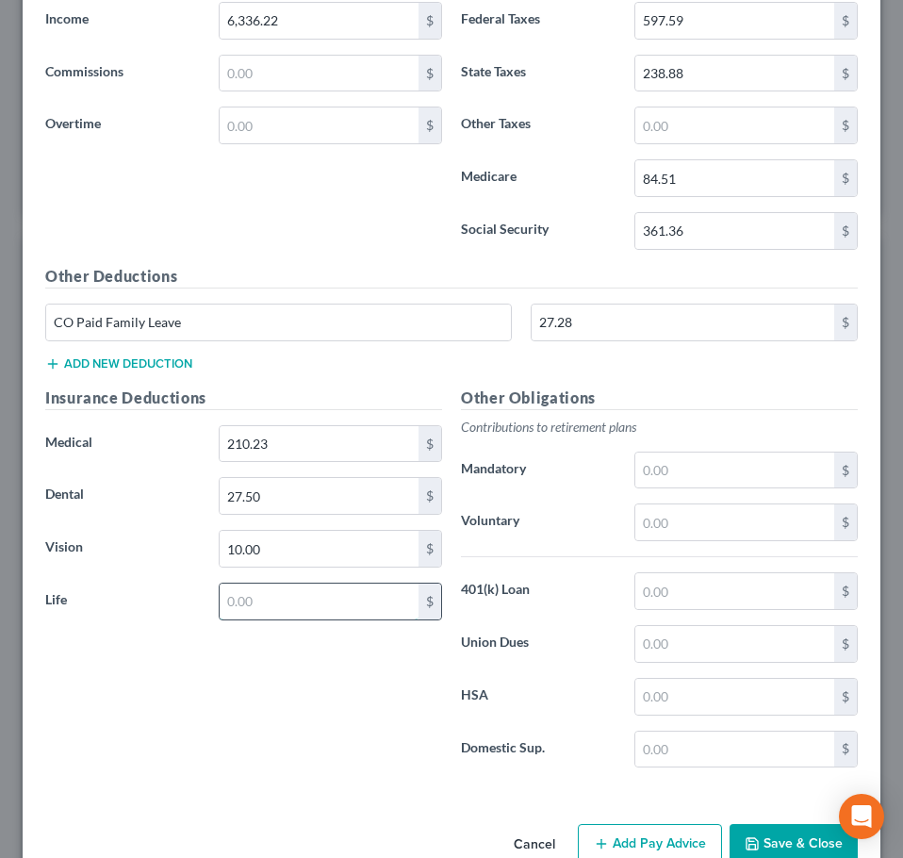
click at [251, 601] on input "text" at bounding box center [319, 602] width 199 height 36
type input "13.86"
click at [221, 659] on div "Insurance Deductions Medical 210.23 $ Dental 27.50 $ Vision 10.00 $ Life 13.86 $" at bounding box center [244, 585] width 416 height 397
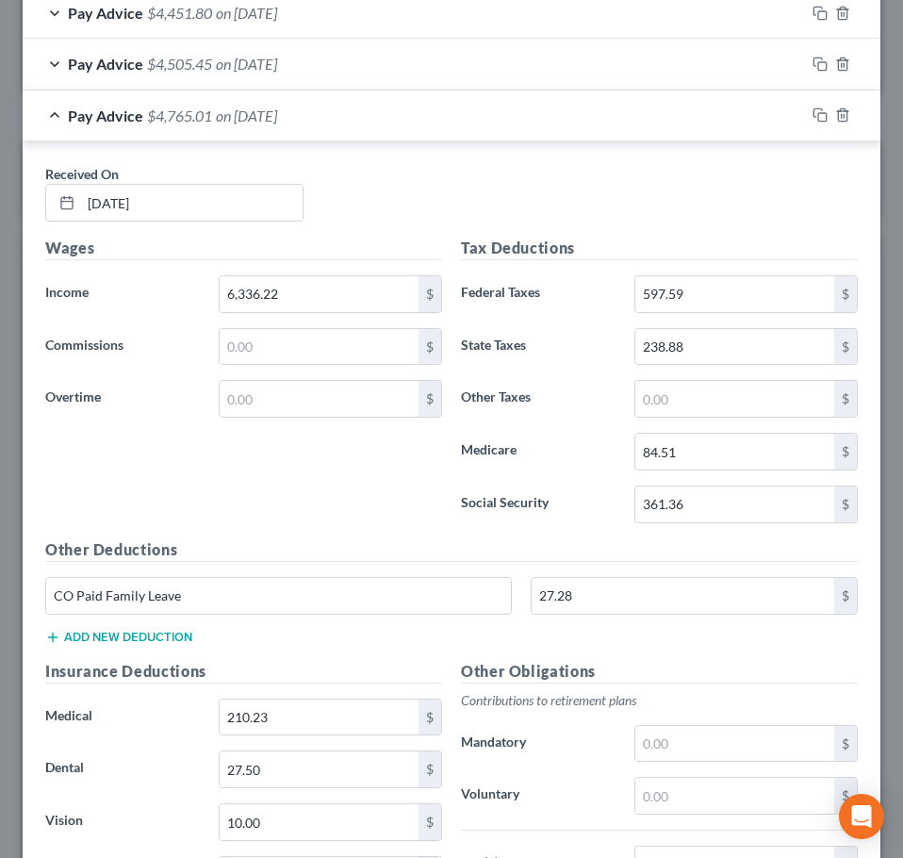
scroll to position [1296, 0]
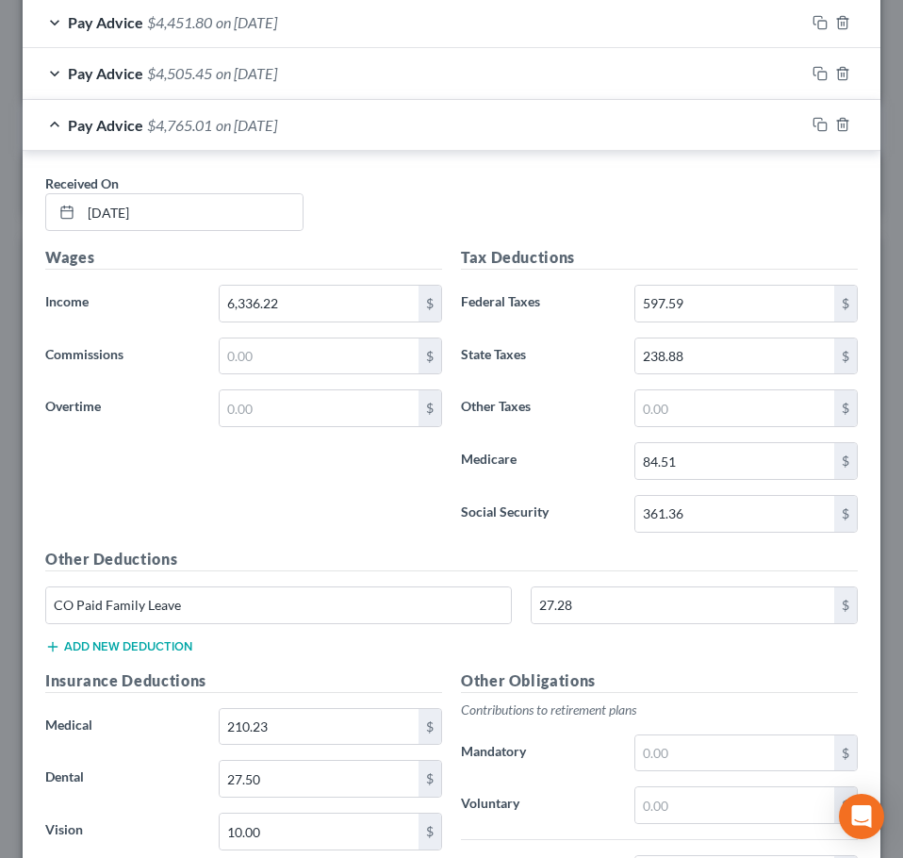
click at [240, 125] on span "on [DATE]" at bounding box center [246, 125] width 61 height 18
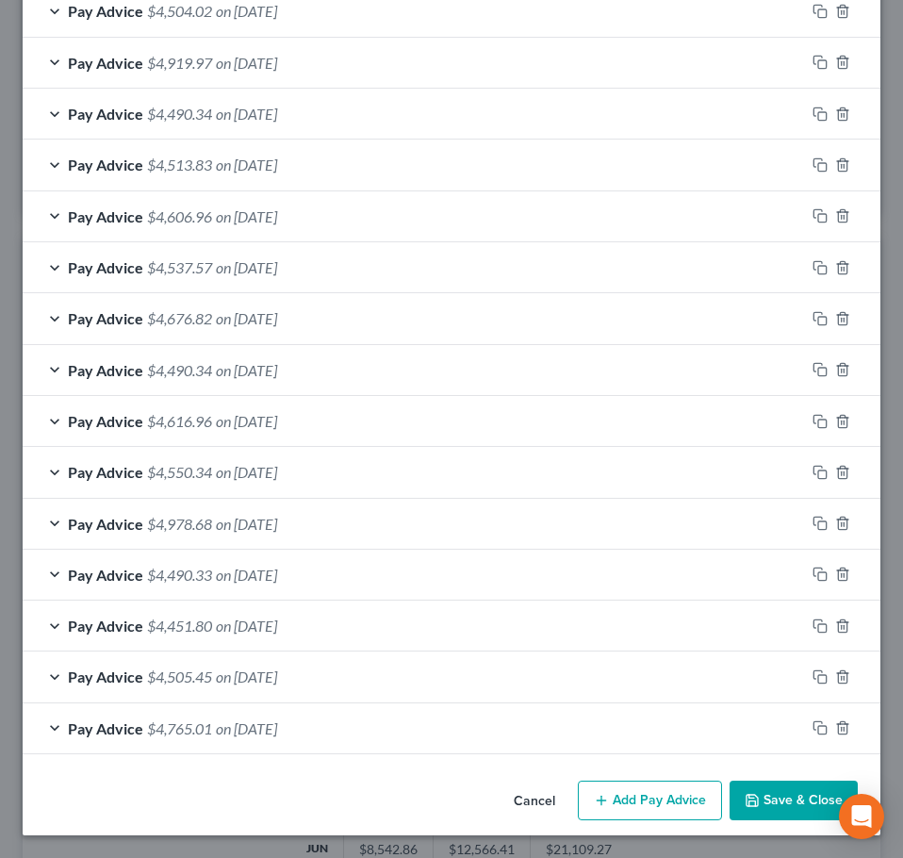
scroll to position [693, 0]
click at [660, 795] on button "Add Pay Advice" at bounding box center [650, 801] width 144 height 40
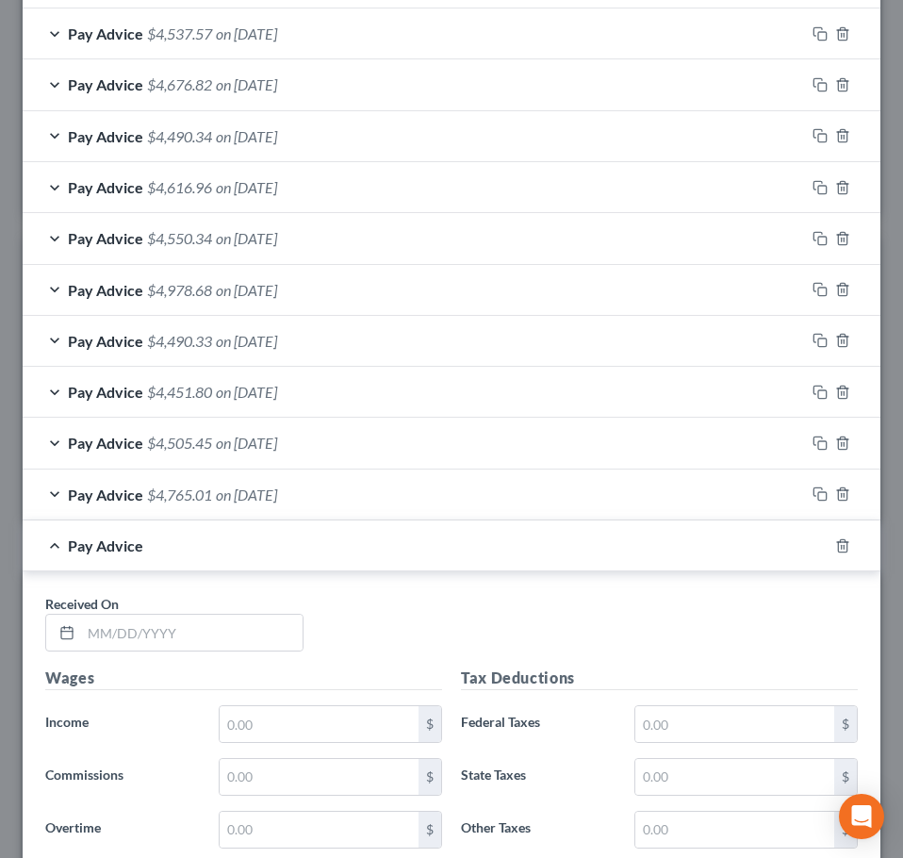
scroll to position [1070, 0]
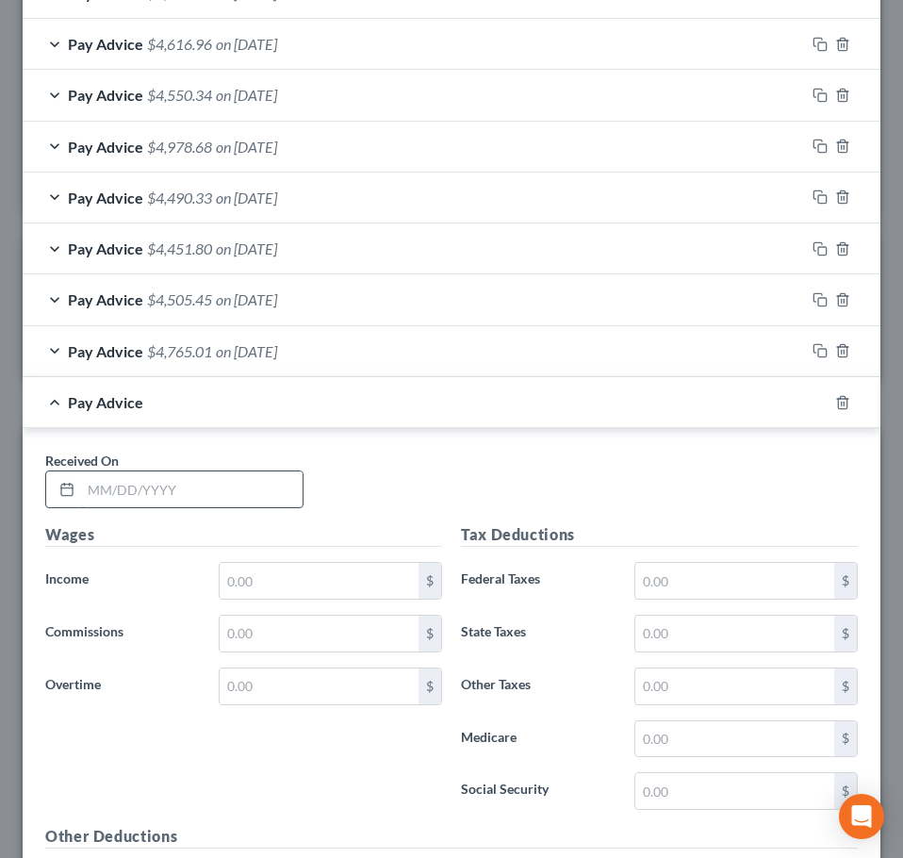
click at [169, 481] on input "text" at bounding box center [192, 489] width 222 height 36
type input "[DATE]"
click at [260, 586] on input "text" at bounding box center [319, 581] width 199 height 36
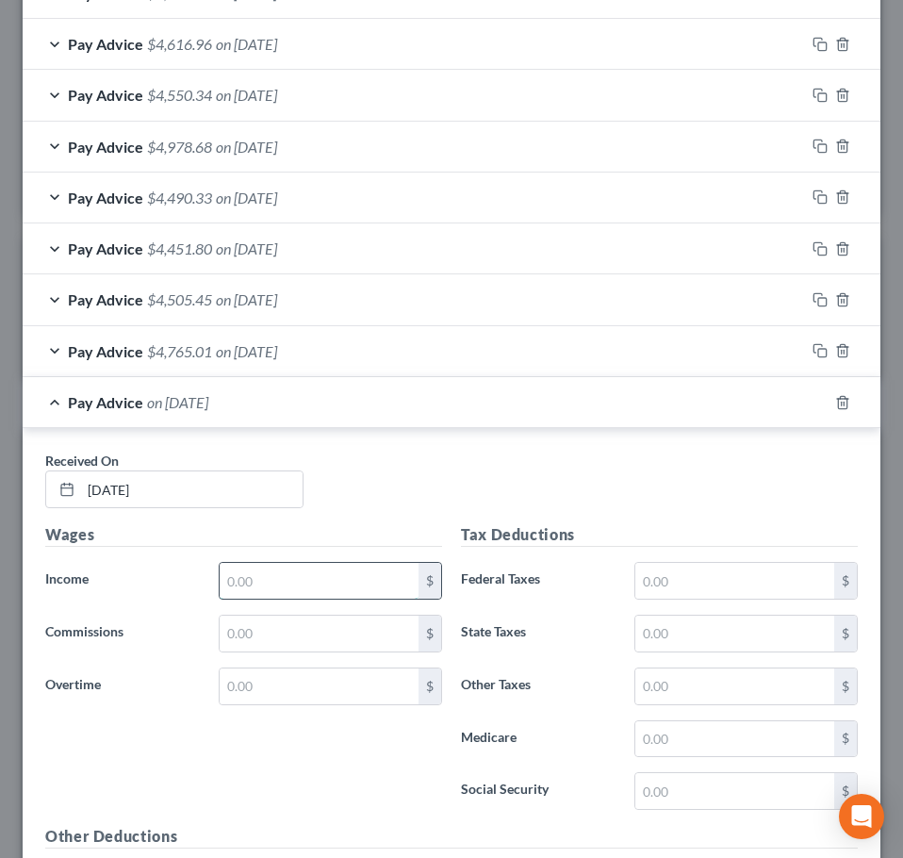
click at [308, 576] on input "text" at bounding box center [319, 581] width 199 height 36
type input "6,074.49"
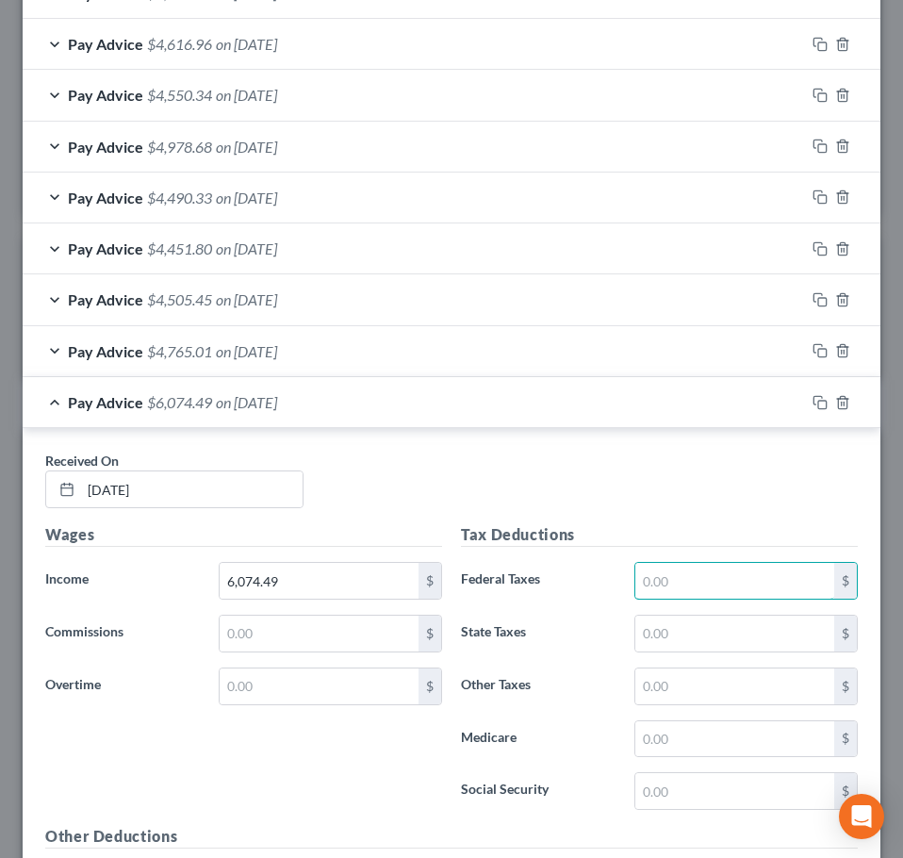
type input "6"
type input "597.59"
type input "238.88"
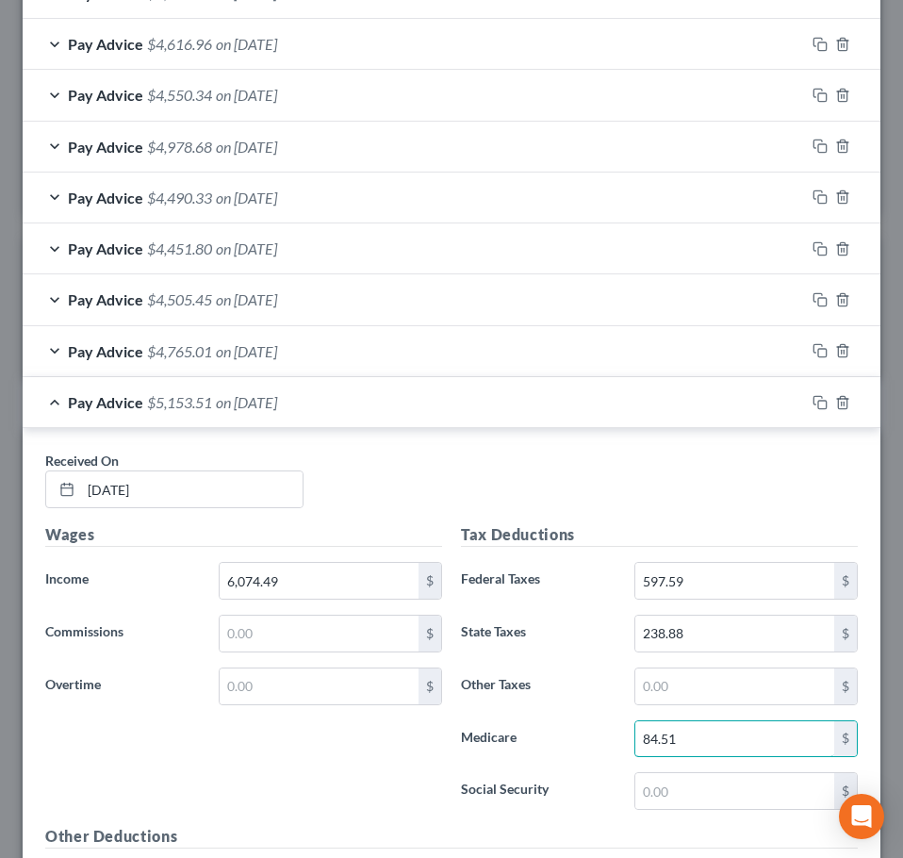
type input "84.51"
type input "361.35"
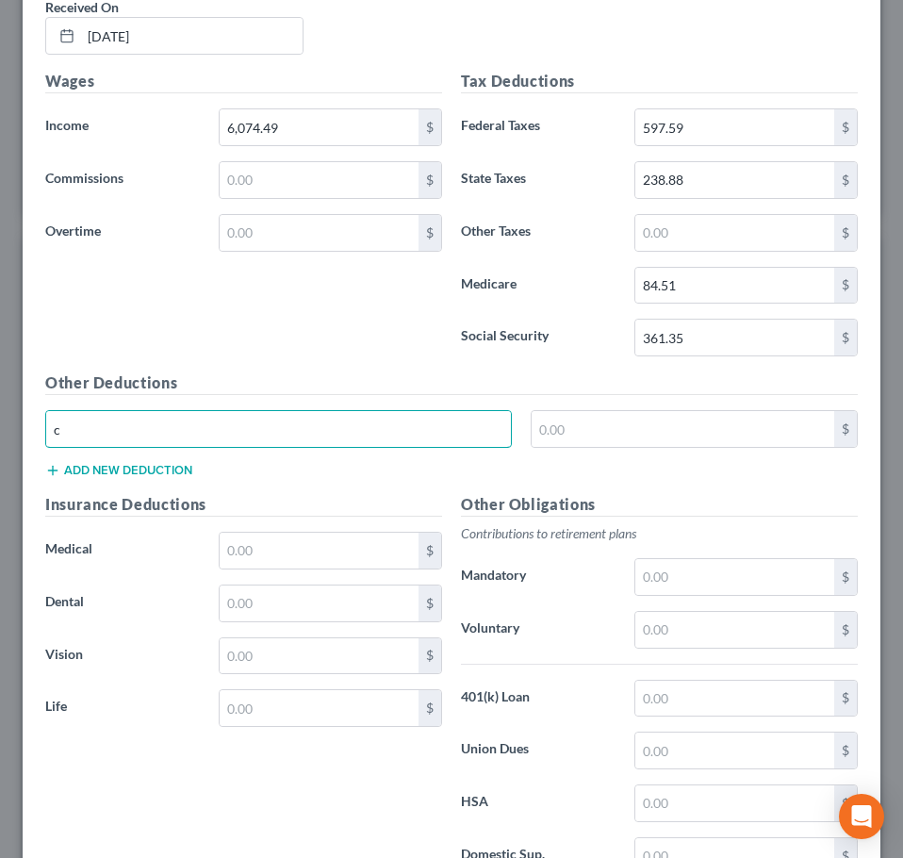
type input "CO Paid Family Leave"
click at [554, 435] on input "text" at bounding box center [684, 429] width 304 height 36
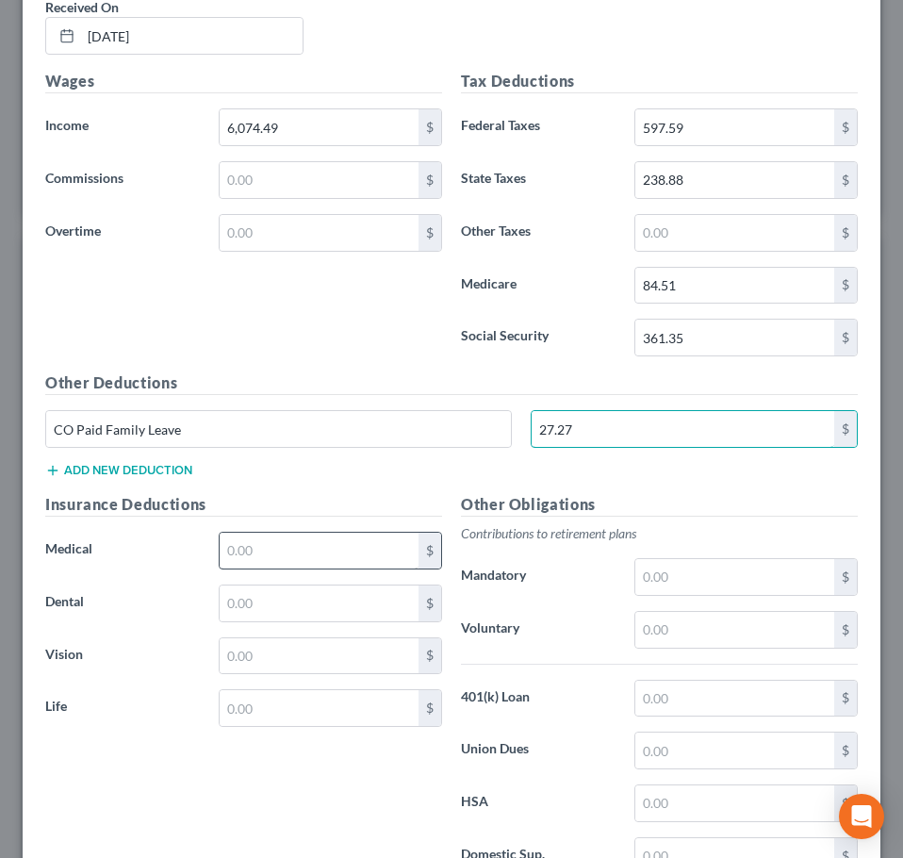
type input "27.27"
click at [321, 556] on input "text" at bounding box center [319, 551] width 199 height 36
type input "210.23"
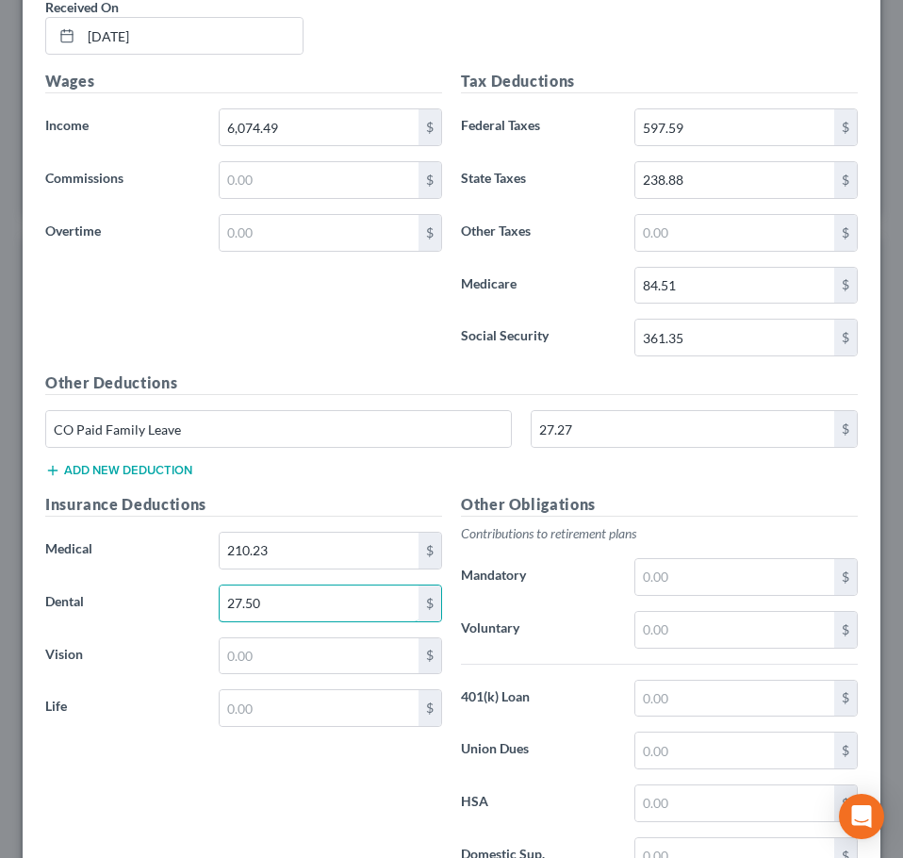
type input "27.50"
type input "10.00"
click at [261, 708] on input "text" at bounding box center [319, 708] width 199 height 36
type input "13.86"
click at [337, 307] on div "Wages Income * 6,074.49 $ Commissions $ Overtime $" at bounding box center [244, 221] width 416 height 302
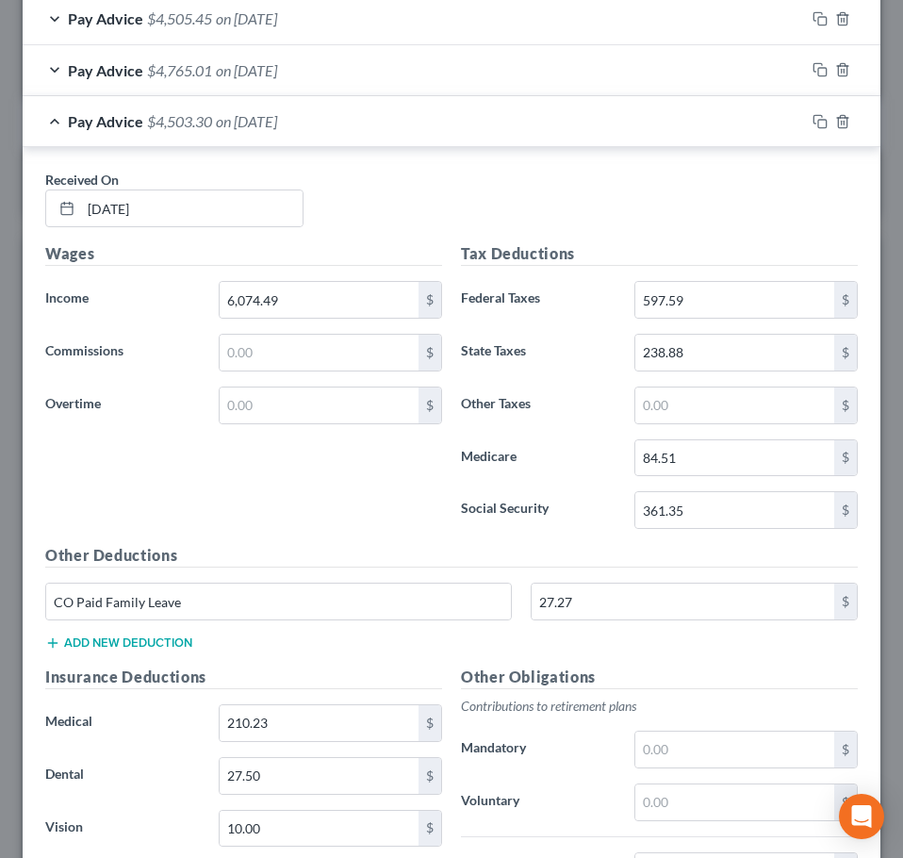
scroll to position [1335, 0]
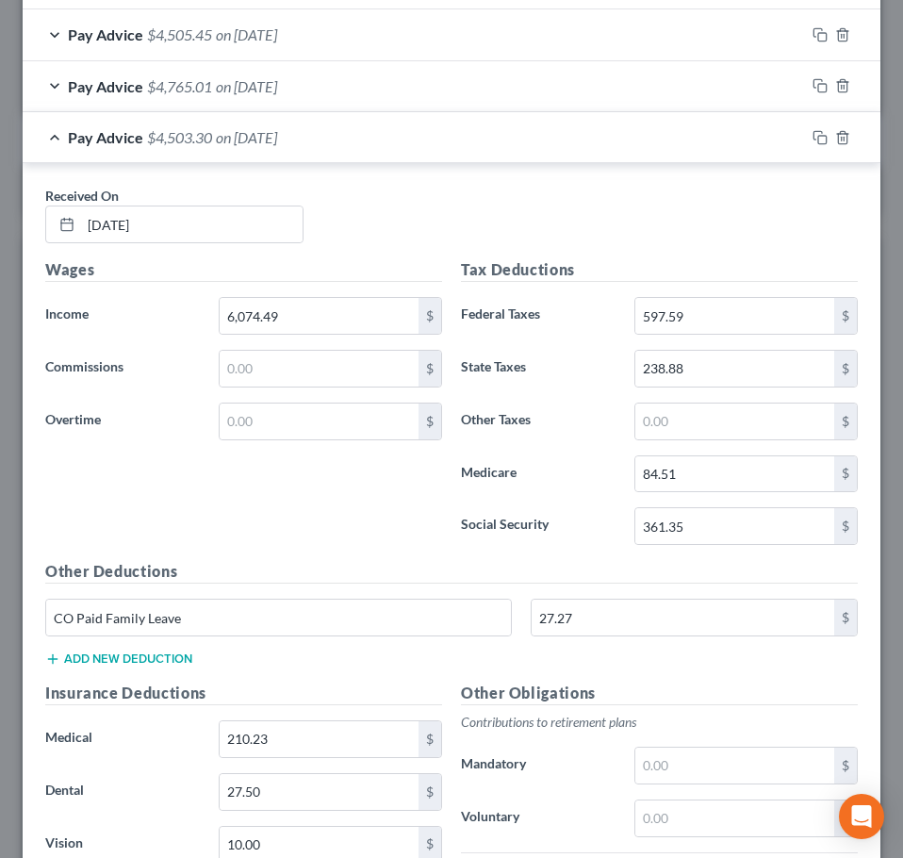
click at [415, 154] on div "Pay Advice $4,503.30 on [DATE]" at bounding box center [414, 137] width 782 height 50
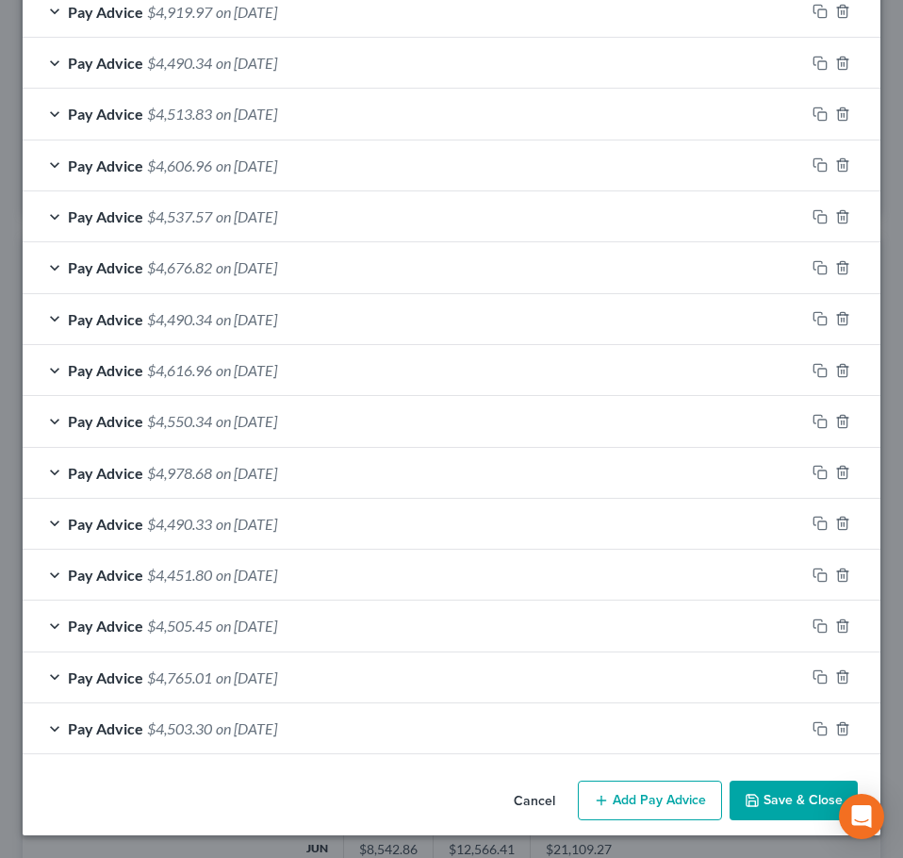
scroll to position [744, 0]
click at [623, 803] on button "Add Pay Advice" at bounding box center [650, 801] width 144 height 40
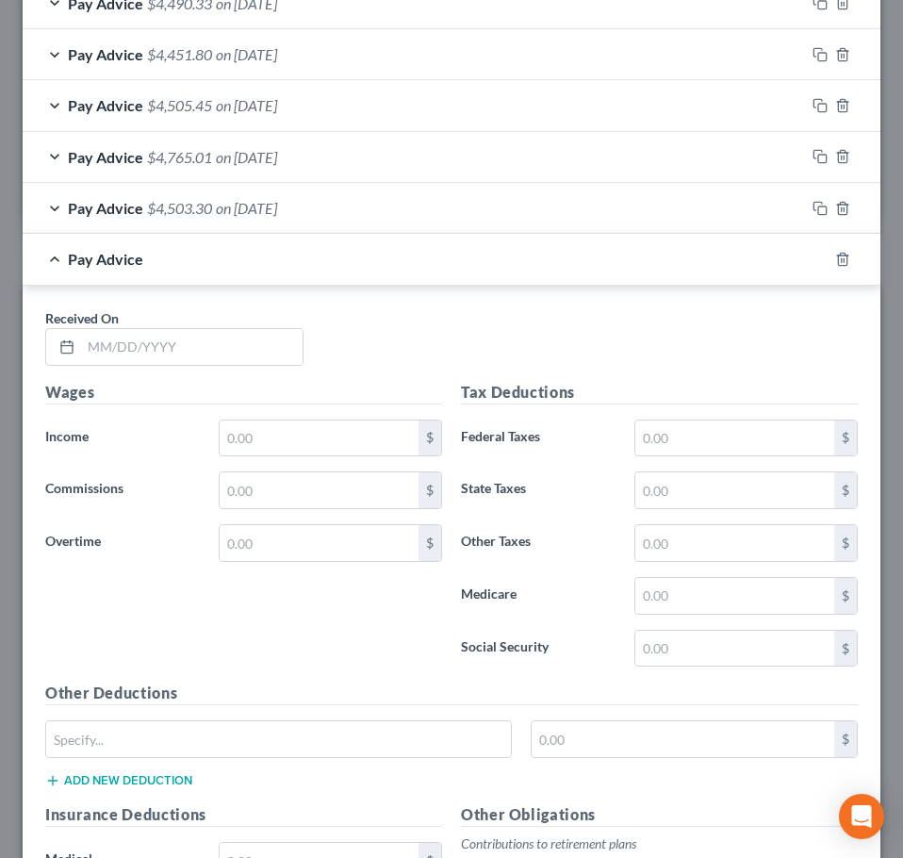
scroll to position [1309, 0]
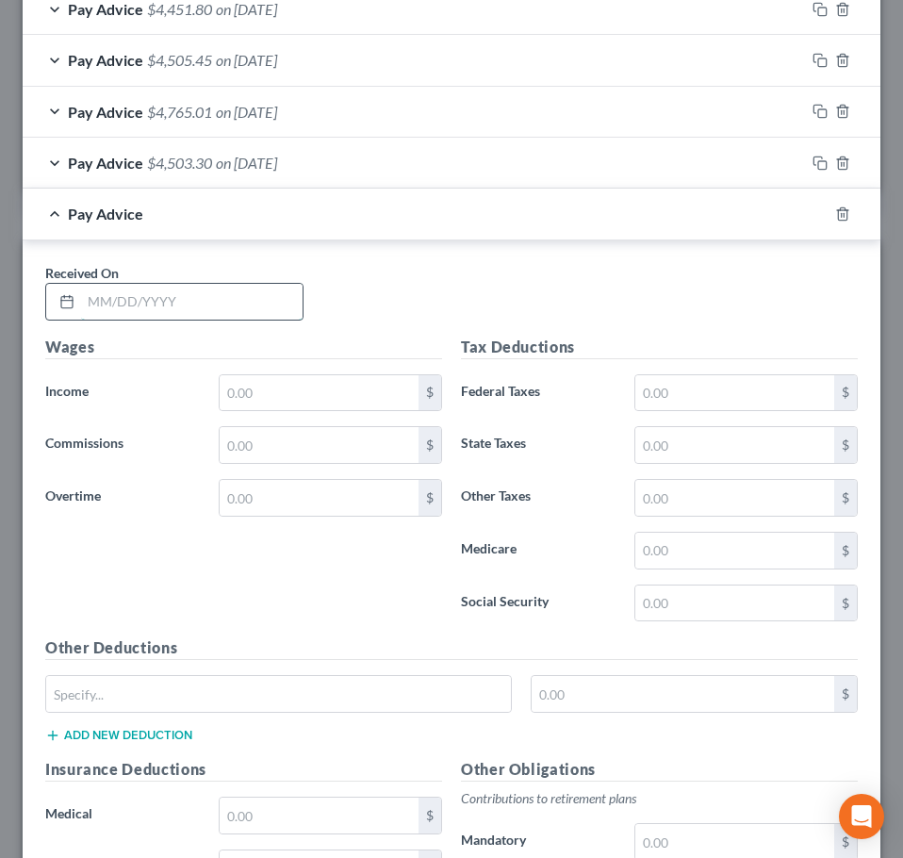
click at [206, 317] on input "text" at bounding box center [192, 302] width 222 height 36
type input "[DATE]"
type input "6,061.54"
type input "597.59"
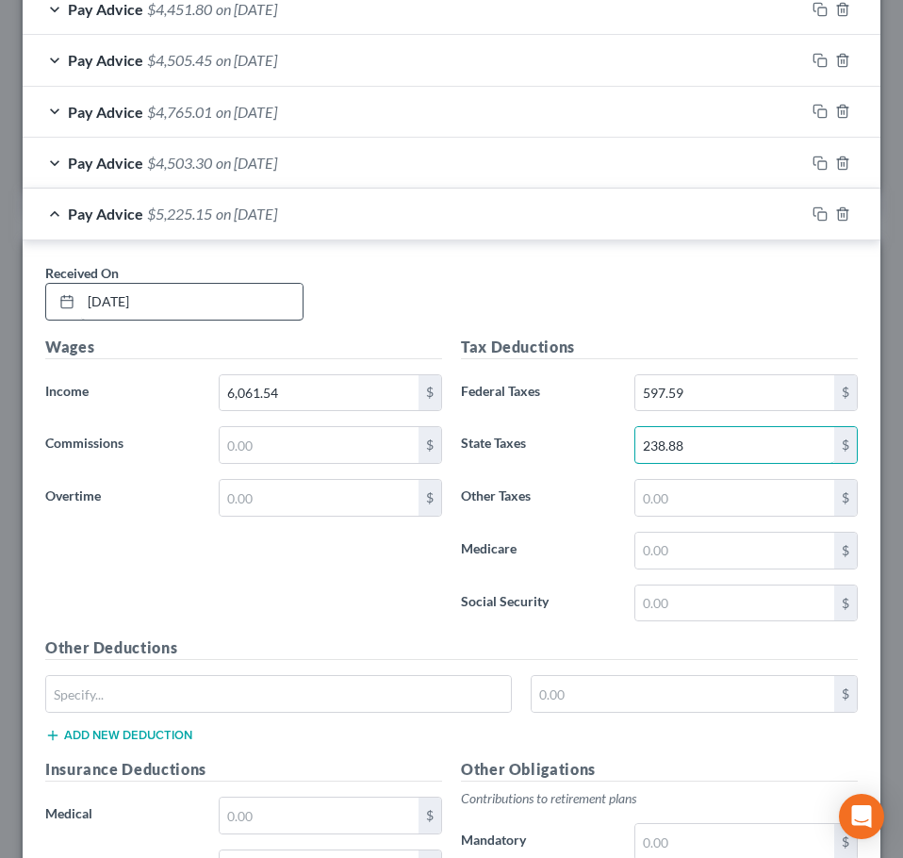
type input "238.88"
type input "84.51"
type input "361.36"
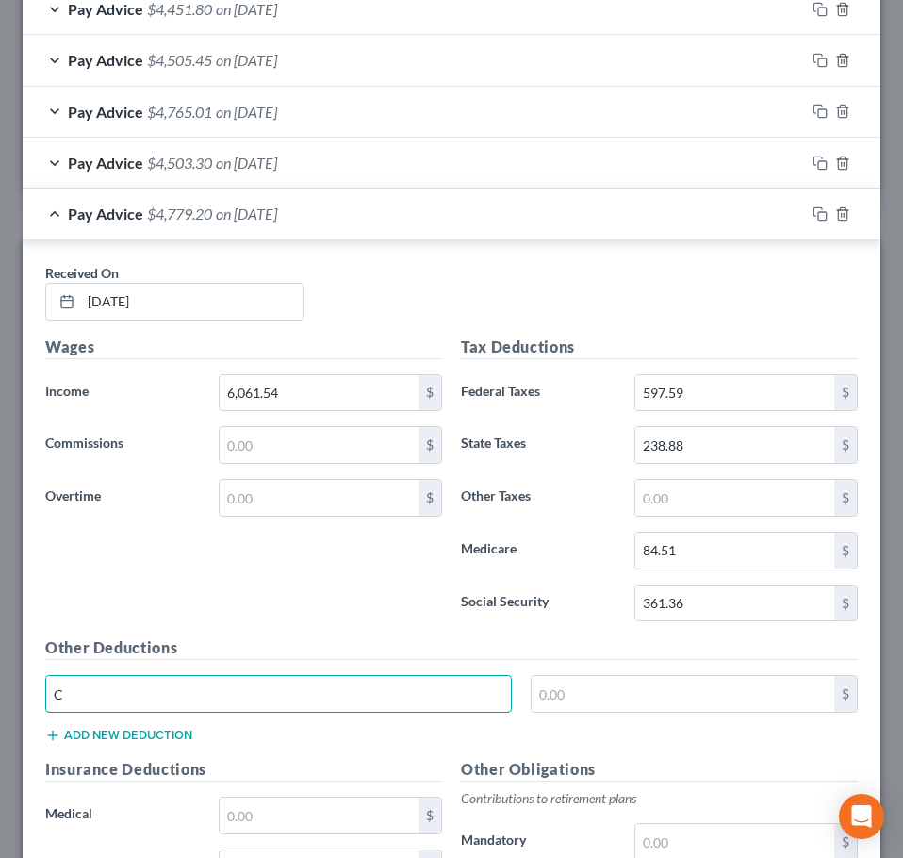
type input "CO Paid Family Leave"
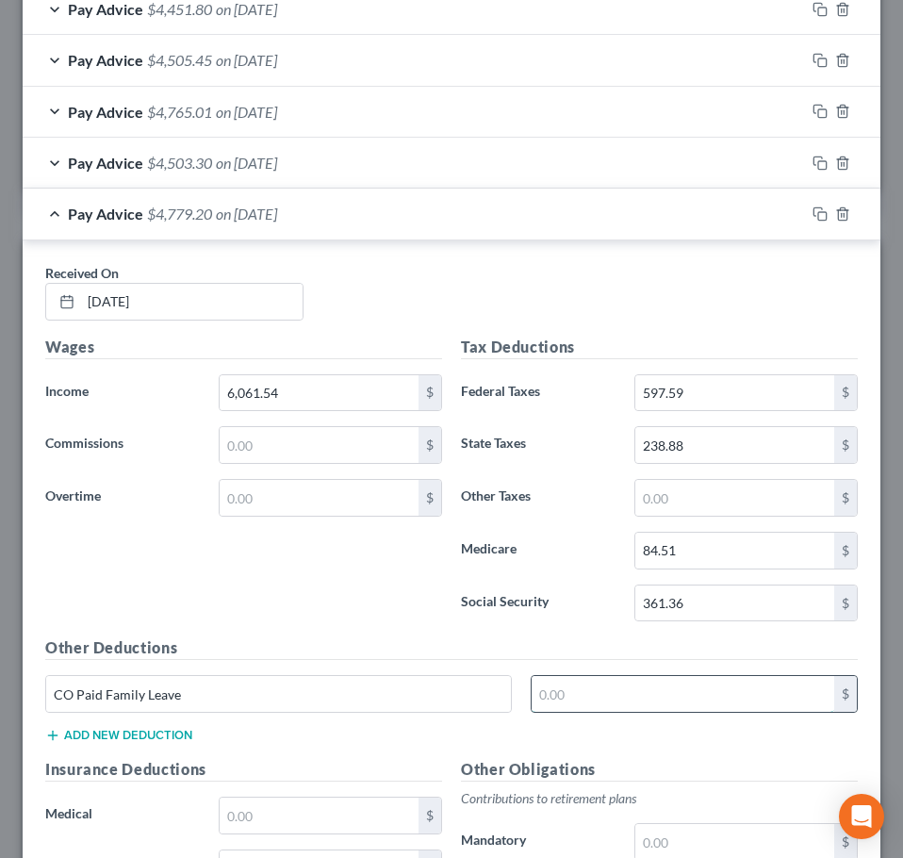
click at [591, 697] on input "text" at bounding box center [684, 694] width 304 height 36
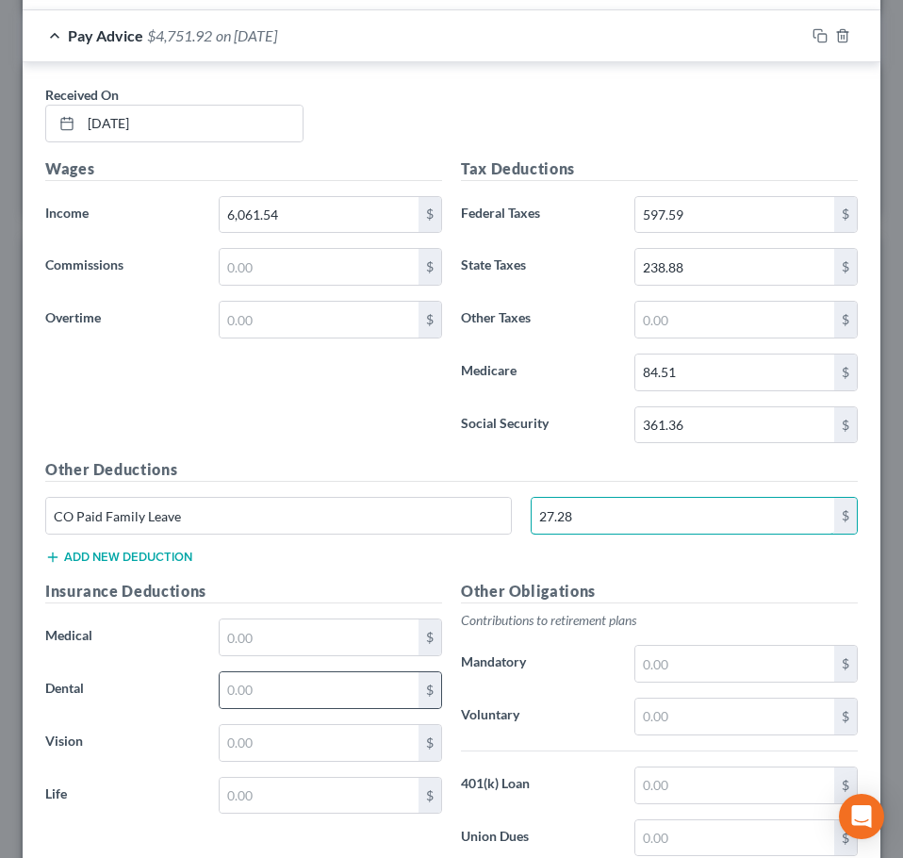
scroll to position [1498, 0]
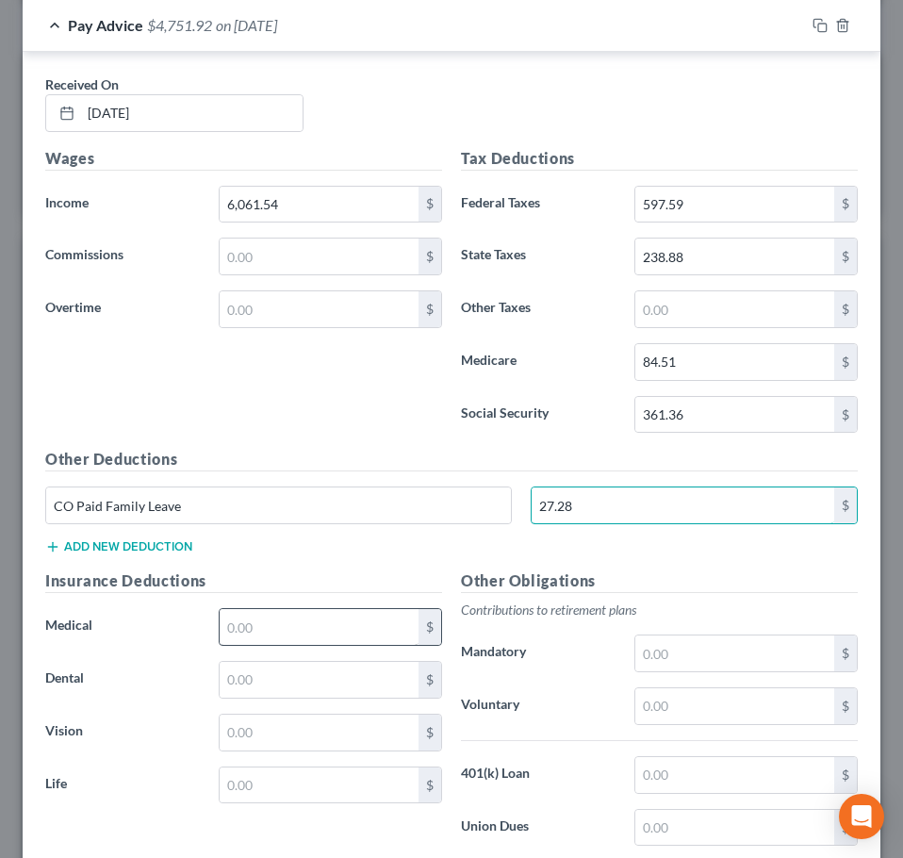
type input "27.28"
click at [333, 634] on input "text" at bounding box center [319, 627] width 199 height 36
type input "210.23"
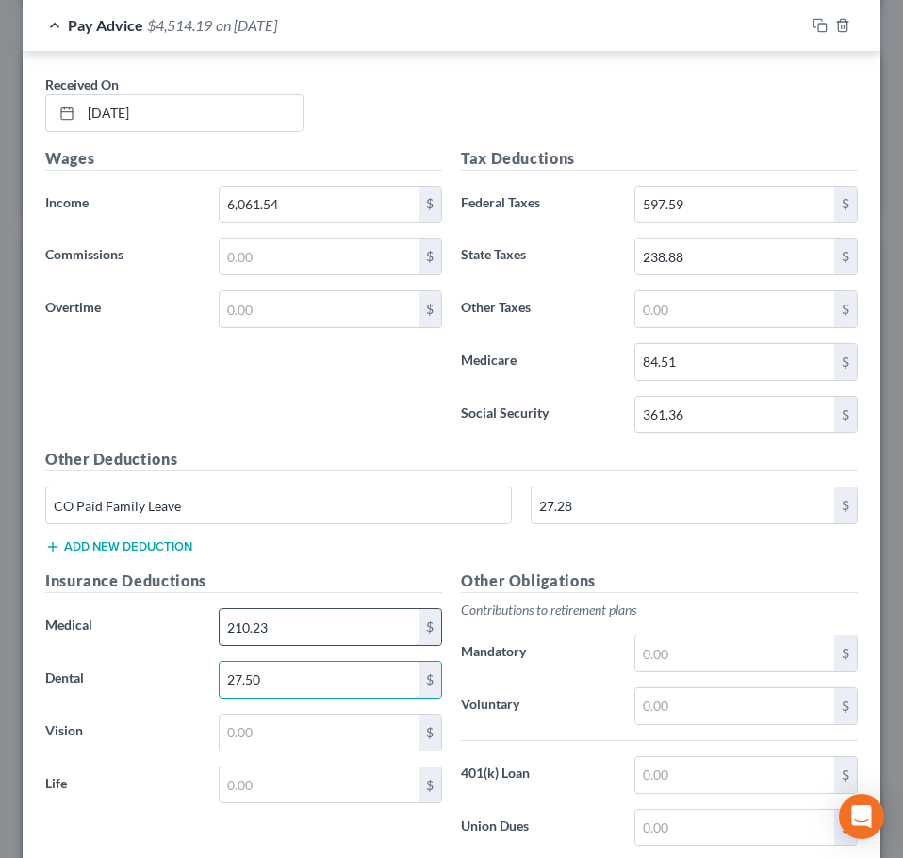
type input "27.50"
type input "10.00"
type input "13.86"
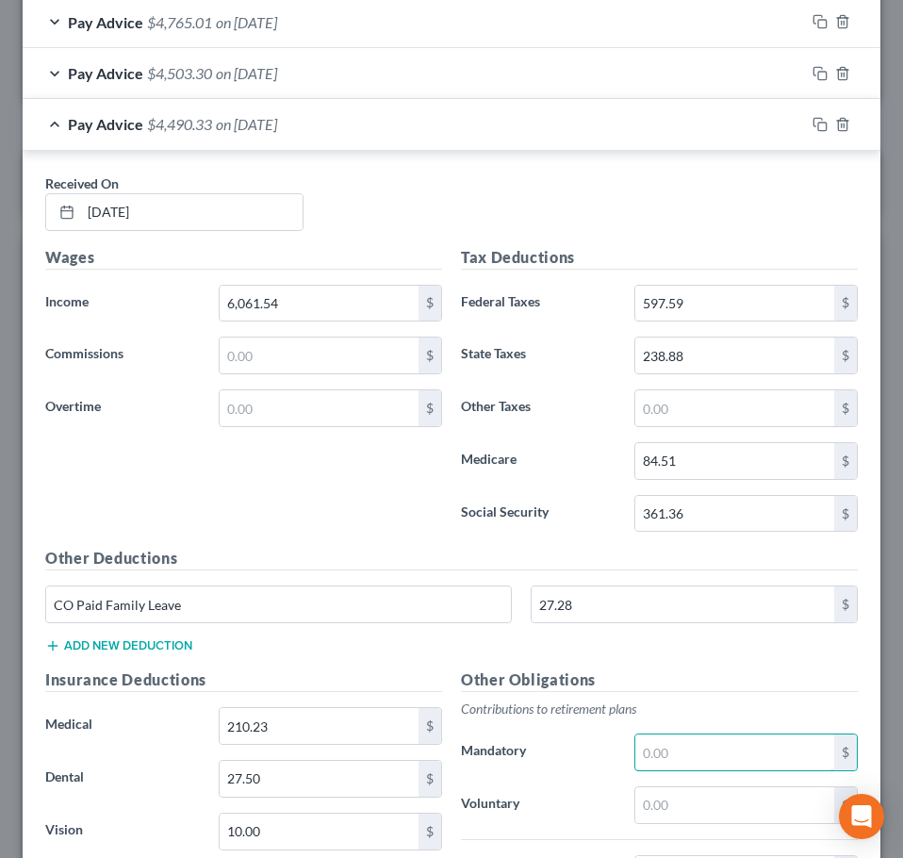
scroll to position [1309, 0]
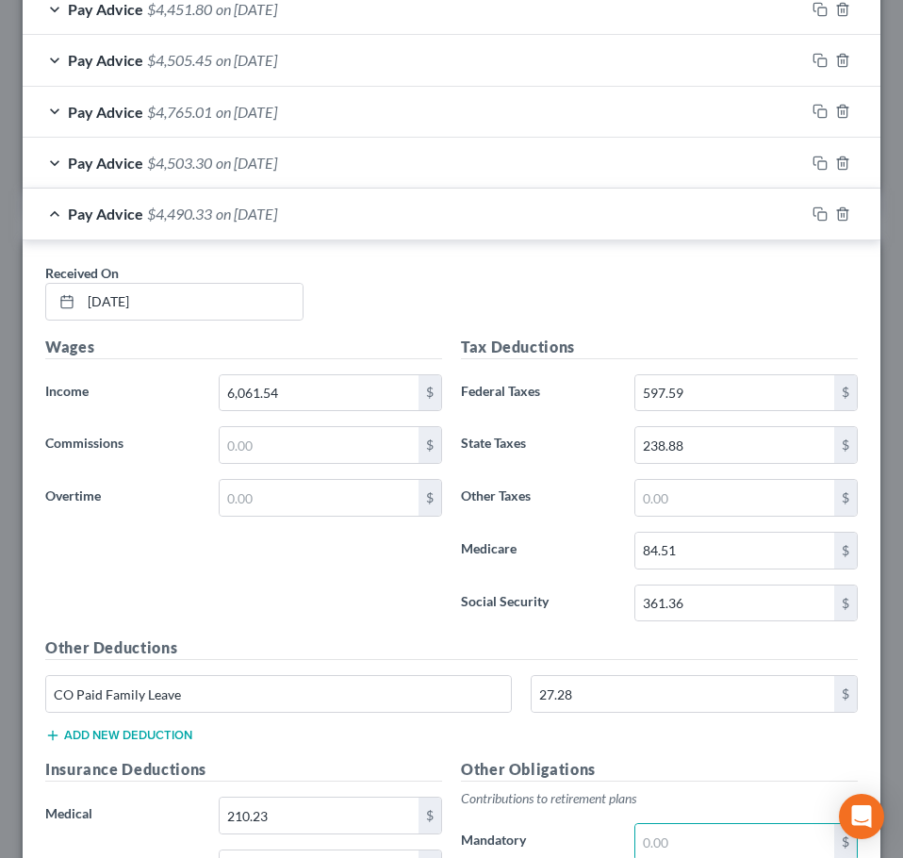
click at [520, 218] on div "Pay Advice $4,490.33 on [DATE]" at bounding box center [414, 214] width 782 height 50
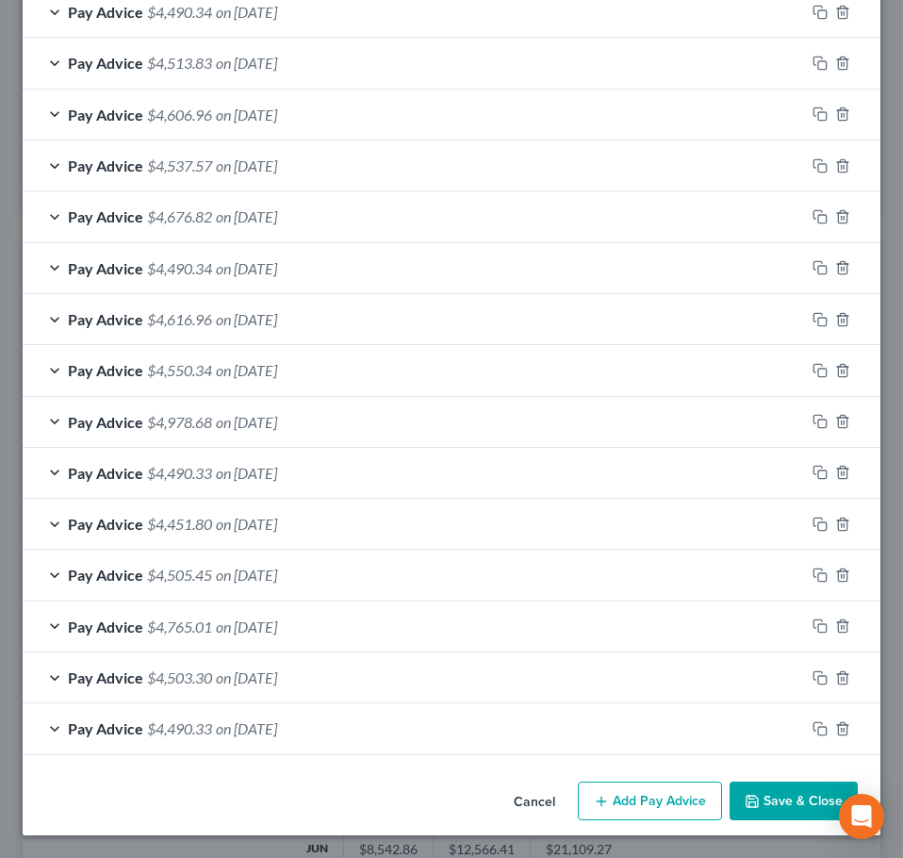
scroll to position [795, 0]
click at [598, 811] on button "Add Pay Advice" at bounding box center [650, 802] width 144 height 40
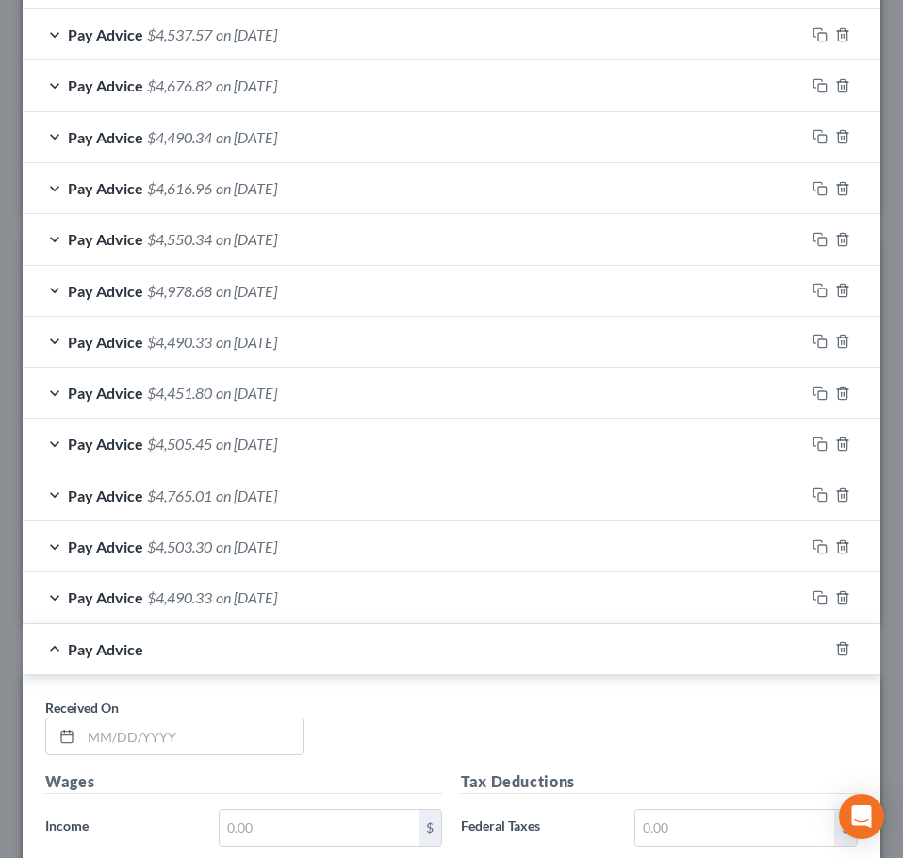
scroll to position [1261, 0]
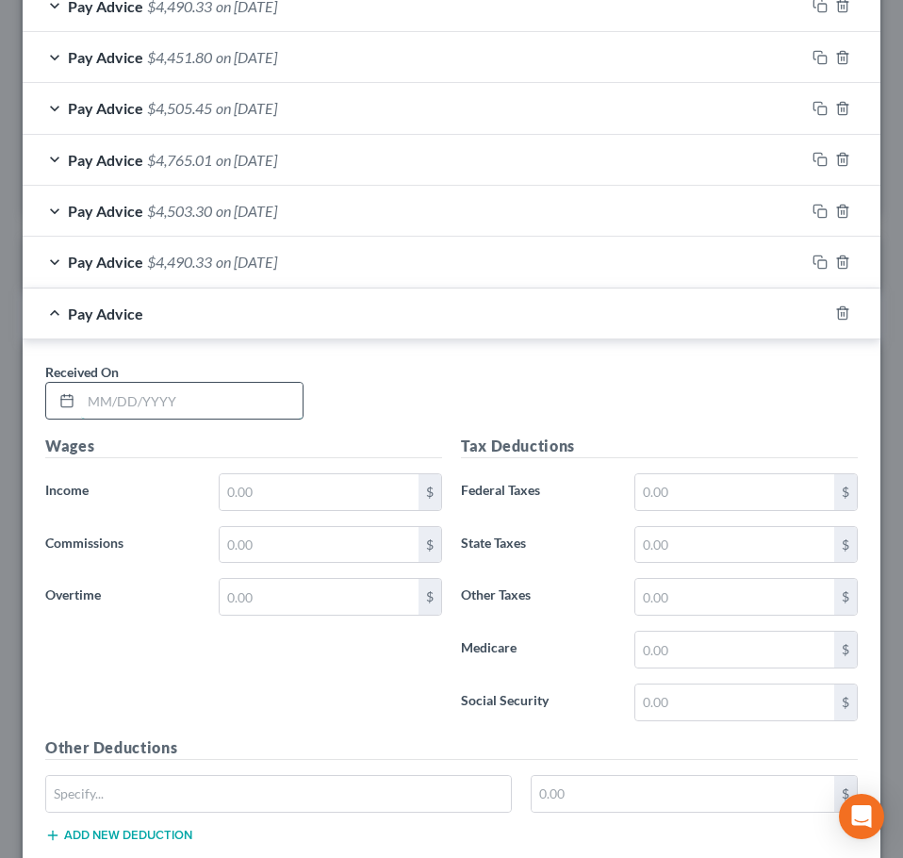
click at [225, 391] on input "text" at bounding box center [192, 401] width 222 height 36
type input "[DATE]"
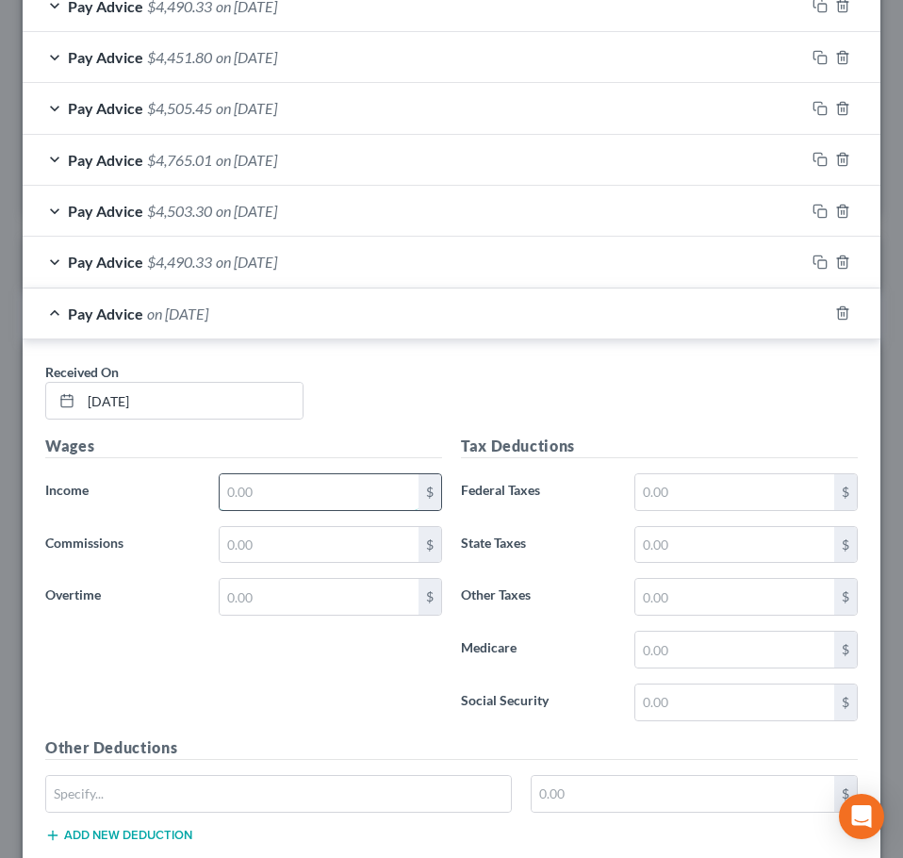
click at [244, 489] on input "text" at bounding box center [319, 492] width 199 height 36
type input "6,474.28"
type input "597.59"
type input "238.88"
type input "84.51"
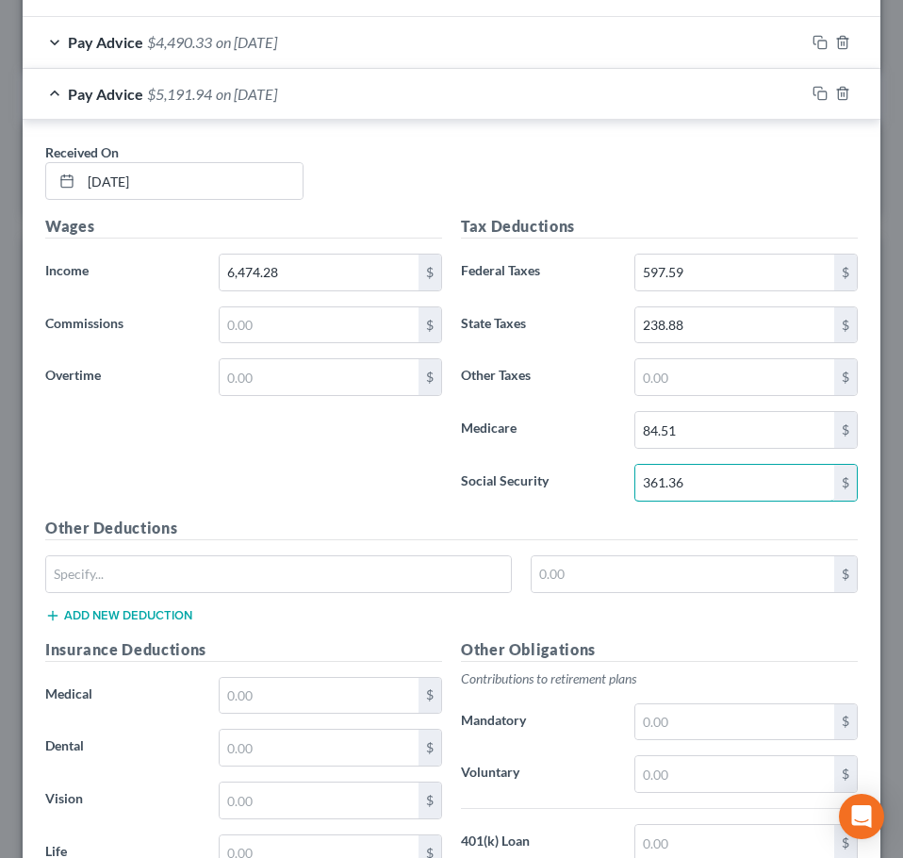
scroll to position [1544, 0]
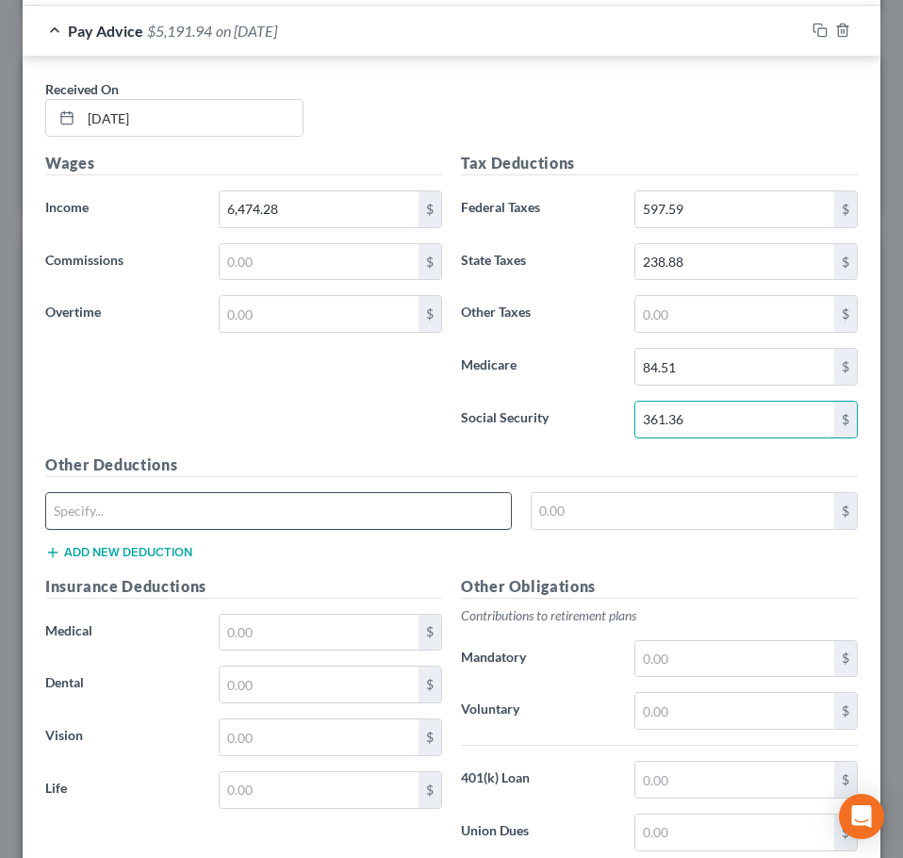
type input "361.36"
click at [206, 492] on div at bounding box center [278, 511] width 467 height 38
click at [199, 504] on input "text" at bounding box center [278, 511] width 465 height 36
type input "CO Paid Family Leave"
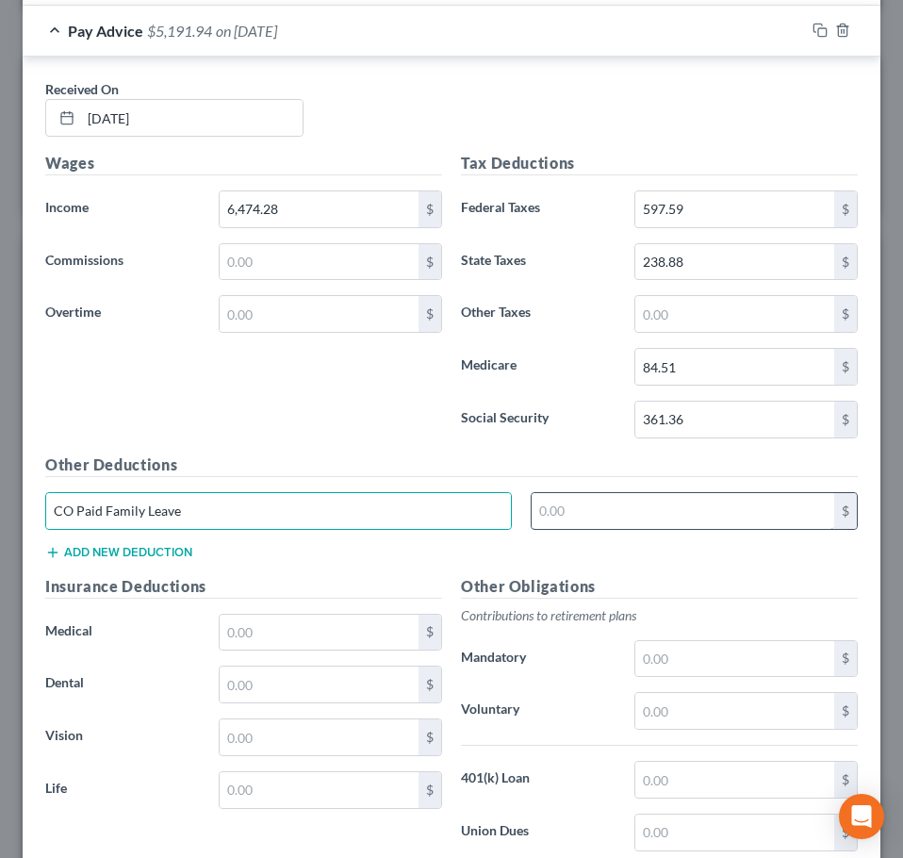
click at [622, 496] on input "text" at bounding box center [684, 511] width 304 height 36
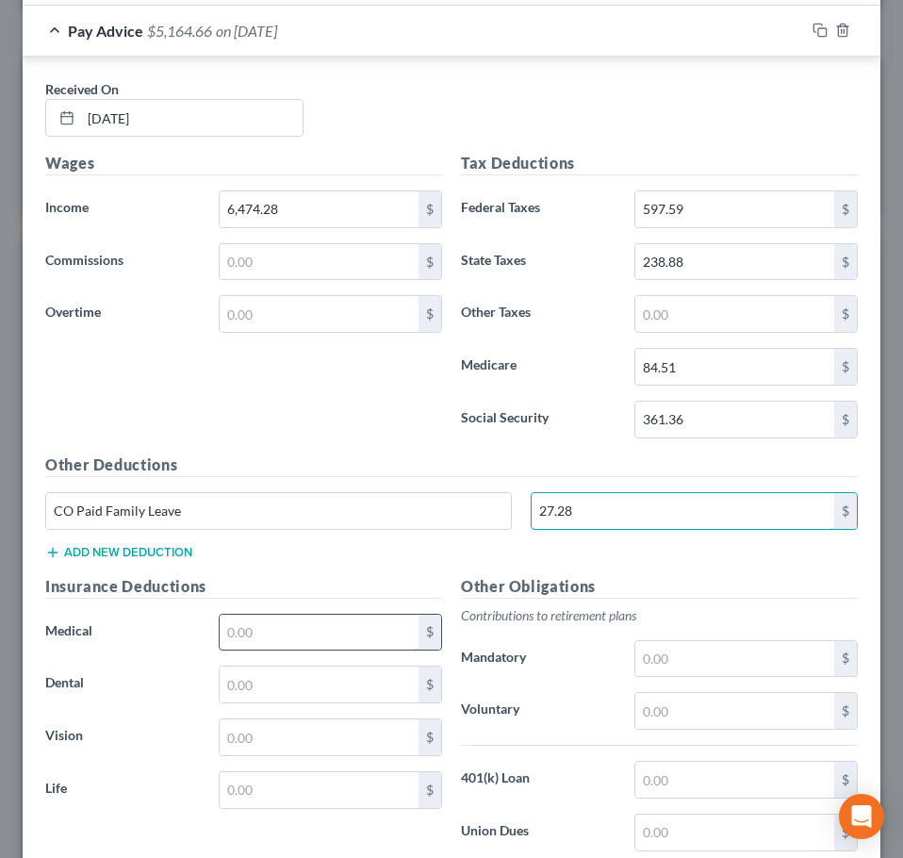
type input "27.28"
click at [354, 642] on input "text" at bounding box center [319, 633] width 199 height 36
type input "210.23"
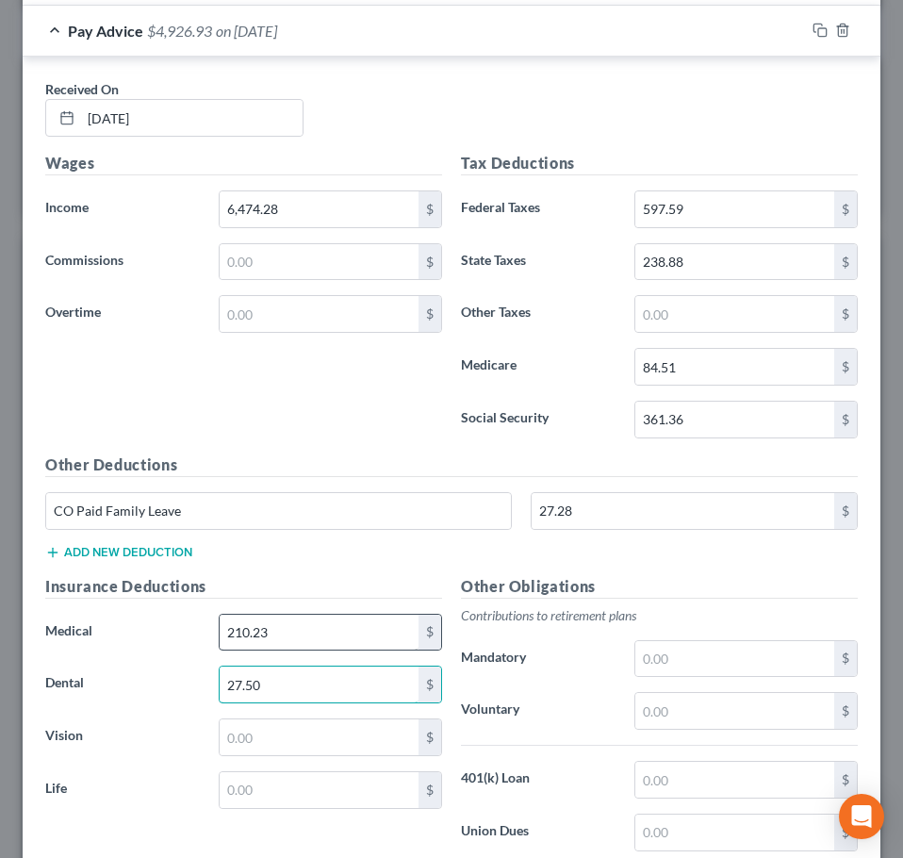
type input "27.50"
type input "10.00"
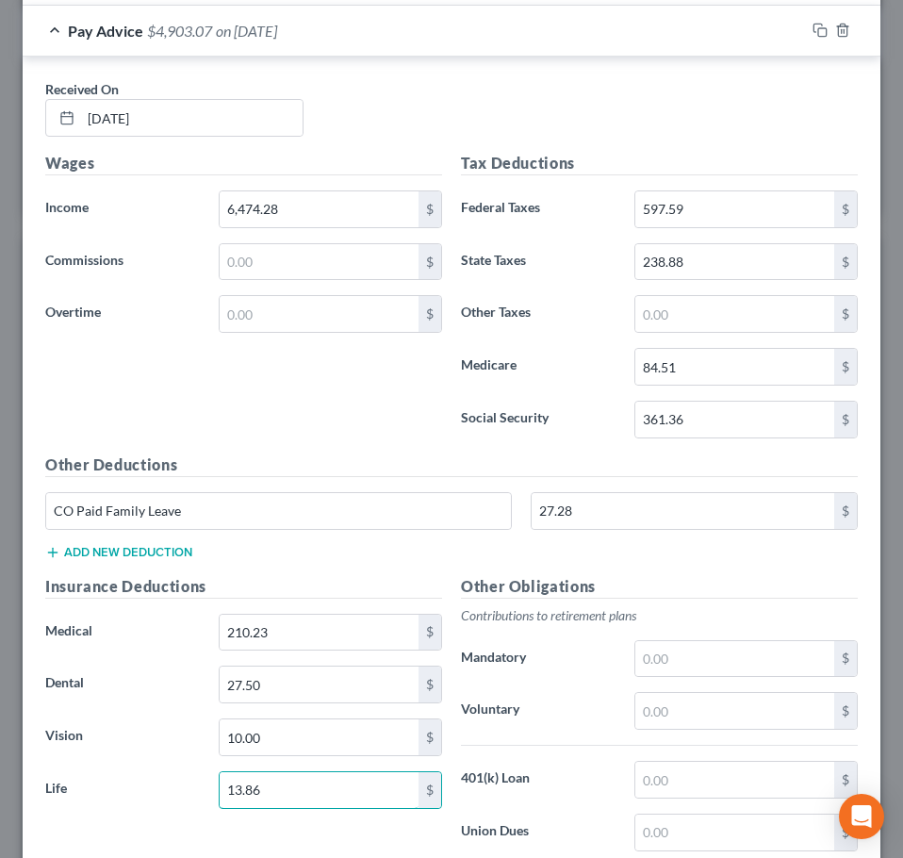
type input "13.86"
click at [377, 427] on div "Wages Income * 6,474.28 $ Commissions $ Overtime $" at bounding box center [244, 303] width 416 height 302
drag, startPoint x: 369, startPoint y: 48, endPoint x: 443, endPoint y: 140, distance: 117.9
click at [368, 48] on div "Pay Advice $4,903.07 on [DATE]" at bounding box center [414, 31] width 782 height 50
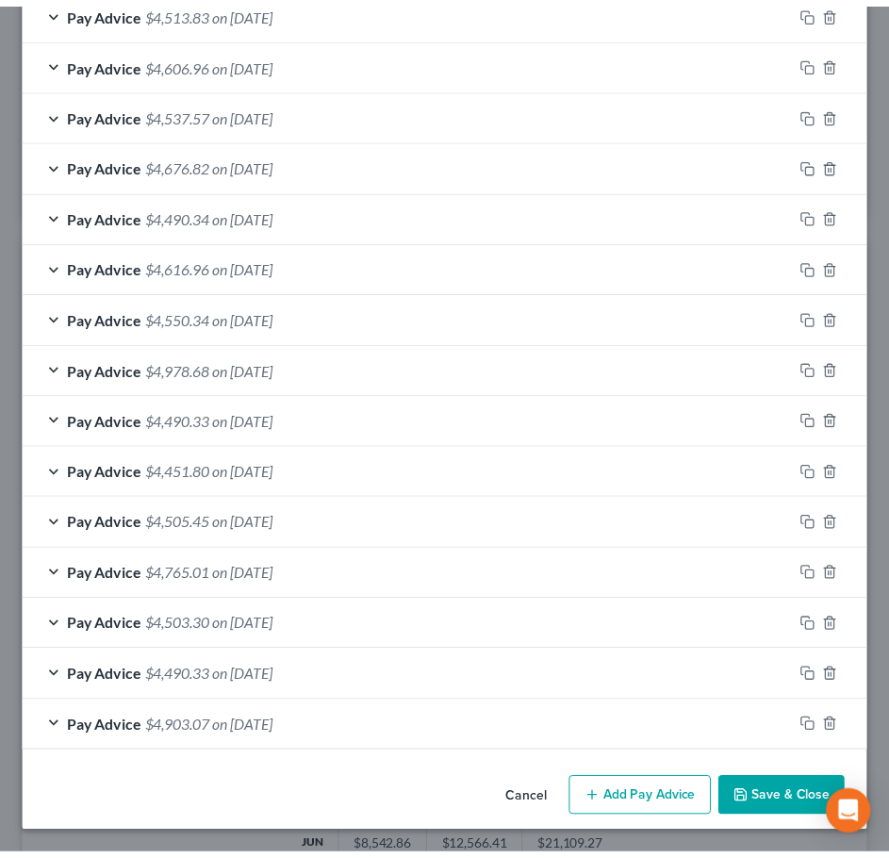
scroll to position [847, 0]
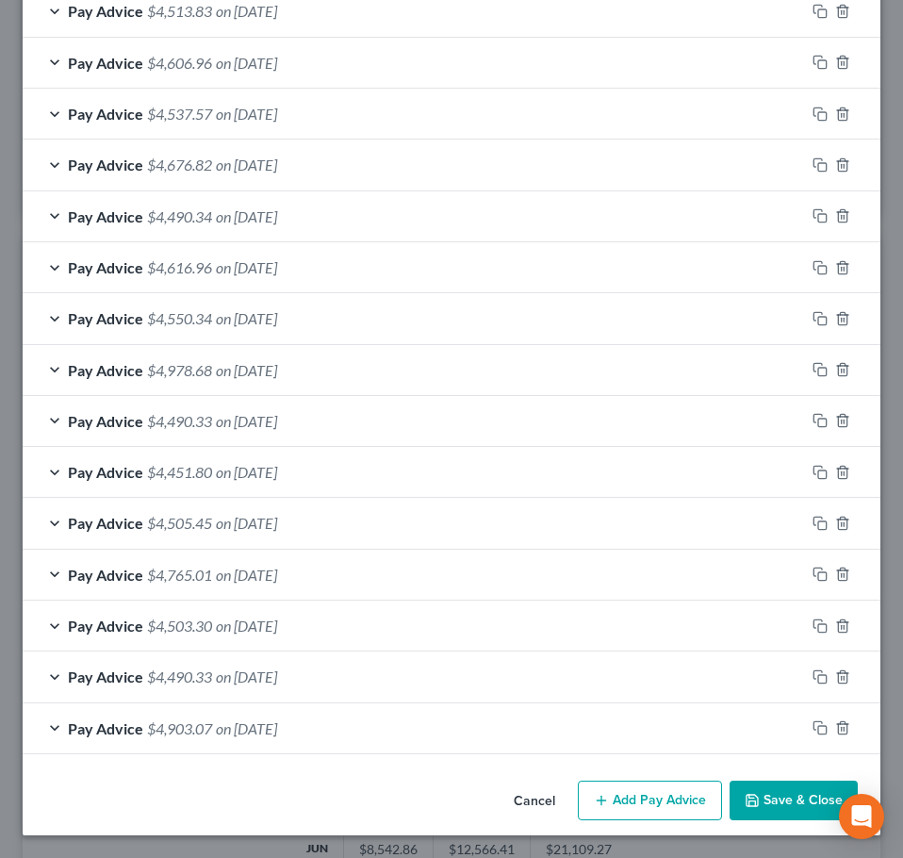
click at [765, 790] on button "Save & Close" at bounding box center [794, 801] width 128 height 40
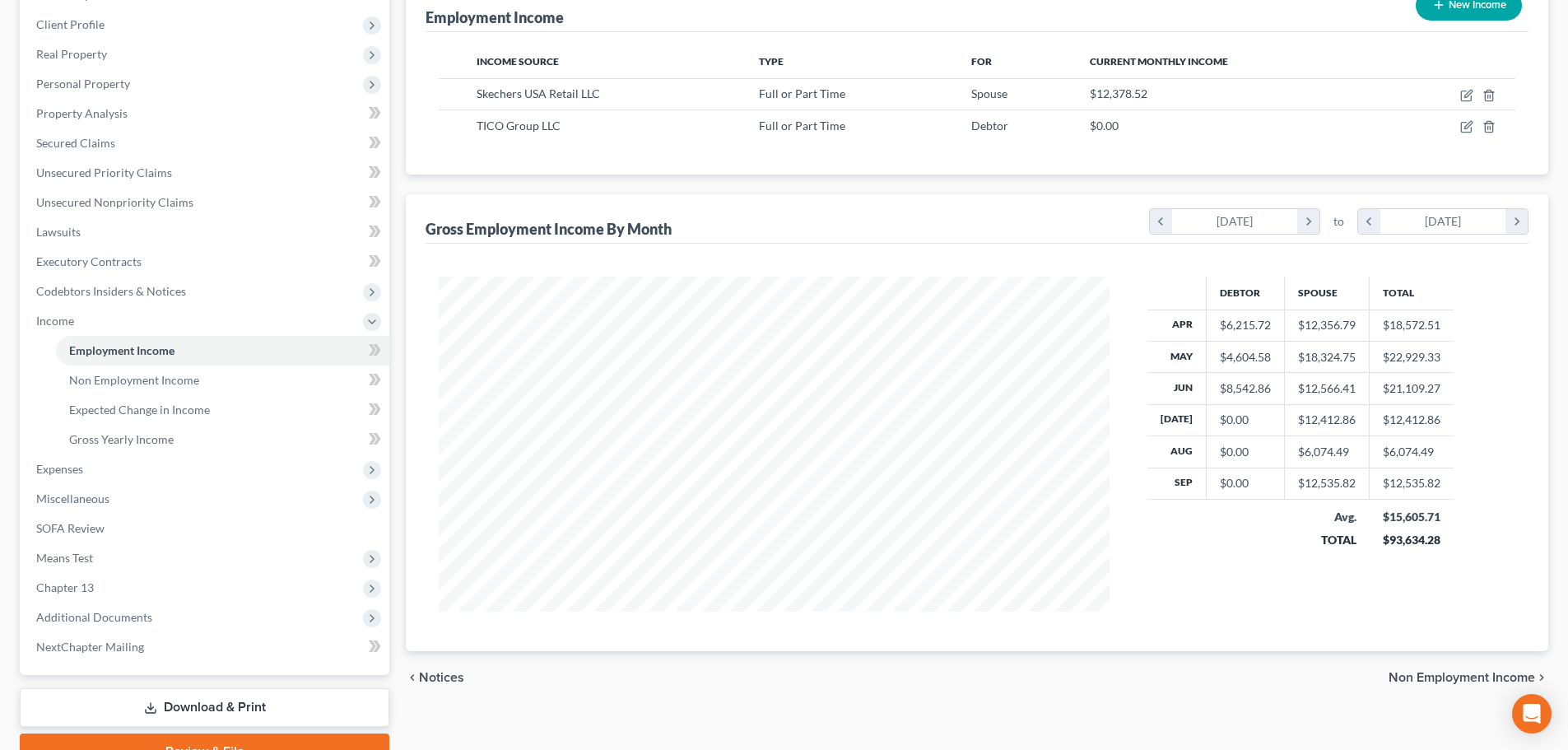
scroll to position [822784, 822391]
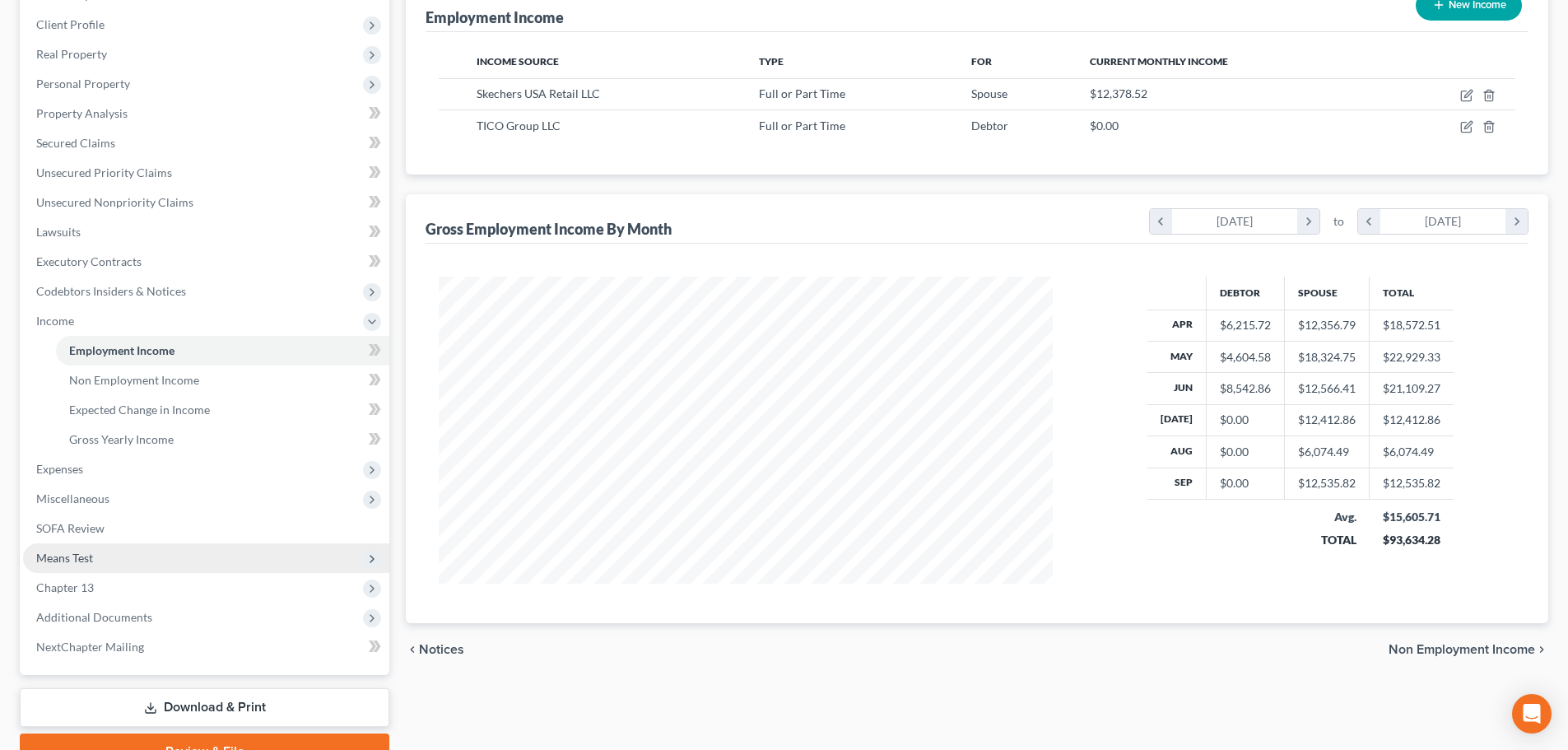
click at [122, 553] on span "Means Test" at bounding box center [206, 558] width 367 height 30
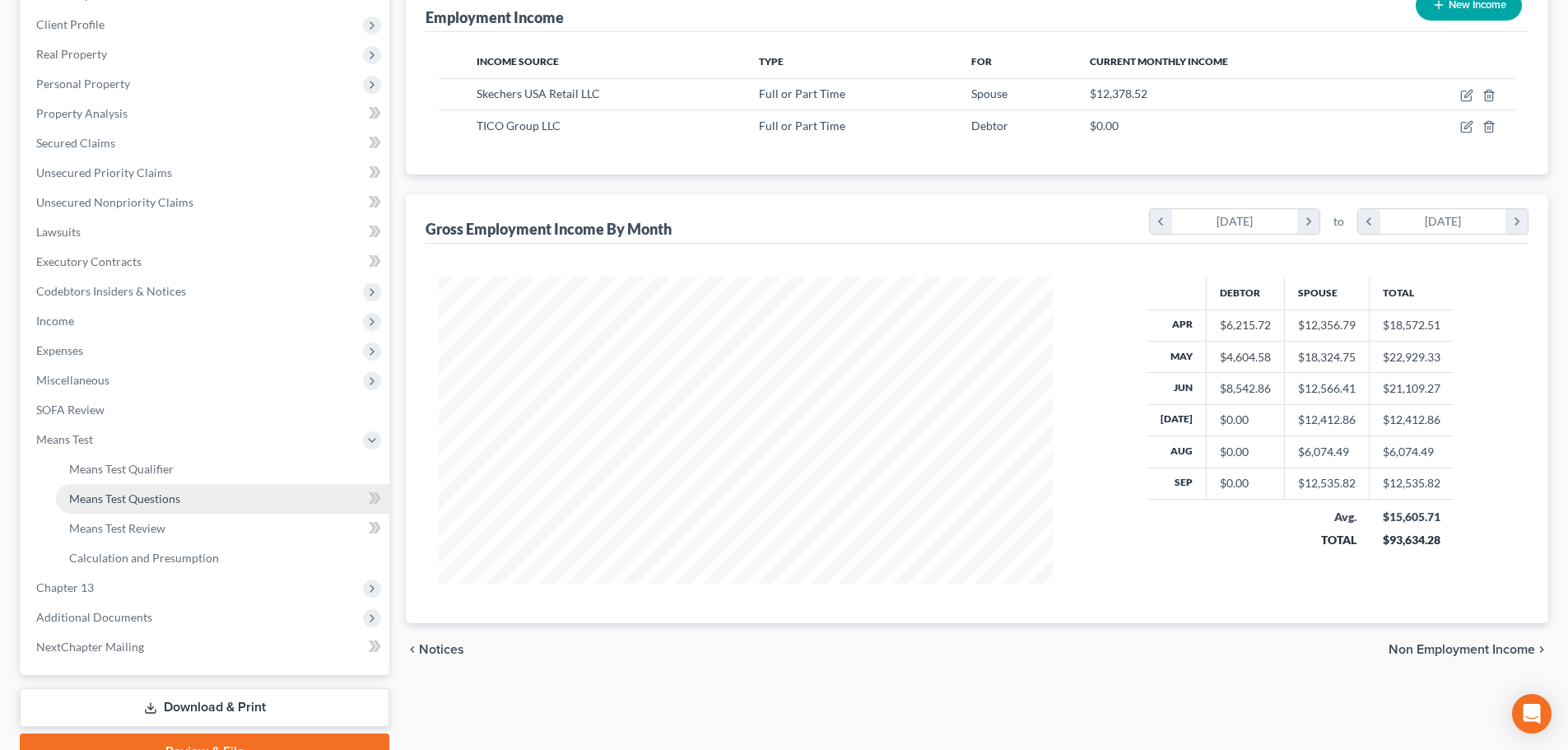
click at [147, 506] on link "Means Test Questions" at bounding box center [223, 499] width 334 height 30
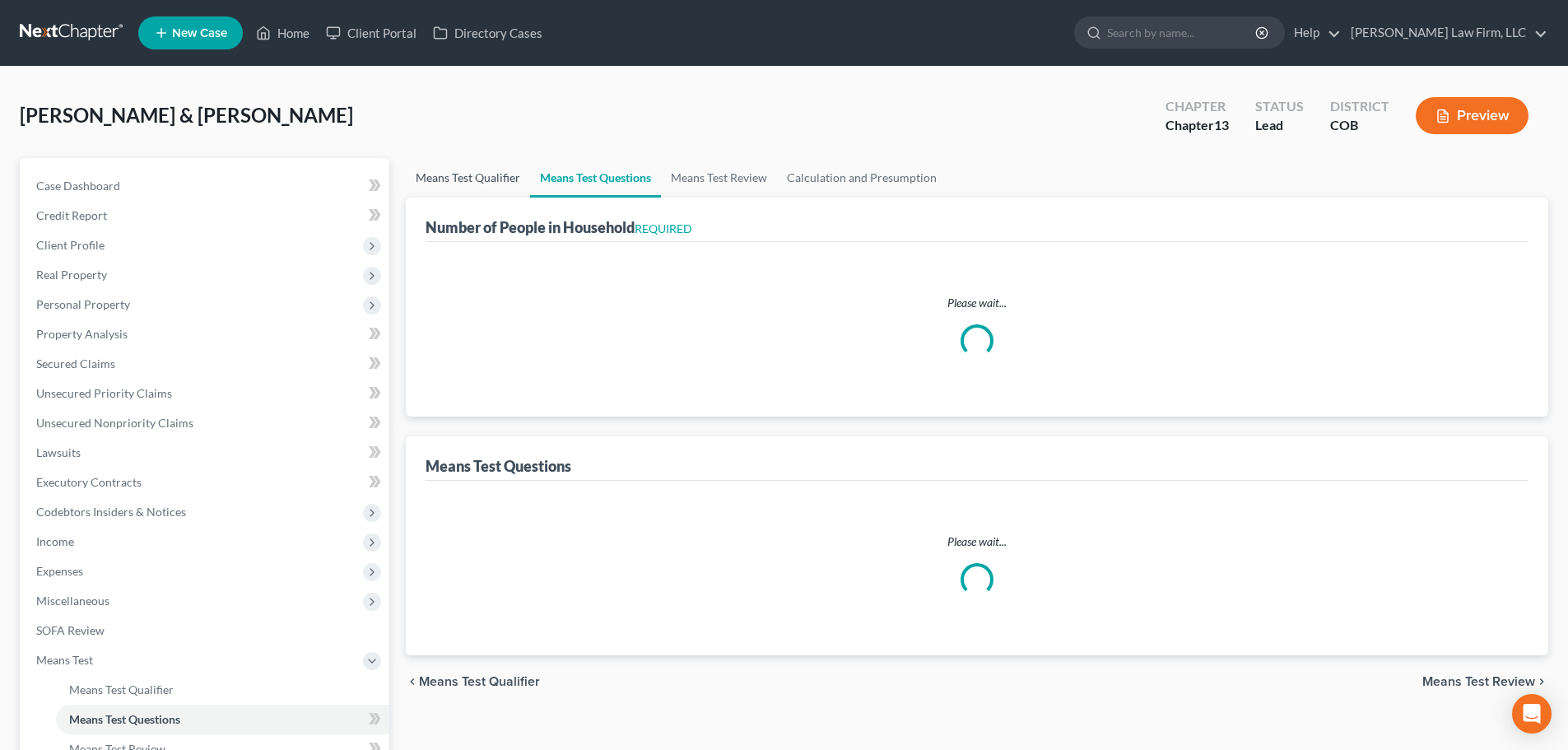
click at [479, 169] on link "Means Test Qualifier" at bounding box center [468, 177] width 124 height 39
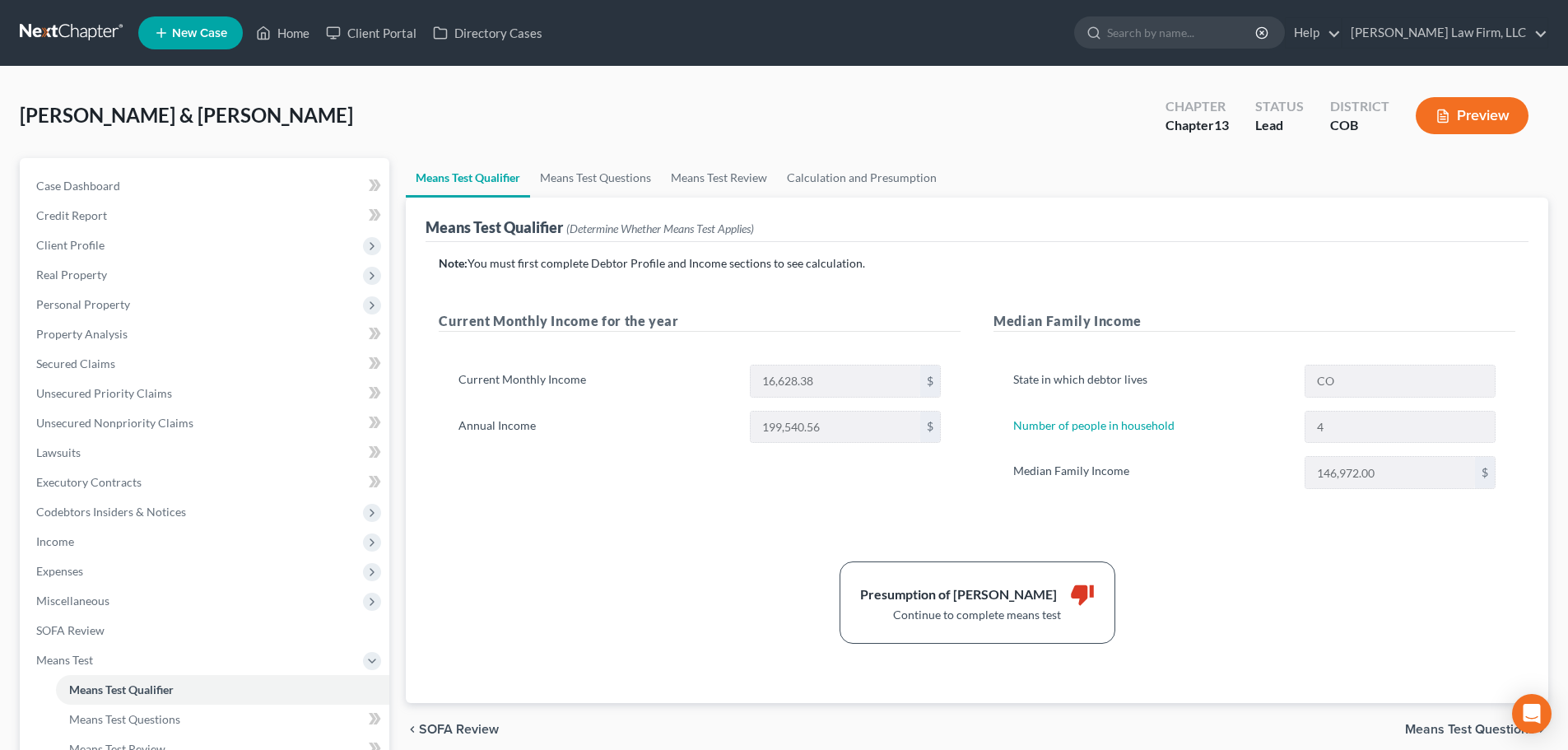
click at [424, 124] on div "[PERSON_NAME] & [PERSON_NAME] Upgraded Chapter Chapter 13 Status Lead District …" at bounding box center [784, 122] width 1529 height 72
click at [79, 41] on link at bounding box center [72, 33] width 106 height 30
